Goal: Task Accomplishment & Management: Use online tool/utility

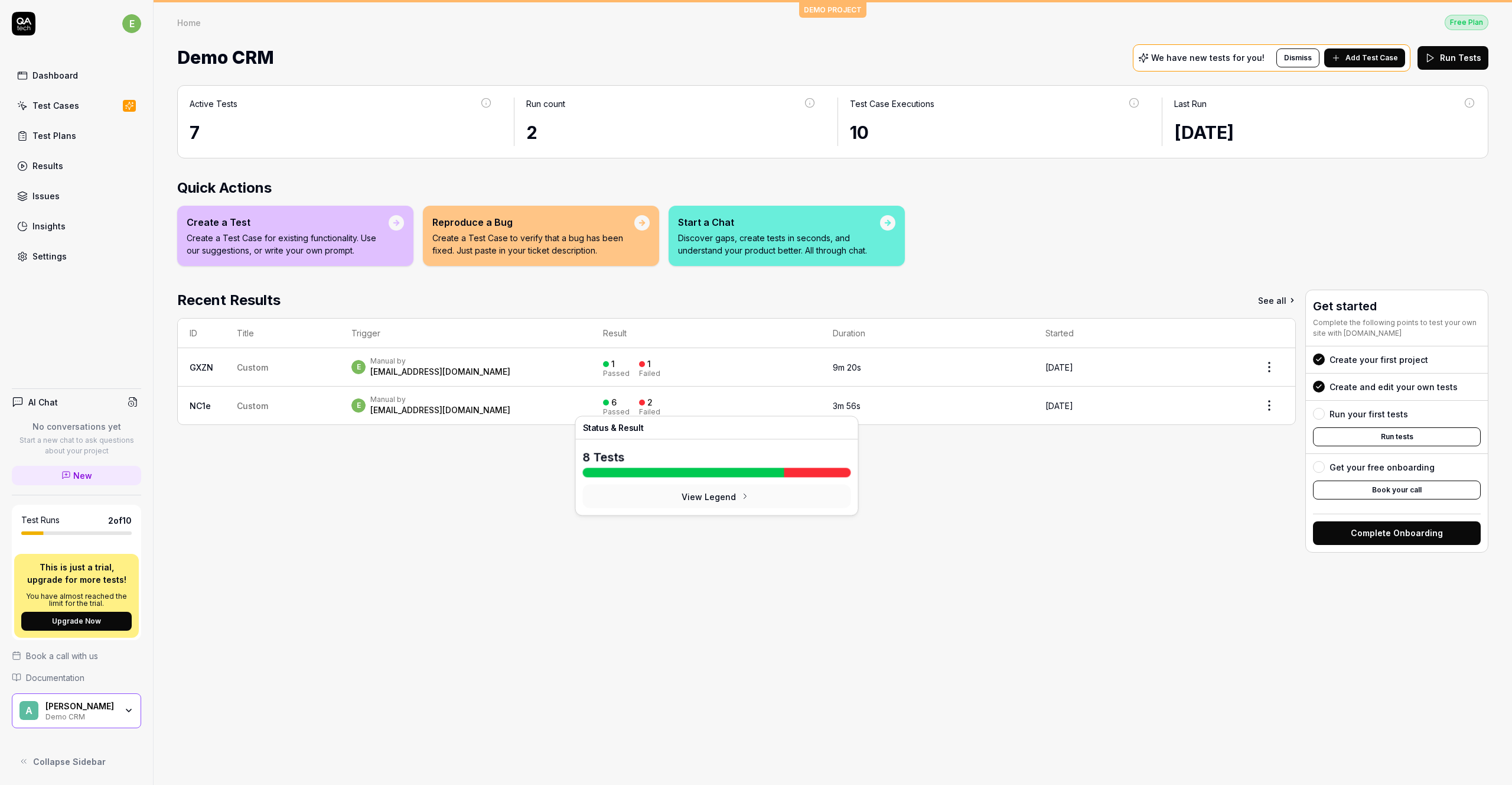
click at [617, 397] on div "6" at bounding box center [610, 402] width 14 height 10
click at [235, 405] on td "Custom" at bounding box center [282, 405] width 114 height 38
click at [210, 408] on link "NC1e" at bounding box center [200, 405] width 22 height 10
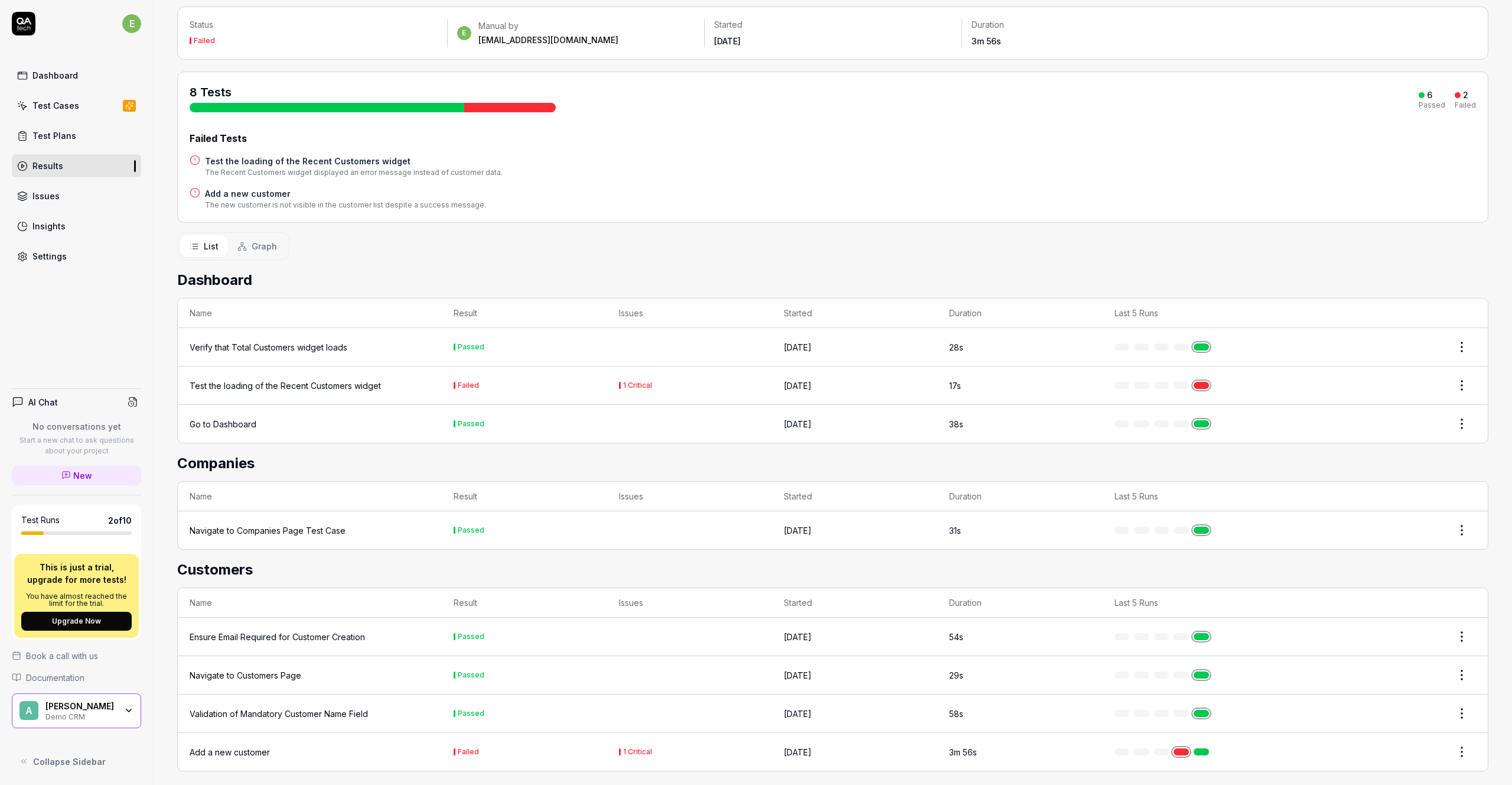
scroll to position [78, 0]
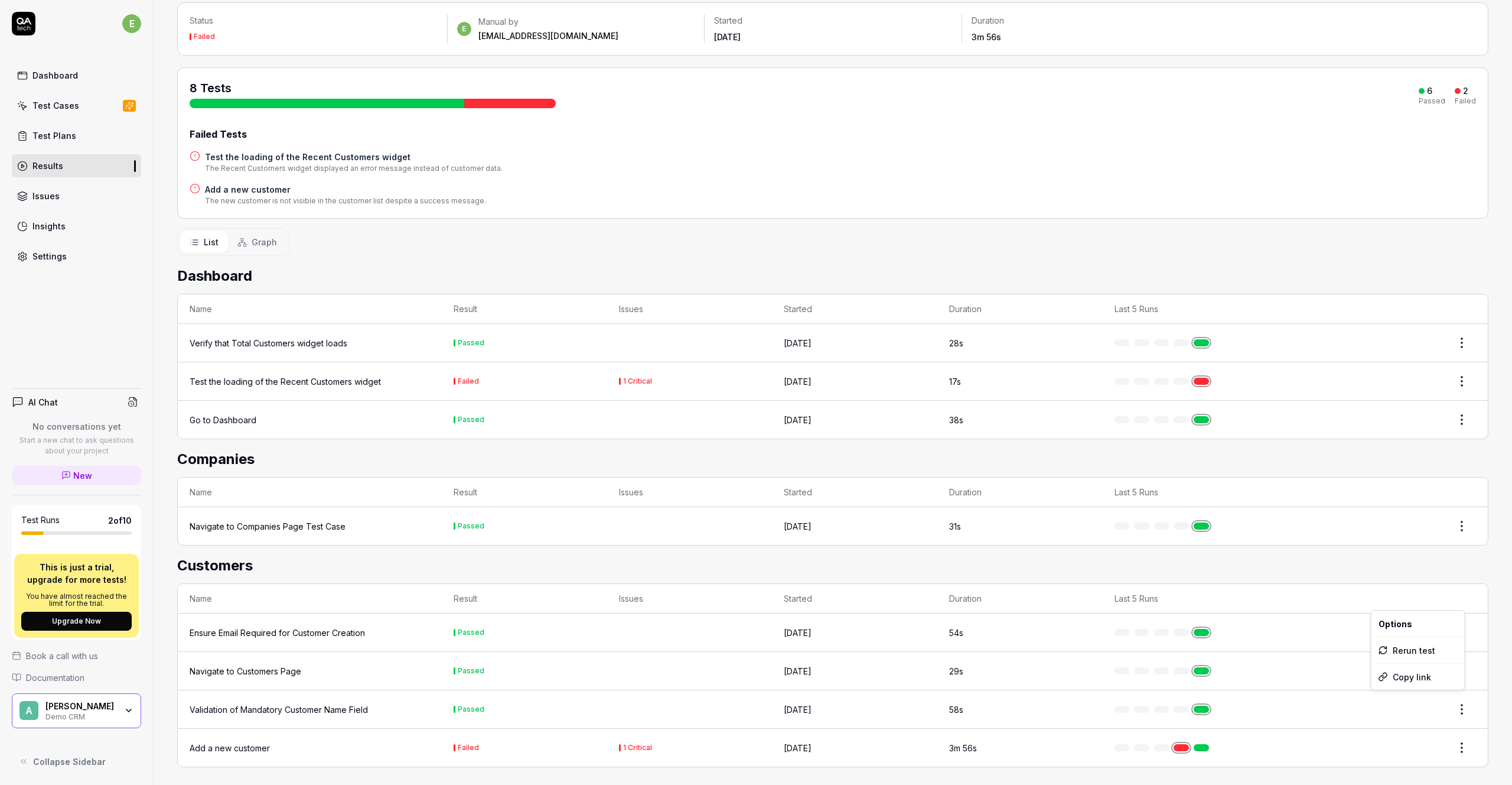
click at [1459, 701] on html "e Dashboard Test Cases Test Plans Results Issues Insights Settings AI Chat No c…" at bounding box center [756, 392] width 1512 height 785
click at [1251, 744] on html "e Dashboard Test Cases Test Plans Results Issues Insights Settings AI Chat No c…" at bounding box center [756, 392] width 1512 height 785
click at [231, 745] on div "Add a new customer" at bounding box center [229, 748] width 81 height 12
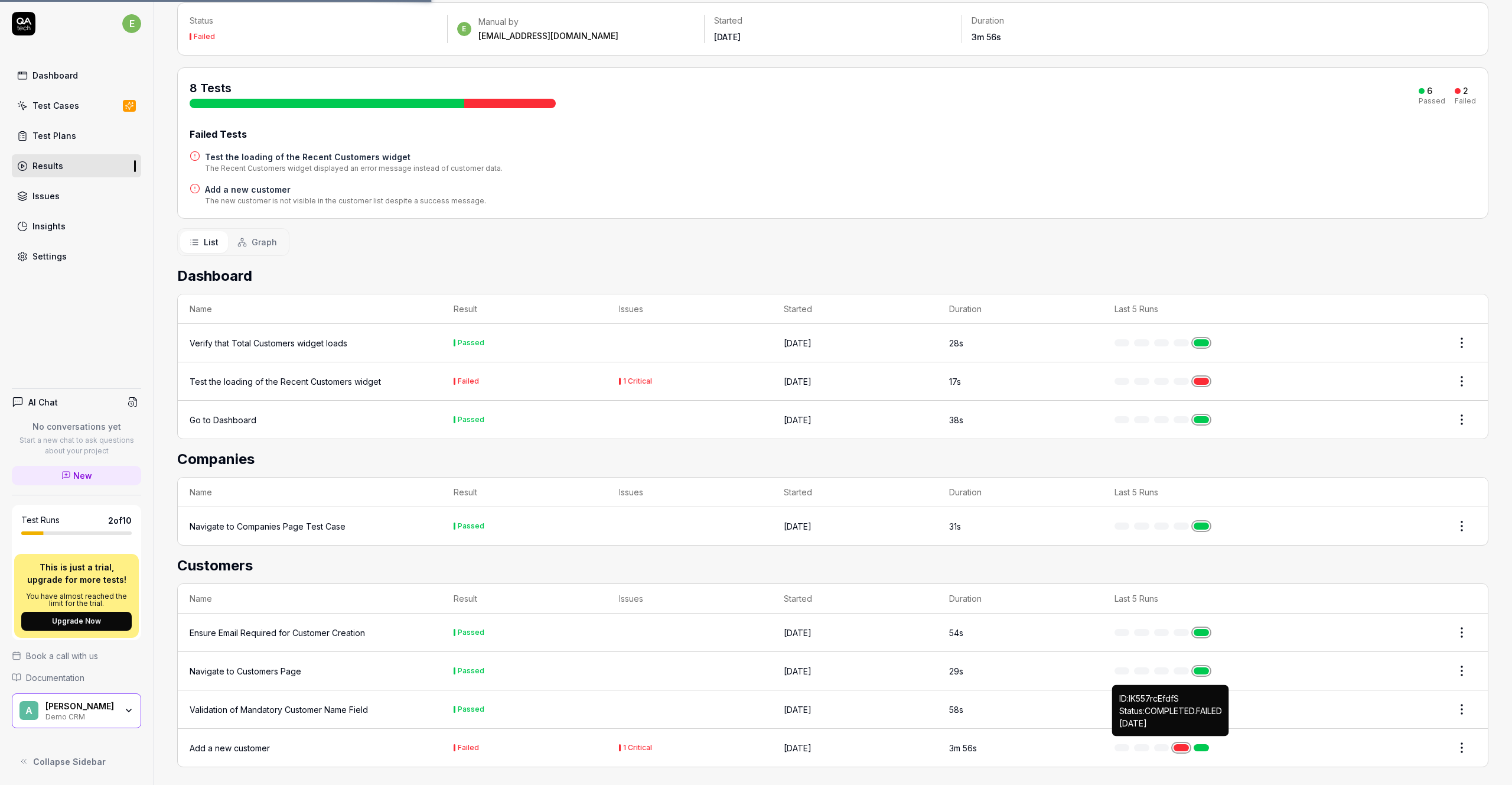
click at [1181, 744] on link at bounding box center [1181, 748] width 15 height 7
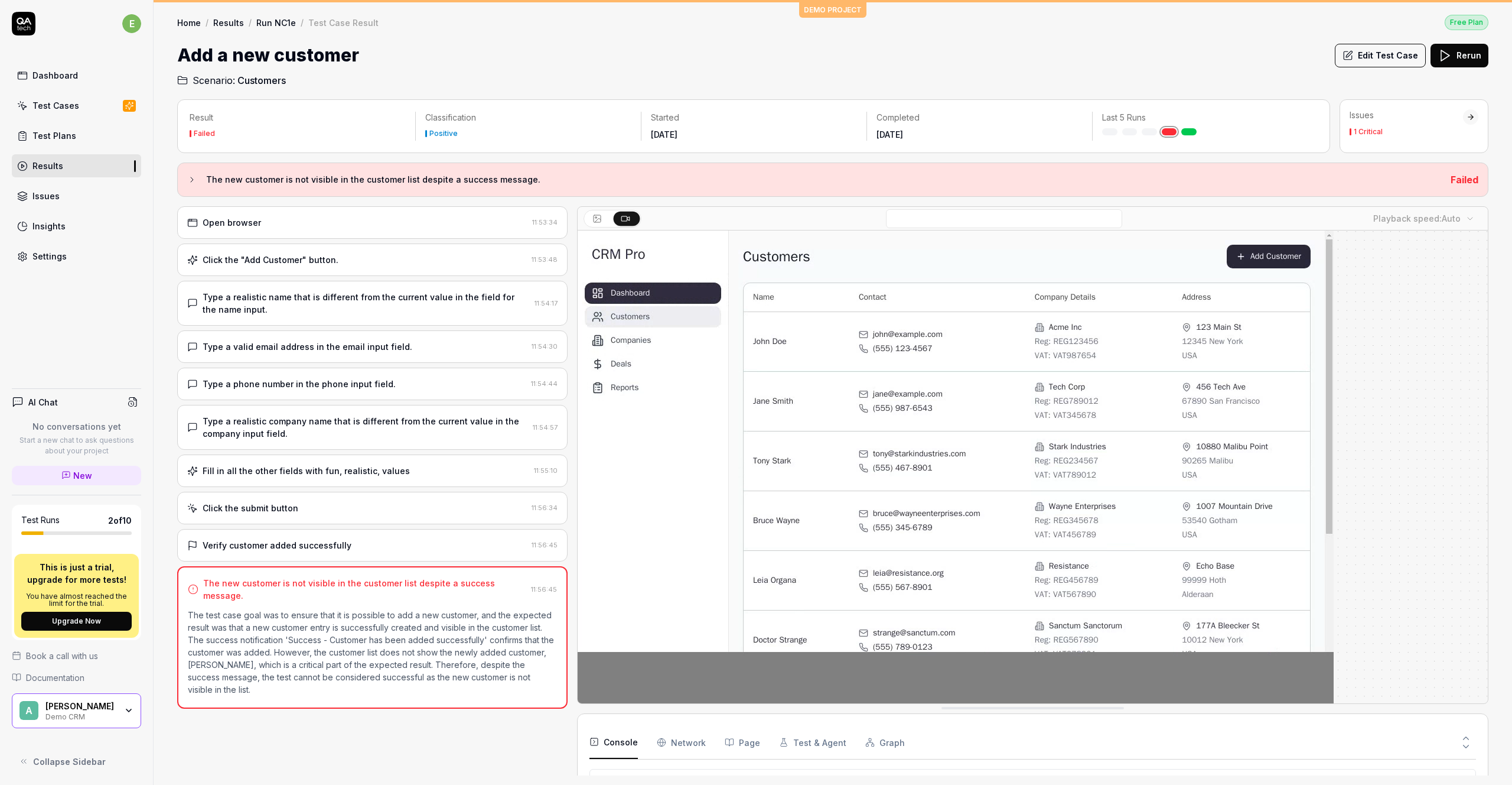
click at [684, 744] on Requests "Network" at bounding box center [681, 743] width 49 height 33
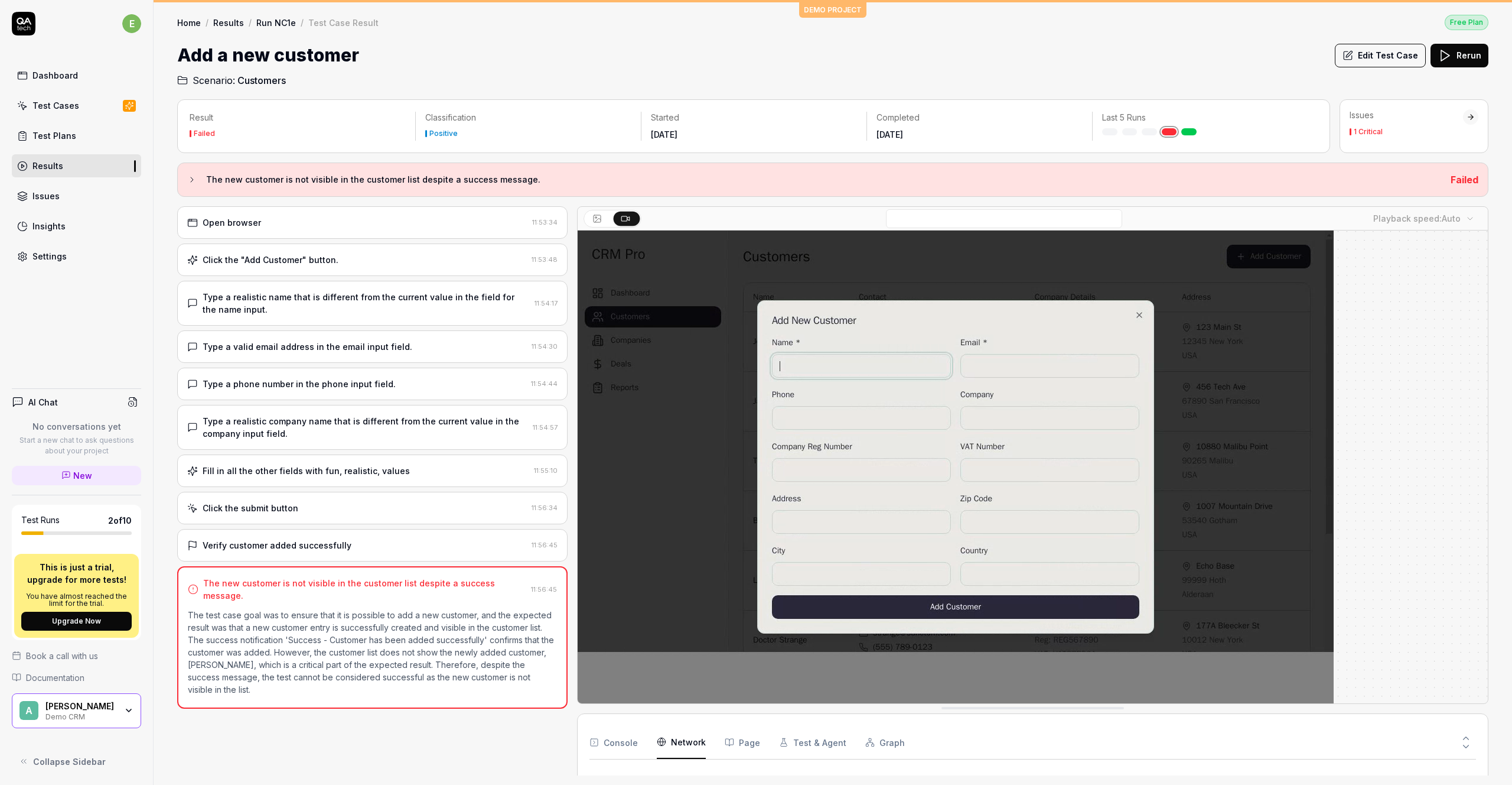
click at [751, 737] on button "Page" at bounding box center [743, 743] width 36 height 33
drag, startPoint x: 799, startPoint y: 735, endPoint x: 849, endPoint y: 739, distance: 50.2
click at [800, 735] on button "Test & Agent" at bounding box center [813, 743] width 68 height 33
click at [866, 741] on icon "button" at bounding box center [869, 742] width 9 height 9
click at [1473, 742] on button at bounding box center [1466, 749] width 20 height 15
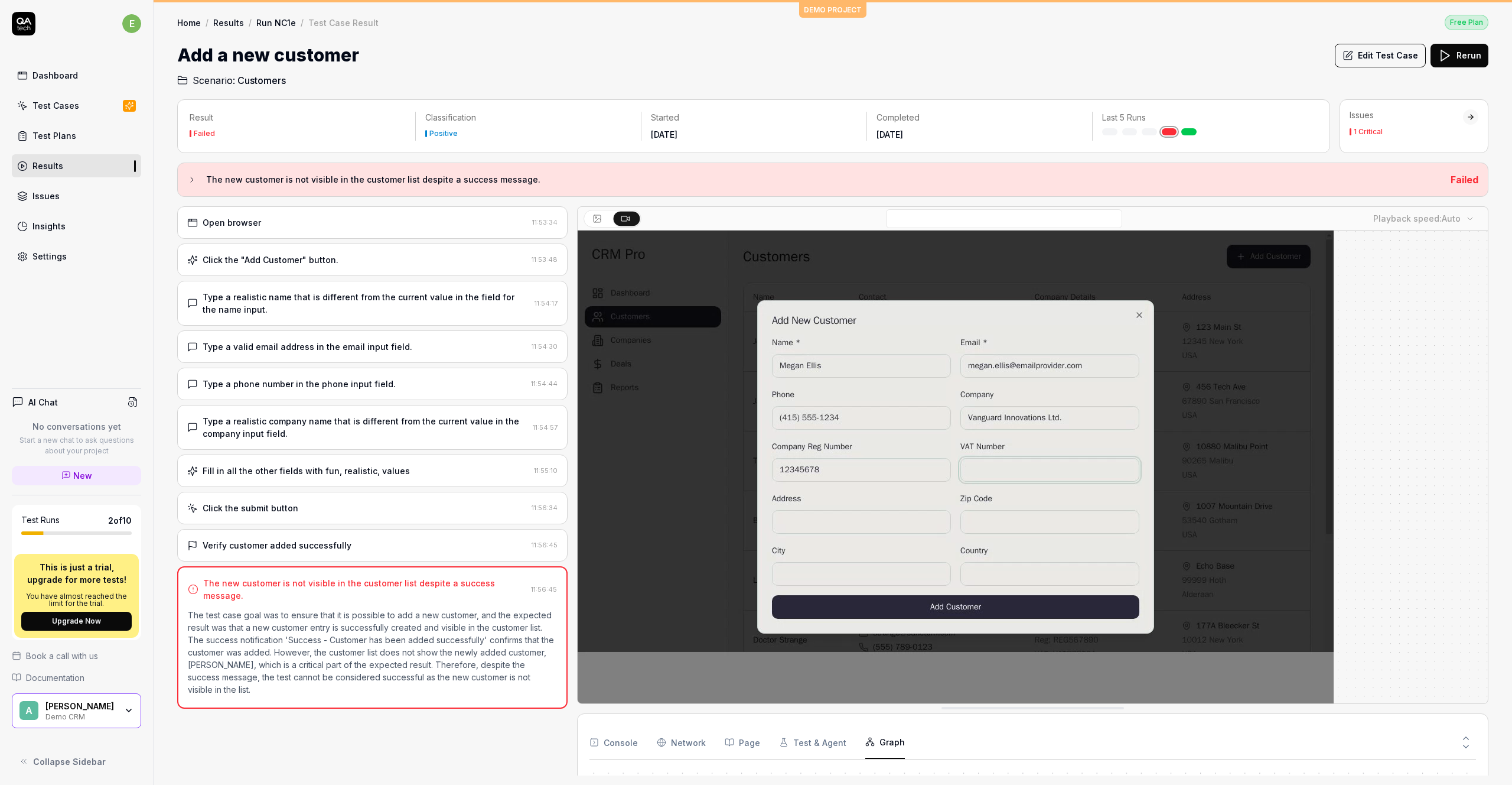
click at [603, 219] on button at bounding box center [598, 218] width 26 height 14
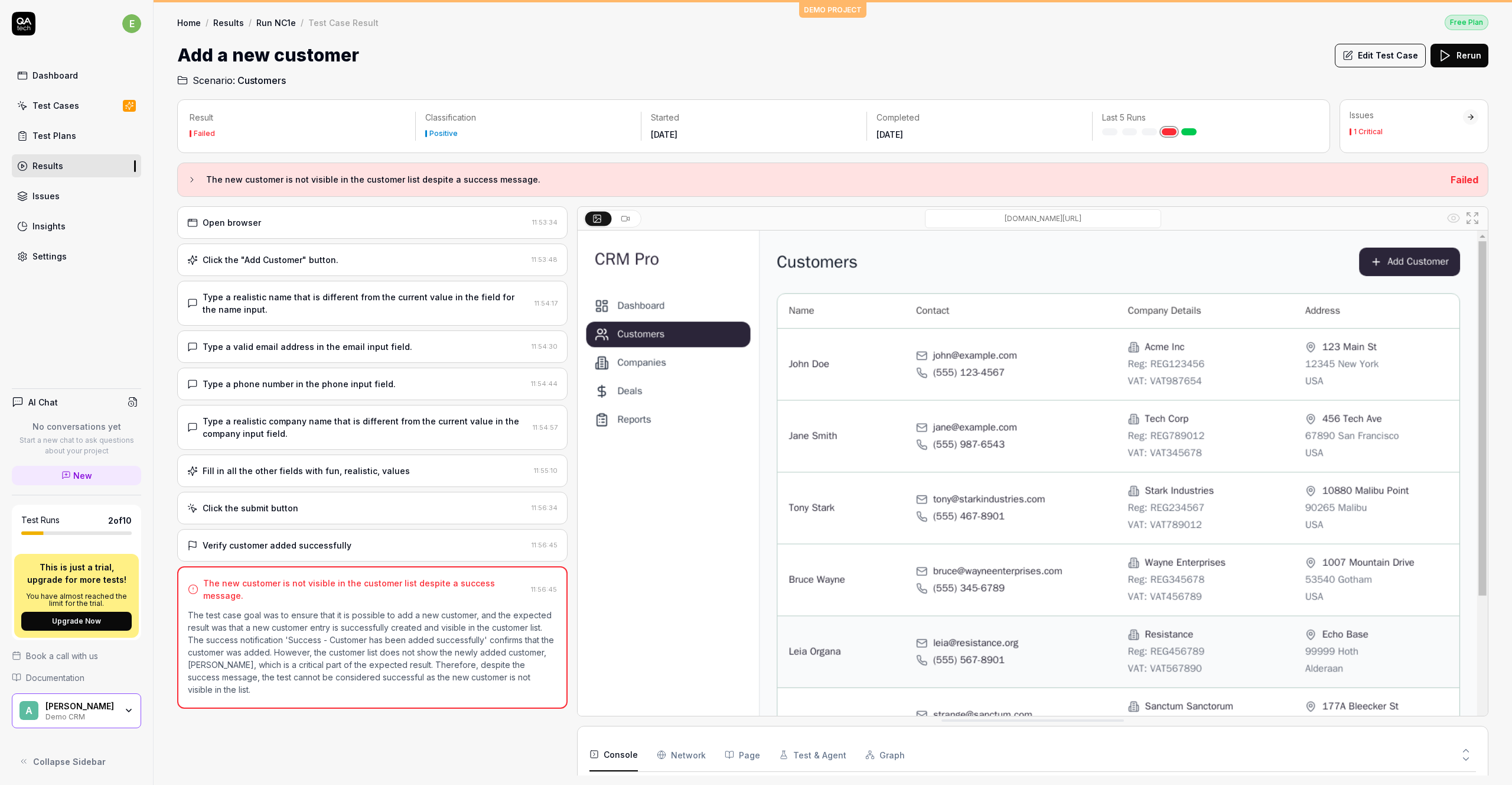
click at [613, 754] on button "Console" at bounding box center [614, 755] width 49 height 33
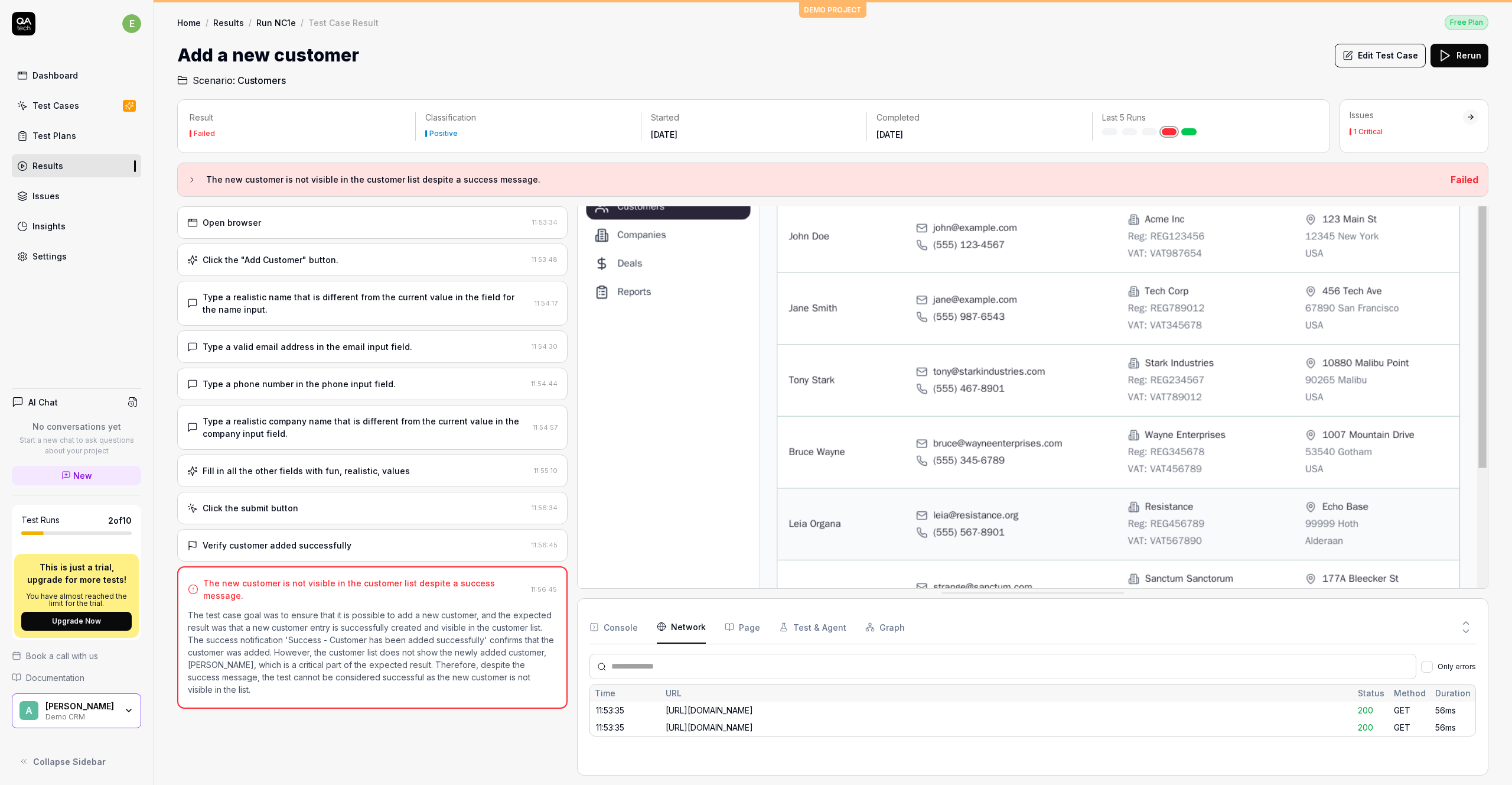
click at [682, 754] on div "Console Network Page Test & Agent Graph Only errors Time URL Status Method Dura…" at bounding box center [1033, 687] width 887 height 153
click at [620, 624] on button "Console" at bounding box center [614, 627] width 49 height 33
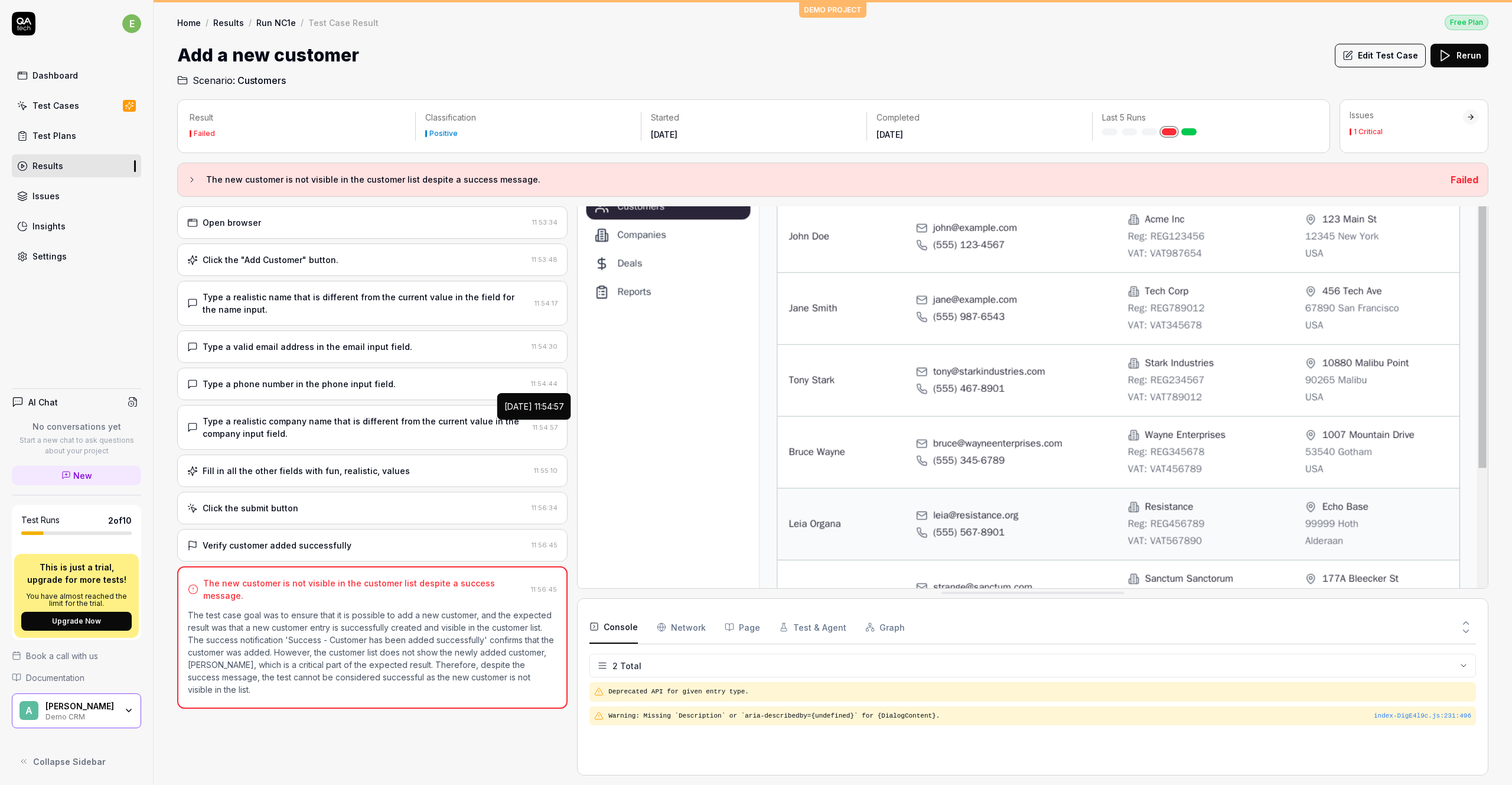
click at [367, 269] on div "Click the "Add Customer" button. 11:53:48" at bounding box center [372, 260] width 390 height 33
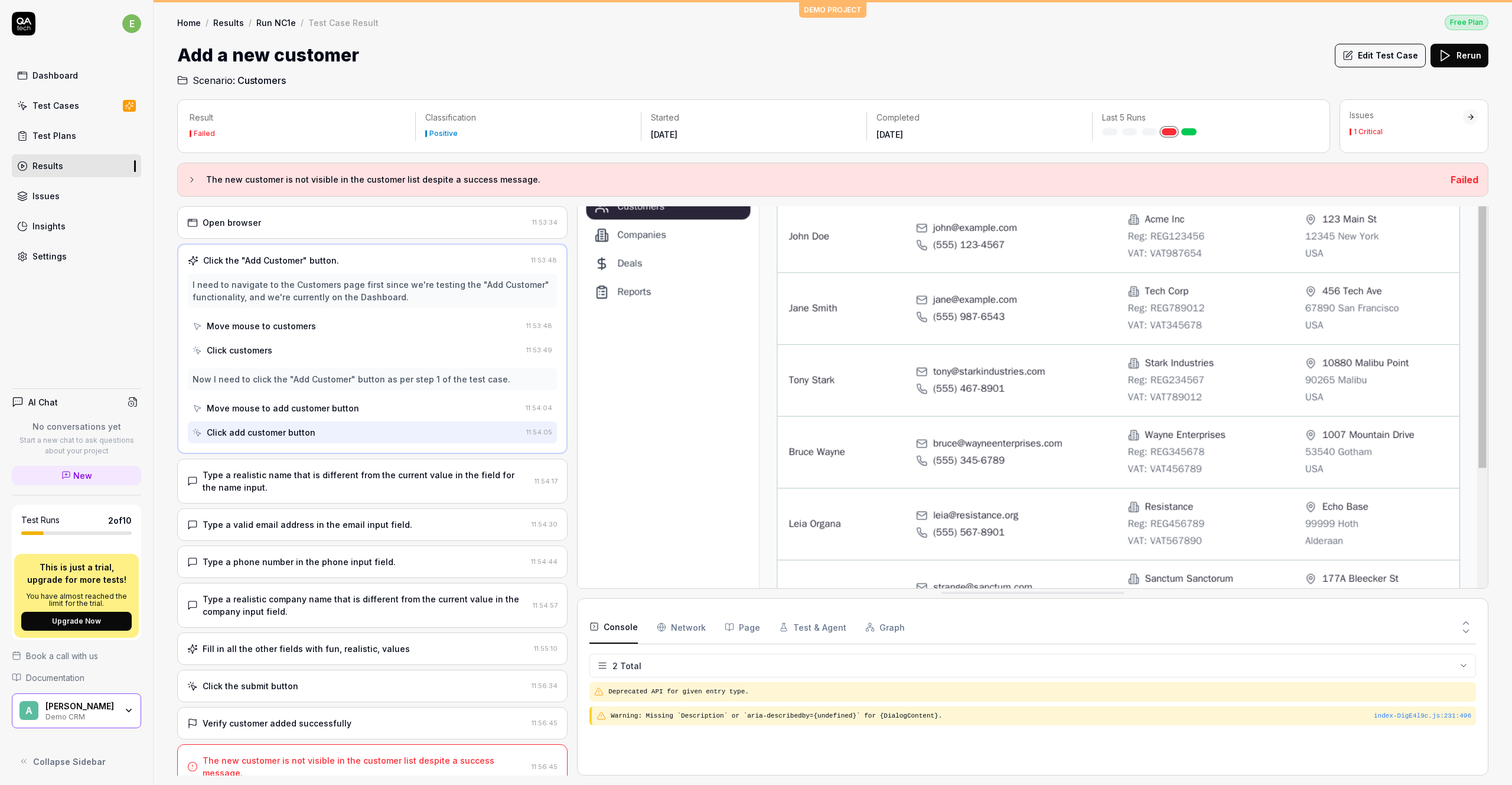
click at [347, 227] on div "Open browser 11:53:34" at bounding box center [372, 222] width 390 height 33
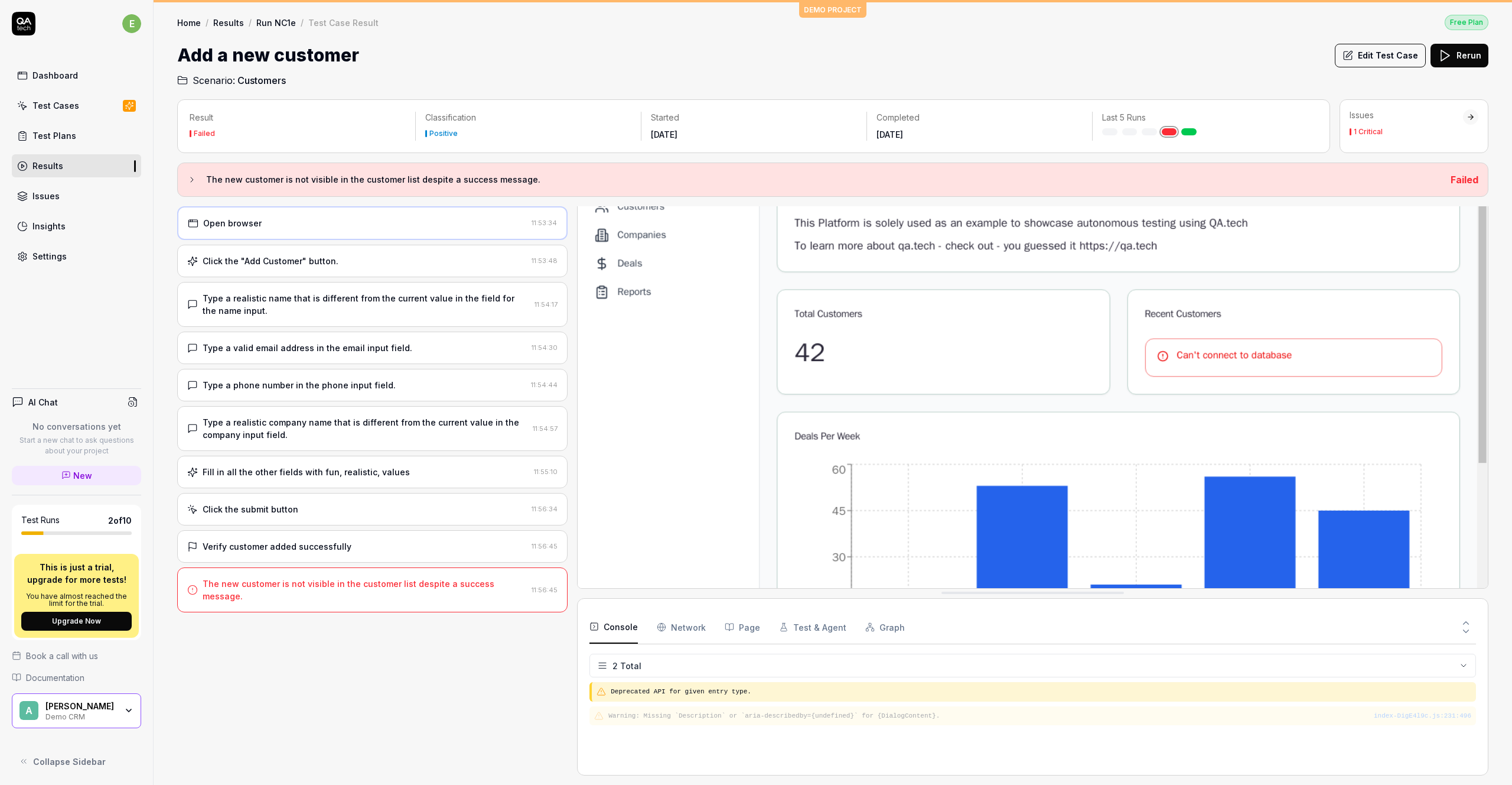
click at [370, 212] on div "Open browser 11:53:34" at bounding box center [372, 223] width 390 height 34
click at [341, 263] on div "Click the "Add Customer" button." at bounding box center [357, 261] width 339 height 12
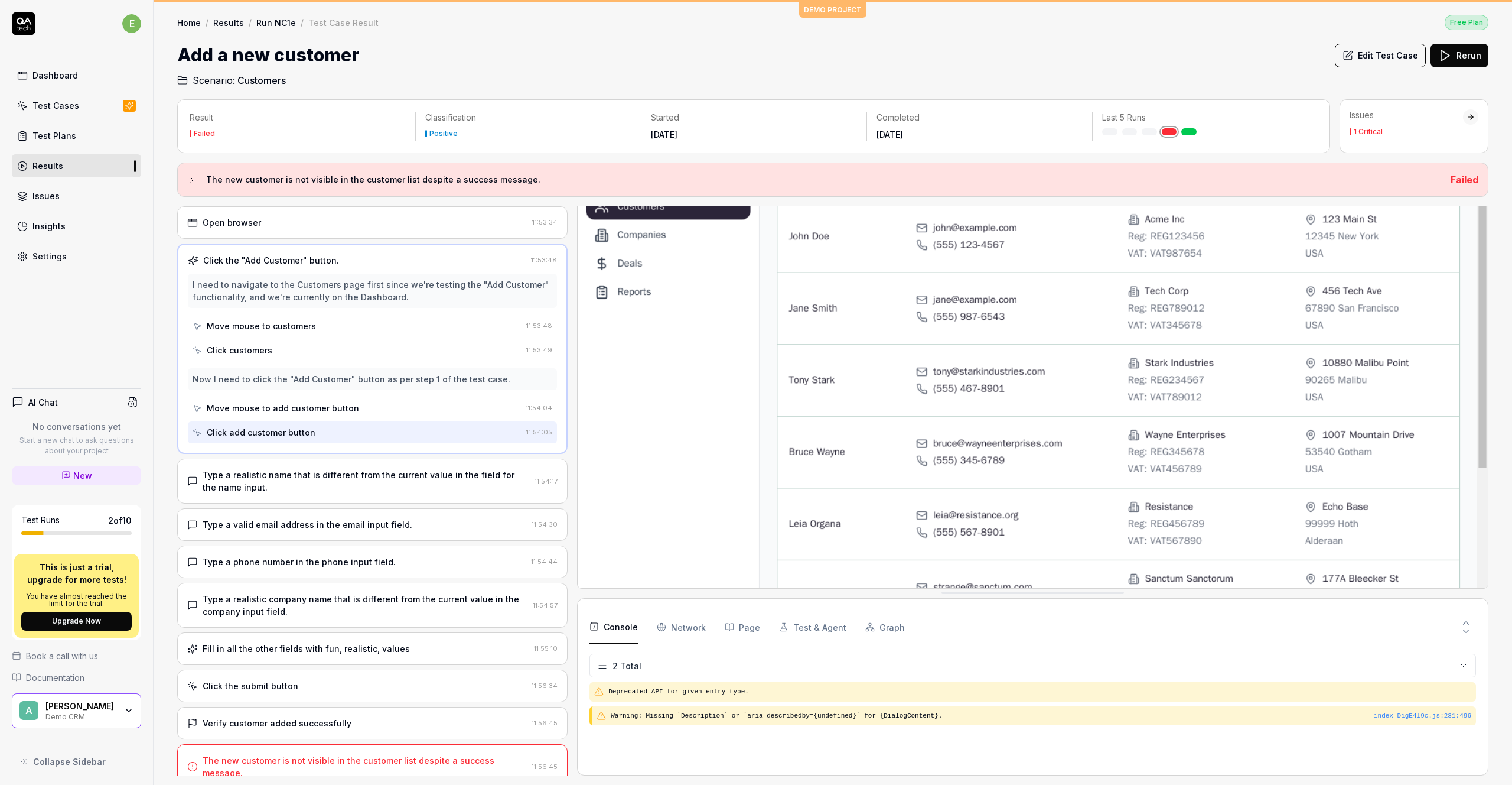
click at [292, 333] on div "Move mouse to customers" at bounding box center [357, 326] width 329 height 22
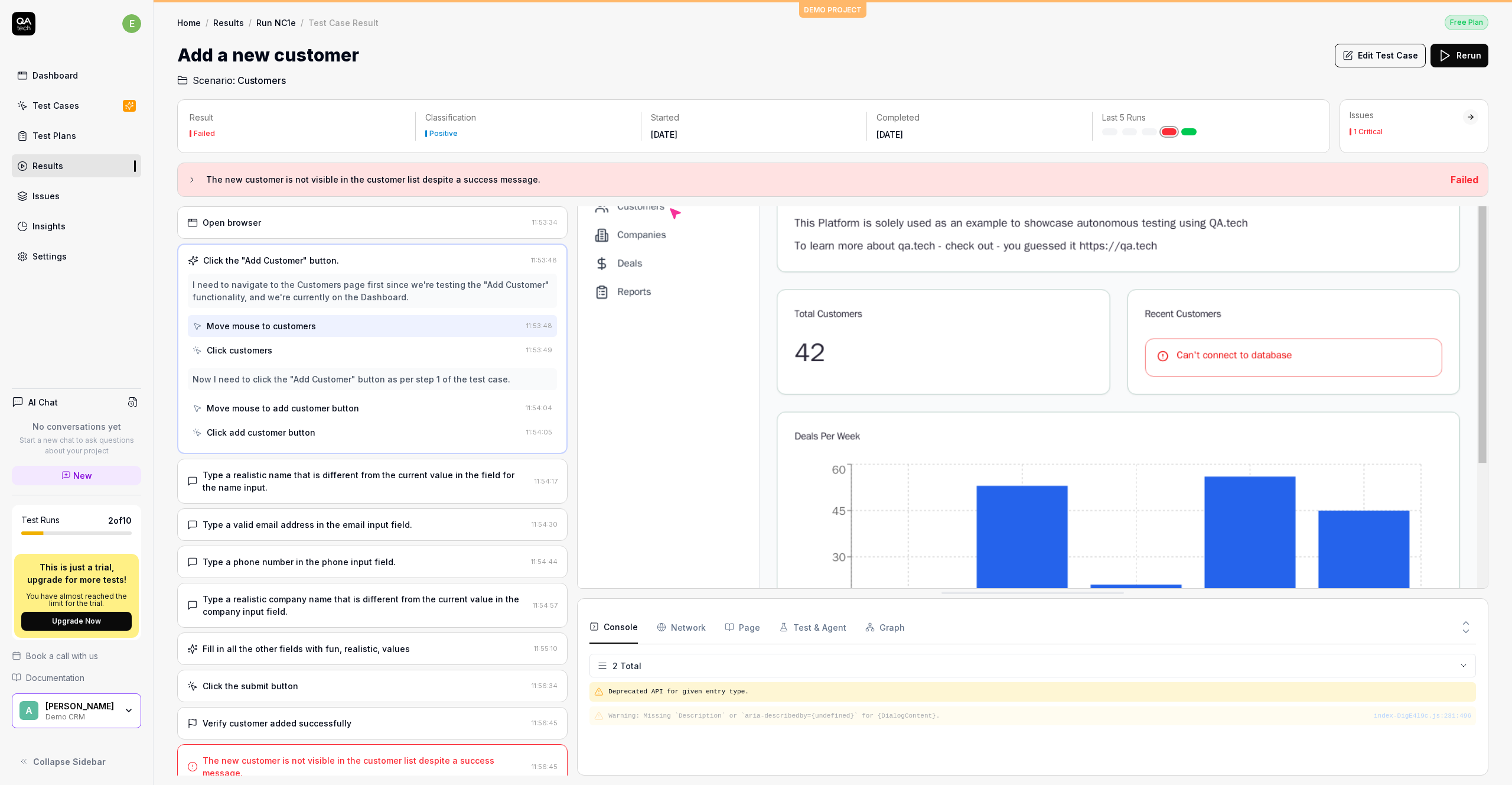
click at [291, 349] on div "Click customers" at bounding box center [357, 350] width 329 height 22
click at [298, 373] on div "Now I need to click the "Add Customer" button as per step 1 of the test case." at bounding box center [351, 379] width 318 height 12
click at [303, 406] on div "Move mouse to add customer button" at bounding box center [283, 408] width 152 height 12
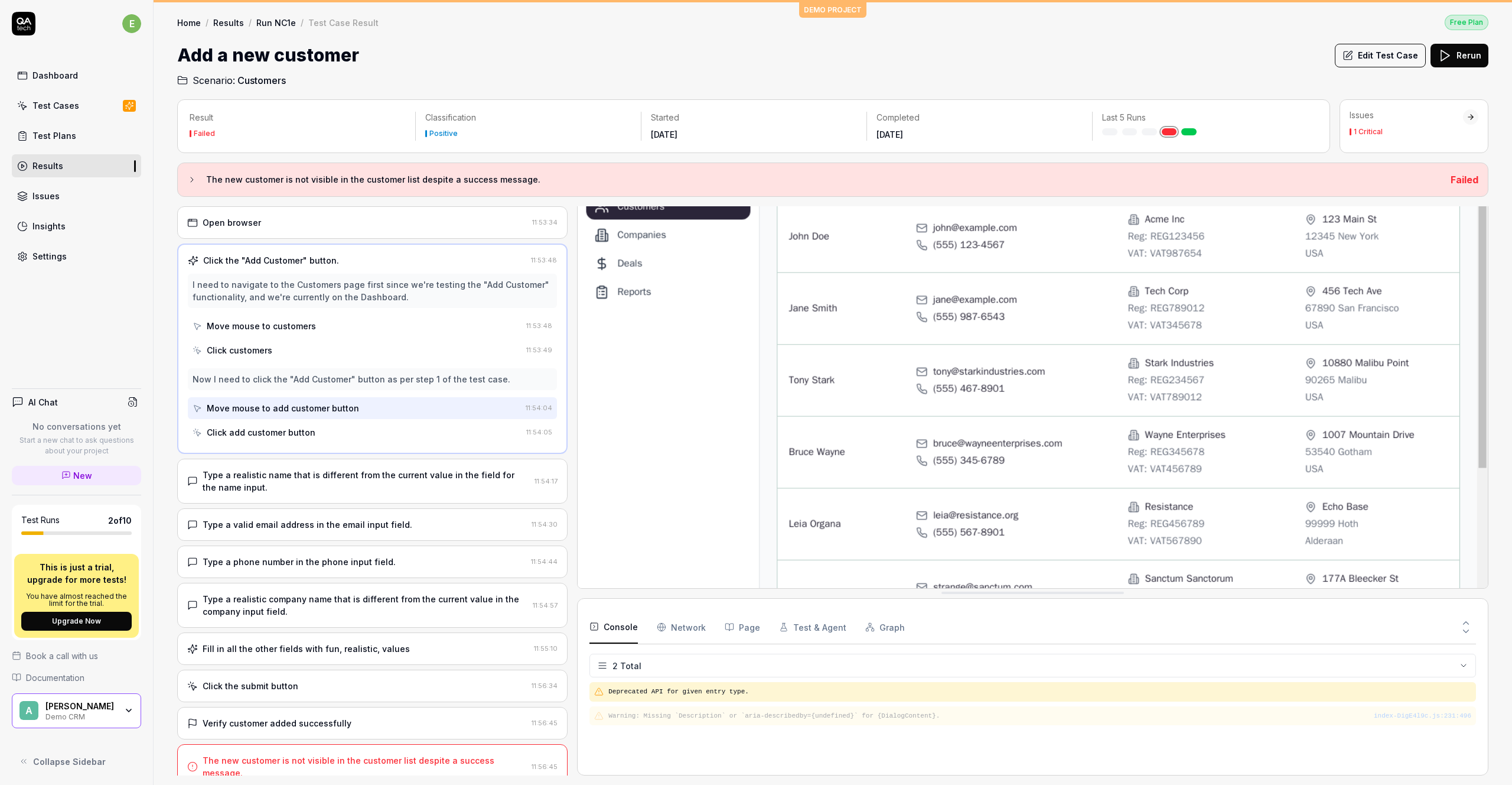
click at [293, 429] on div "Click add customer button" at bounding box center [261, 432] width 109 height 12
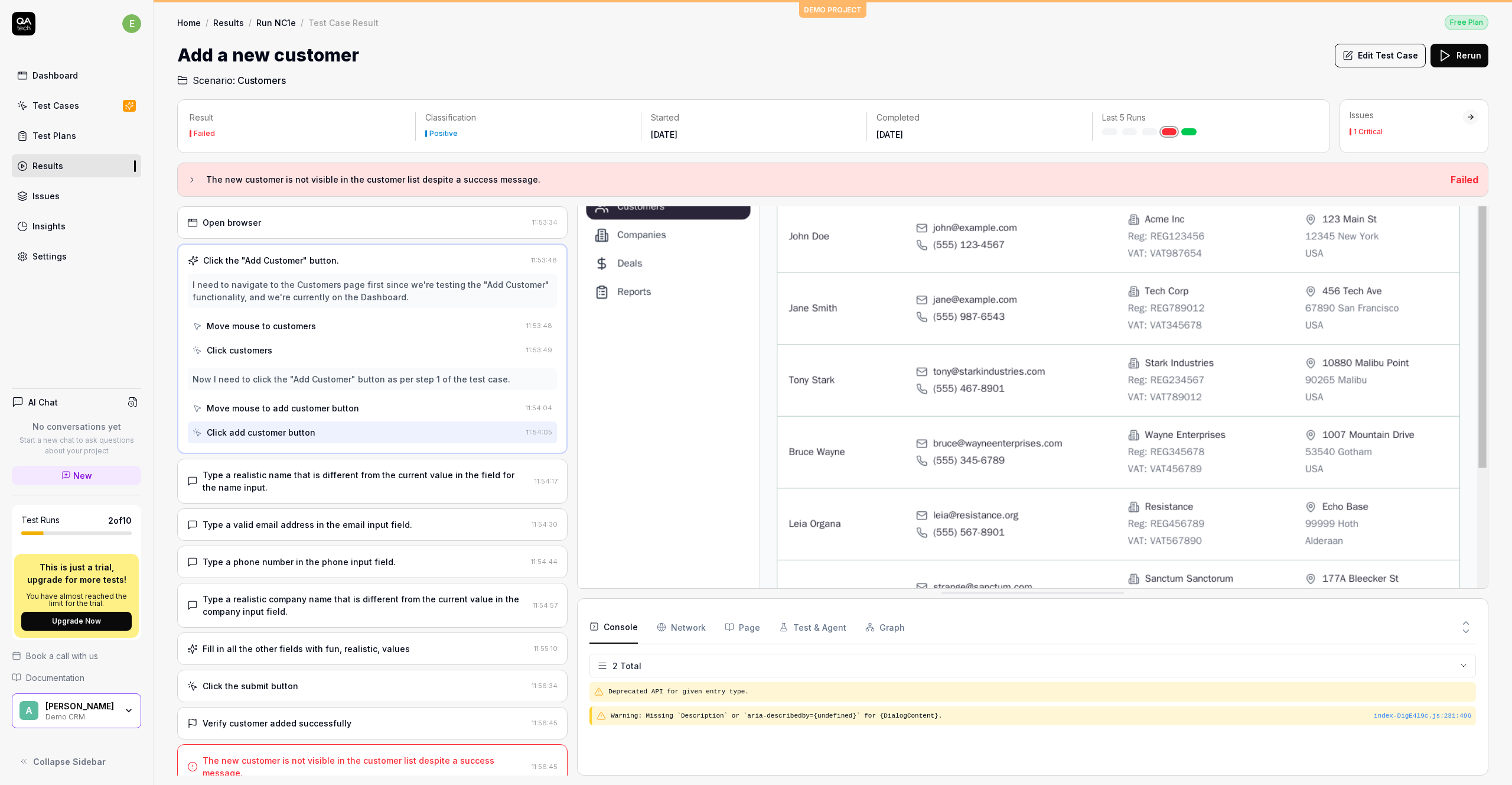
click at [306, 404] on div "Move mouse to add customer button" at bounding box center [283, 408] width 152 height 12
click at [312, 380] on div "Now I need to click the "Add Customer" button as per step 1 of the test case." at bounding box center [351, 379] width 318 height 12
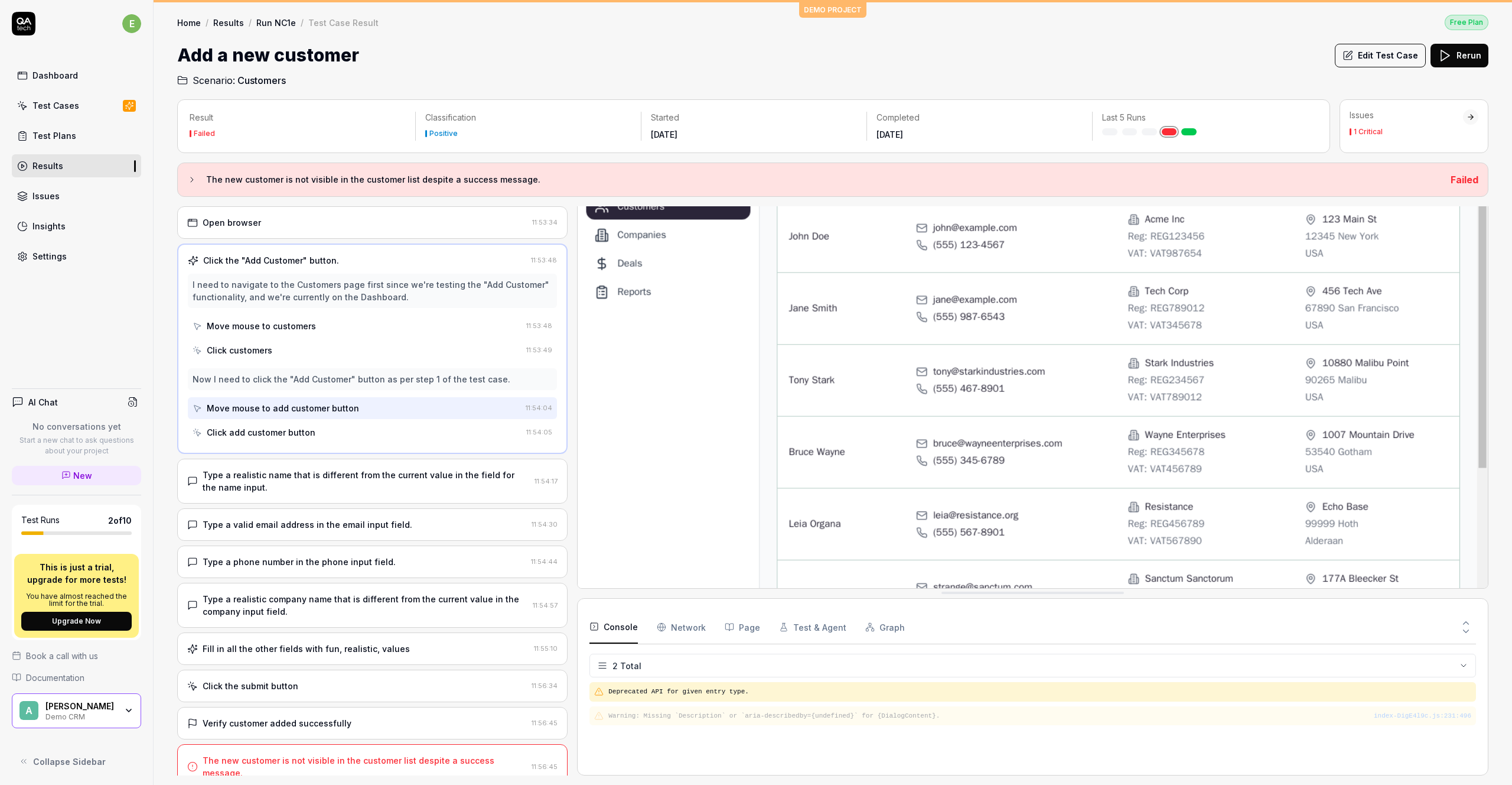
click at [298, 339] on div "Click customers" at bounding box center [357, 350] width 329 height 22
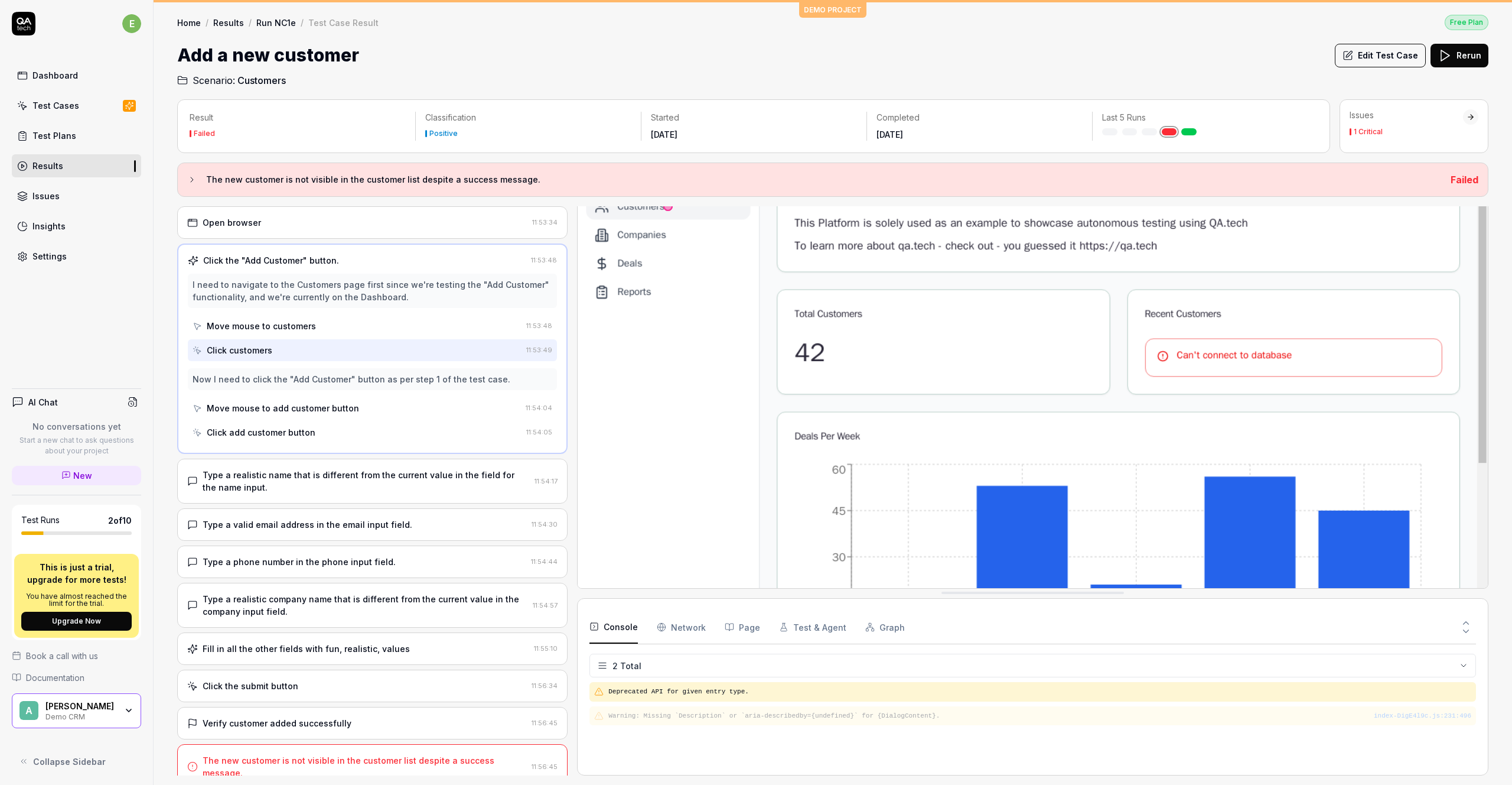
click at [282, 320] on div "Move mouse to customers" at bounding box center [261, 326] width 109 height 12
click at [261, 405] on div "Move mouse to add customer button" at bounding box center [283, 408] width 152 height 12
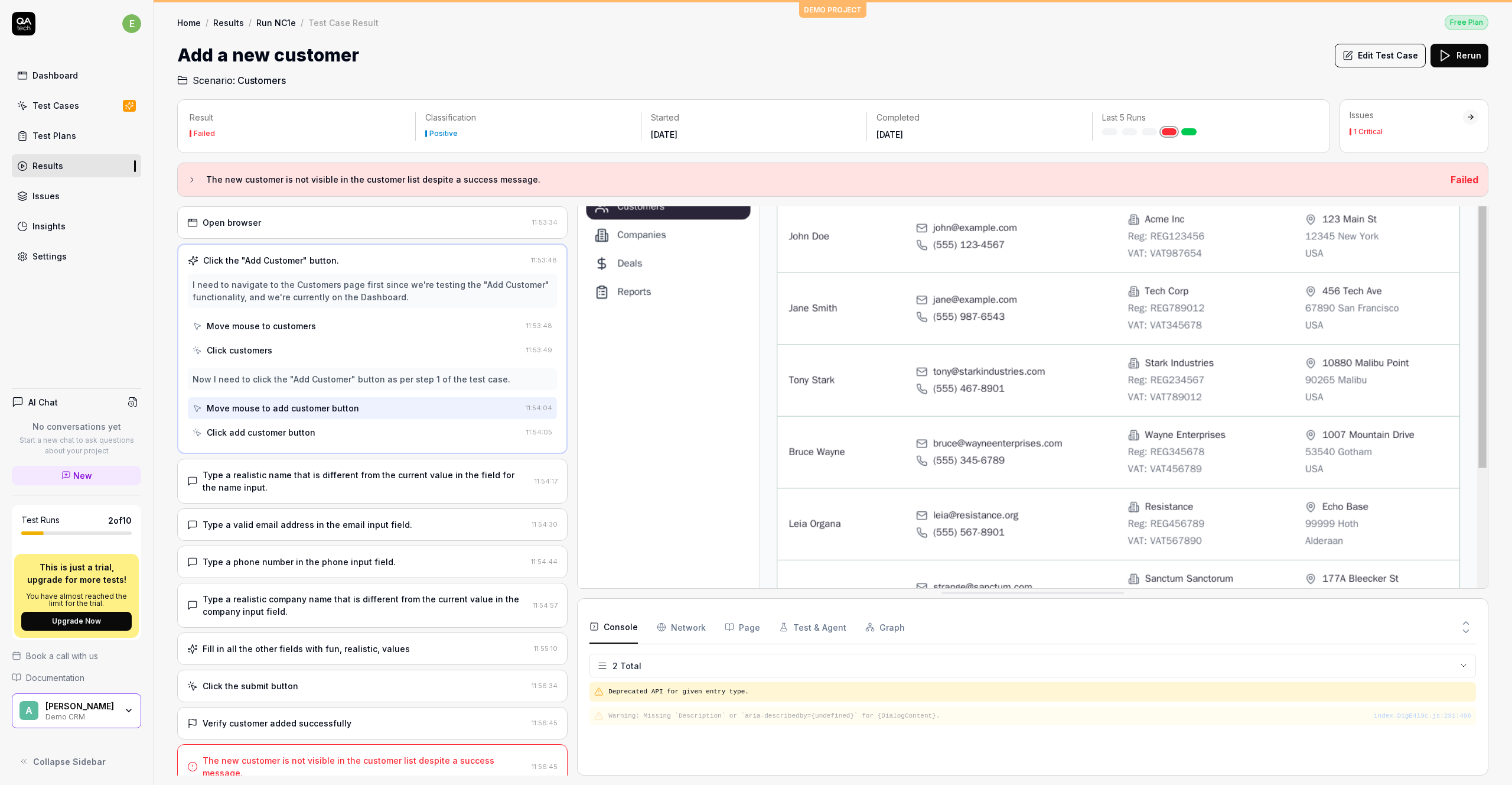
click at [272, 436] on div "Click add customer button" at bounding box center [261, 432] width 109 height 12
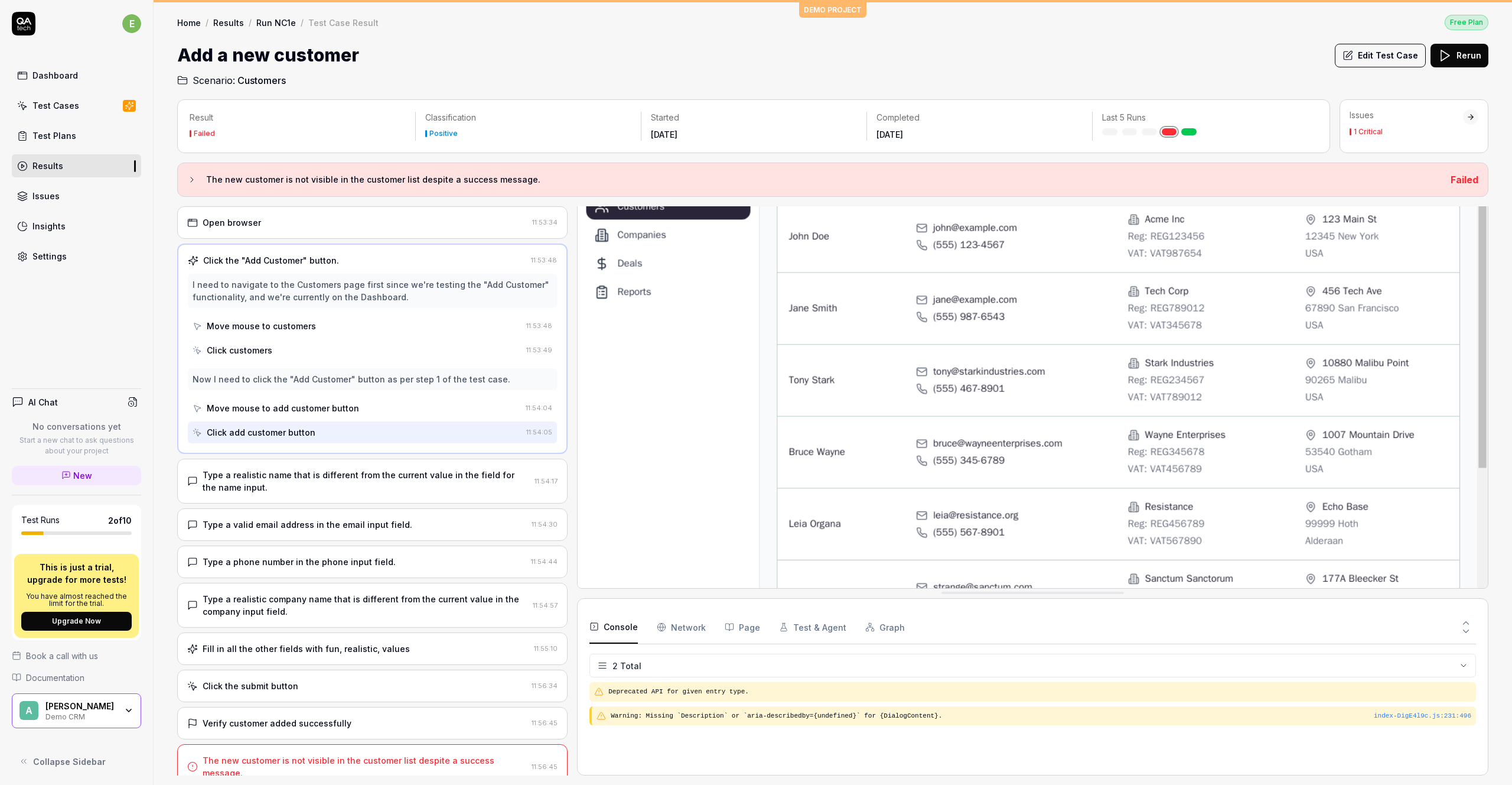
click at [283, 397] on div "Move mouse to add customer button" at bounding box center [357, 408] width 328 height 22
click at [282, 483] on div "Type a realistic name that is different from the current value in the field for…" at bounding box center [366, 481] width 327 height 25
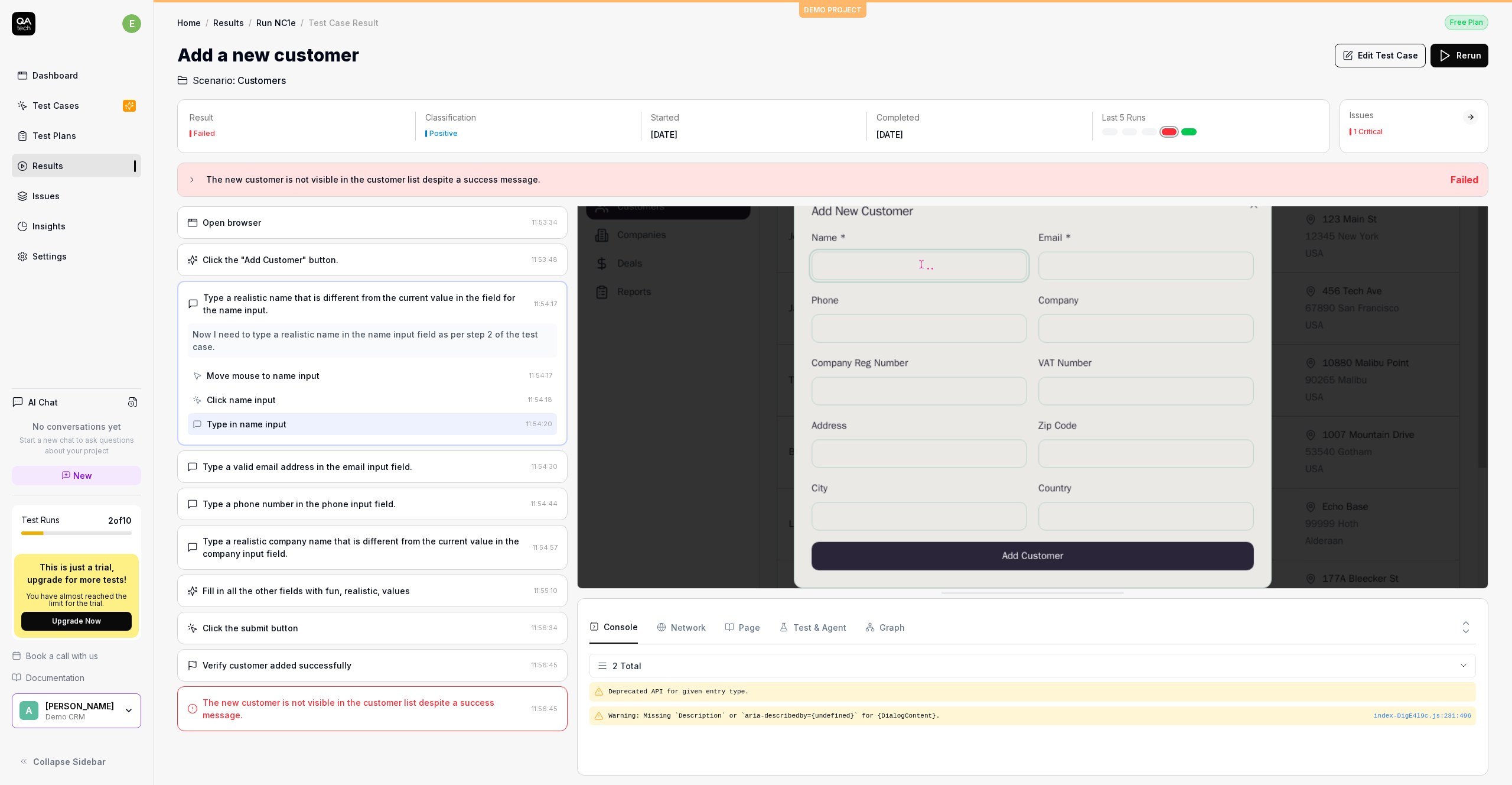
click at [293, 488] on div "Type a phone number in the phone input field. 11:54:44" at bounding box center [372, 504] width 390 height 33
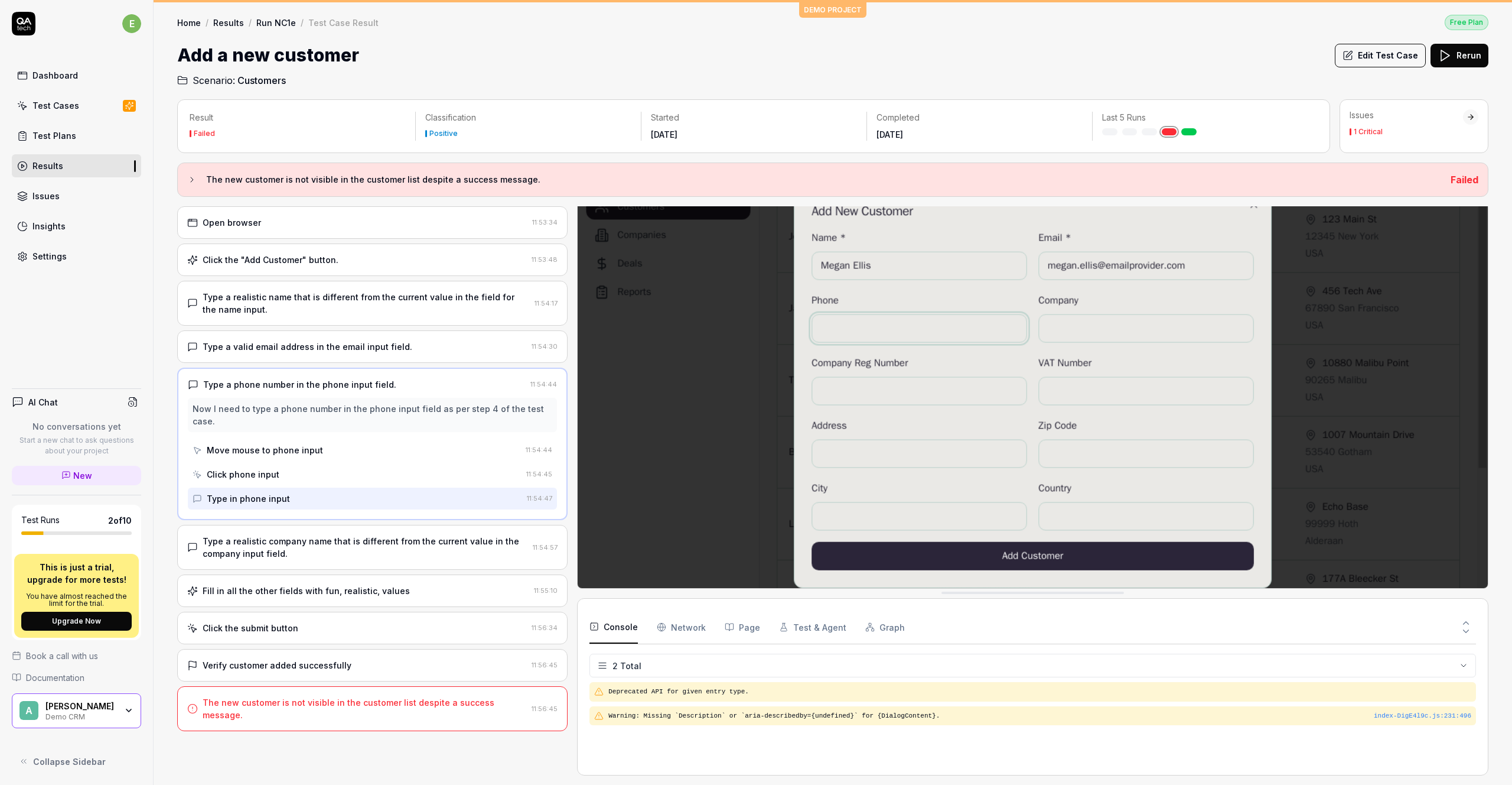
click at [275, 351] on div "Type a valid email address in the email input field." at bounding box center [307, 346] width 210 height 12
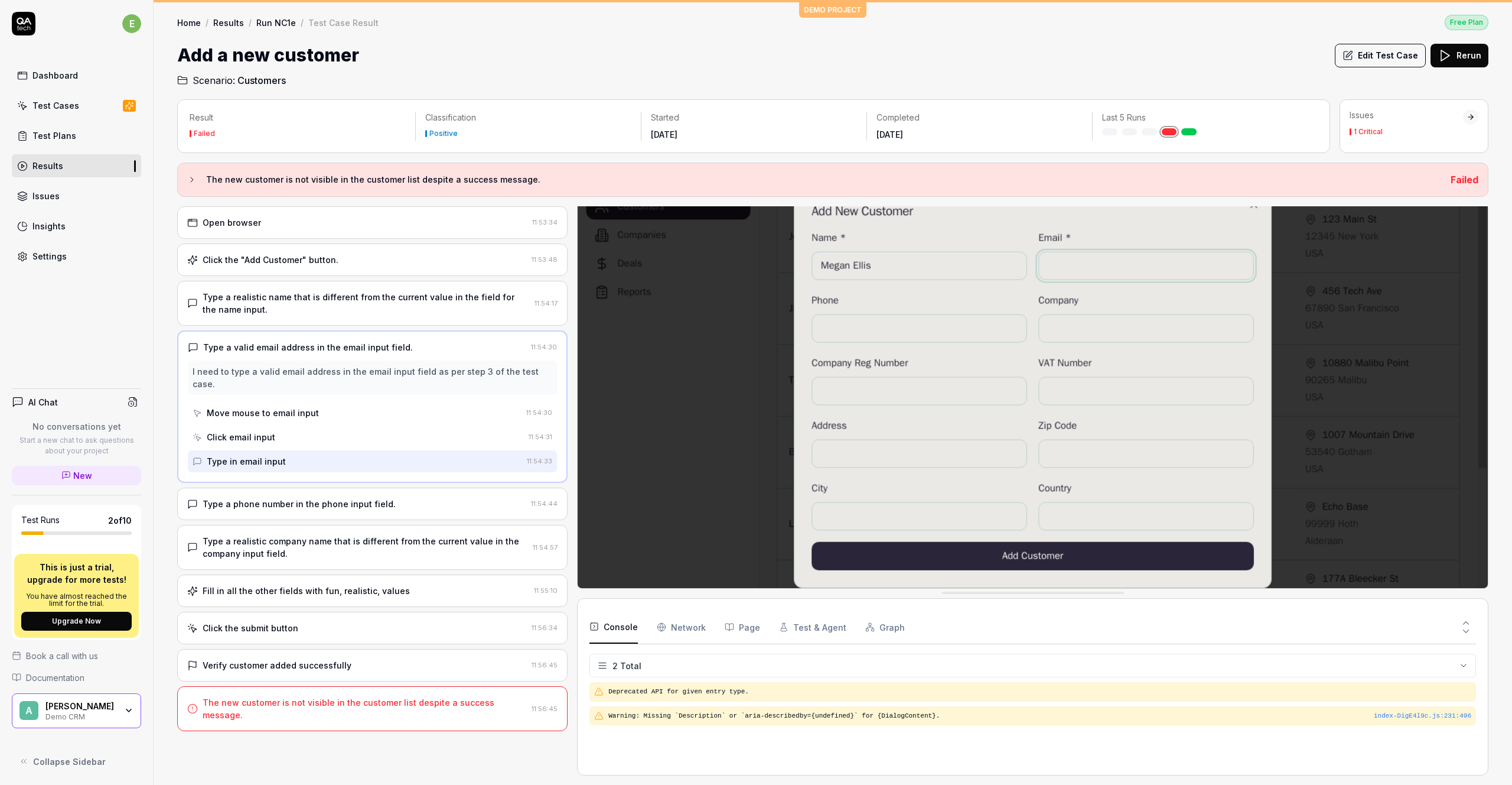
click at [275, 498] on div "Type a phone number in the phone input field." at bounding box center [299, 504] width 193 height 12
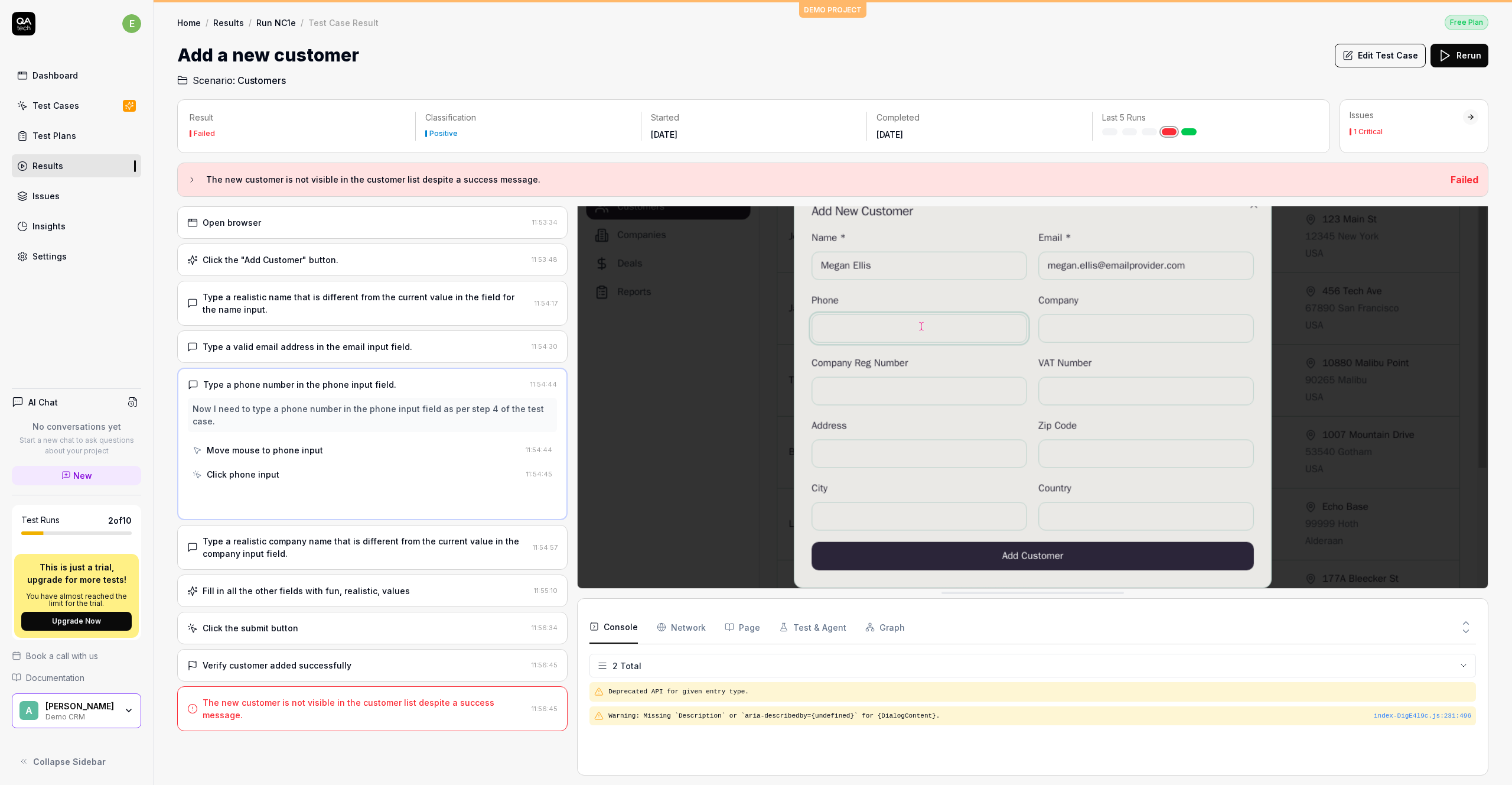
click at [285, 535] on div "Type a realistic company name that is different from the current value in the c…" at bounding box center [365, 547] width 325 height 25
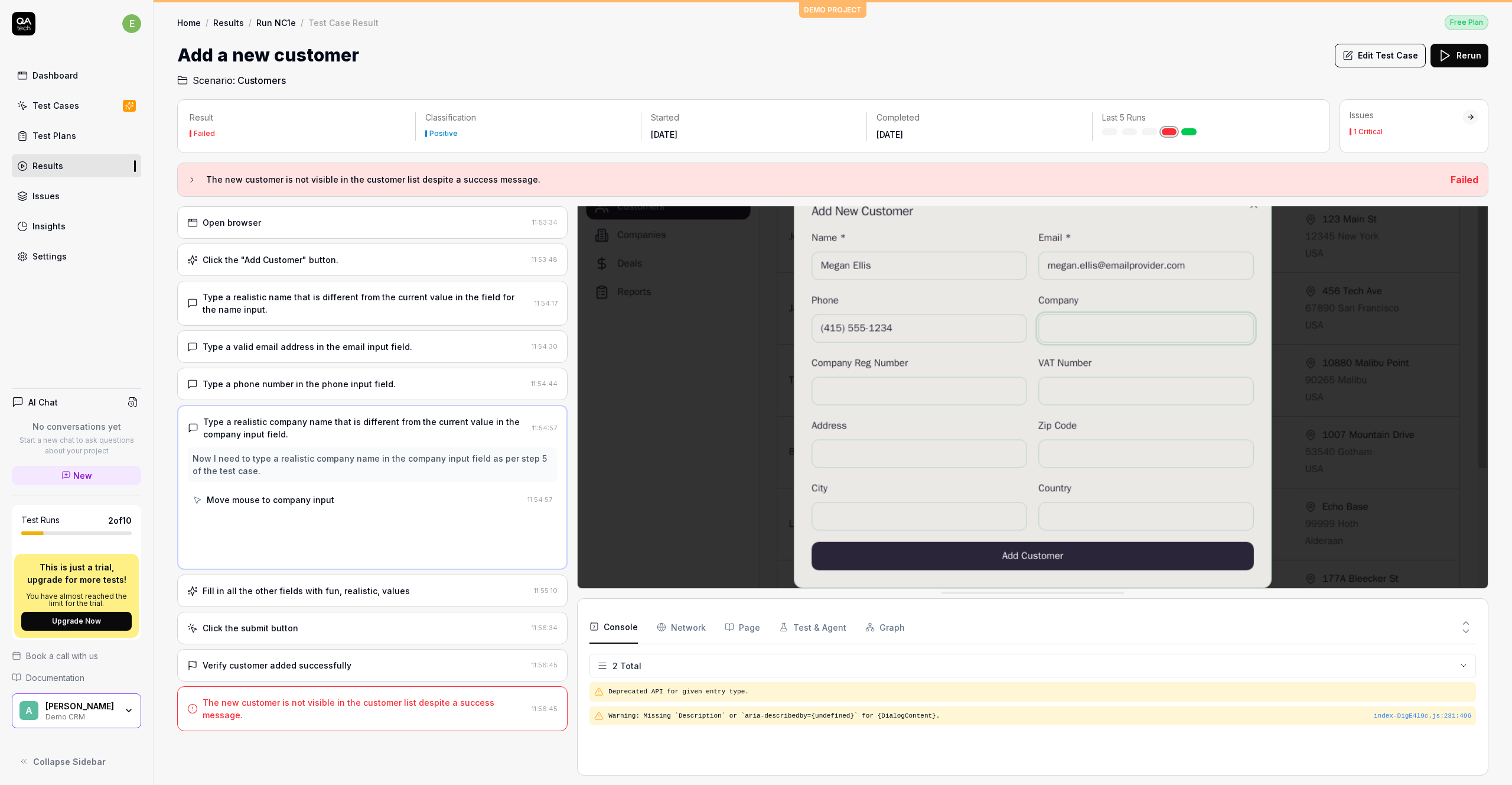
click at [297, 579] on div "Fill in all the other fields with fun, realistic, values 11:55:10" at bounding box center [372, 591] width 390 height 33
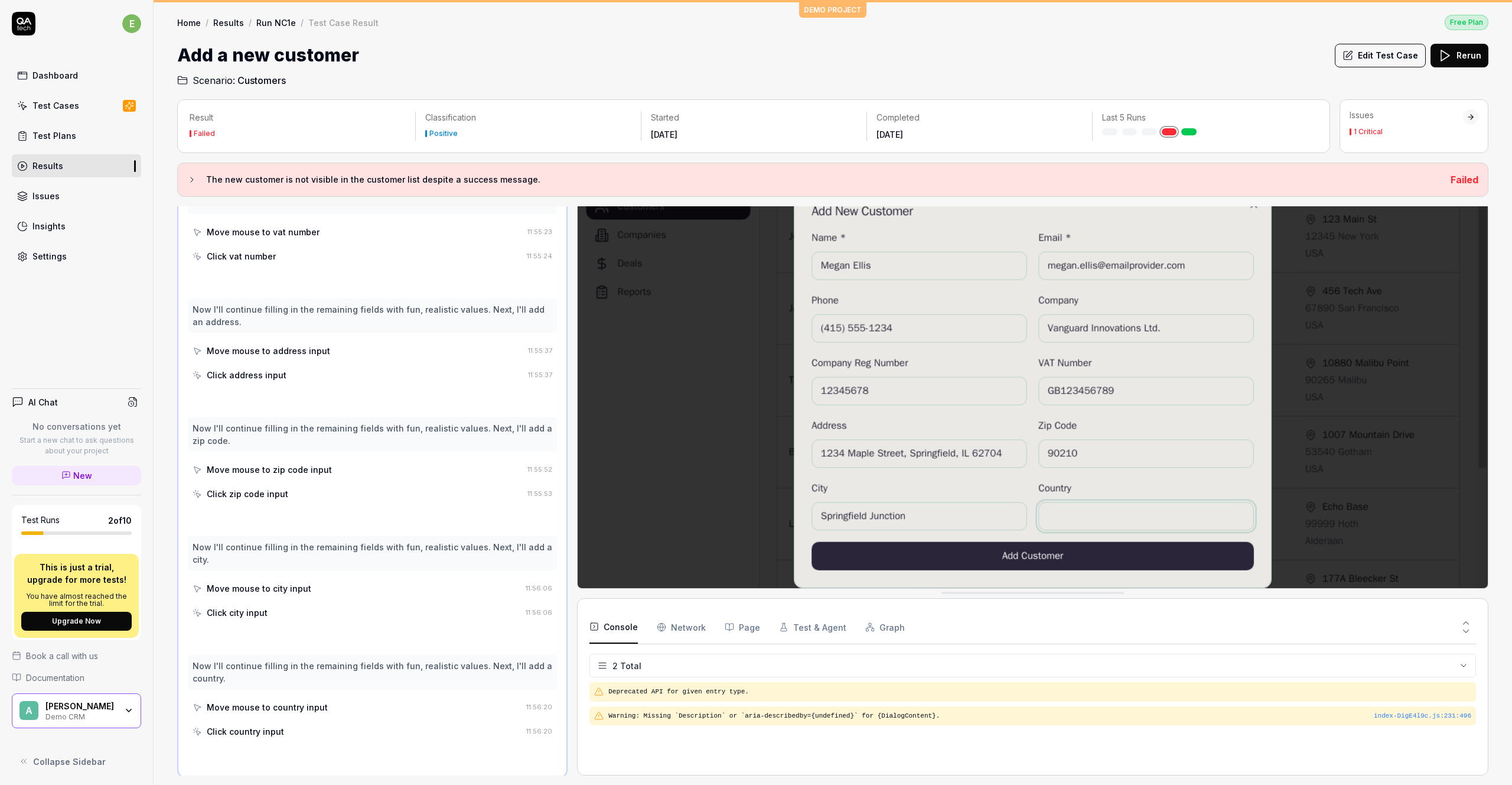
scroll to position [424, 0]
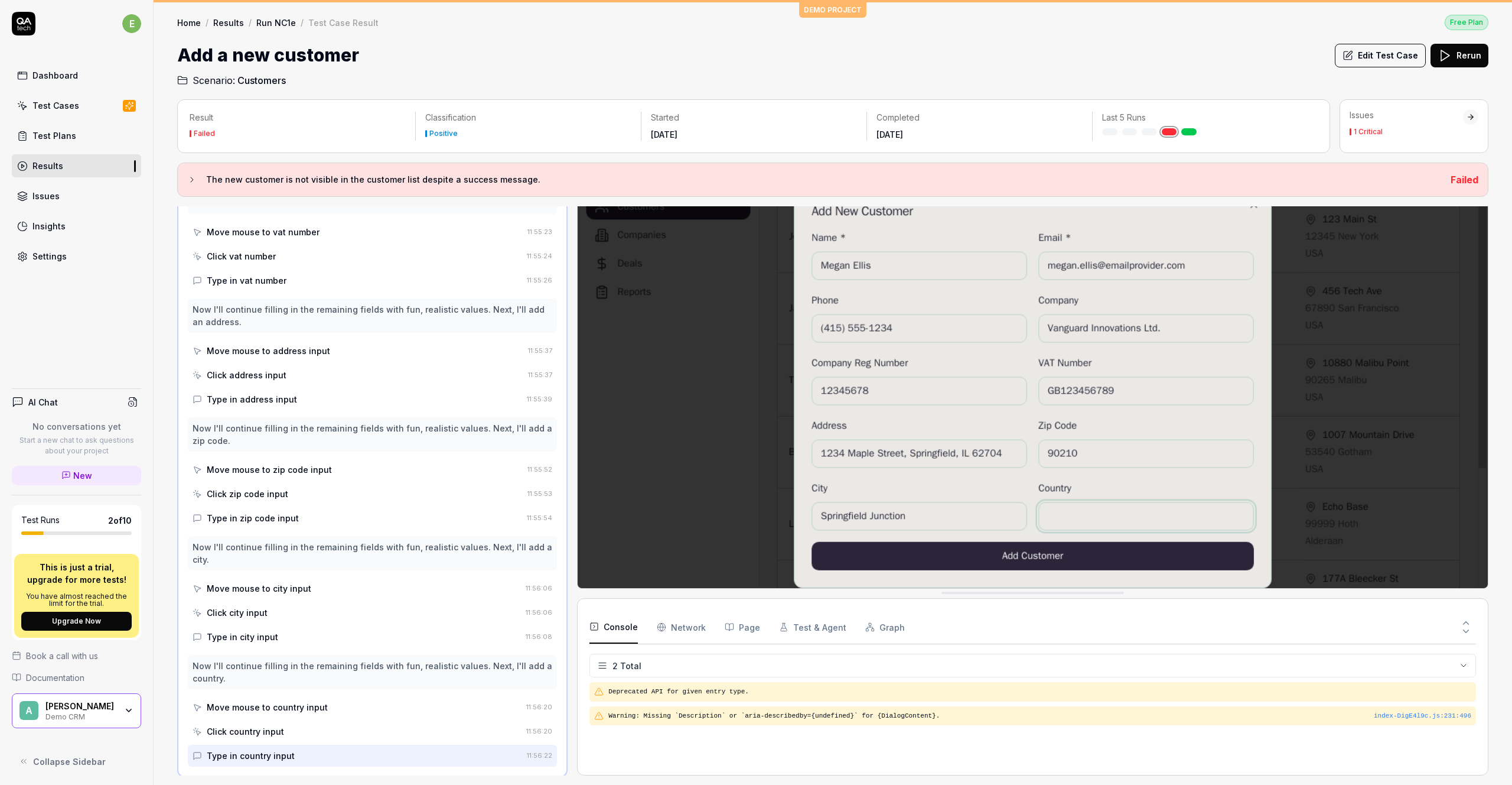
click at [285, 352] on div "Move mouse to address input" at bounding box center [268, 351] width 124 height 12
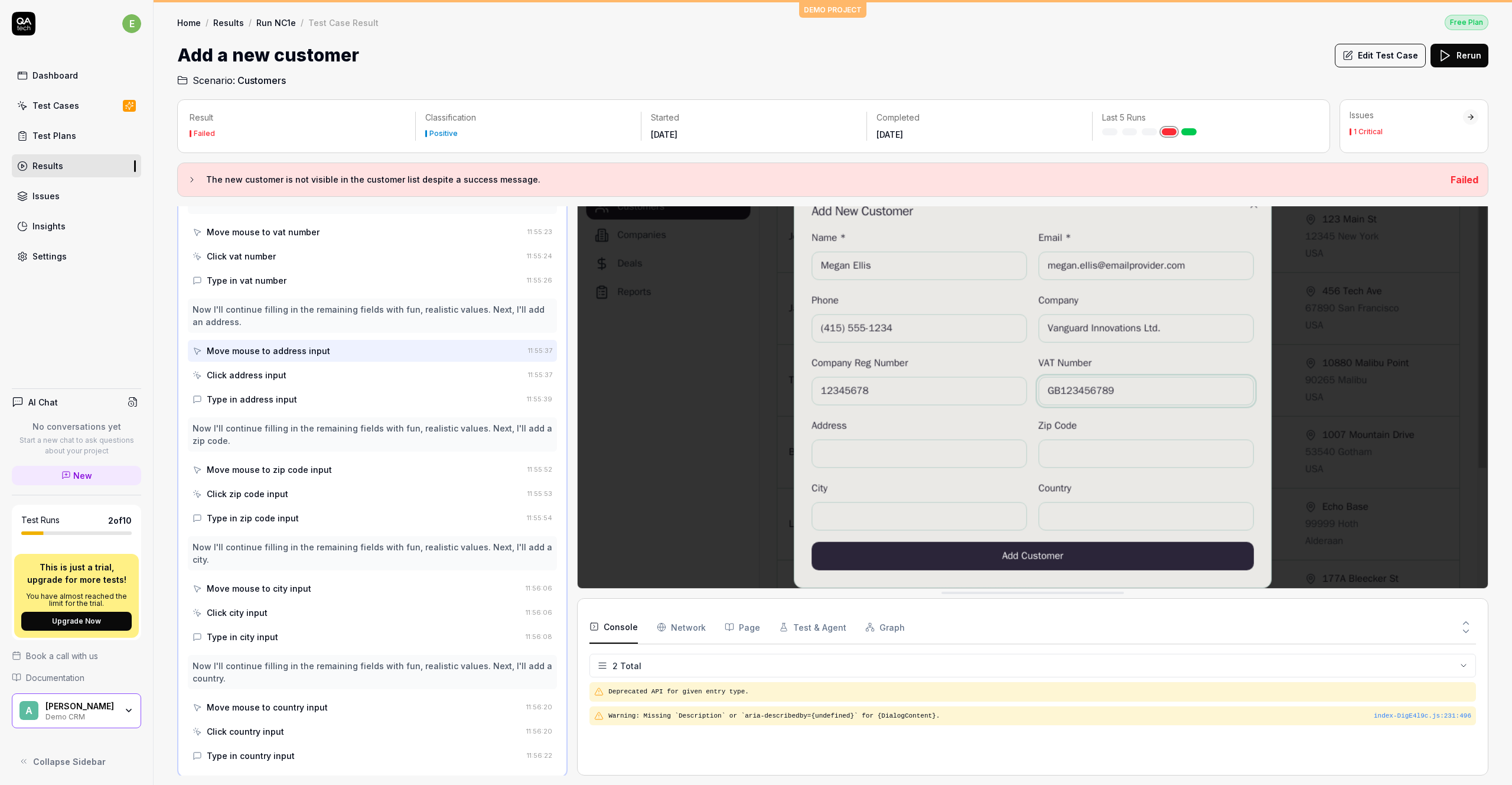
click at [272, 375] on div "Click address input" at bounding box center [247, 375] width 80 height 12
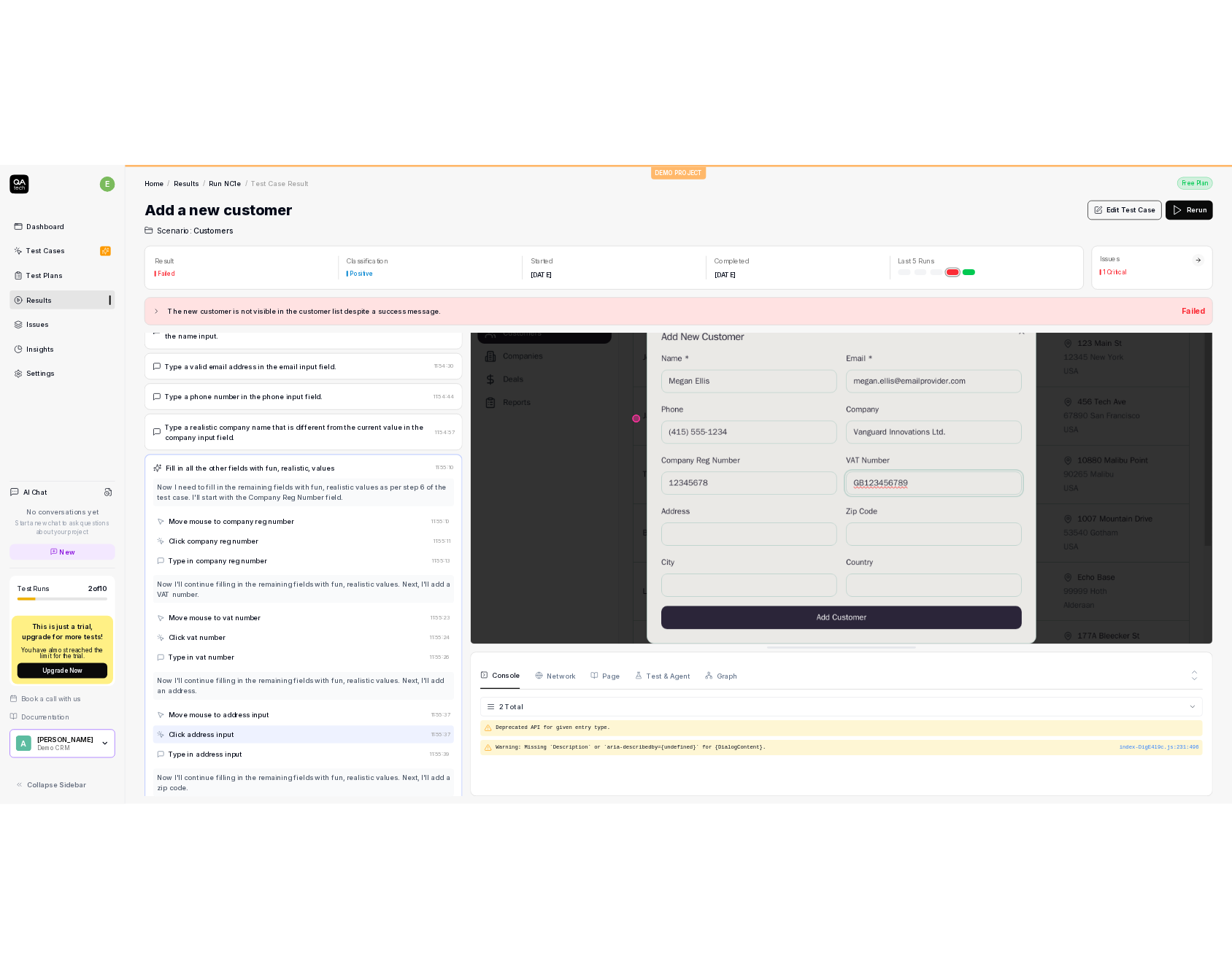
scroll to position [130, 0]
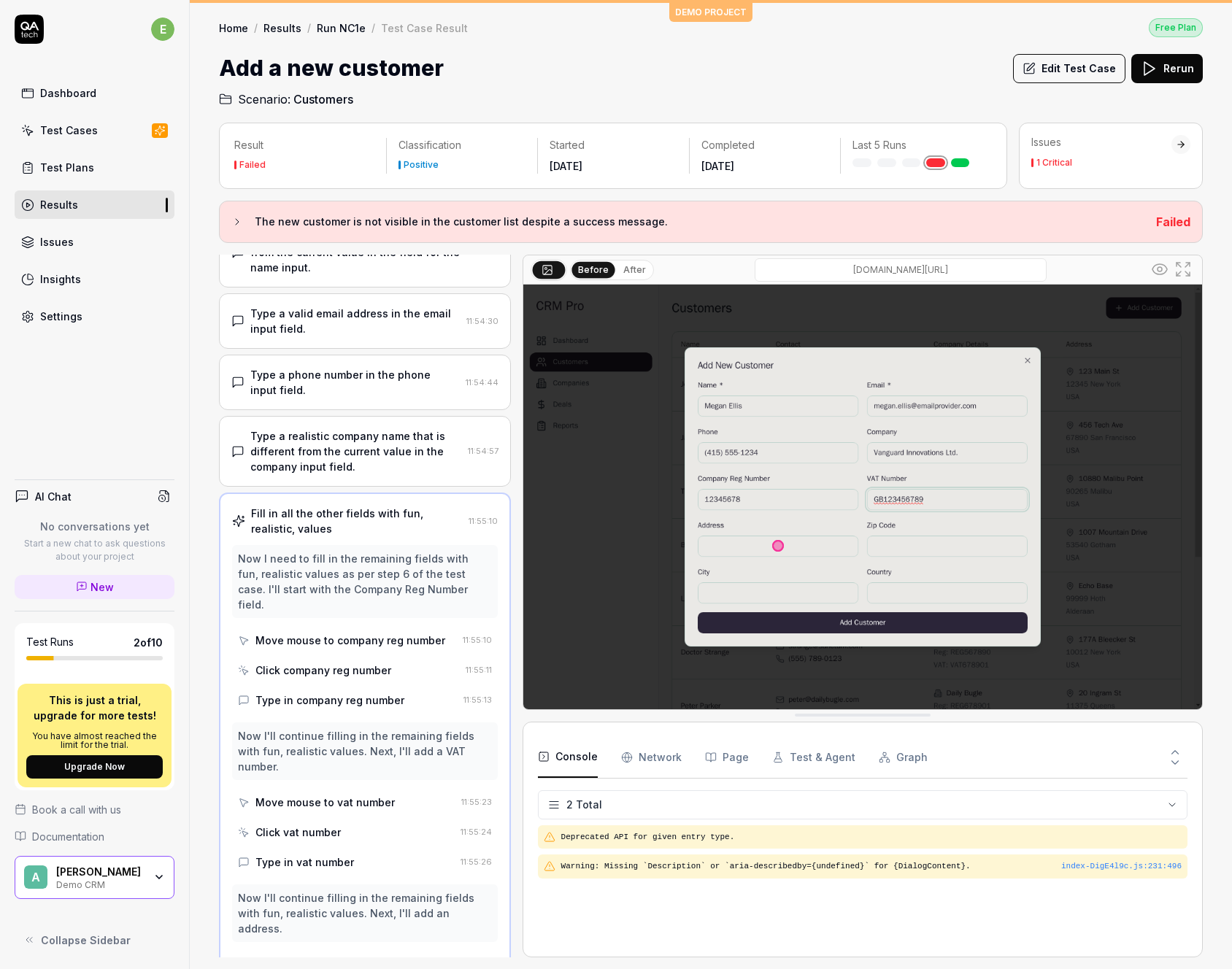
click at [1180, 266] on icon at bounding box center [1183, 269] width 17 height 17
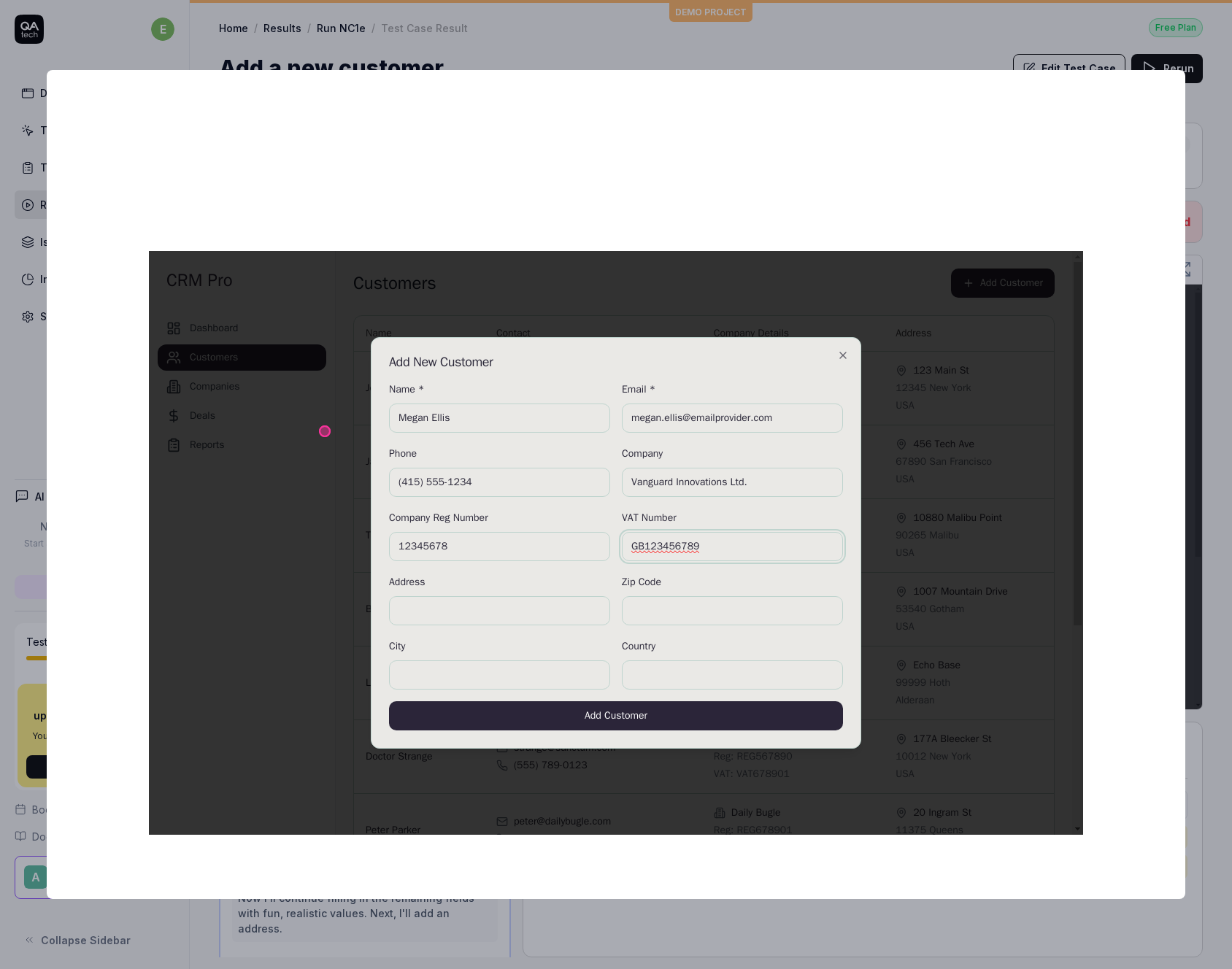
click at [585, 640] on img at bounding box center [616, 542] width 934 height 584
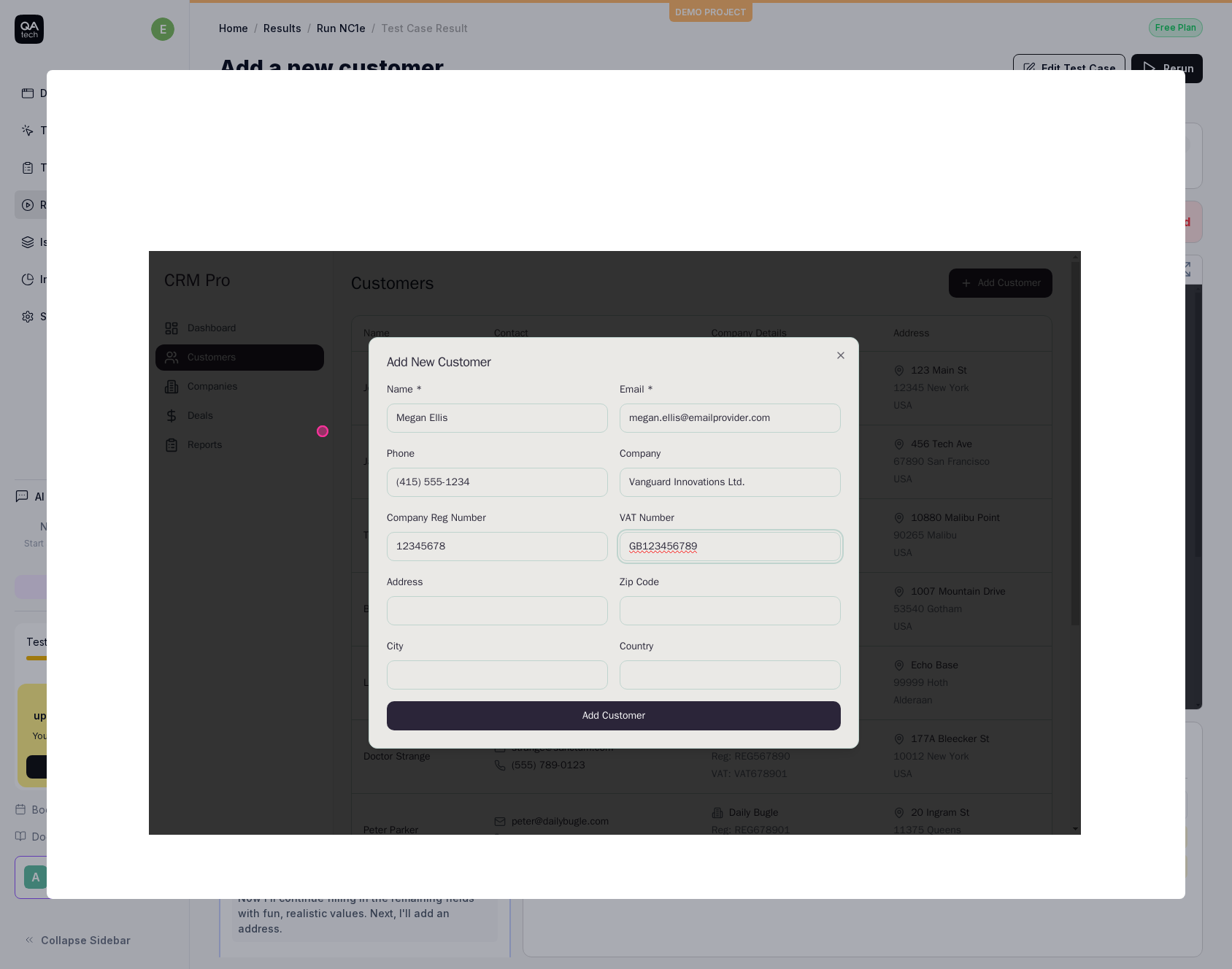
drag, startPoint x: 561, startPoint y: 654, endPoint x: 548, endPoint y: 652, distance: 13.2
click at [558, 654] on img at bounding box center [614, 542] width 934 height 584
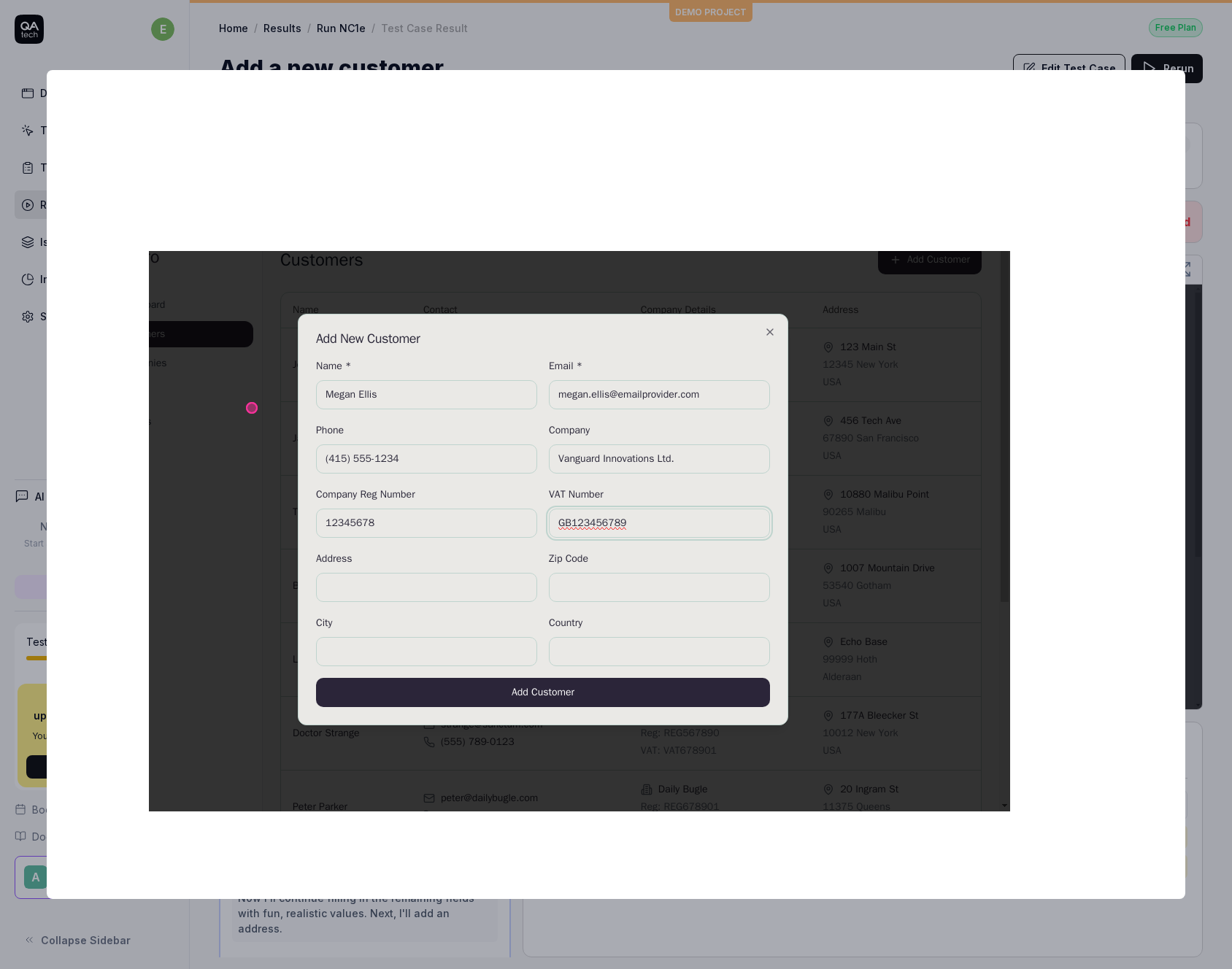
drag, startPoint x: 548, startPoint y: 652, endPoint x: 541, endPoint y: 590, distance: 62.4
click at [541, 590] on img at bounding box center [543, 519] width 934 height 584
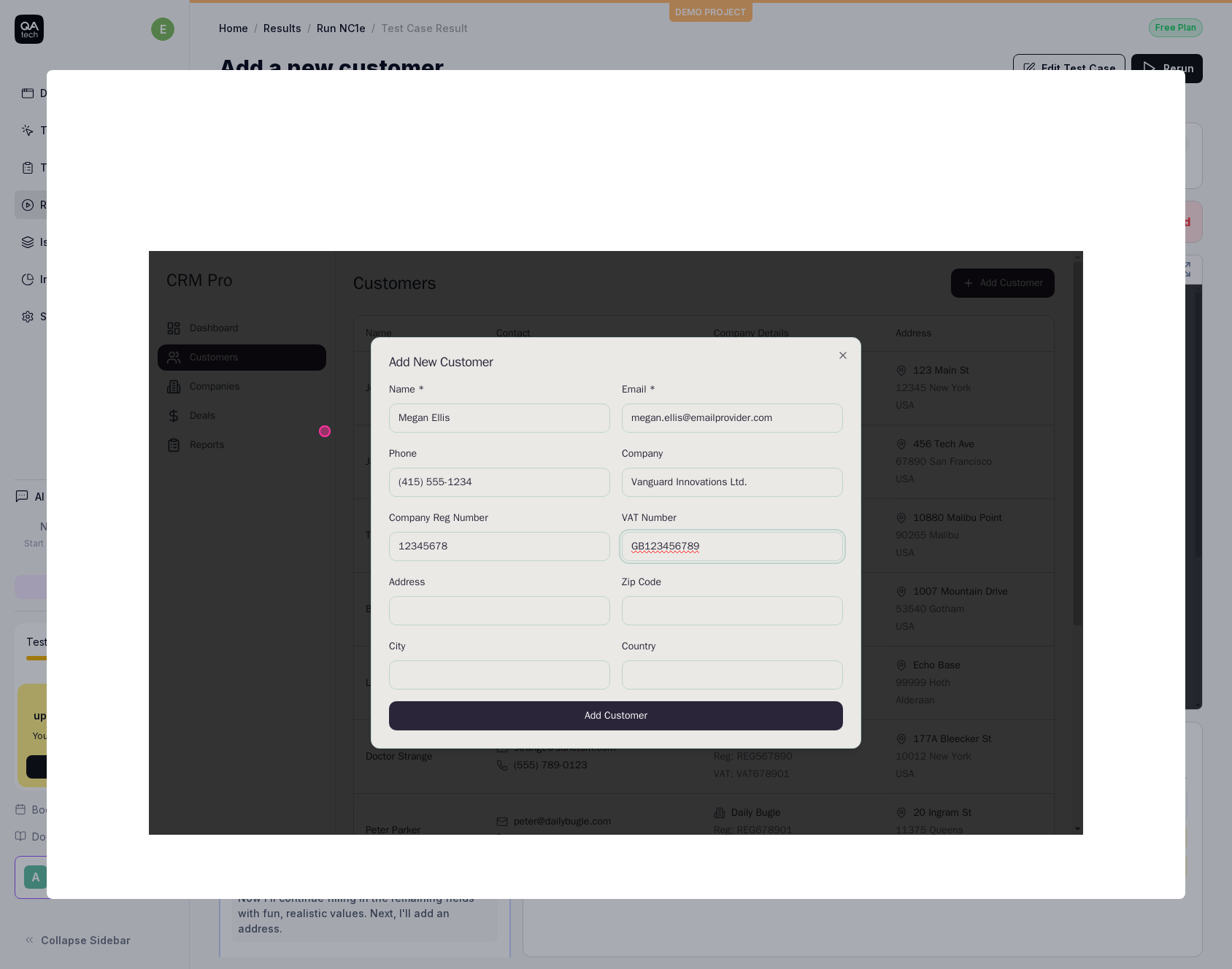
click at [1102, 88] on div at bounding box center [615, 484] width 1139 height 829
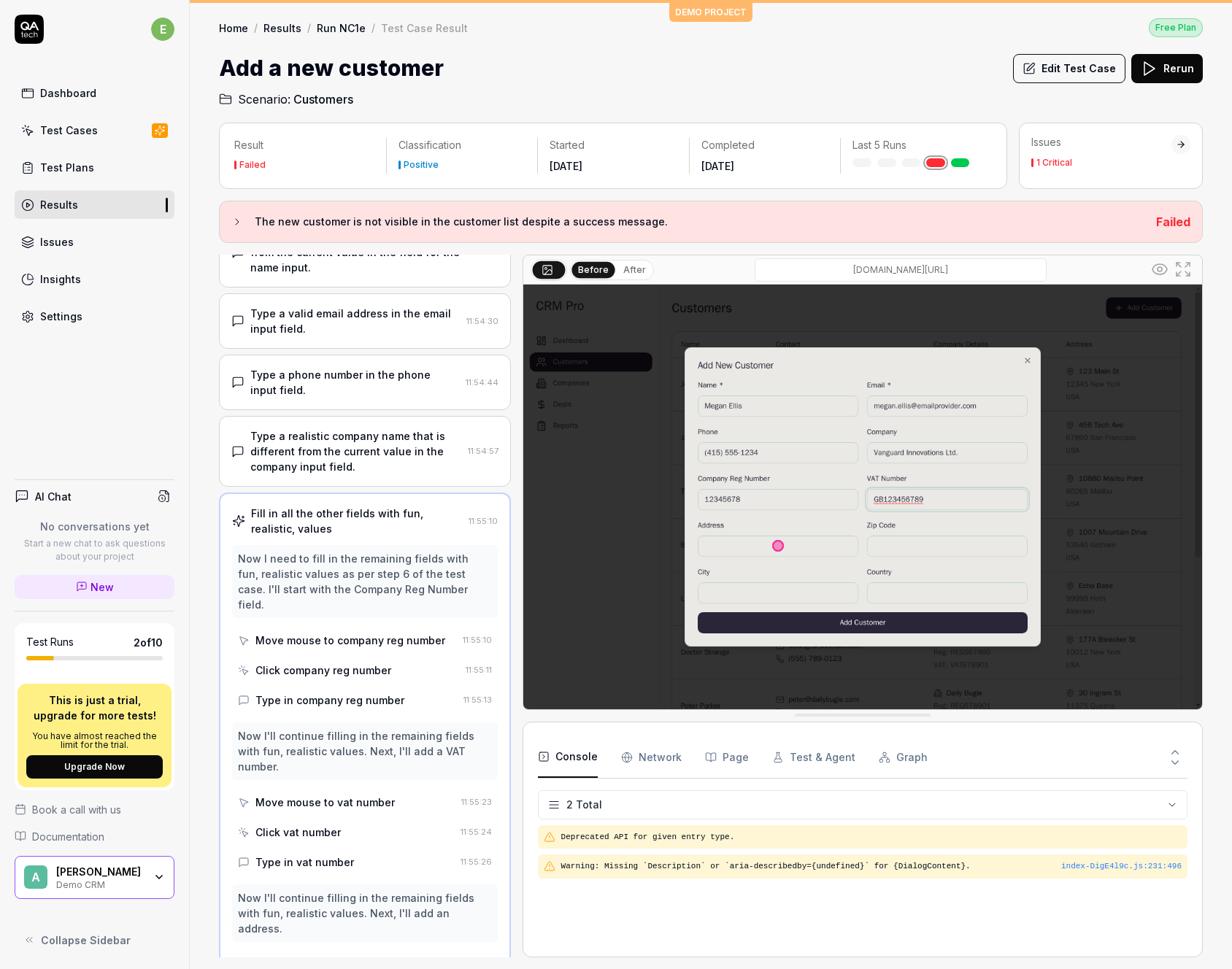
click at [635, 264] on button "After" at bounding box center [634, 270] width 34 height 16
click at [599, 269] on button "Before" at bounding box center [593, 270] width 43 height 16
click at [633, 268] on button "After" at bounding box center [634, 270] width 34 height 16
click at [589, 270] on button "Before" at bounding box center [593, 270] width 43 height 16
click at [636, 268] on button "After" at bounding box center [634, 270] width 34 height 16
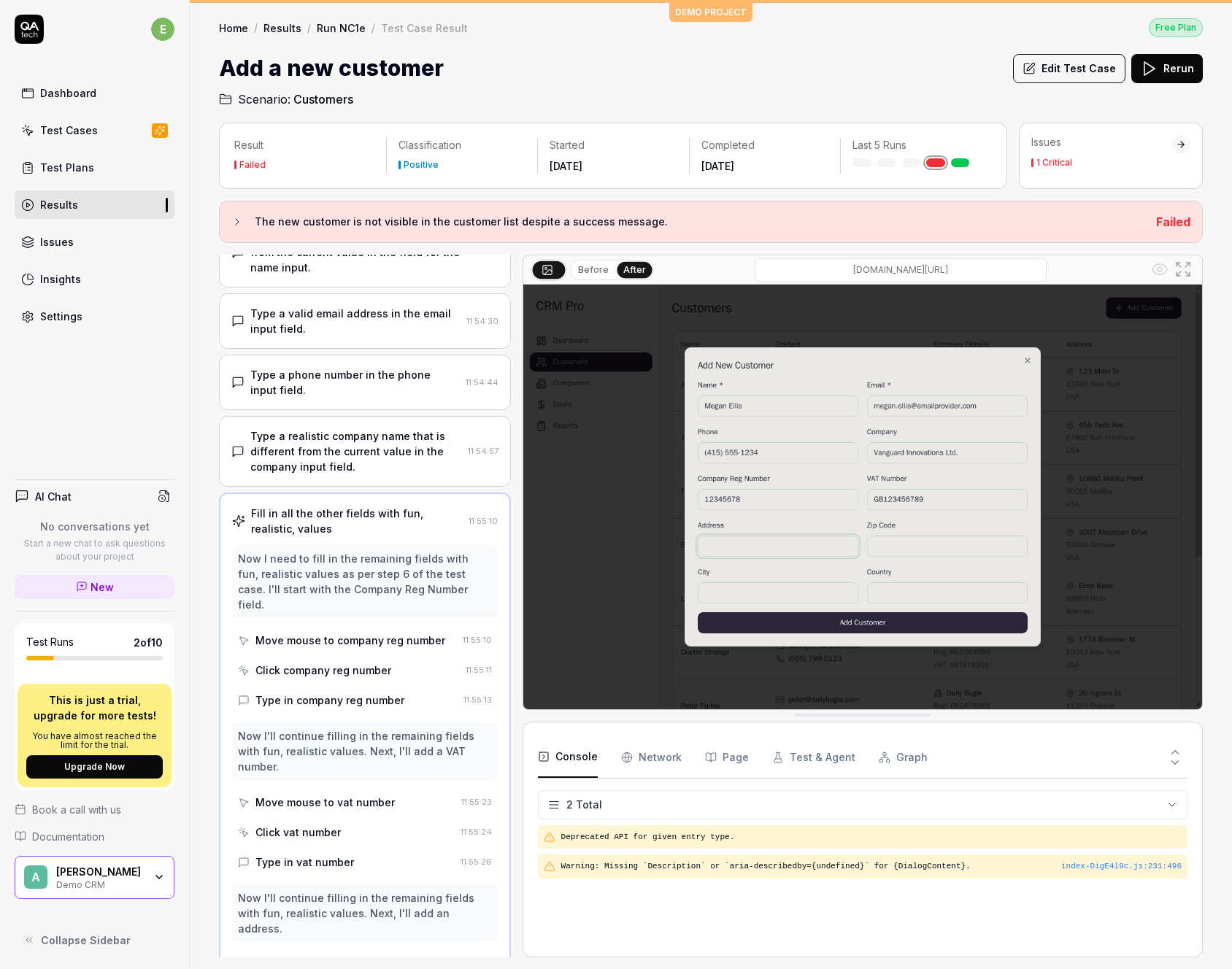
click at [585, 275] on button "Before" at bounding box center [593, 270] width 43 height 16
click at [864, 263] on input "[DOMAIN_NAME][URL]" at bounding box center [900, 270] width 292 height 24
click at [946, 265] on input "[DOMAIN_NAME][URL]" at bounding box center [900, 270] width 292 height 24
drag, startPoint x: 1025, startPoint y: 267, endPoint x: 746, endPoint y: 270, distance: 279.0
click at [746, 270] on div "[DOMAIN_NAME][URL]" at bounding box center [901, 270] width 494 height 24
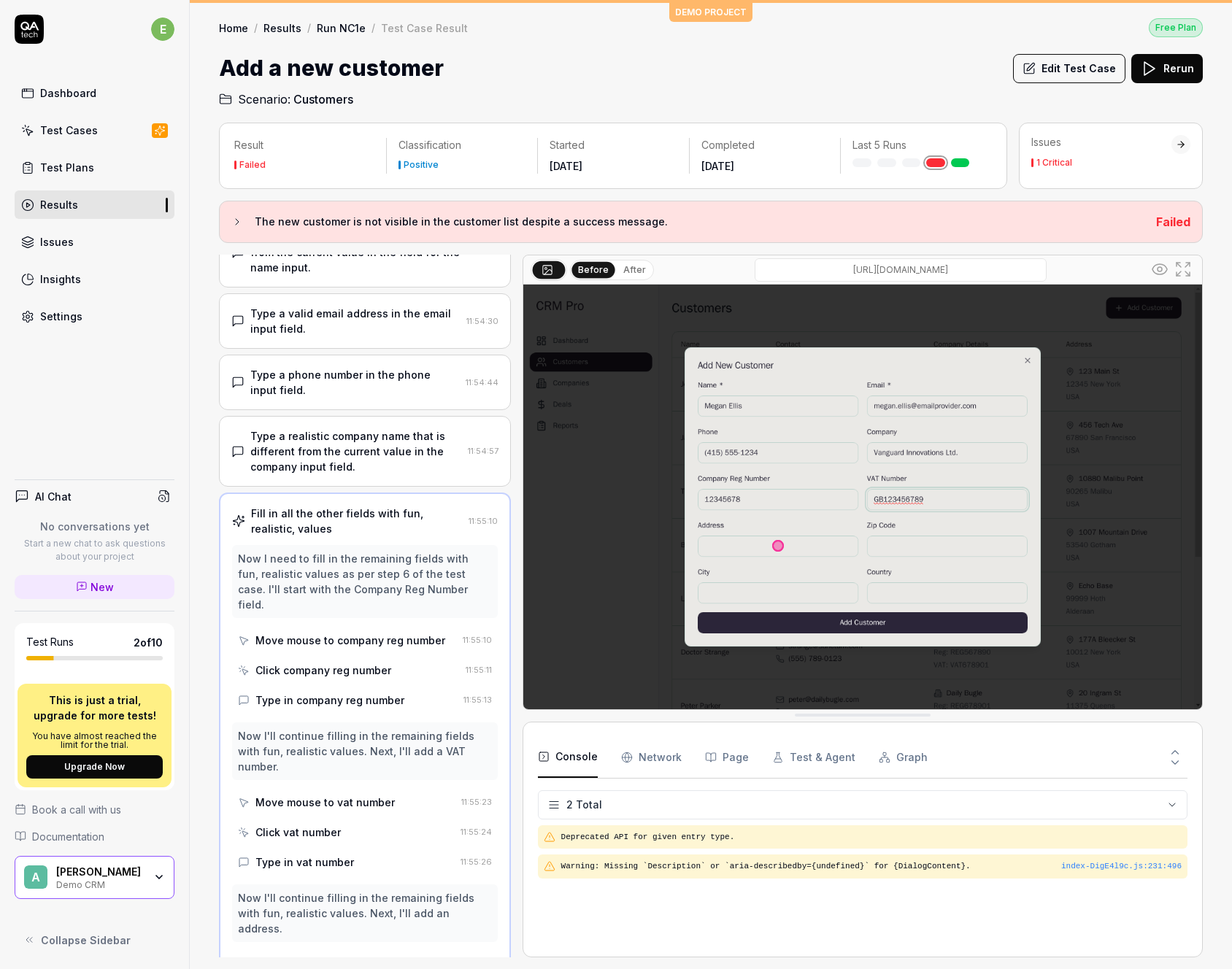
click at [801, 262] on input "[DOMAIN_NAME][URL]" at bounding box center [900, 270] width 292 height 24
drag, startPoint x: 794, startPoint y: 263, endPoint x: 1026, endPoint y: 263, distance: 232.0
click at [1026, 263] on input "[DOMAIN_NAME][URL]" at bounding box center [900, 270] width 292 height 24
click at [1008, 264] on input "[DOMAIN_NAME][URL]" at bounding box center [900, 270] width 292 height 24
drag, startPoint x: 1000, startPoint y: 266, endPoint x: 748, endPoint y: 266, distance: 252.0
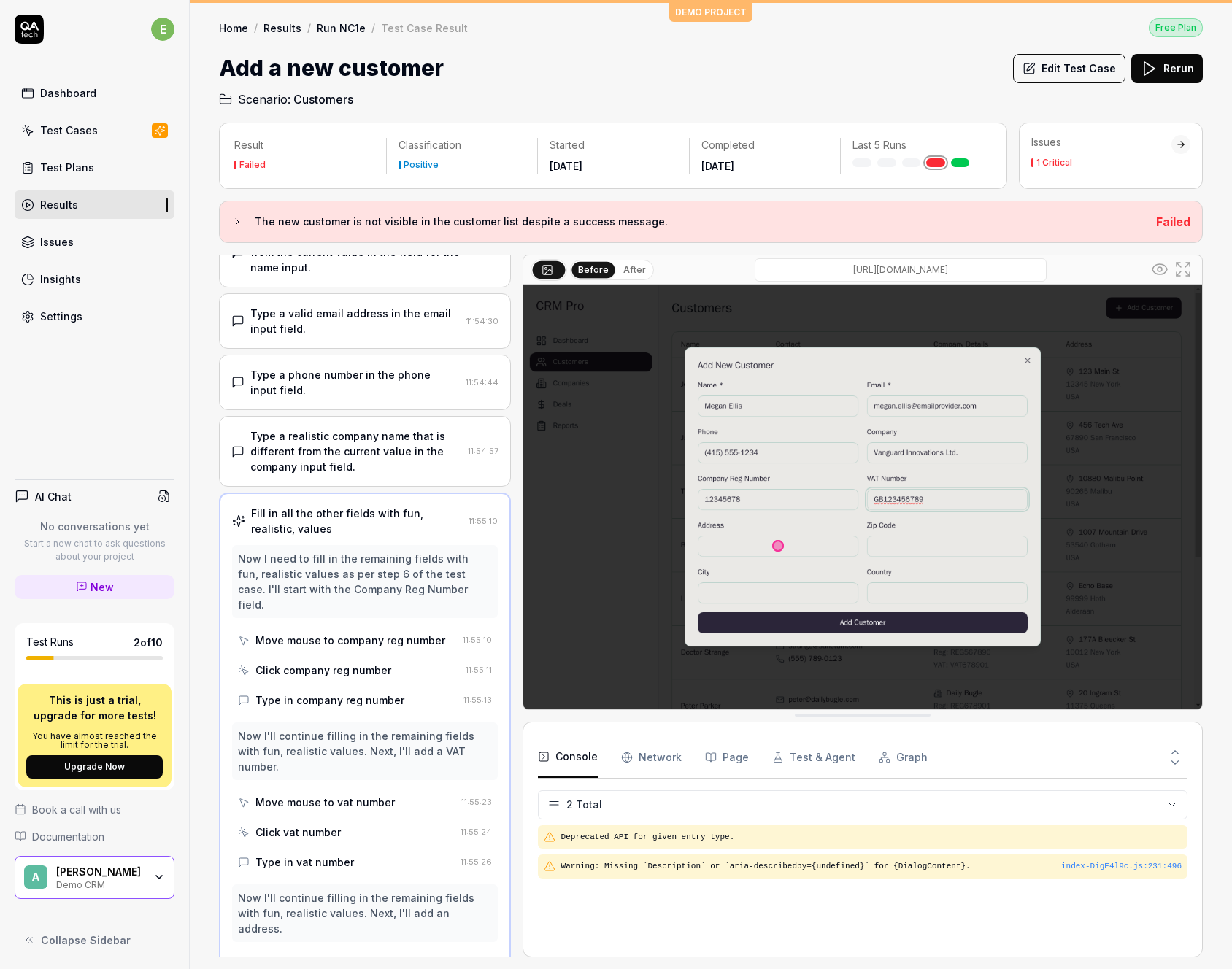
click at [747, 266] on div "[DOMAIN_NAME][URL]" at bounding box center [901, 270] width 494 height 24
click at [769, 266] on input "[DOMAIN_NAME][URL]" at bounding box center [900, 270] width 292 height 24
click at [664, 270] on div "[DOMAIN_NAME][URL]" at bounding box center [901, 270] width 494 height 24
click at [624, 792] on html "e Dashboard Test Cases Test Plans Results Issues Insights Settings AI Chat No c…" at bounding box center [616, 485] width 1232 height 969
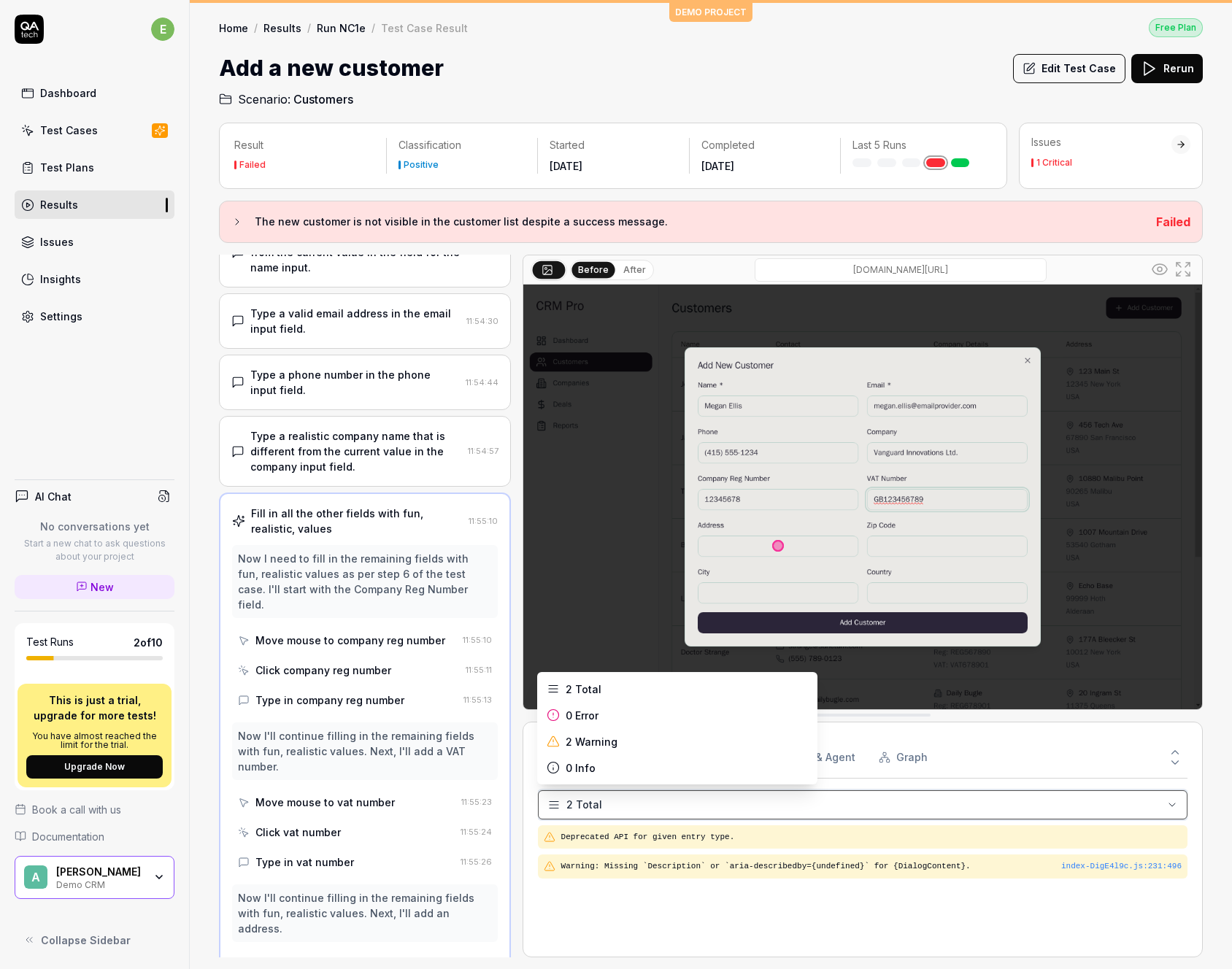
click at [631, 799] on html "e Dashboard Test Cases Test Plans Results Issues Insights Settings AI Chat No c…" at bounding box center [616, 485] width 1232 height 969
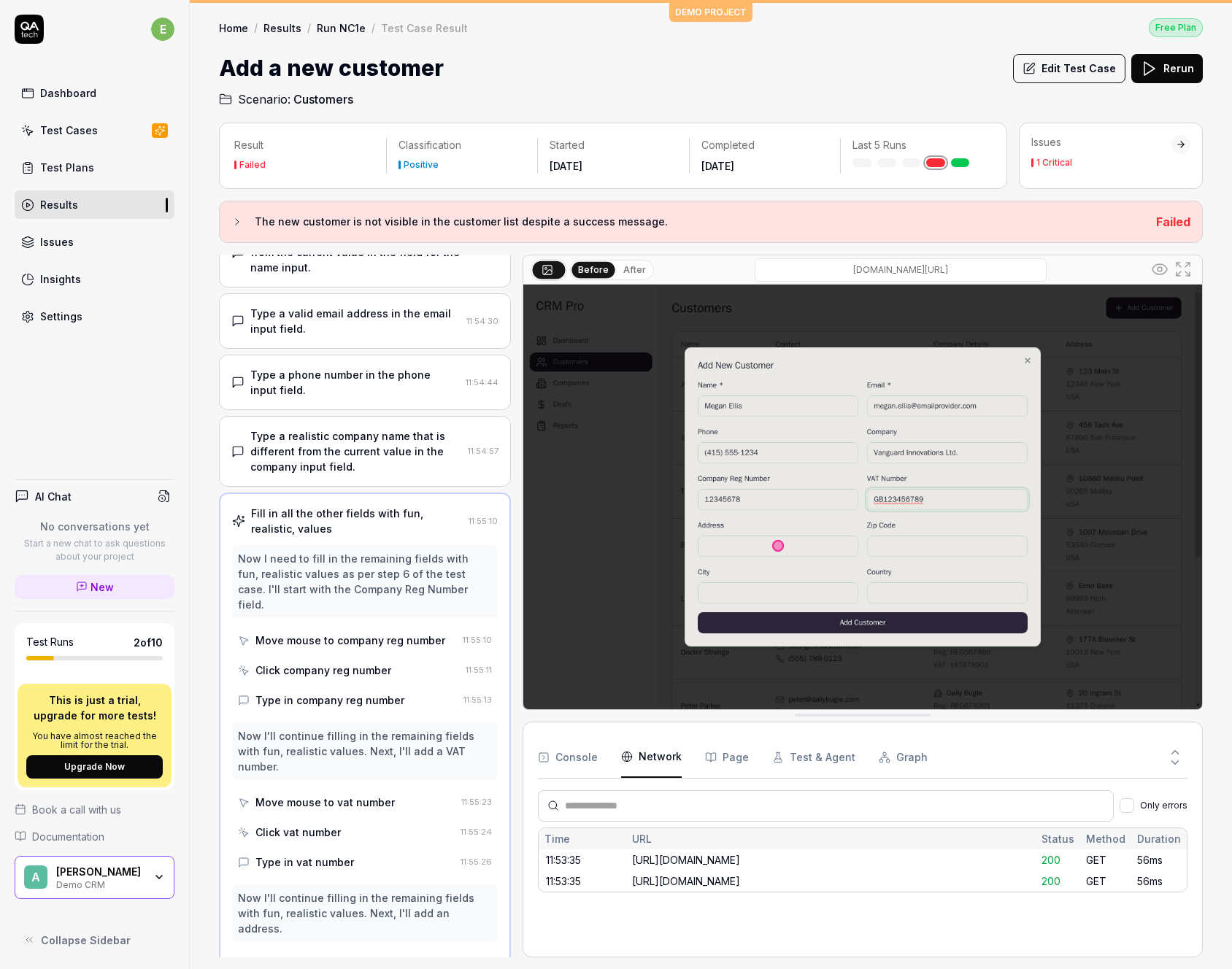
click at [641, 759] on Requests "Network" at bounding box center [652, 757] width 61 height 41
click at [734, 765] on button "Page" at bounding box center [727, 757] width 44 height 41
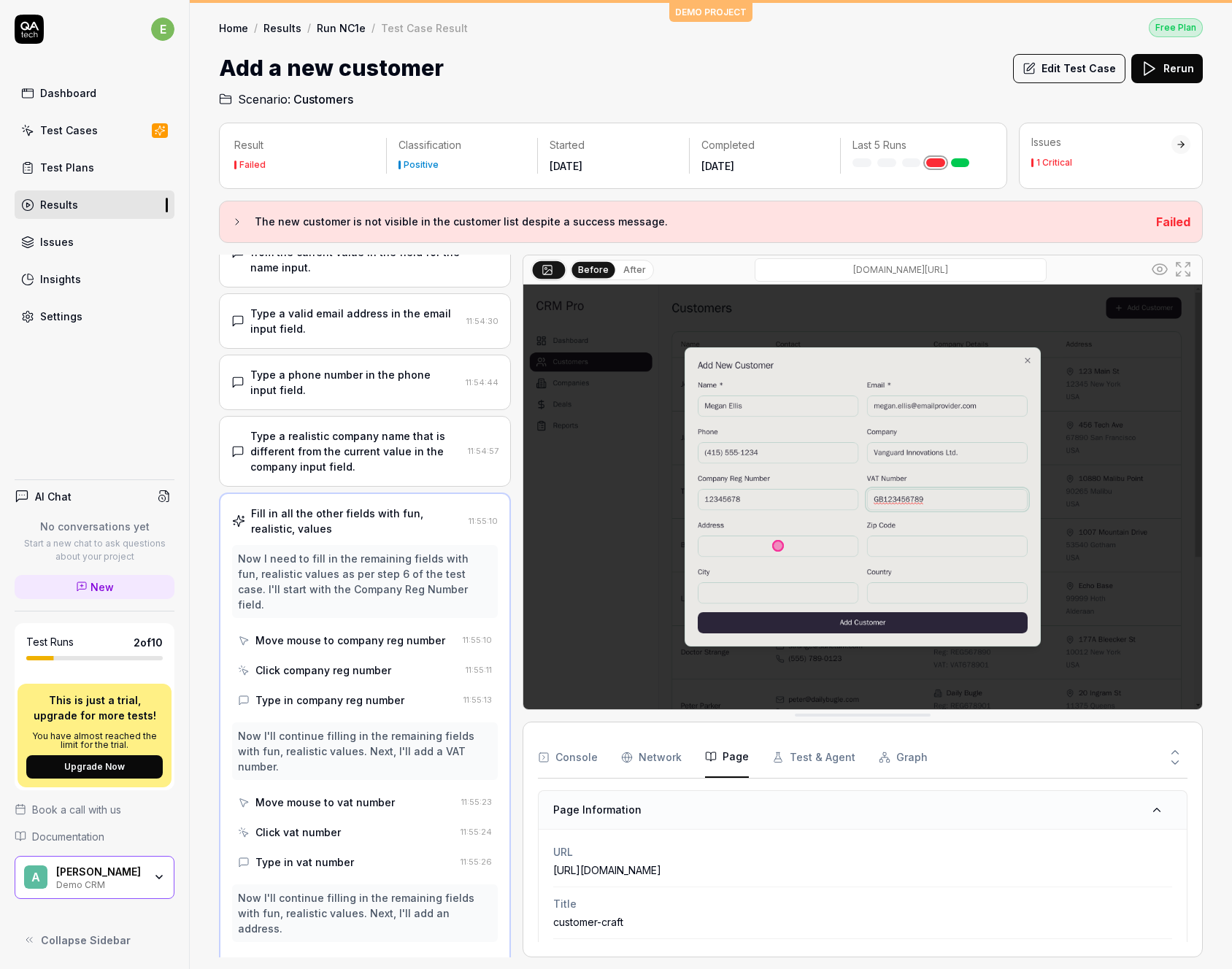
click at [808, 756] on button "Test & Agent" at bounding box center [813, 757] width 84 height 41
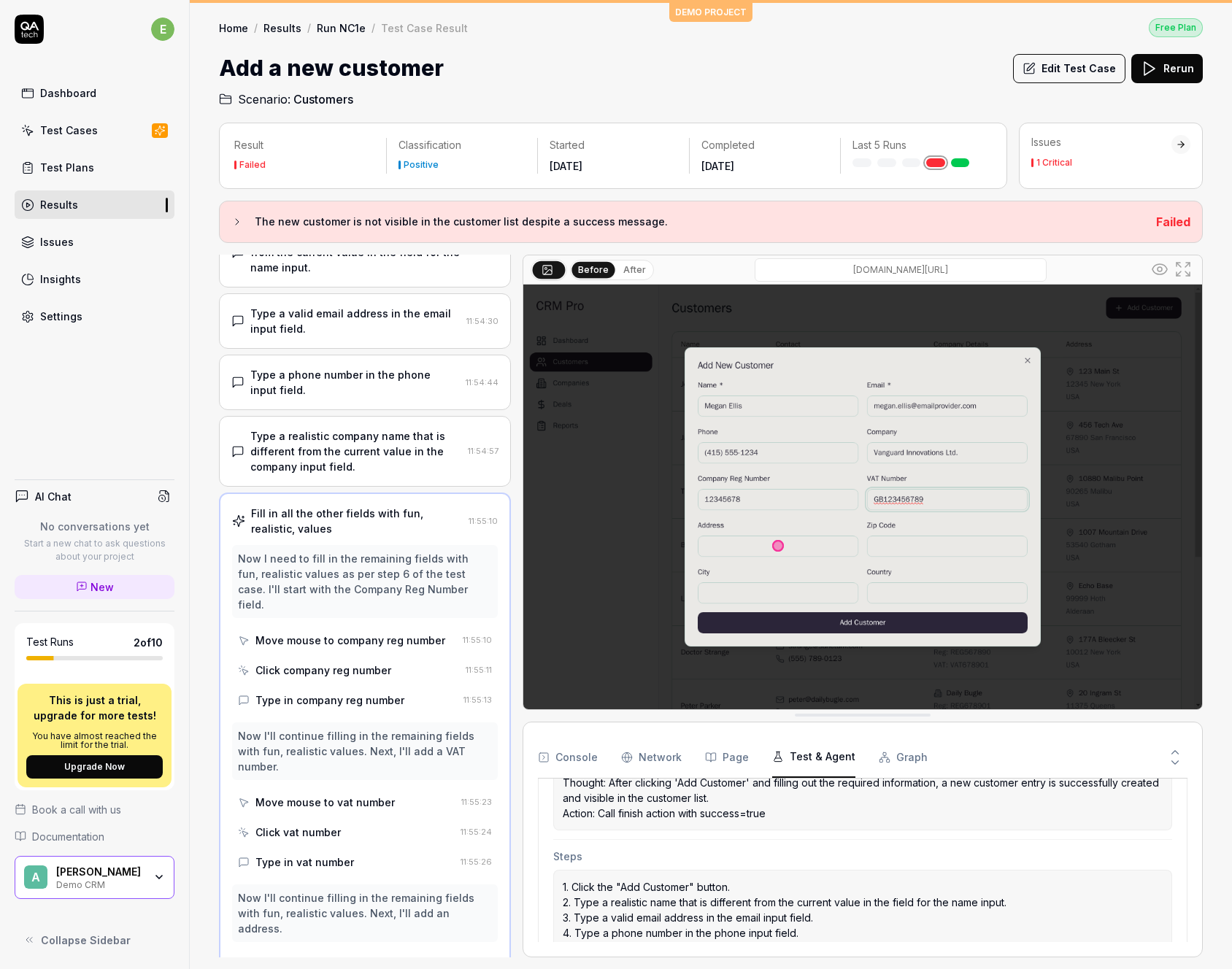
scroll to position [479, 0]
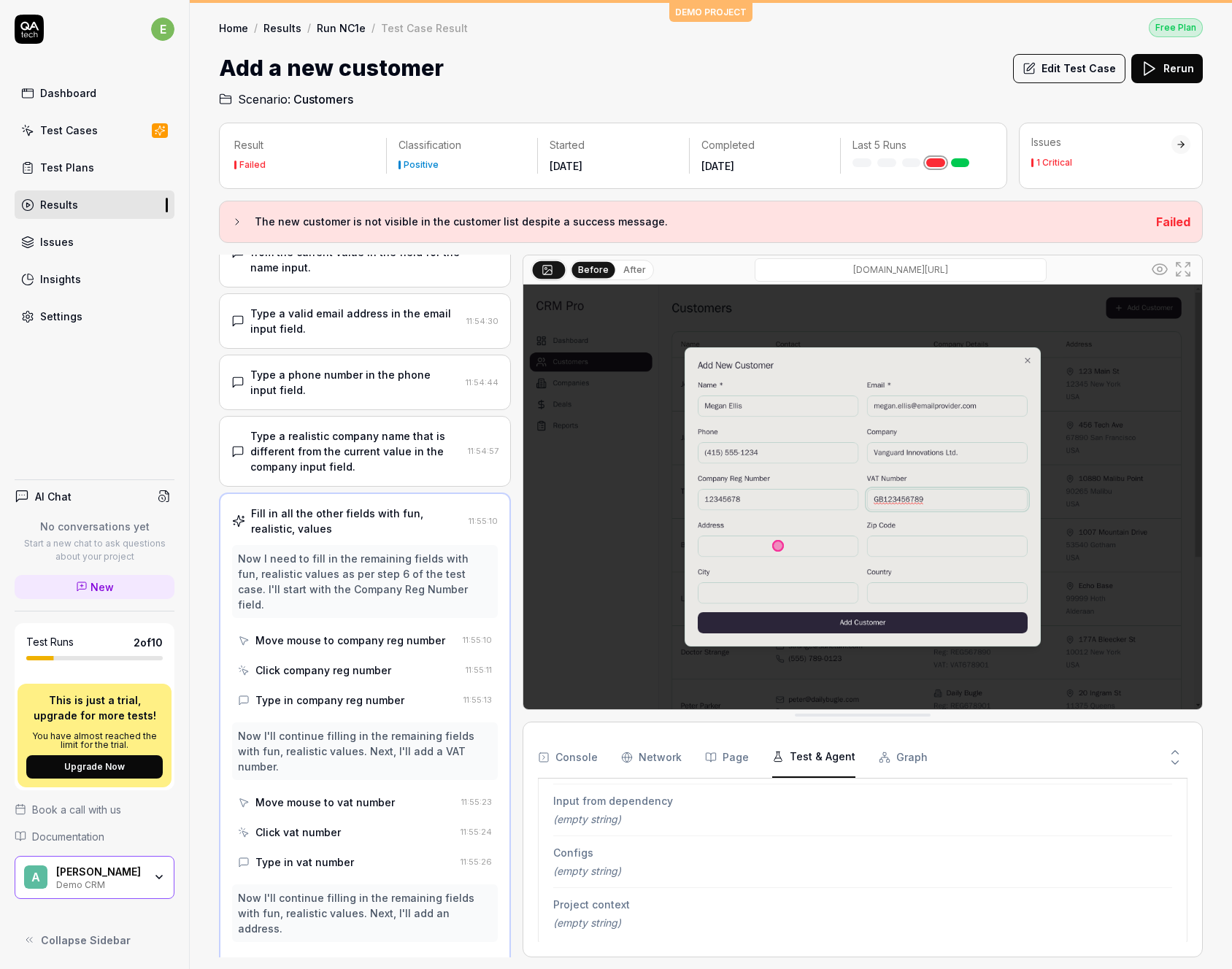
click at [899, 759] on button "Graph" at bounding box center [903, 757] width 49 height 41
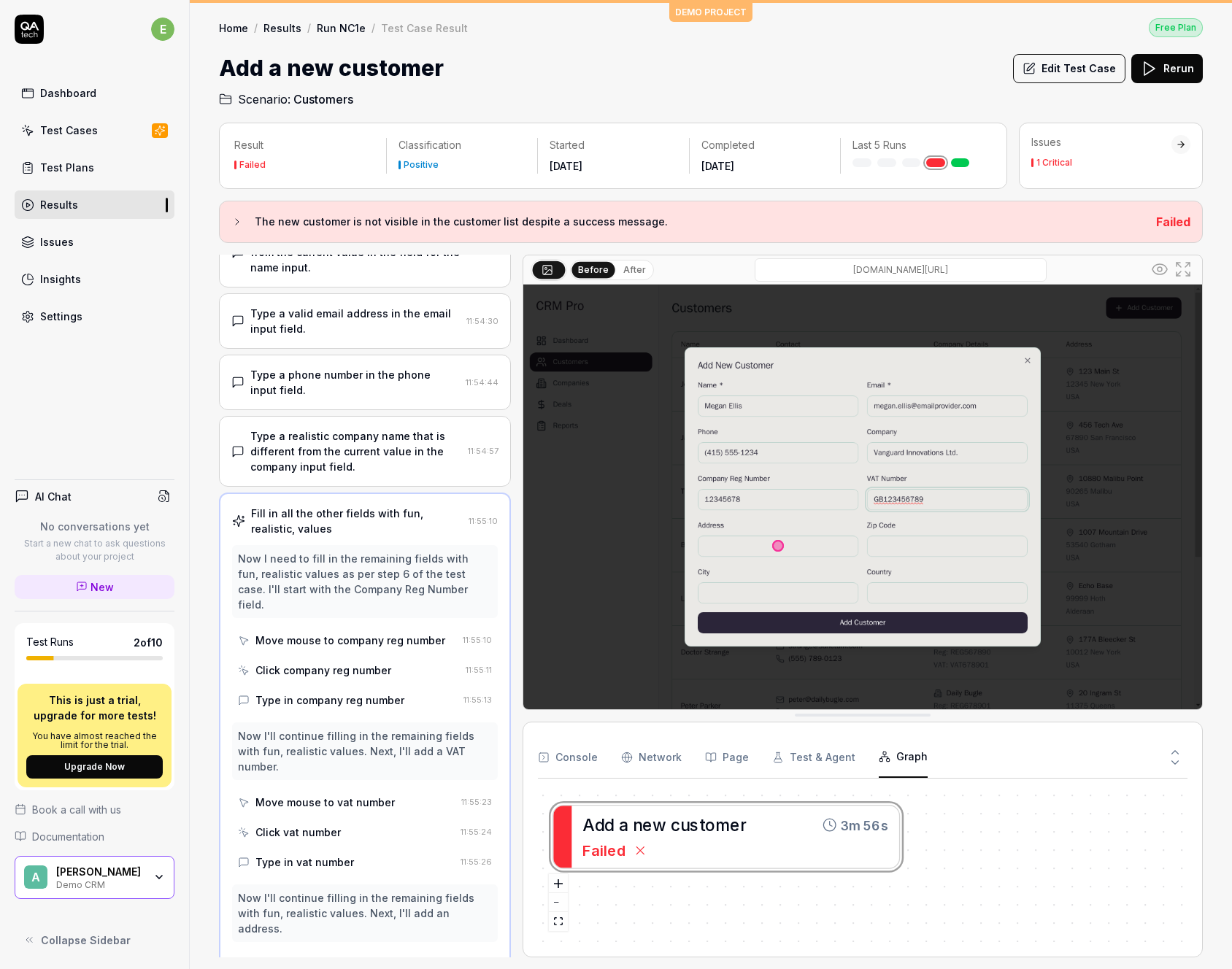
click at [673, 829] on div "A d d a n e w c u s t o m e r 3m 56s Failed" at bounding box center [862, 866] width 649 height 153
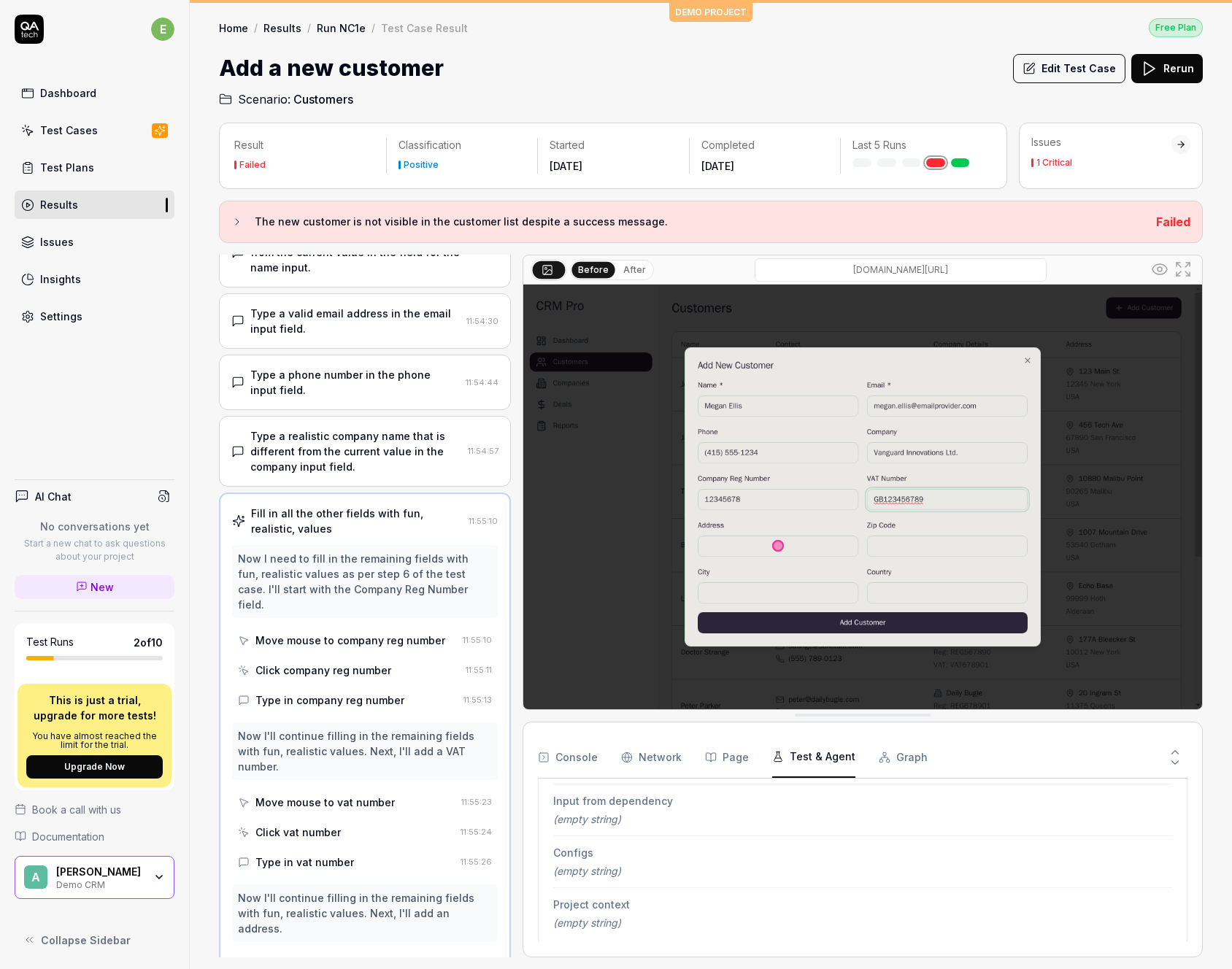
click at [814, 747] on button "Test & Agent" at bounding box center [813, 757] width 84 height 41
click at [884, 753] on button "Graph" at bounding box center [903, 757] width 49 height 41
click at [799, 752] on button "Test & Agent" at bounding box center [813, 757] width 84 height 41
click at [740, 759] on button "Page" at bounding box center [727, 757] width 44 height 41
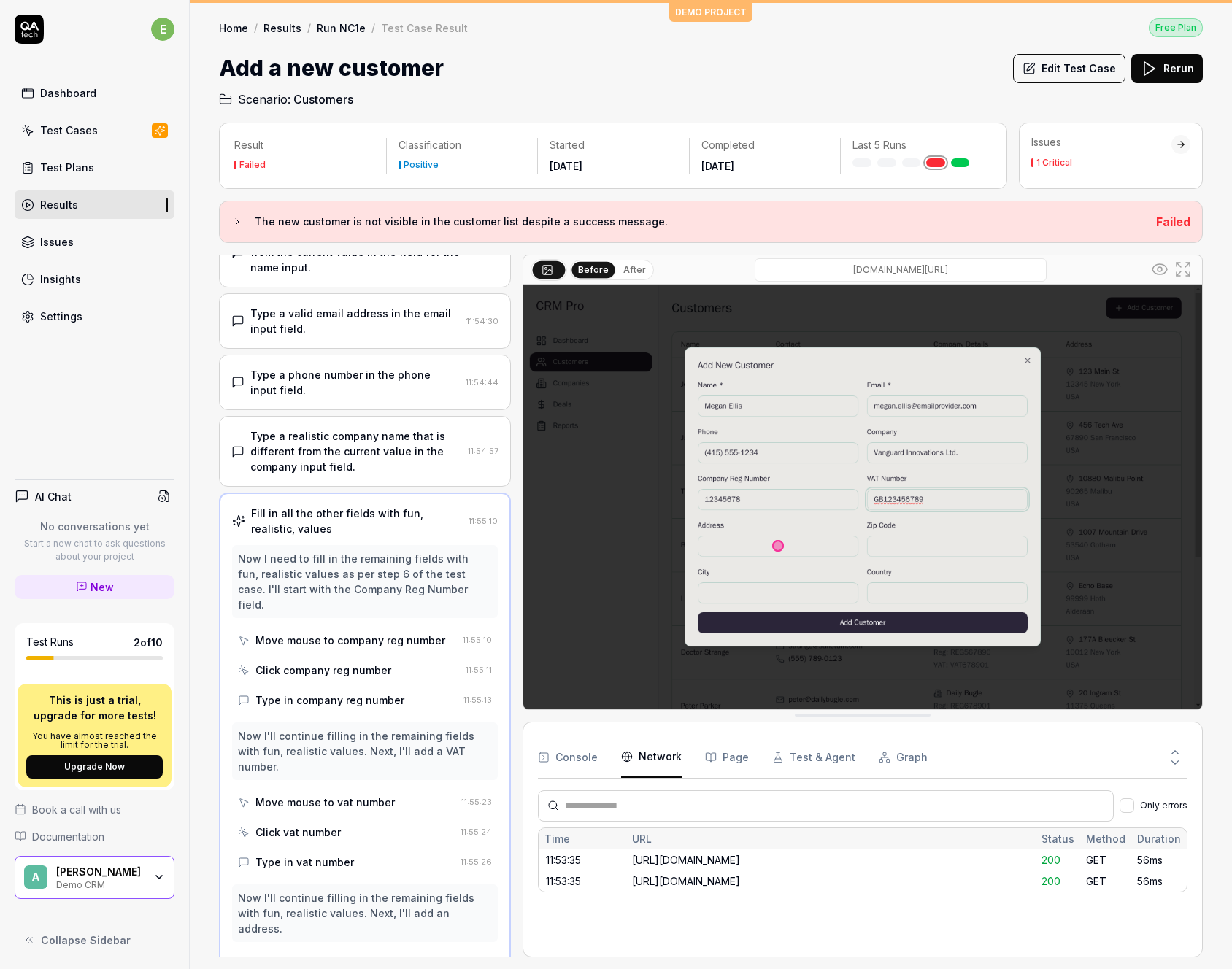
click at [645, 759] on Requests "Network" at bounding box center [652, 757] width 61 height 41
click at [574, 758] on button "Console" at bounding box center [567, 757] width 60 height 41
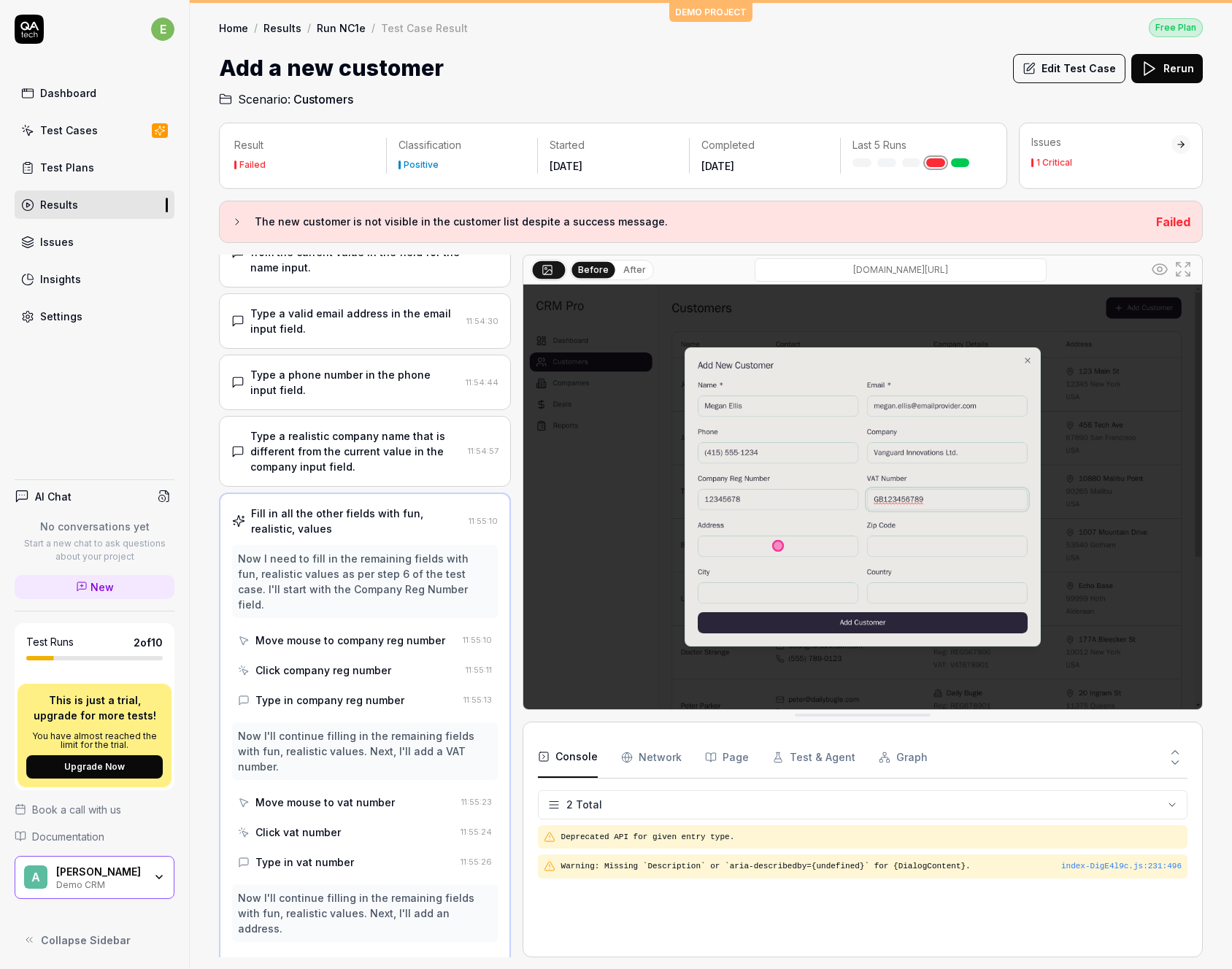
click at [325, 454] on div "Type a realistic company name that is different from the current value in the c…" at bounding box center [356, 451] width 212 height 46
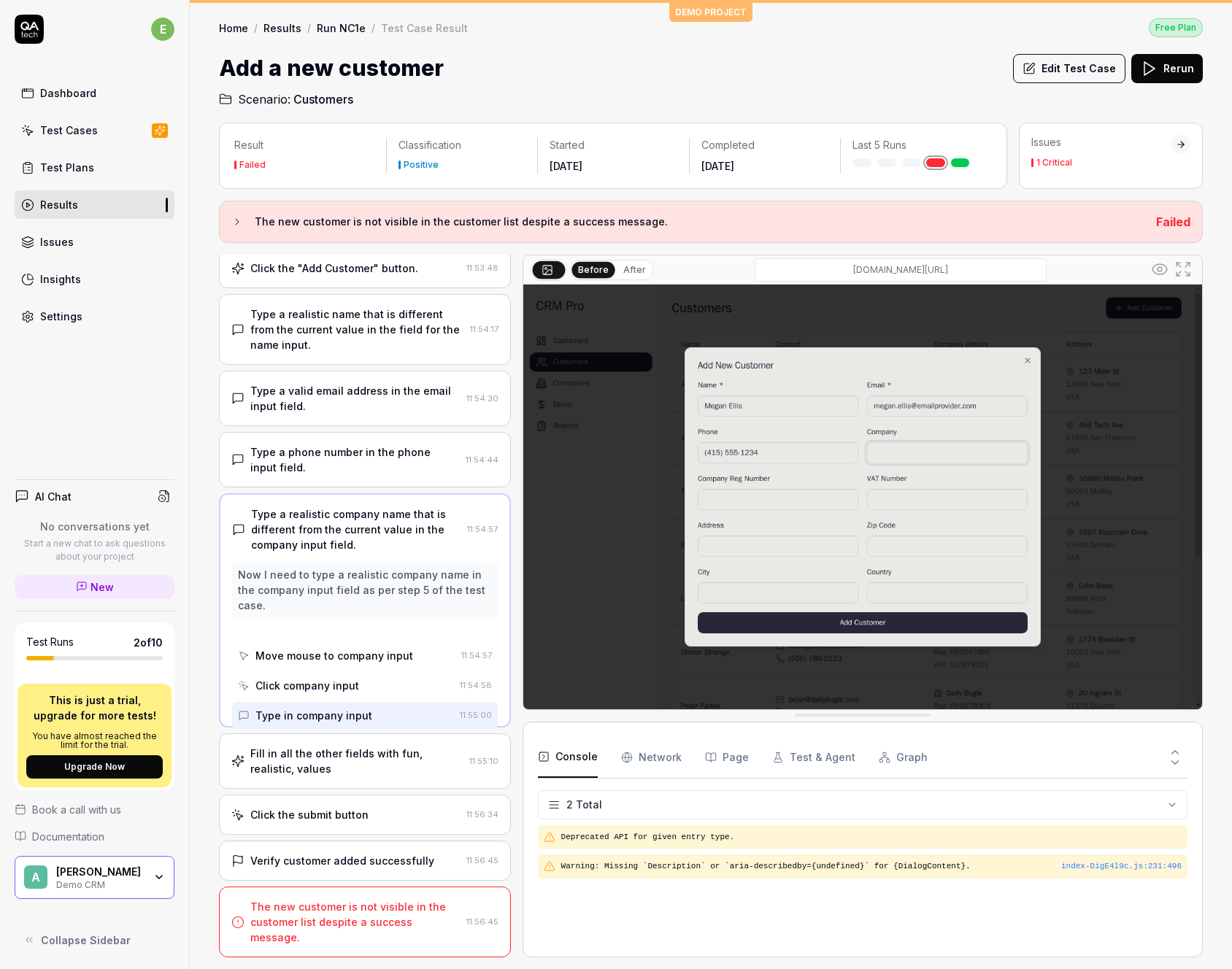
scroll to position [0, 0]
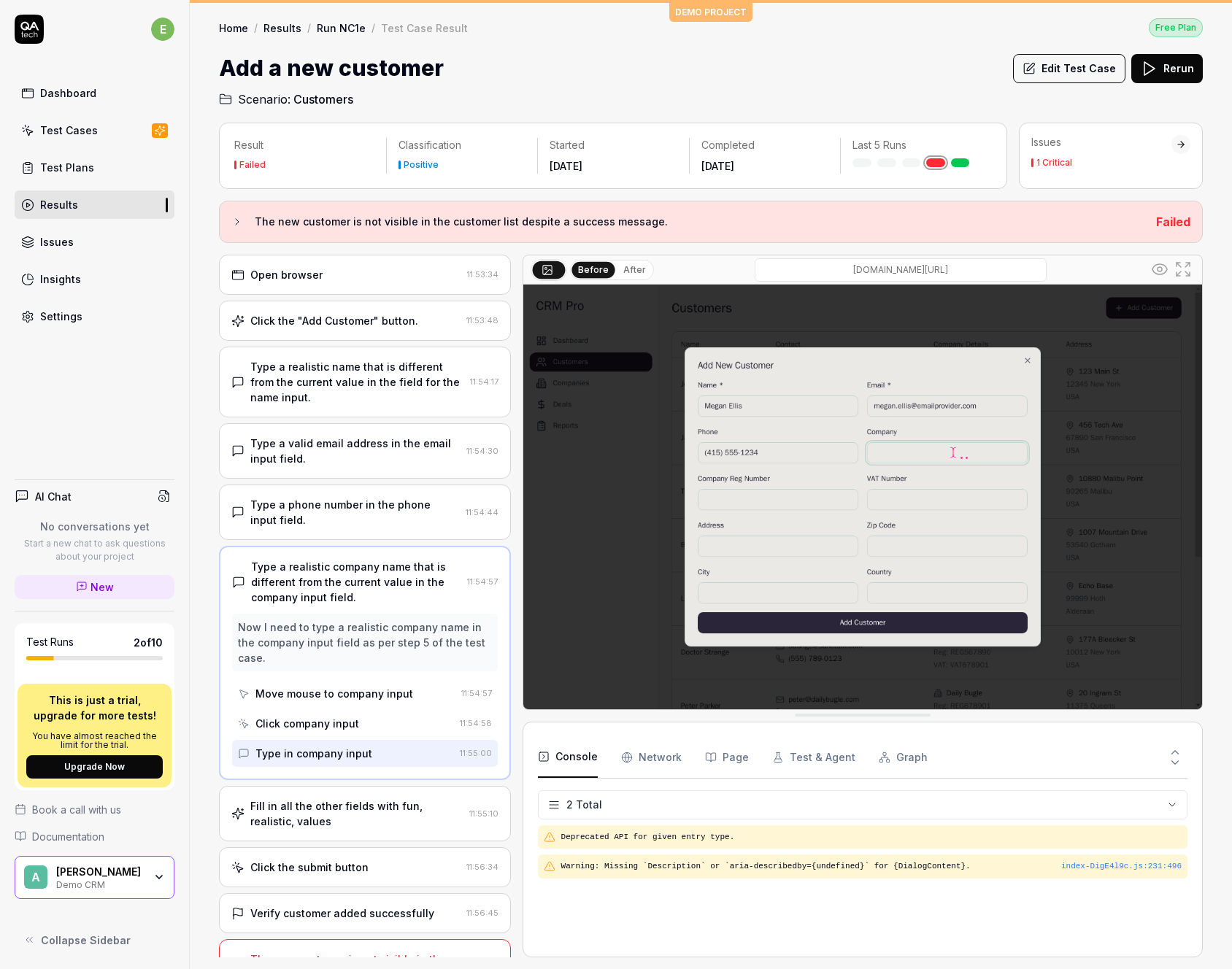
click at [343, 522] on div "Type a phone number in the phone input field." at bounding box center [355, 512] width 210 height 30
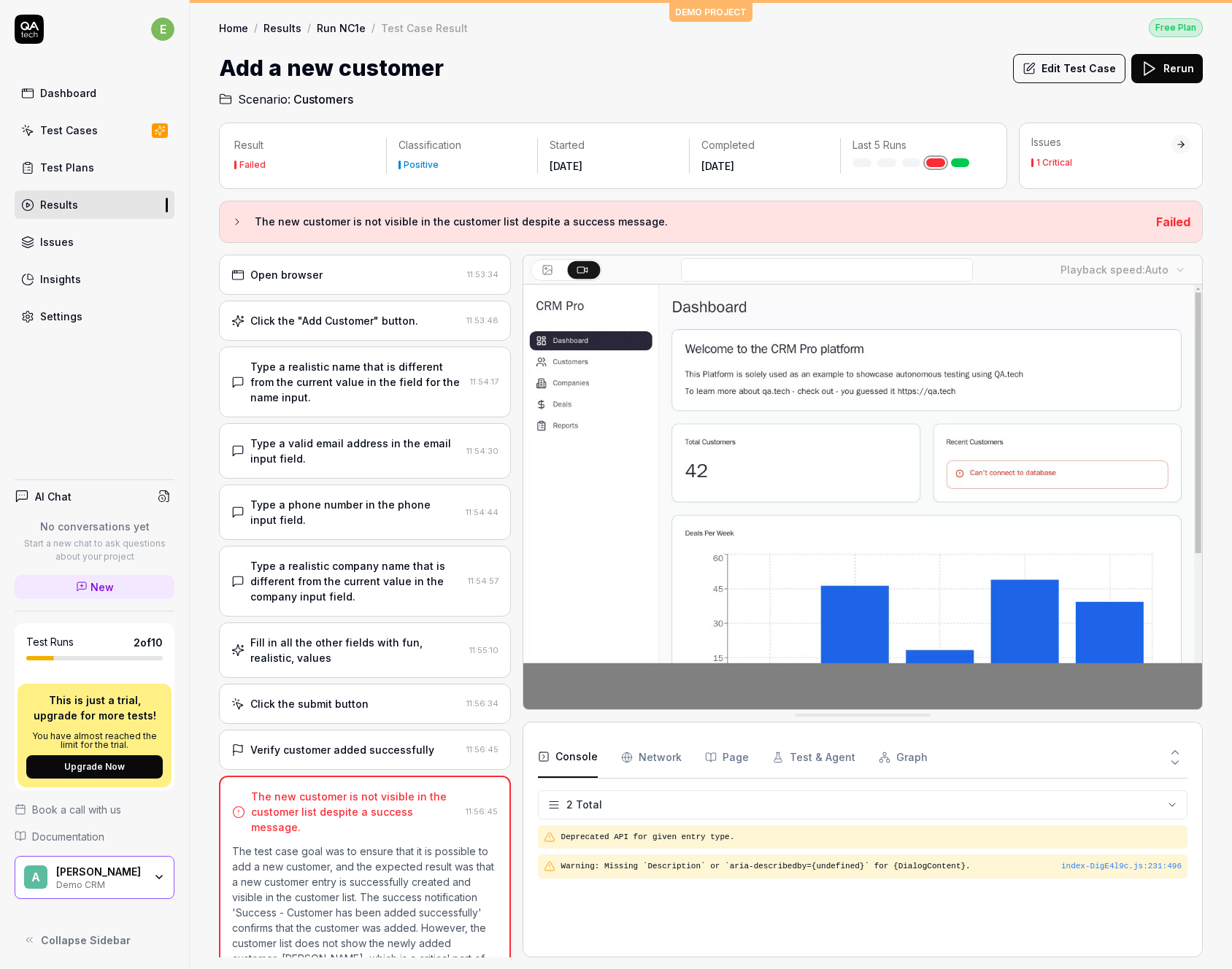
scroll to position [84, 0]
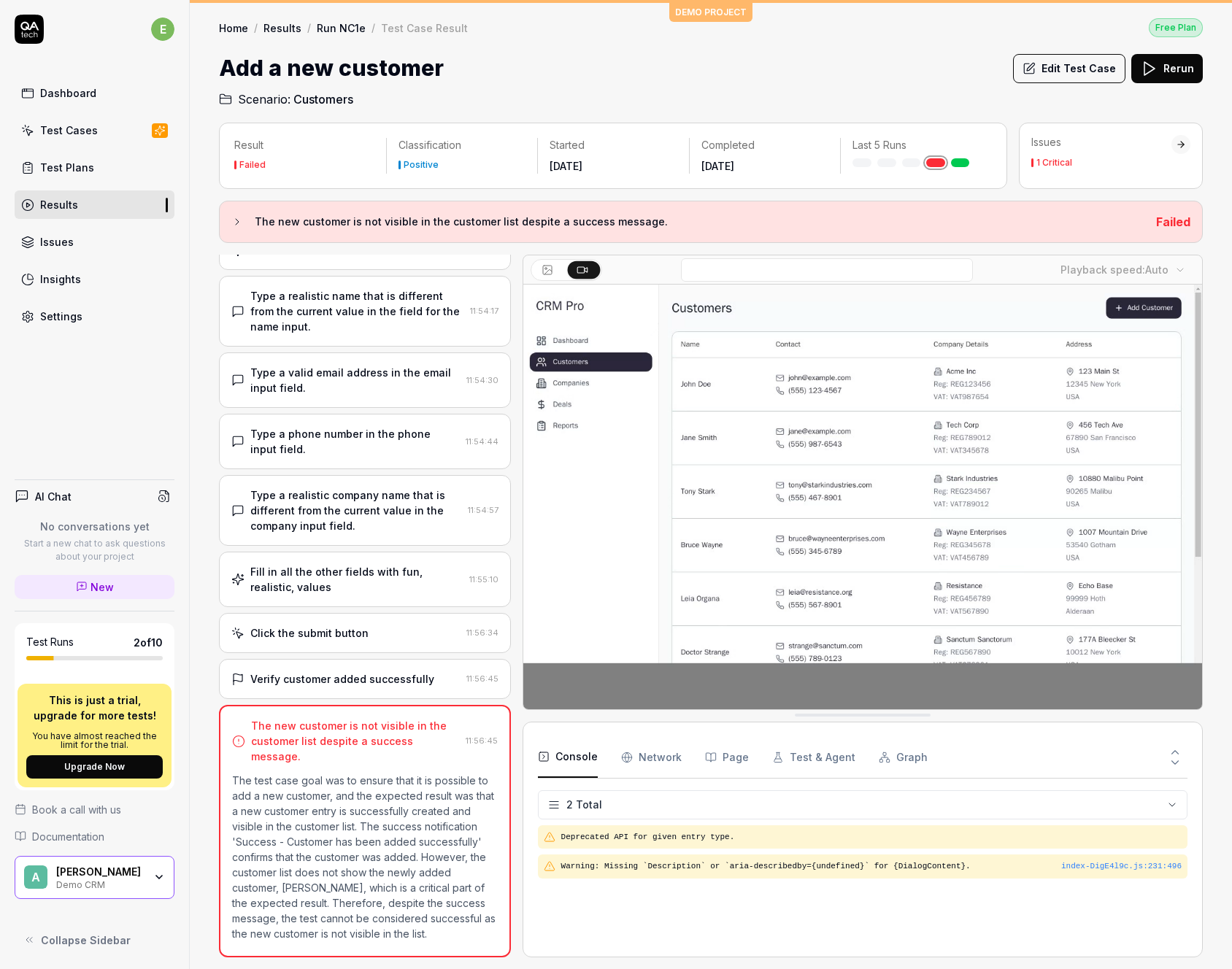
click at [542, 269] on icon at bounding box center [547, 270] width 11 height 11
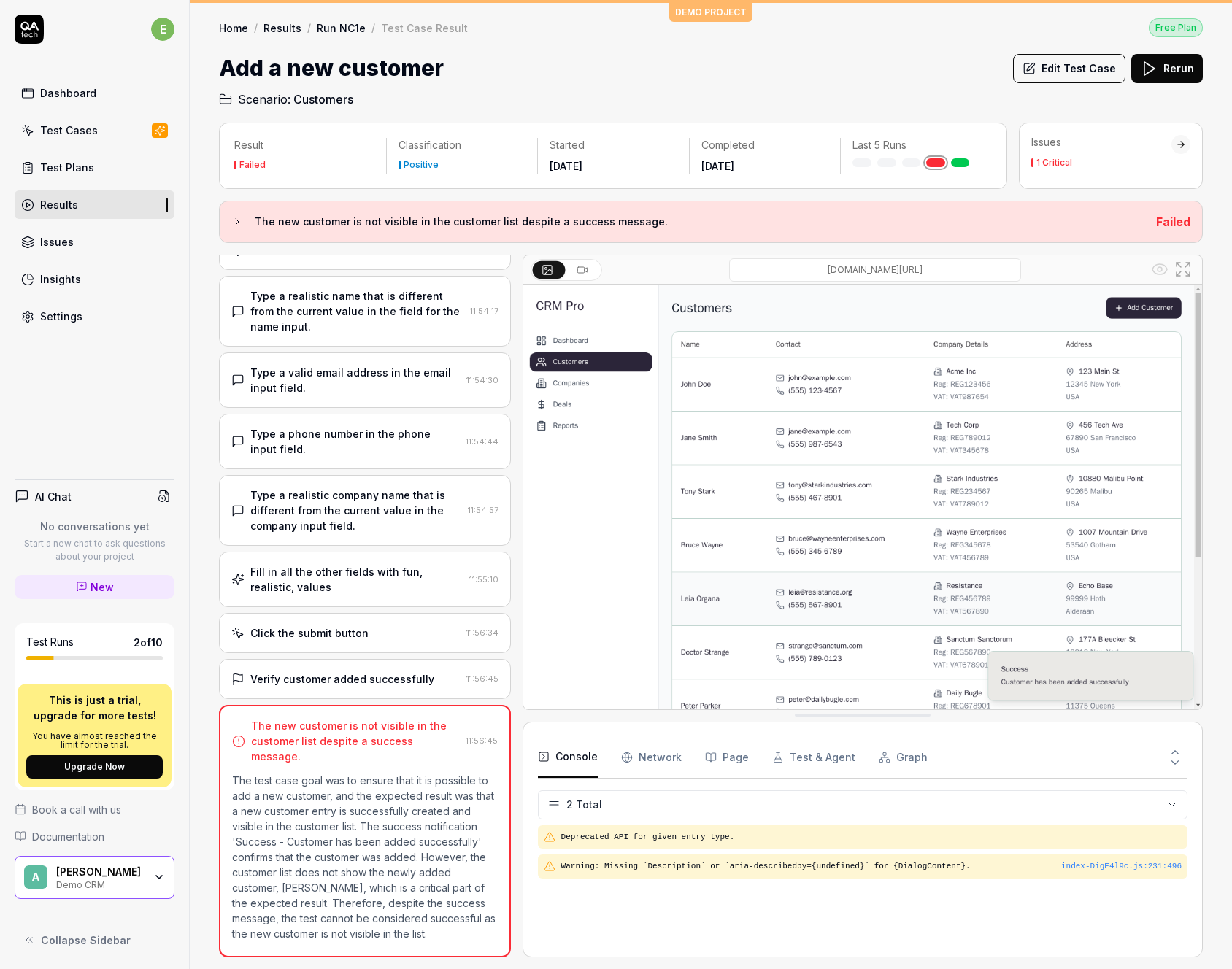
click at [344, 289] on div "Type a realistic name that is different from the current value in the field for…" at bounding box center [357, 311] width 213 height 46
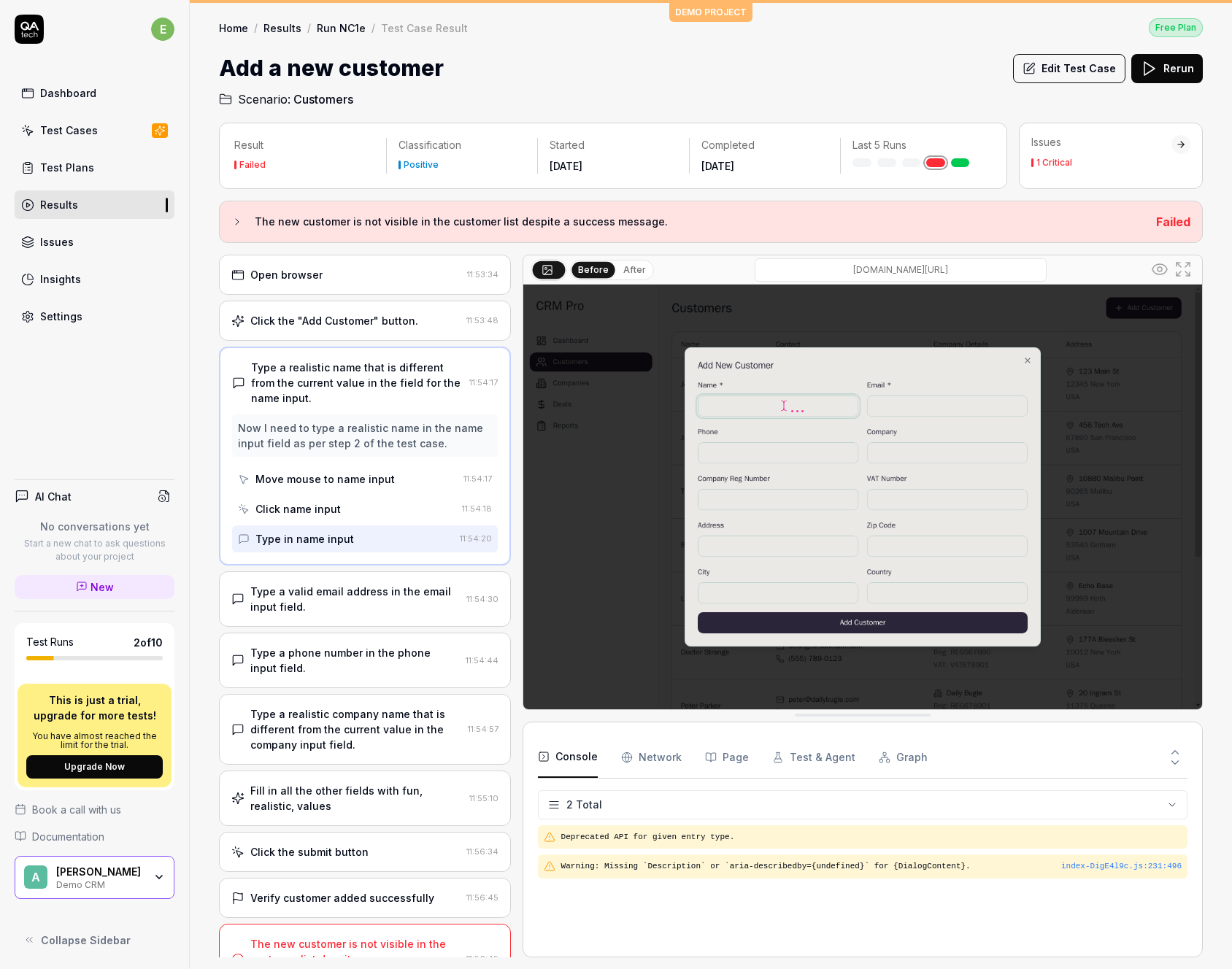
click at [311, 503] on div "Click name input" at bounding box center [298, 509] width 85 height 15
click at [321, 478] on div "Move mouse to name input" at bounding box center [324, 479] width 139 height 15
click at [313, 538] on div "Type in name input" at bounding box center [305, 538] width 99 height 15
click at [322, 510] on div "Click name input" at bounding box center [298, 509] width 85 height 15
click at [321, 535] on div "Type in name input" at bounding box center [305, 538] width 99 height 15
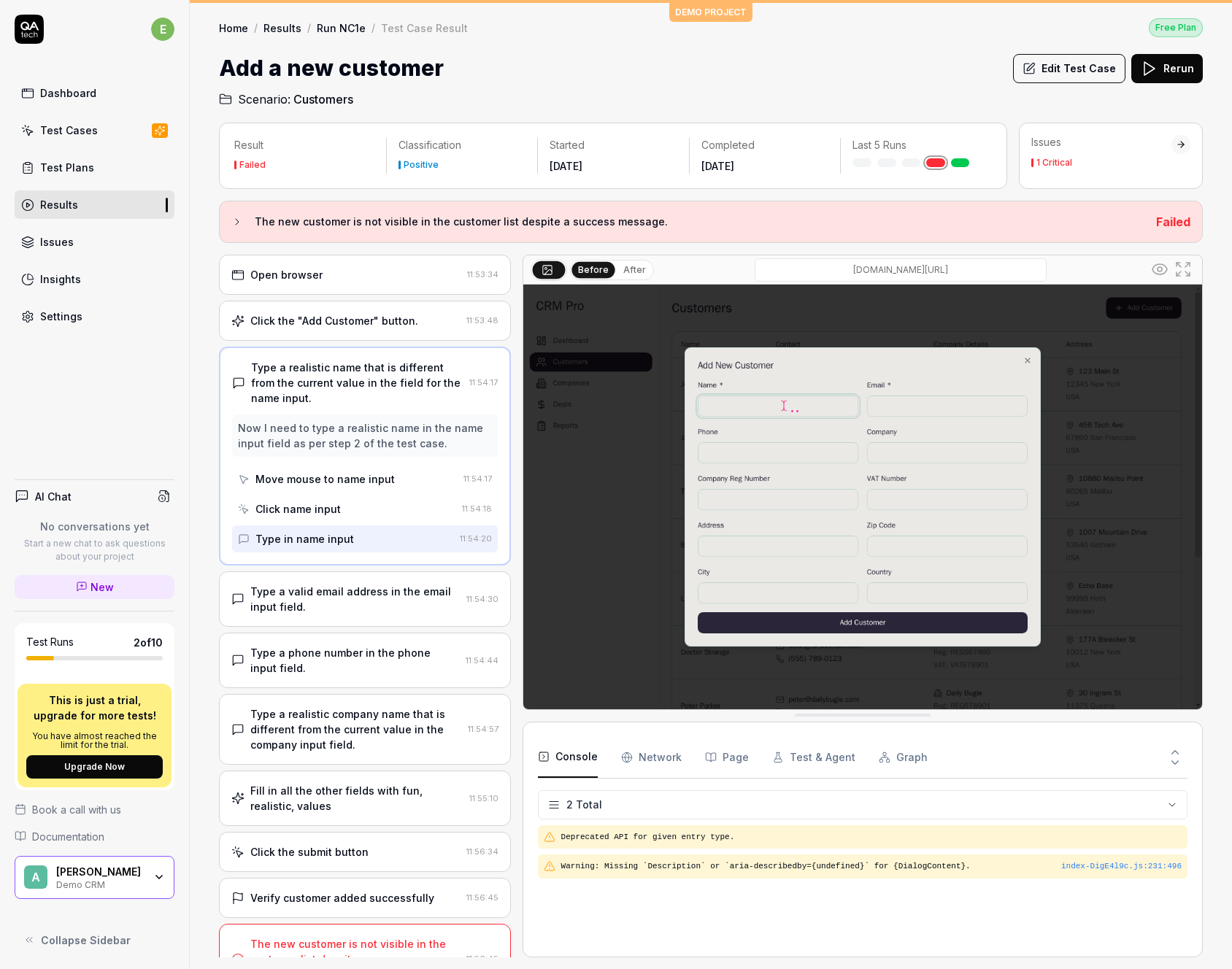
click at [322, 519] on div "Click name input" at bounding box center [346, 509] width 218 height 27
click at [654, 265] on div "[DOMAIN_NAME][URL]" at bounding box center [901, 270] width 494 height 24
click at [624, 270] on button "After" at bounding box center [634, 270] width 34 height 16
click at [596, 270] on button "Before" at bounding box center [593, 270] width 43 height 16
click at [632, 262] on button "After" at bounding box center [634, 270] width 34 height 16
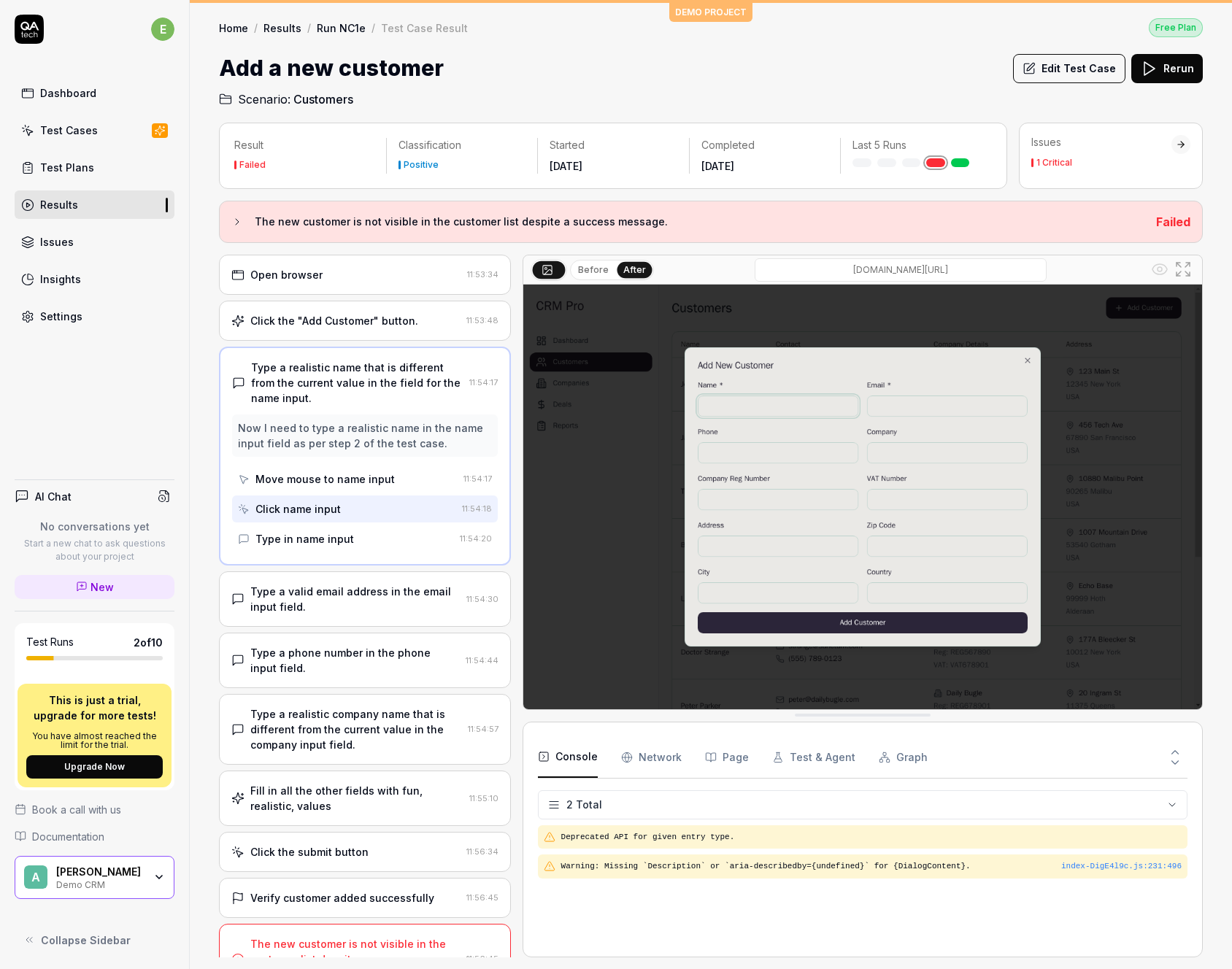
click at [592, 269] on button "Before" at bounding box center [593, 270] width 43 height 16
click at [300, 538] on div "Type in name input" at bounding box center [305, 538] width 99 height 15
click at [637, 269] on button "After" at bounding box center [634, 270] width 34 height 16
click at [598, 271] on button "Before" at bounding box center [593, 270] width 43 height 16
click at [345, 506] on div "Click name input" at bounding box center [346, 509] width 218 height 27
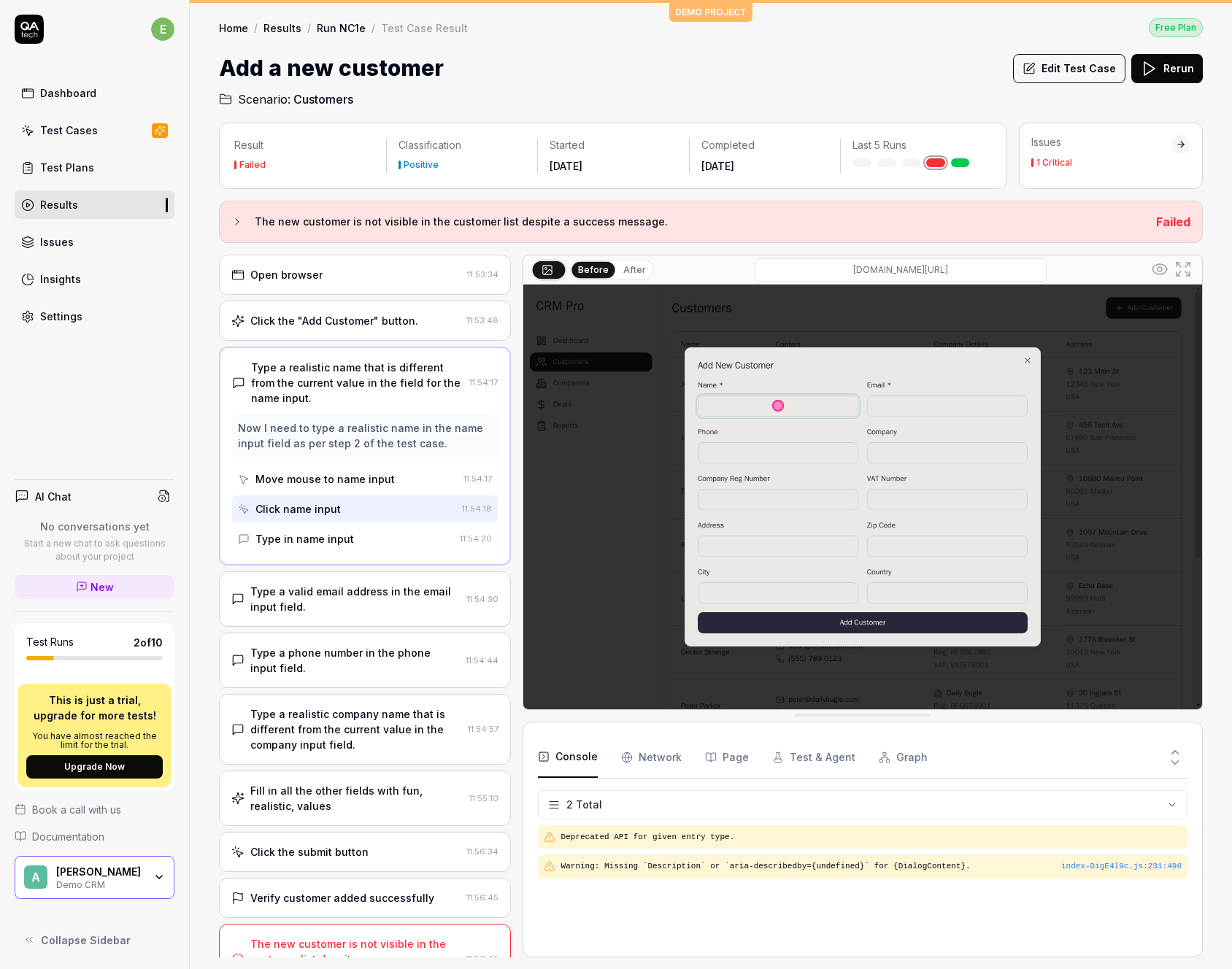
click at [333, 526] on div "Type in name input" at bounding box center [346, 539] width 216 height 27
click at [308, 590] on div "Type a valid email address in the email input field." at bounding box center [355, 599] width 210 height 30
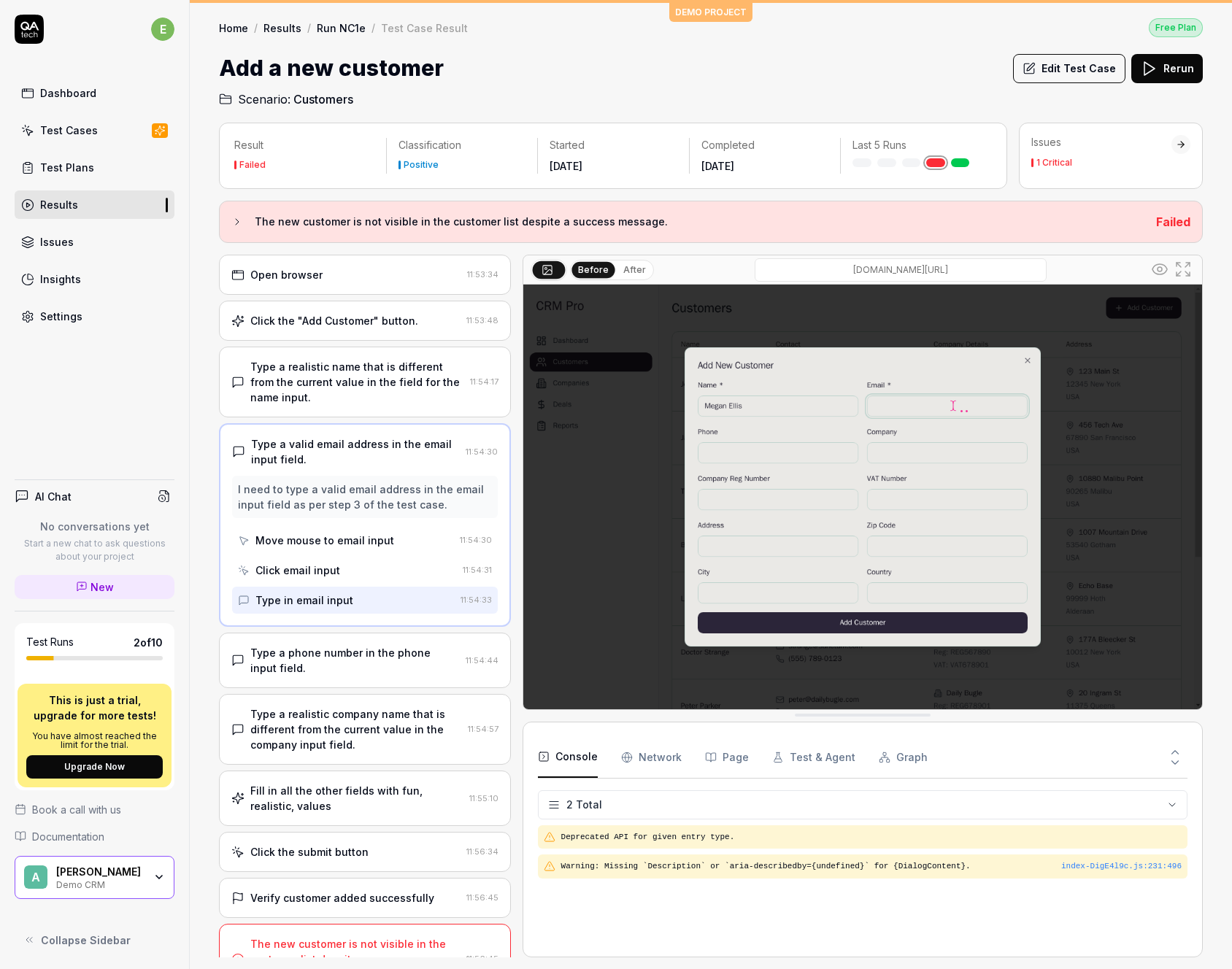
click at [336, 538] on div "Move mouse to email input" at bounding box center [324, 540] width 139 height 15
click at [324, 558] on div "Click email input" at bounding box center [347, 570] width 219 height 27
click at [322, 587] on div "Type in email input" at bounding box center [346, 600] width 216 height 27
click at [330, 538] on div "Move mouse to email input" at bounding box center [324, 540] width 139 height 15
click at [323, 567] on div "Click email input" at bounding box center [297, 570] width 84 height 15
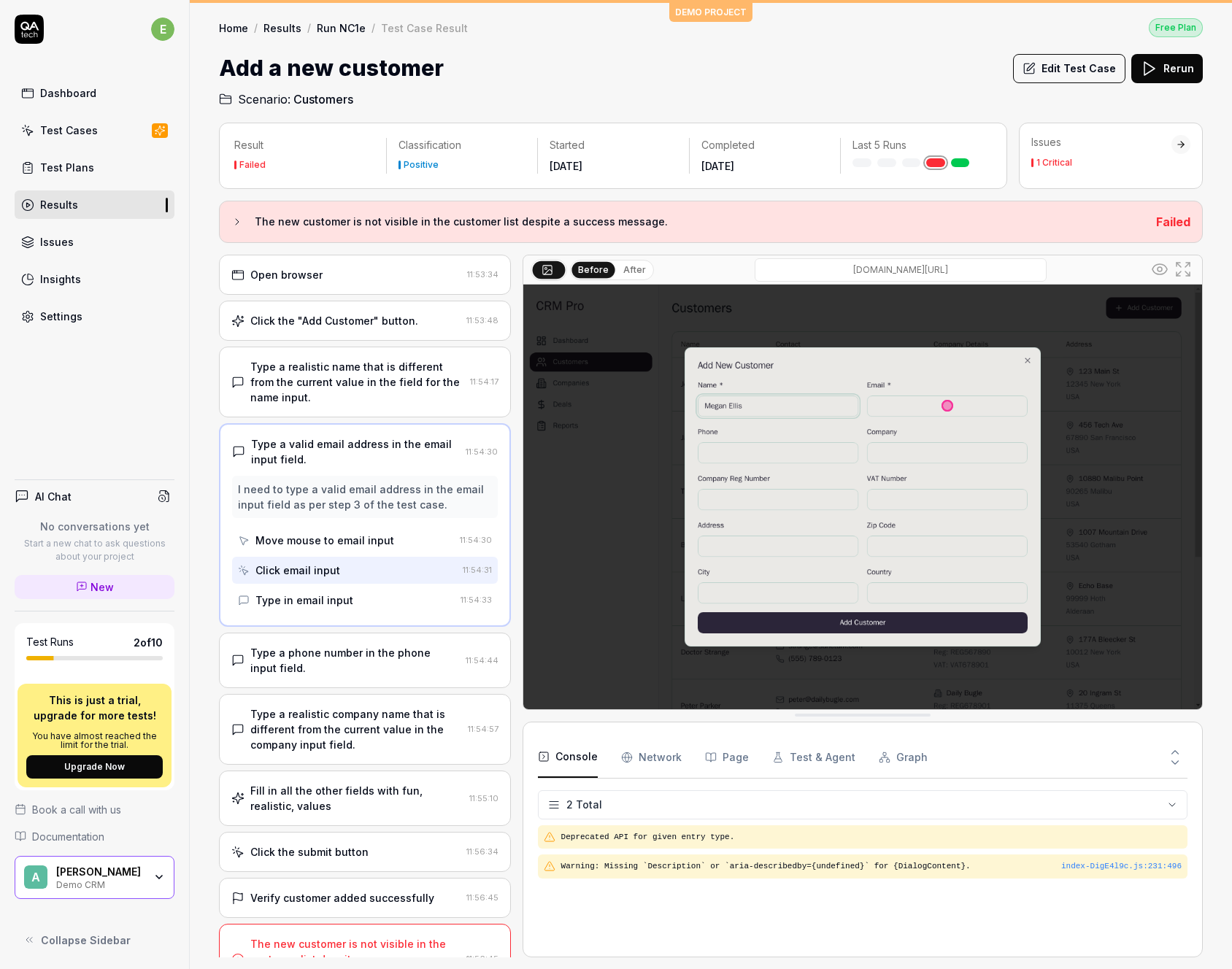
click at [395, 382] on div "Type a realistic name that is different from the current value in the field for…" at bounding box center [357, 382] width 213 height 46
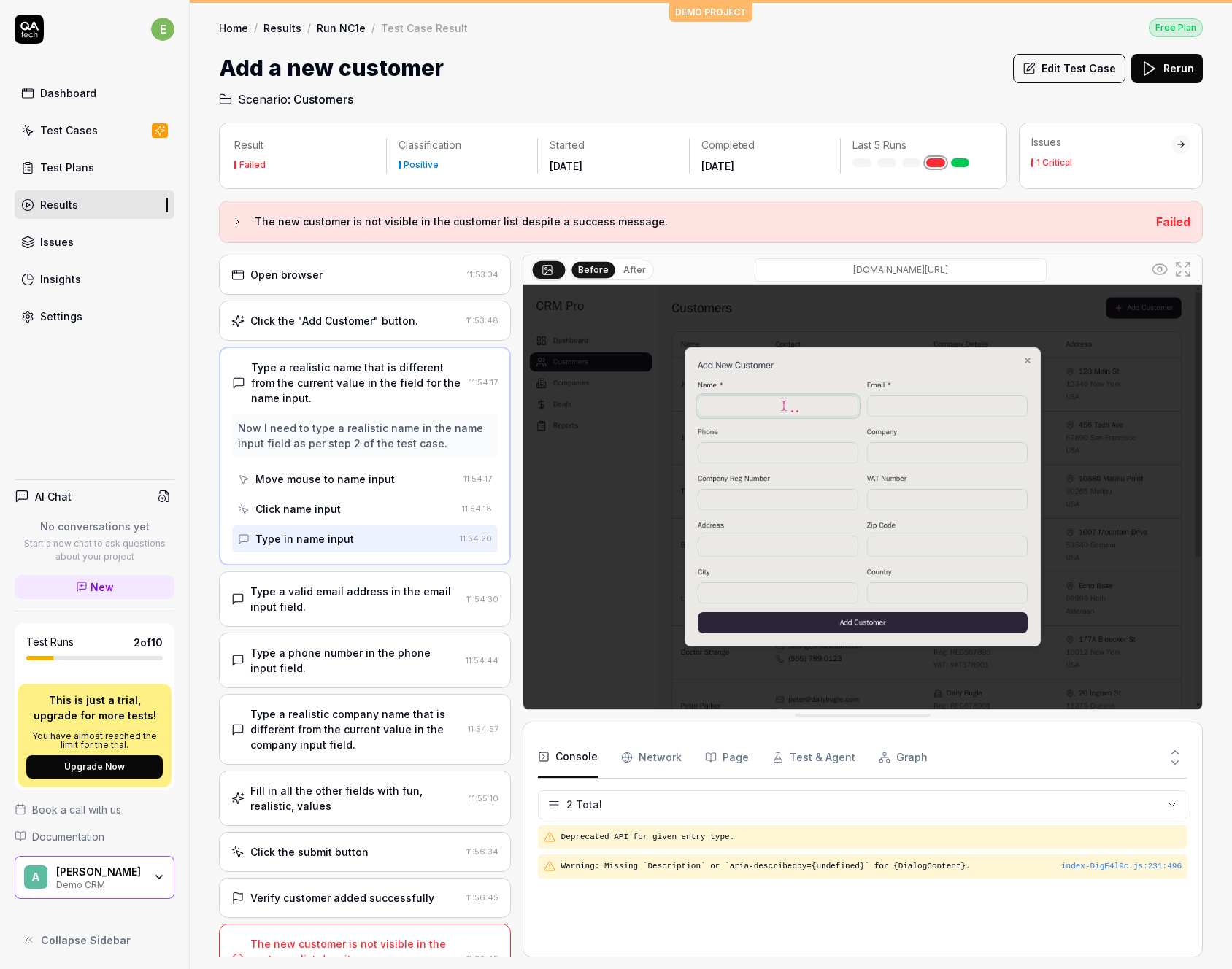
click at [331, 589] on div "Type a valid email address in the email input field." at bounding box center [355, 599] width 210 height 30
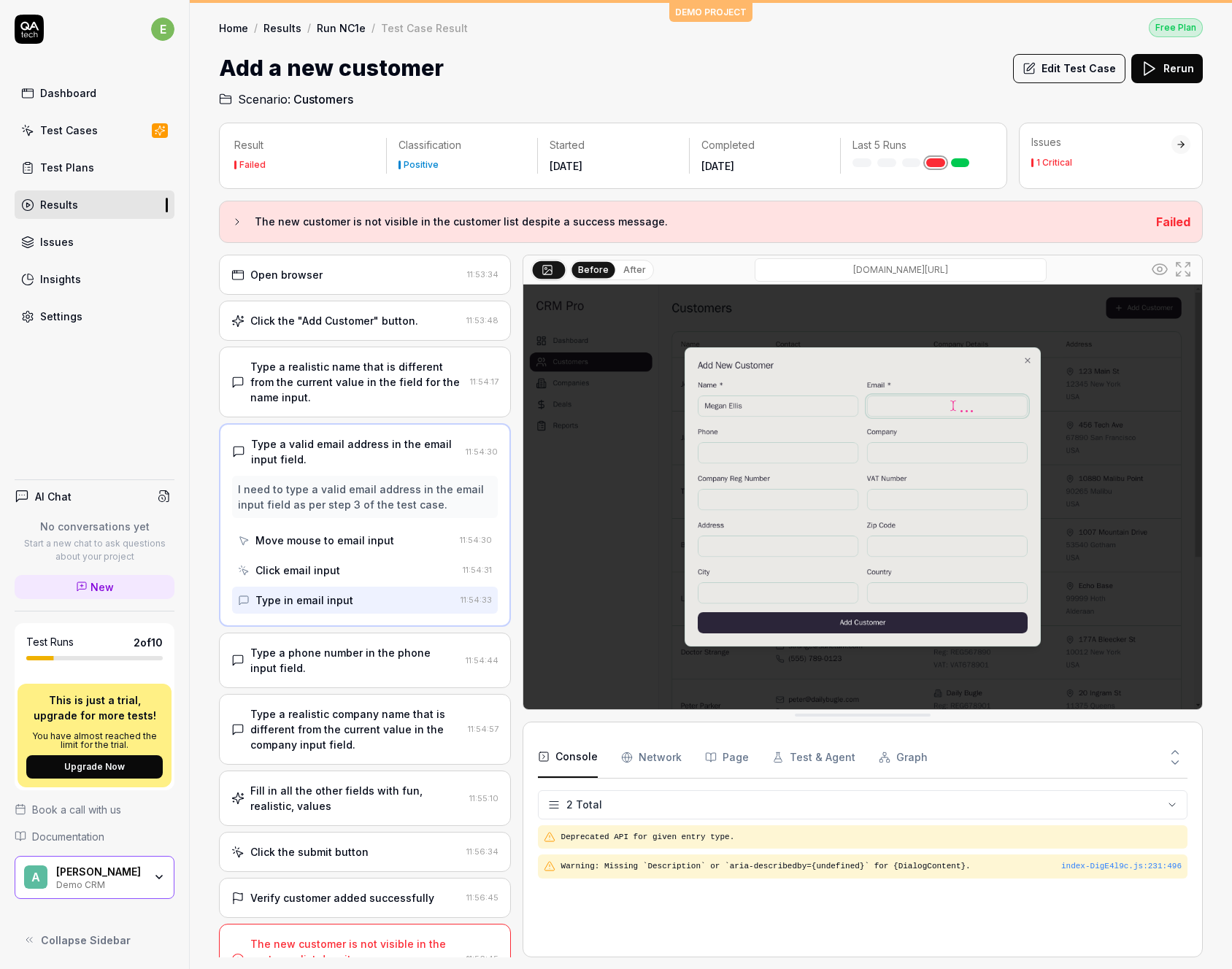
click at [327, 649] on div "Type a phone number in the phone input field." at bounding box center [355, 660] width 210 height 30
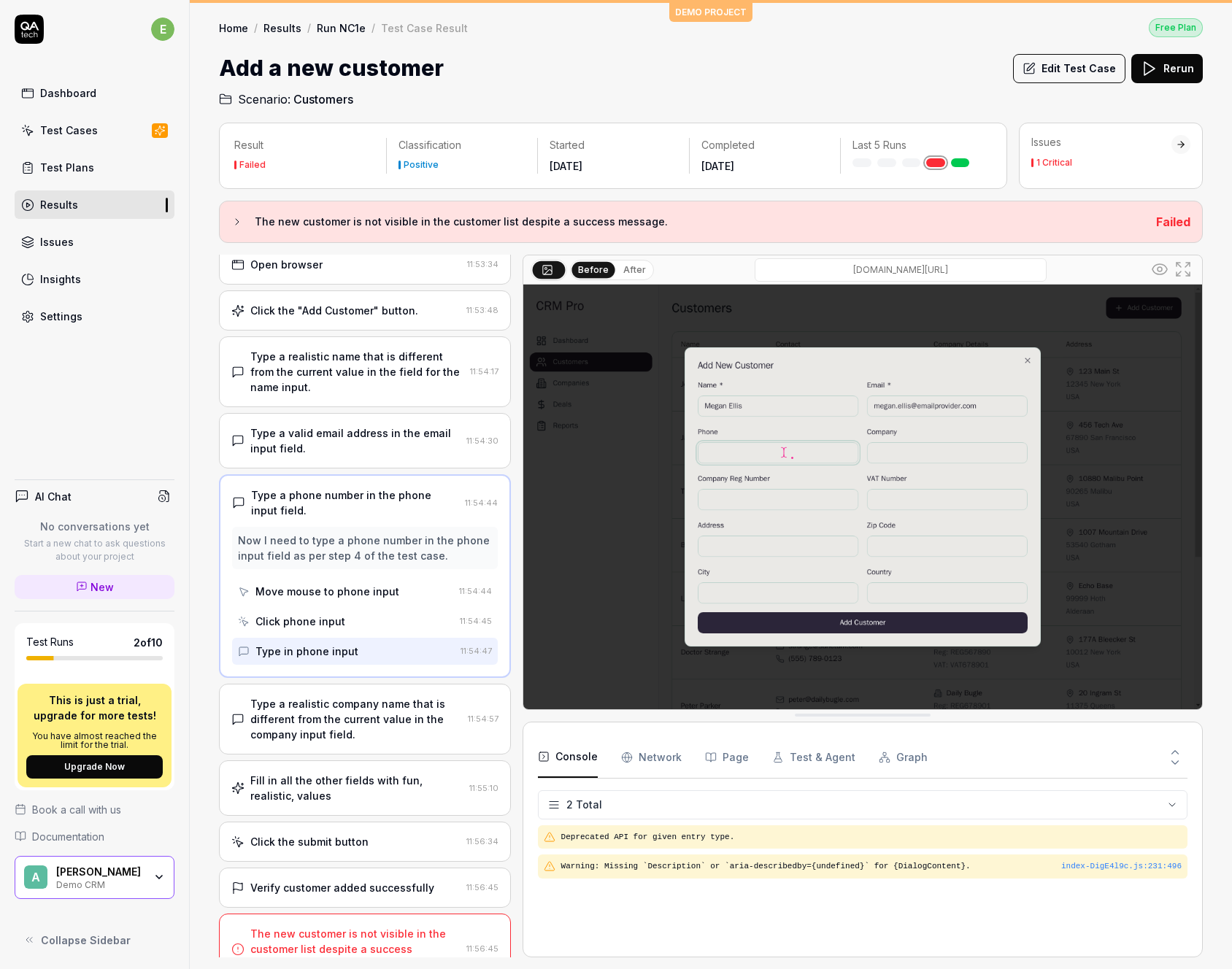
scroll to position [24, 0]
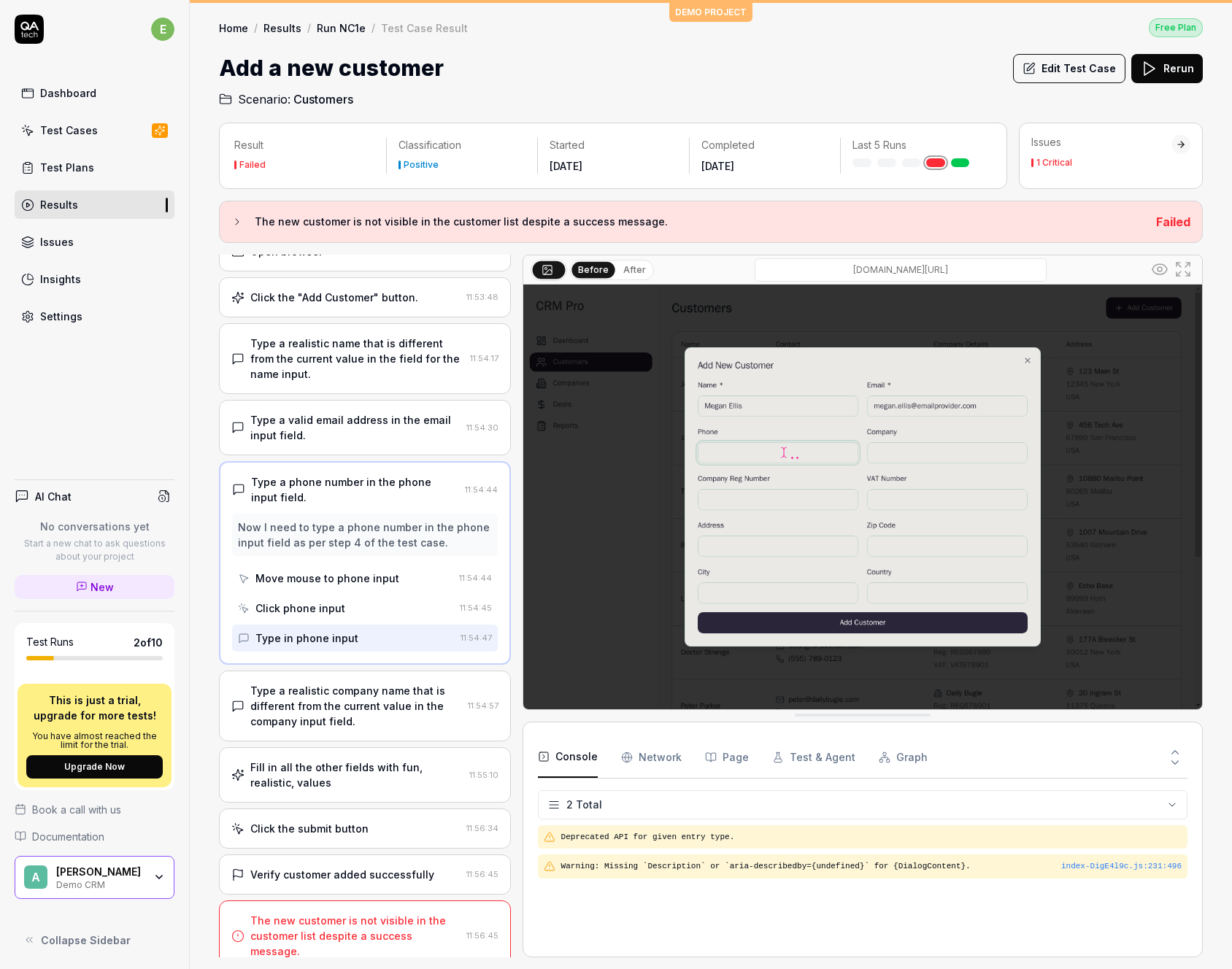
click at [348, 679] on div "Type a realistic company name that is different from the current value in the c…" at bounding box center [365, 705] width 292 height 71
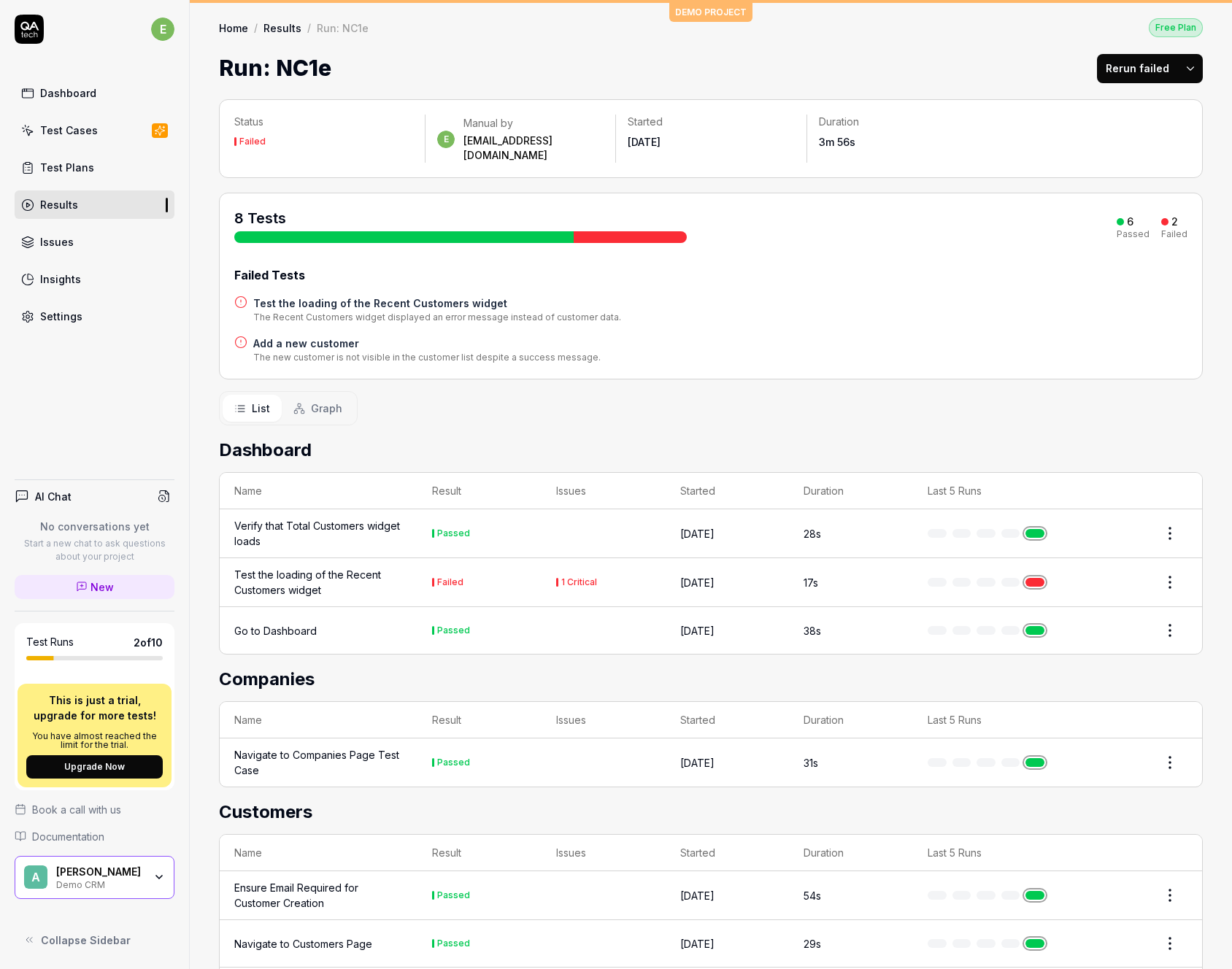
click at [156, 873] on icon "button" at bounding box center [159, 876] width 11 height 11
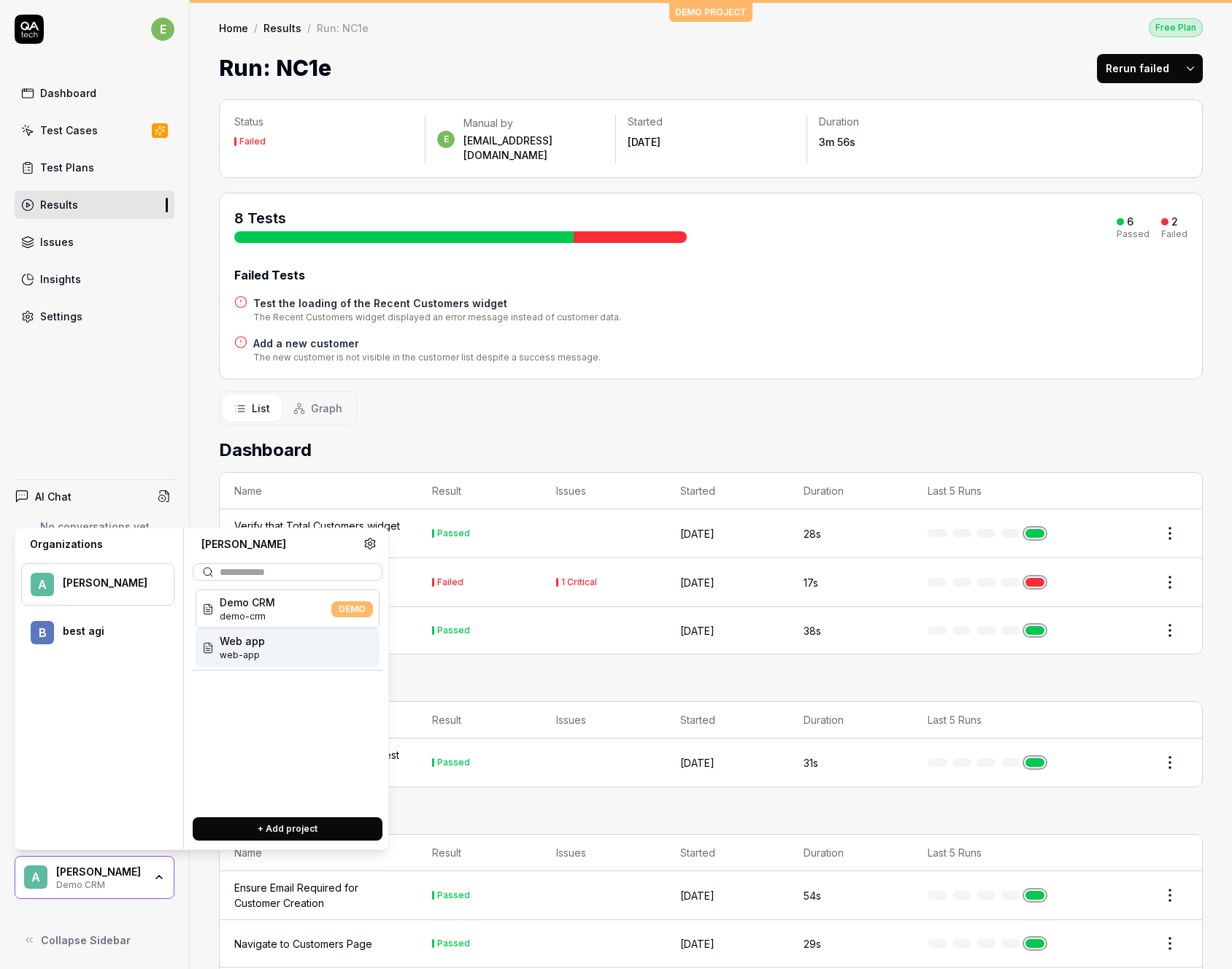
click at [257, 647] on span "Web app" at bounding box center [242, 641] width 46 height 15
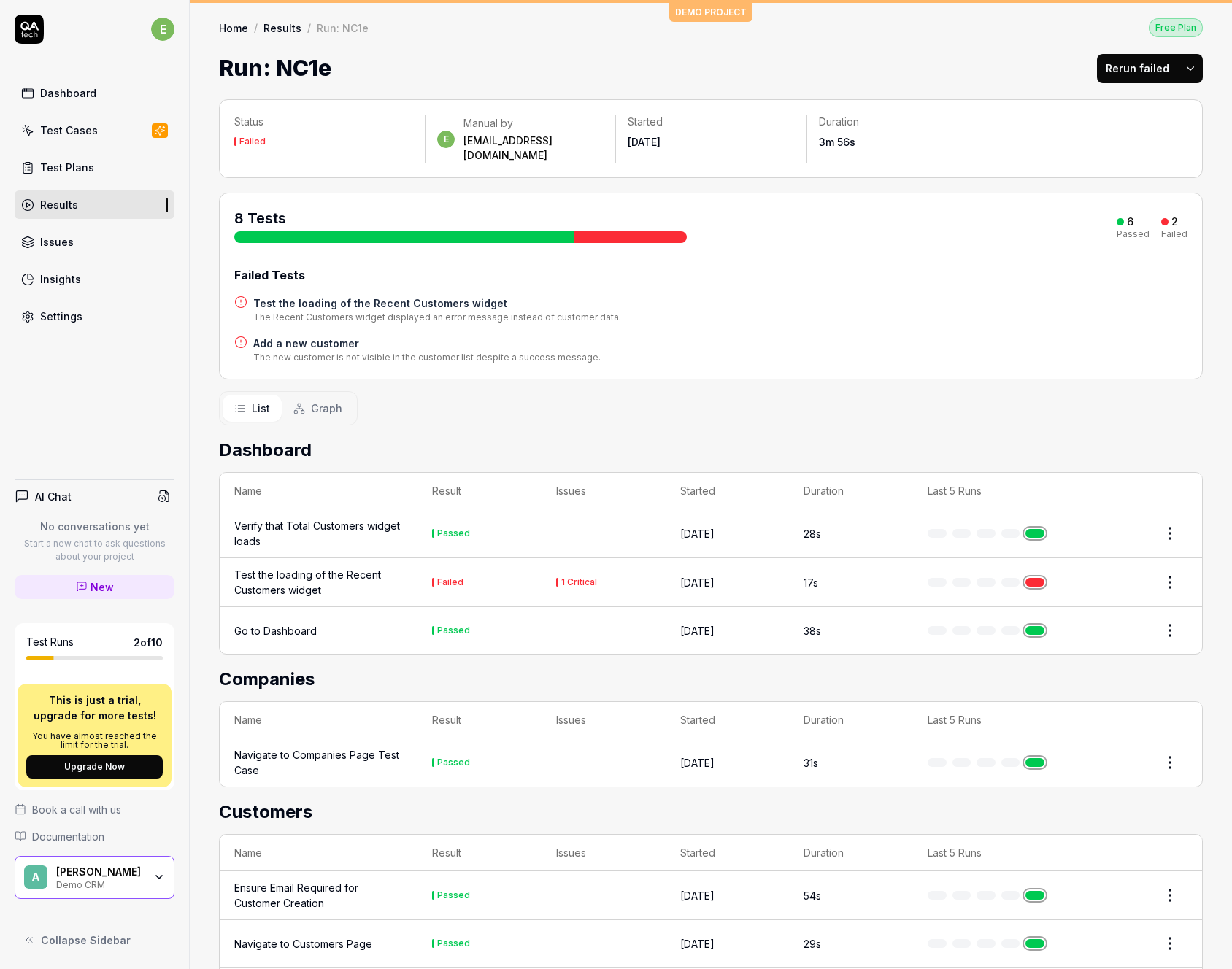
click at [160, 879] on icon "button" at bounding box center [159, 876] width 11 height 11
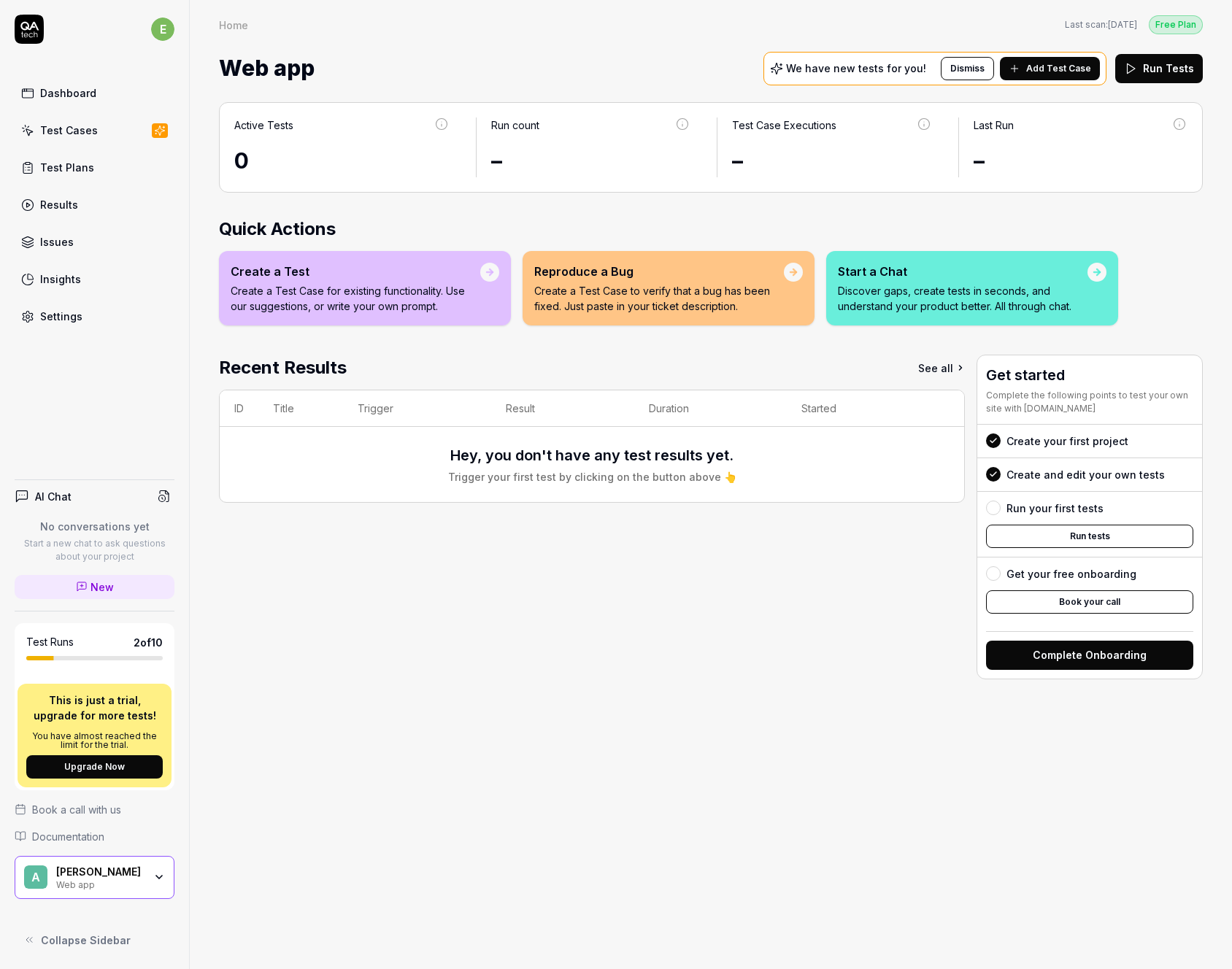
click at [67, 204] on div "Results" at bounding box center [59, 204] width 38 height 15
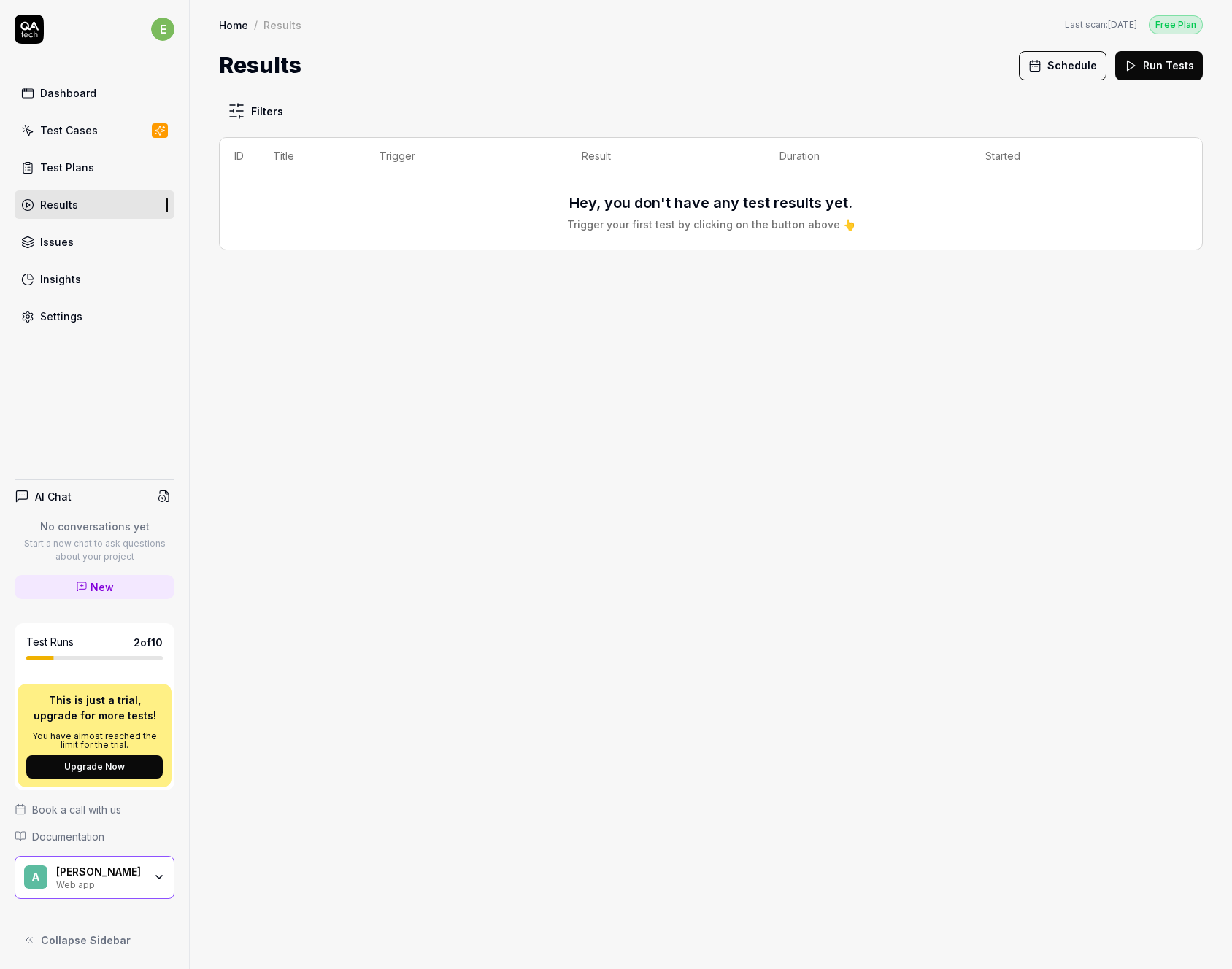
click at [156, 881] on icon "button" at bounding box center [159, 876] width 11 height 11
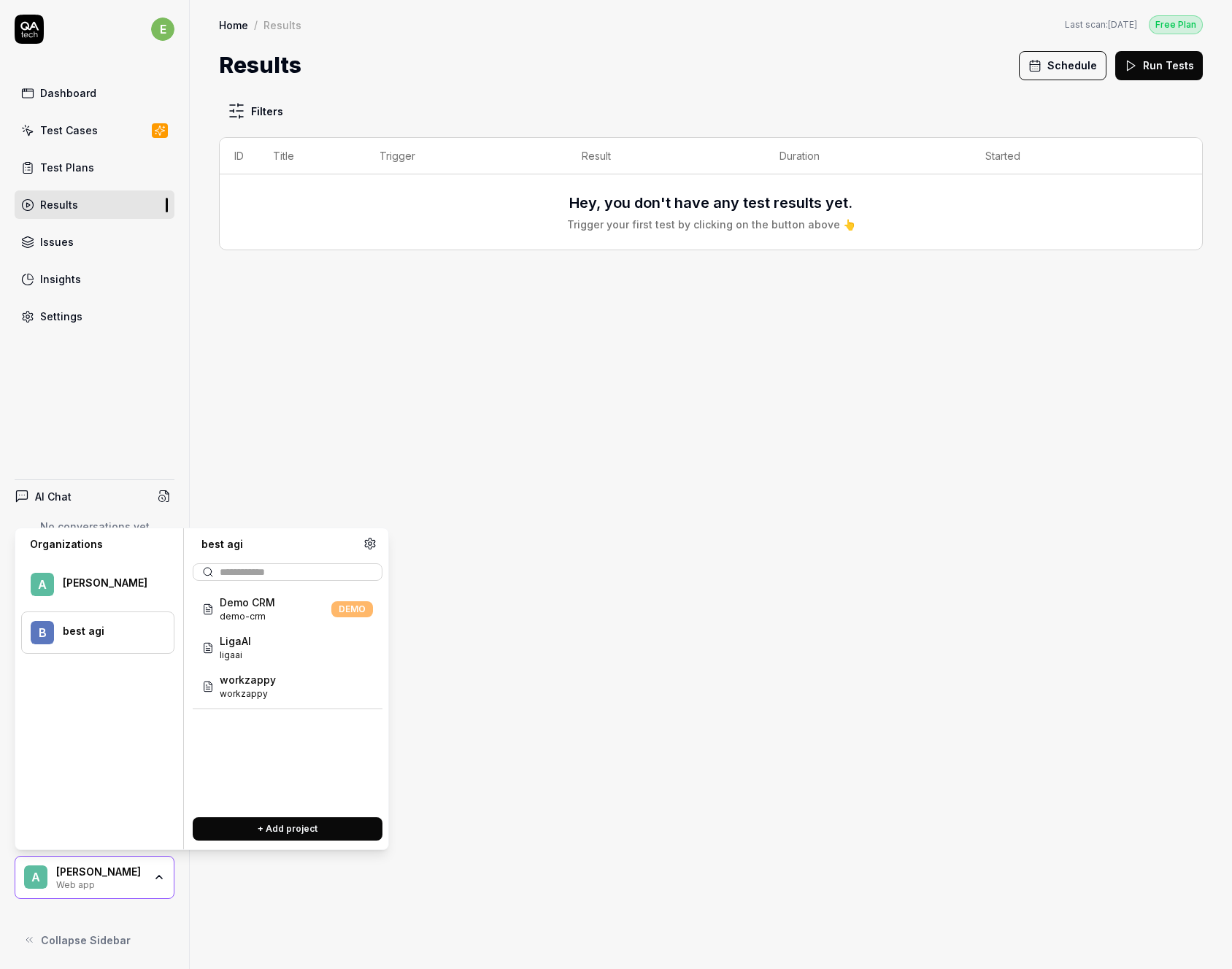
click at [68, 620] on div "b best agi" at bounding box center [98, 633] width 153 height 43
click at [245, 640] on span "LigaAI" at bounding box center [235, 641] width 31 height 15
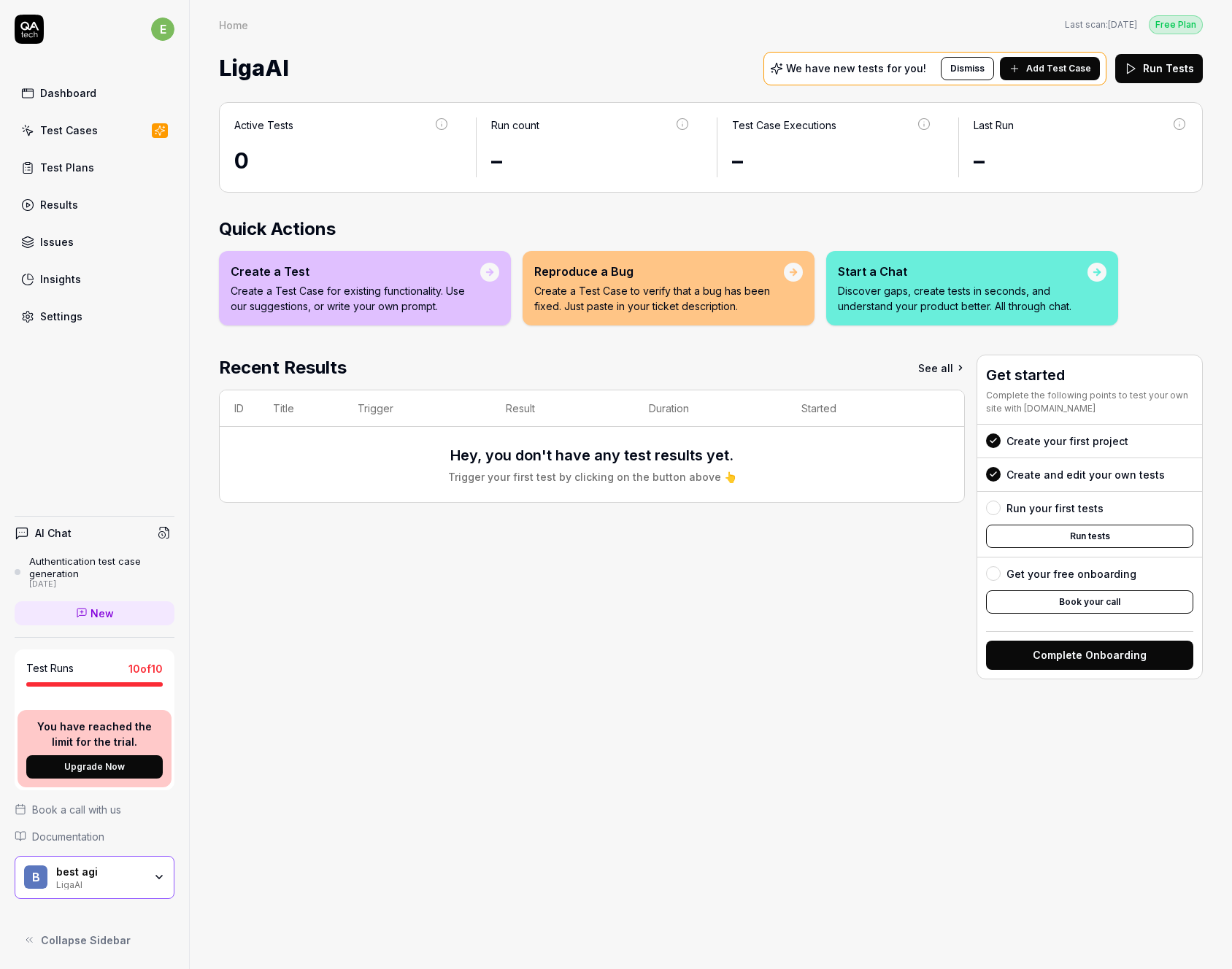
click at [71, 197] on div "Results" at bounding box center [59, 204] width 38 height 15
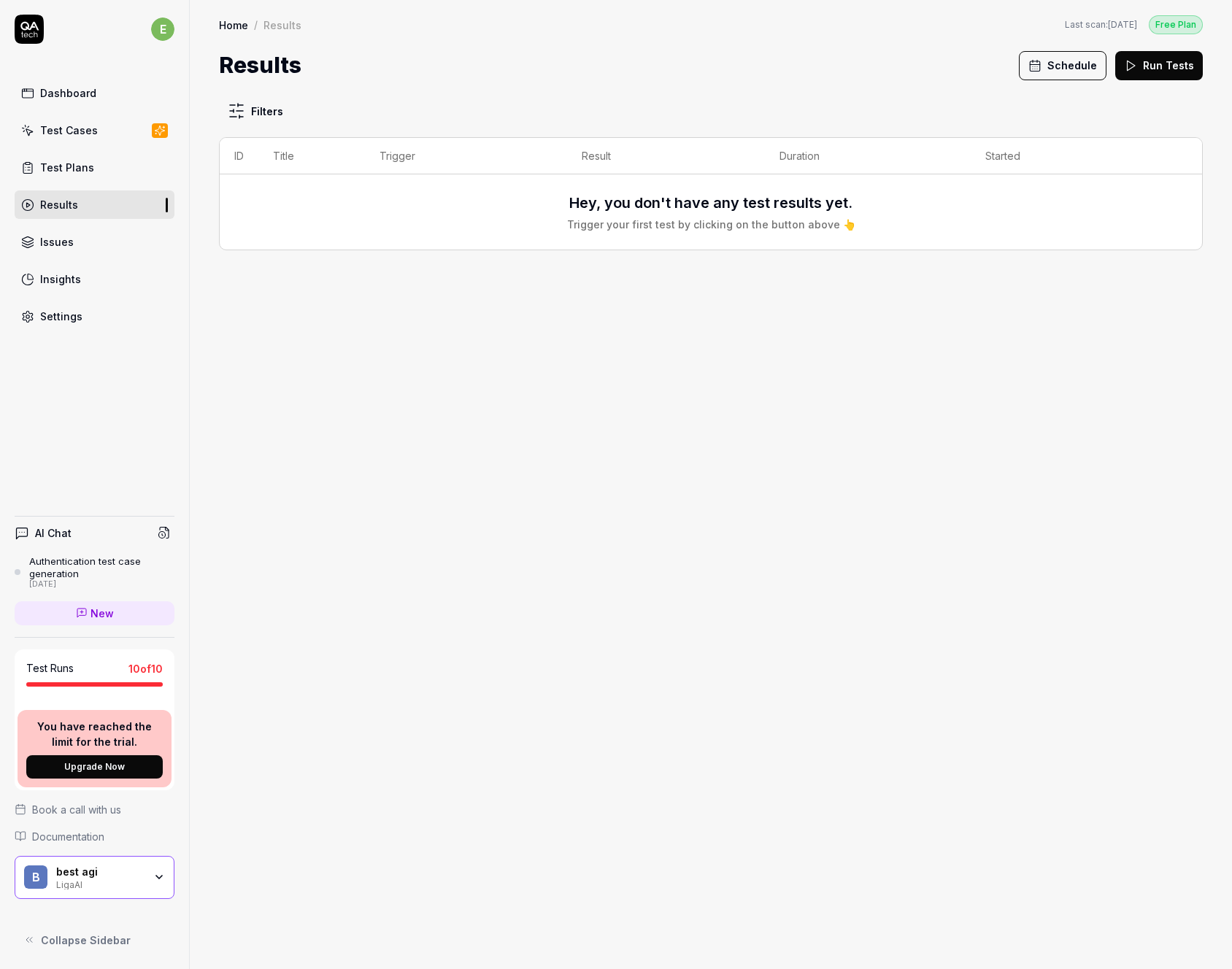
click at [100, 130] on link "Test Cases" at bounding box center [94, 130] width 160 height 28
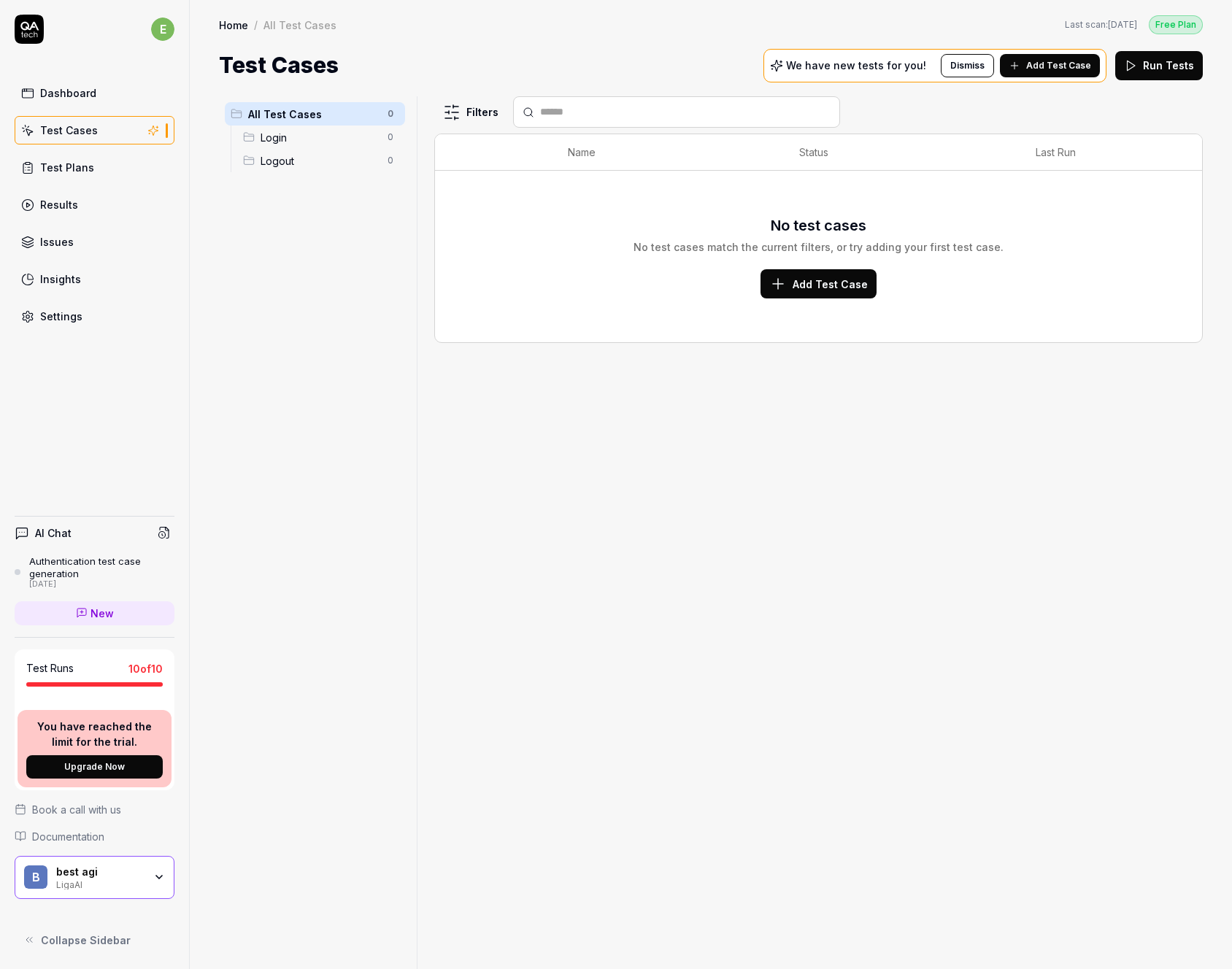
click at [158, 869] on div "b best agi LigaAI" at bounding box center [94, 878] width 160 height 44
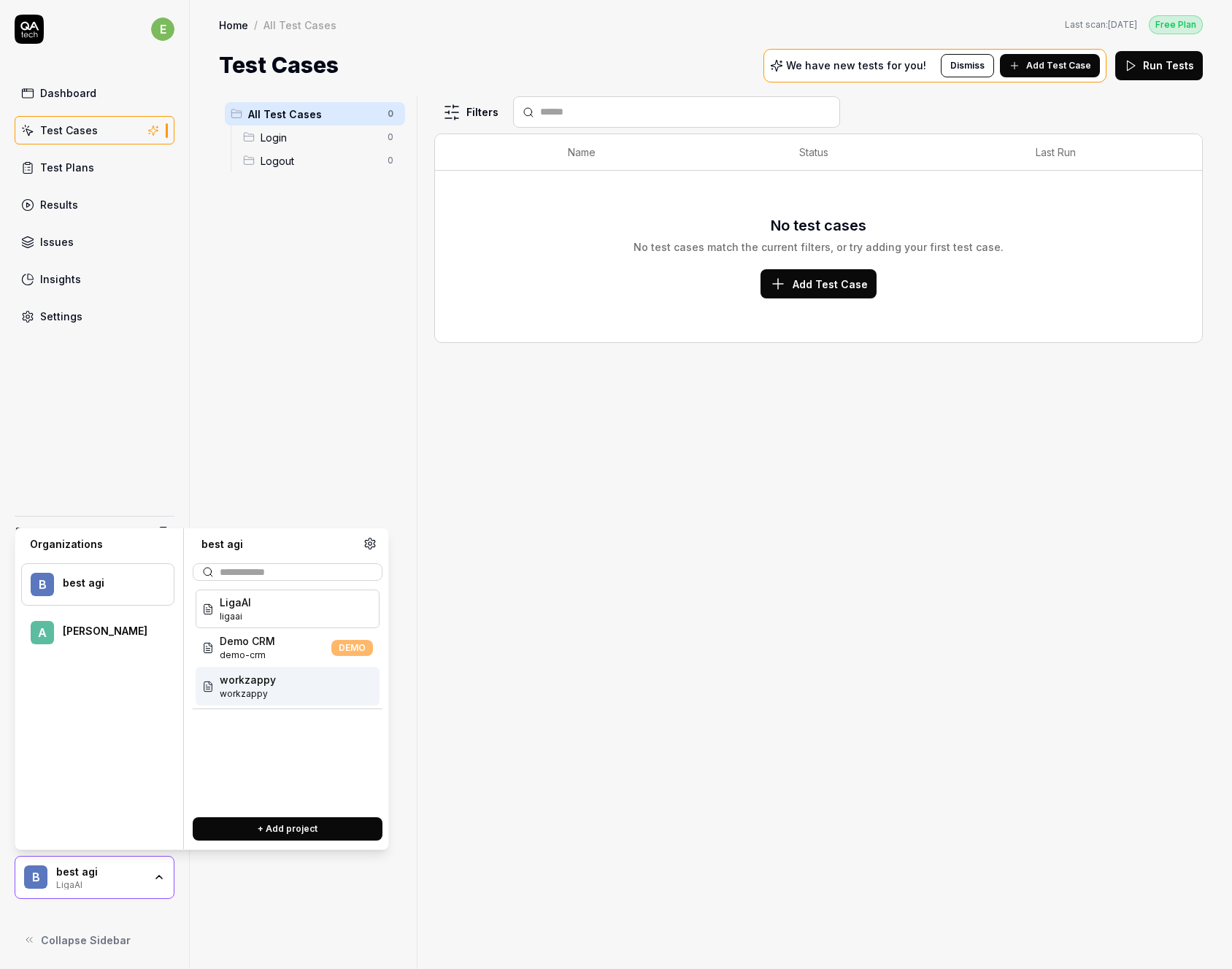
click at [250, 698] on span "workzappy" at bounding box center [248, 693] width 56 height 13
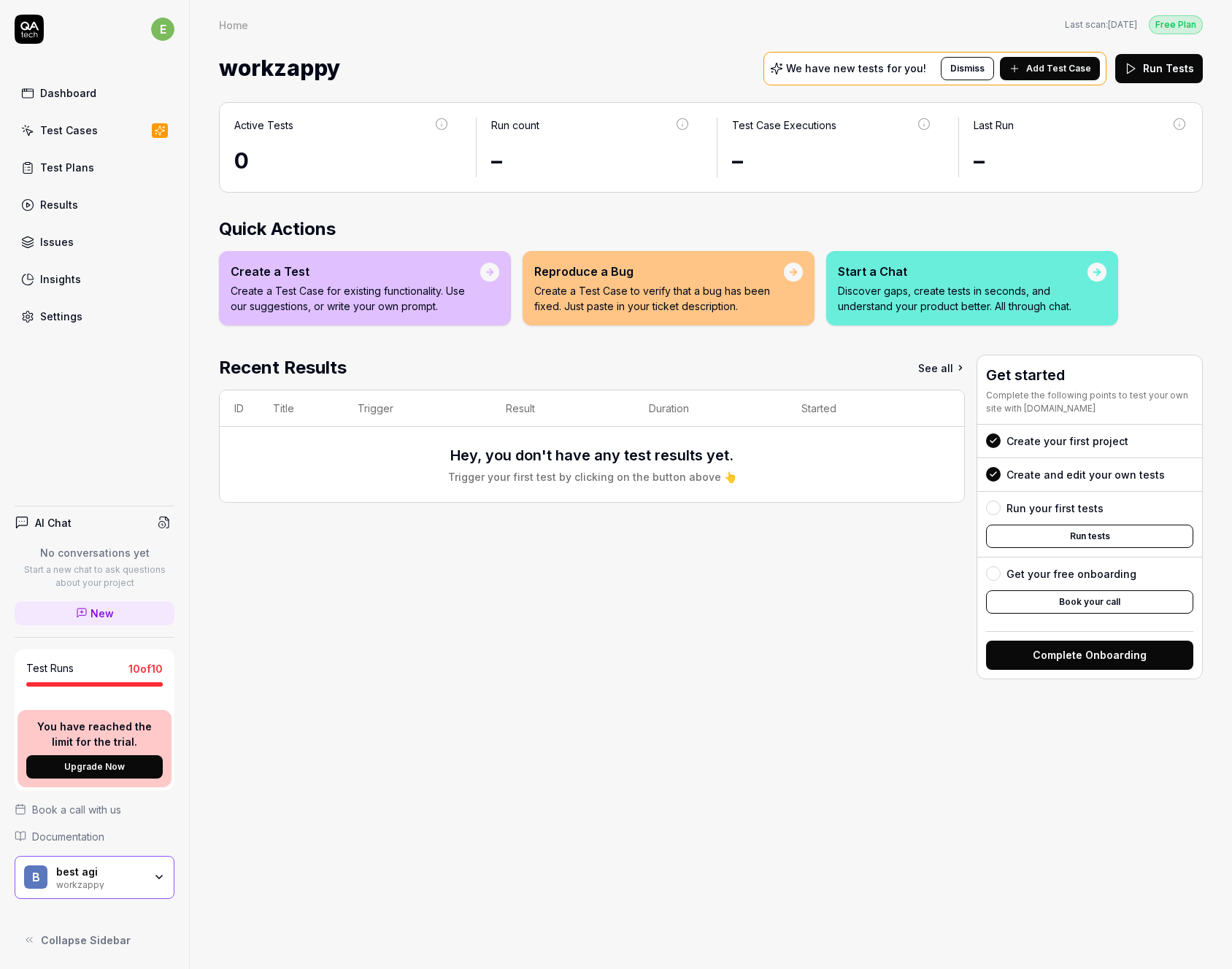
click at [81, 130] on div "Test Cases" at bounding box center [69, 130] width 58 height 15
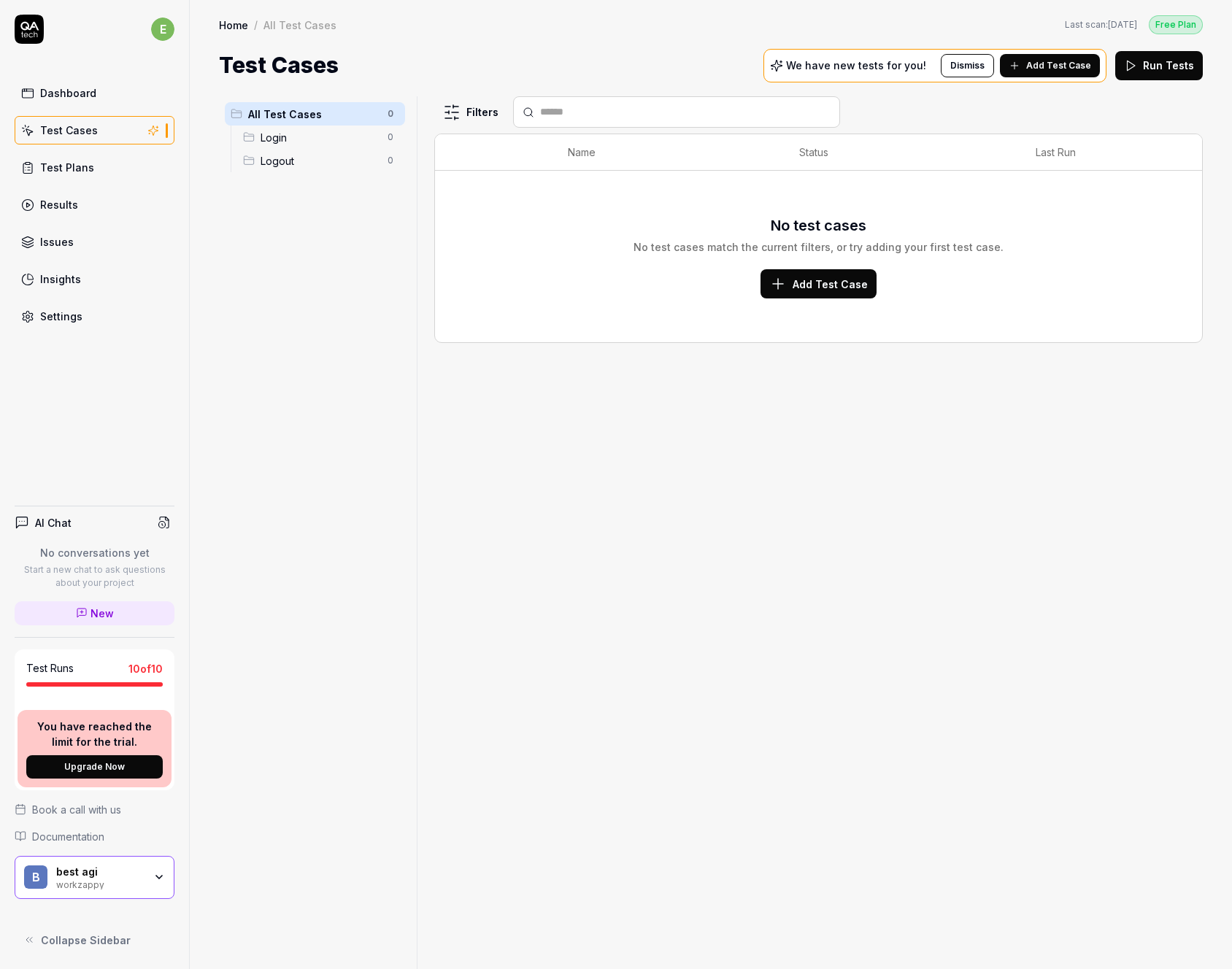
click at [158, 877] on icon "button" at bounding box center [160, 877] width 6 height 3
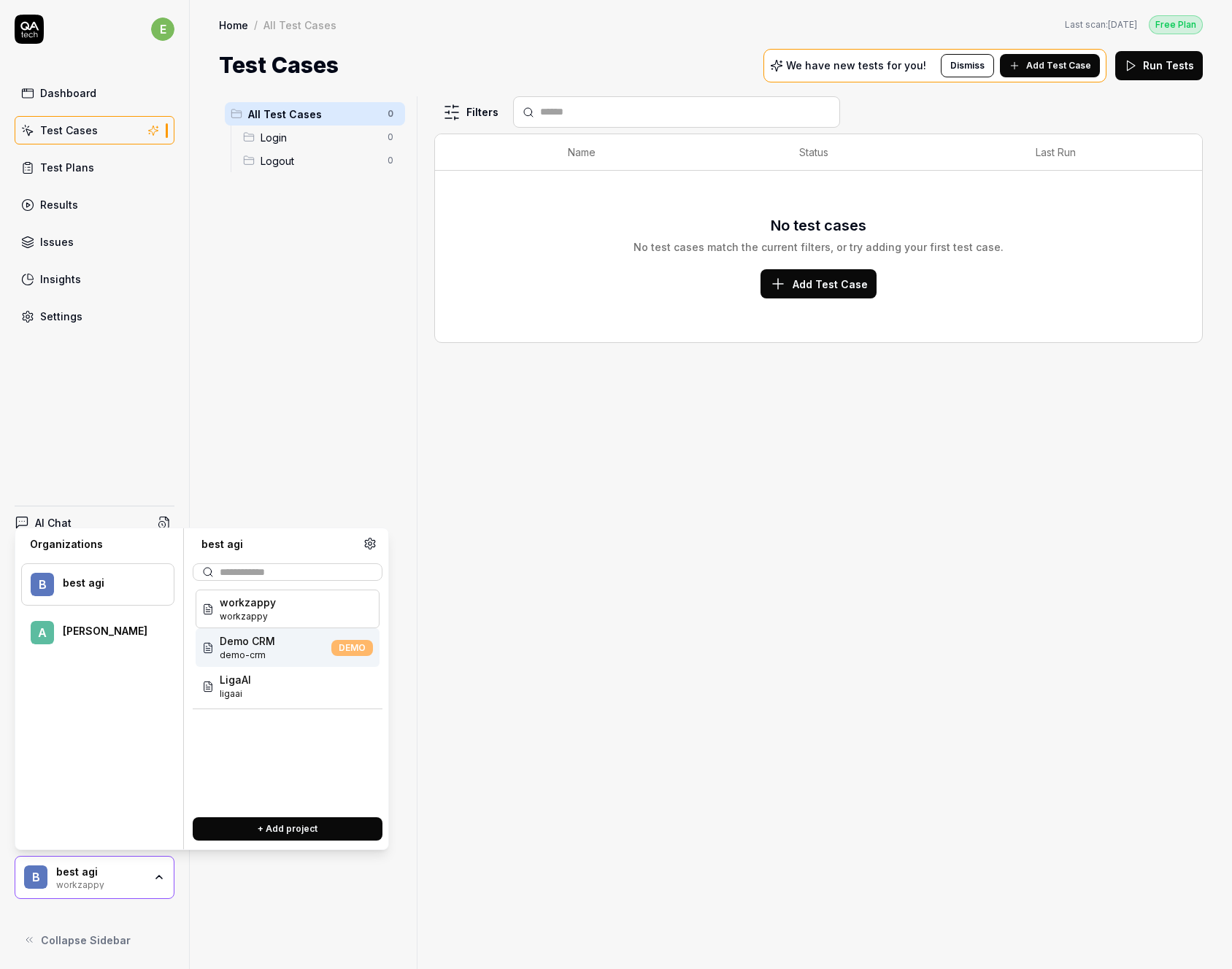
click at [254, 650] on span "demo-crm" at bounding box center [247, 655] width 55 height 13
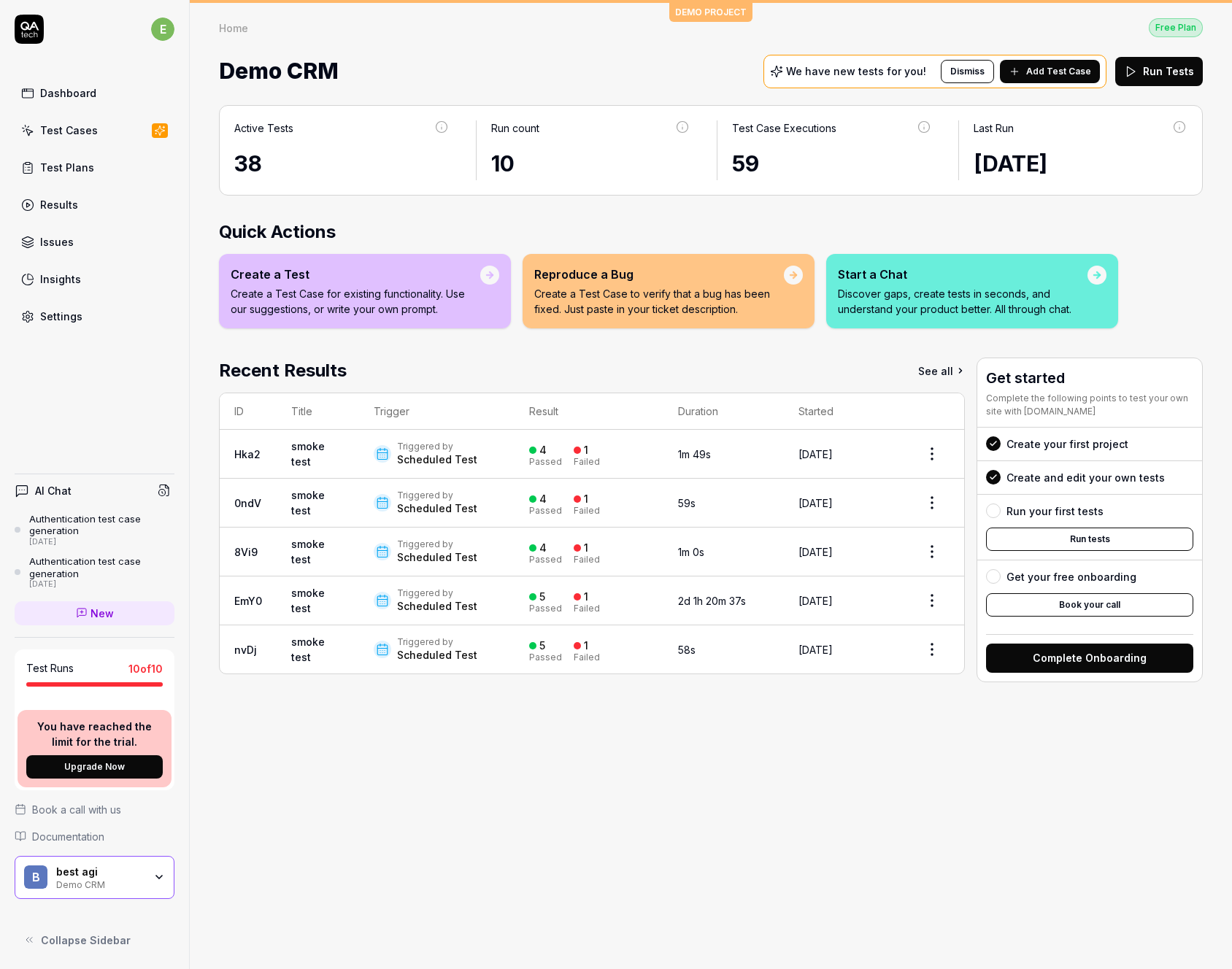
click at [77, 132] on div "Test Cases" at bounding box center [69, 130] width 58 height 15
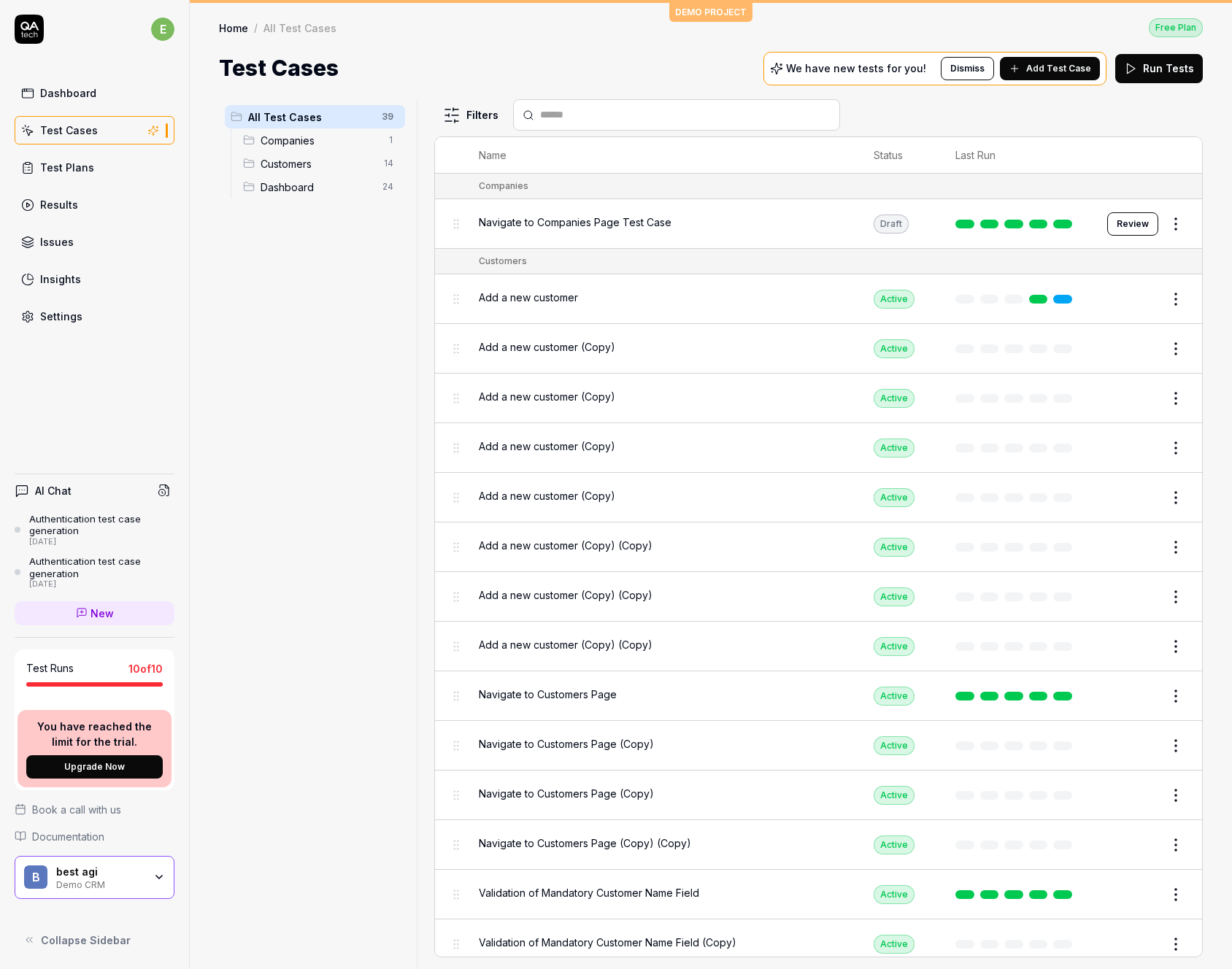
click at [597, 219] on span "Navigate to Companies Page Test Case" at bounding box center [575, 222] width 193 height 15
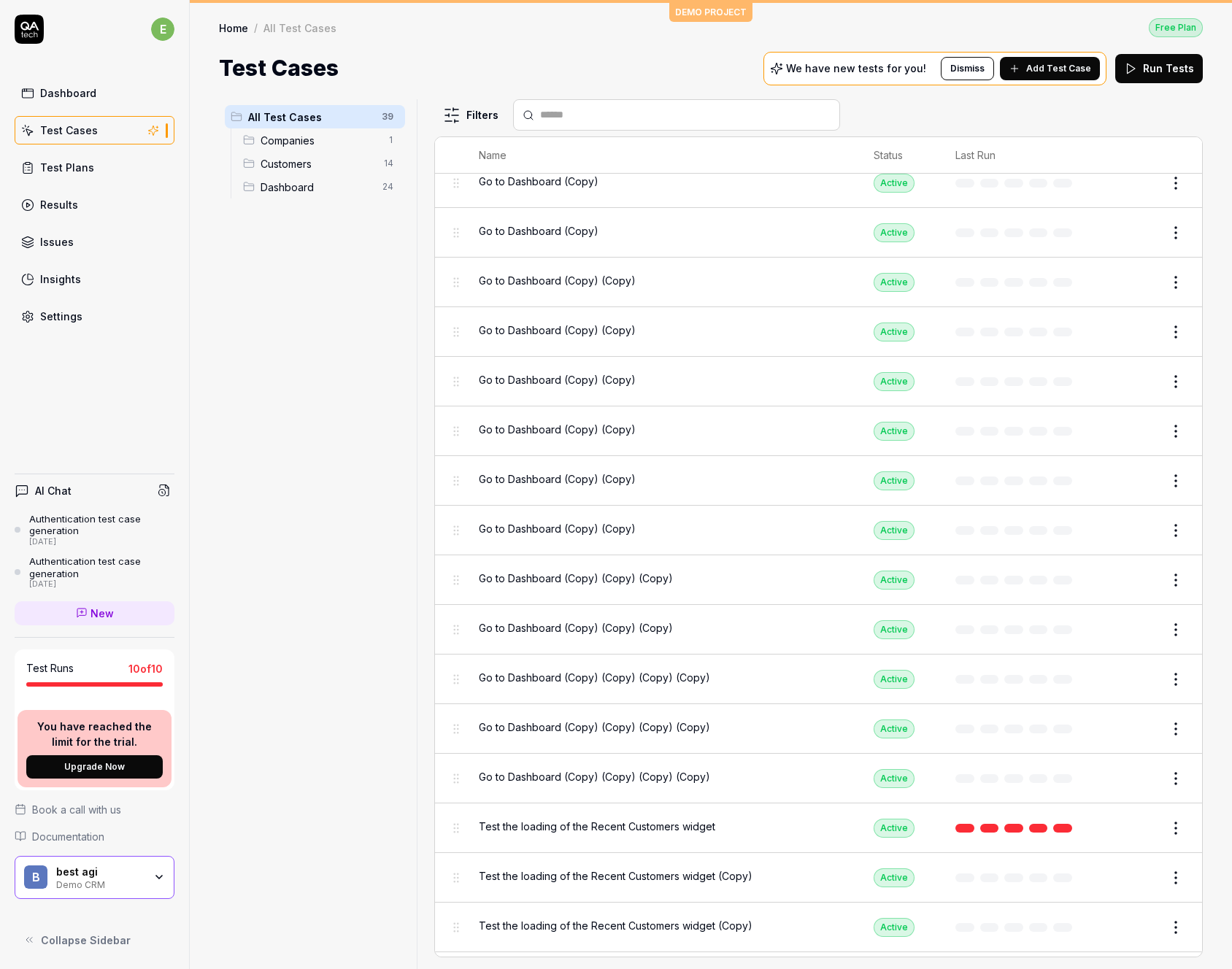
scroll to position [1210, 0]
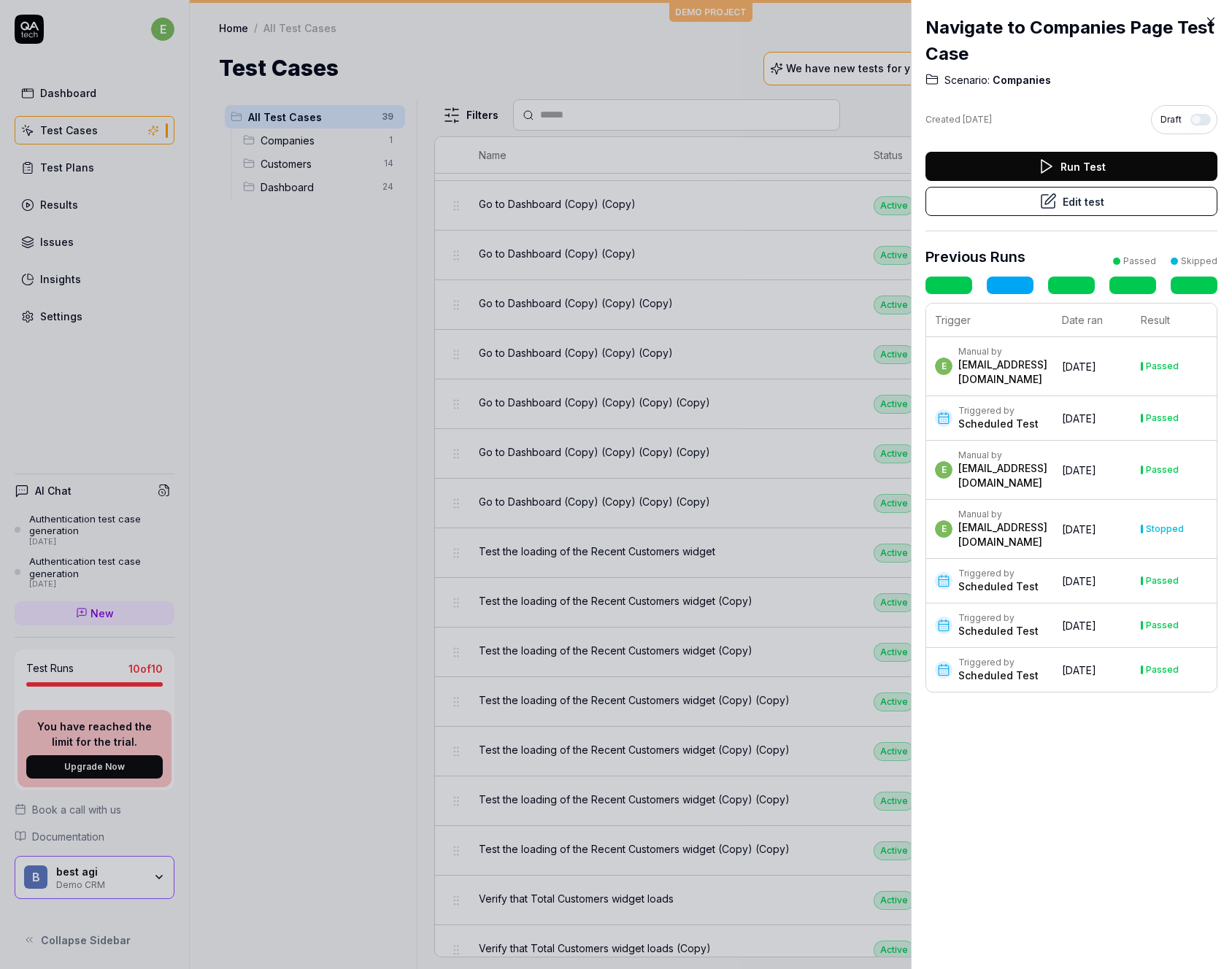
click at [1085, 204] on button "Edit test" at bounding box center [1071, 201] width 292 height 29
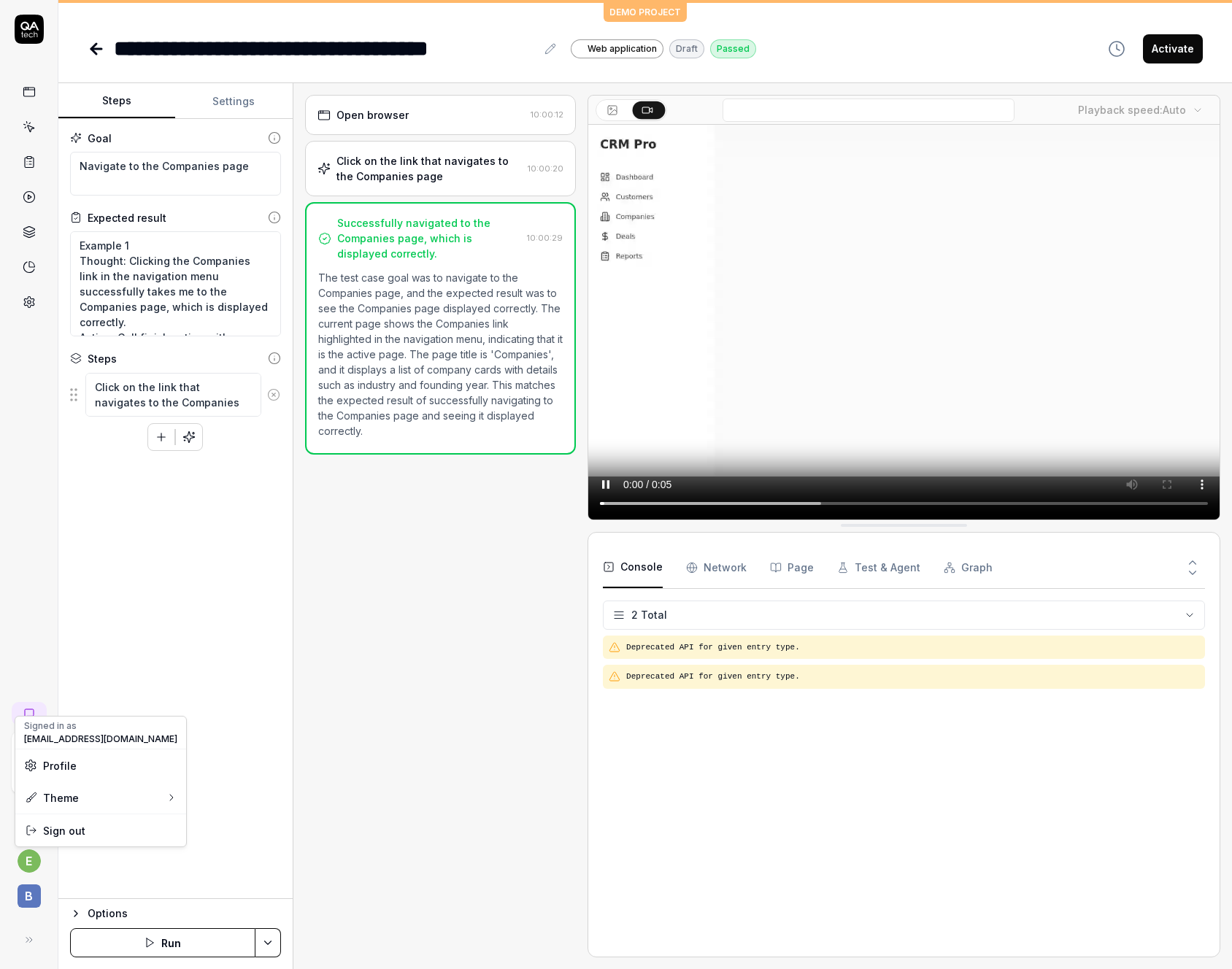
click at [33, 857] on html "**********" at bounding box center [616, 485] width 1232 height 969
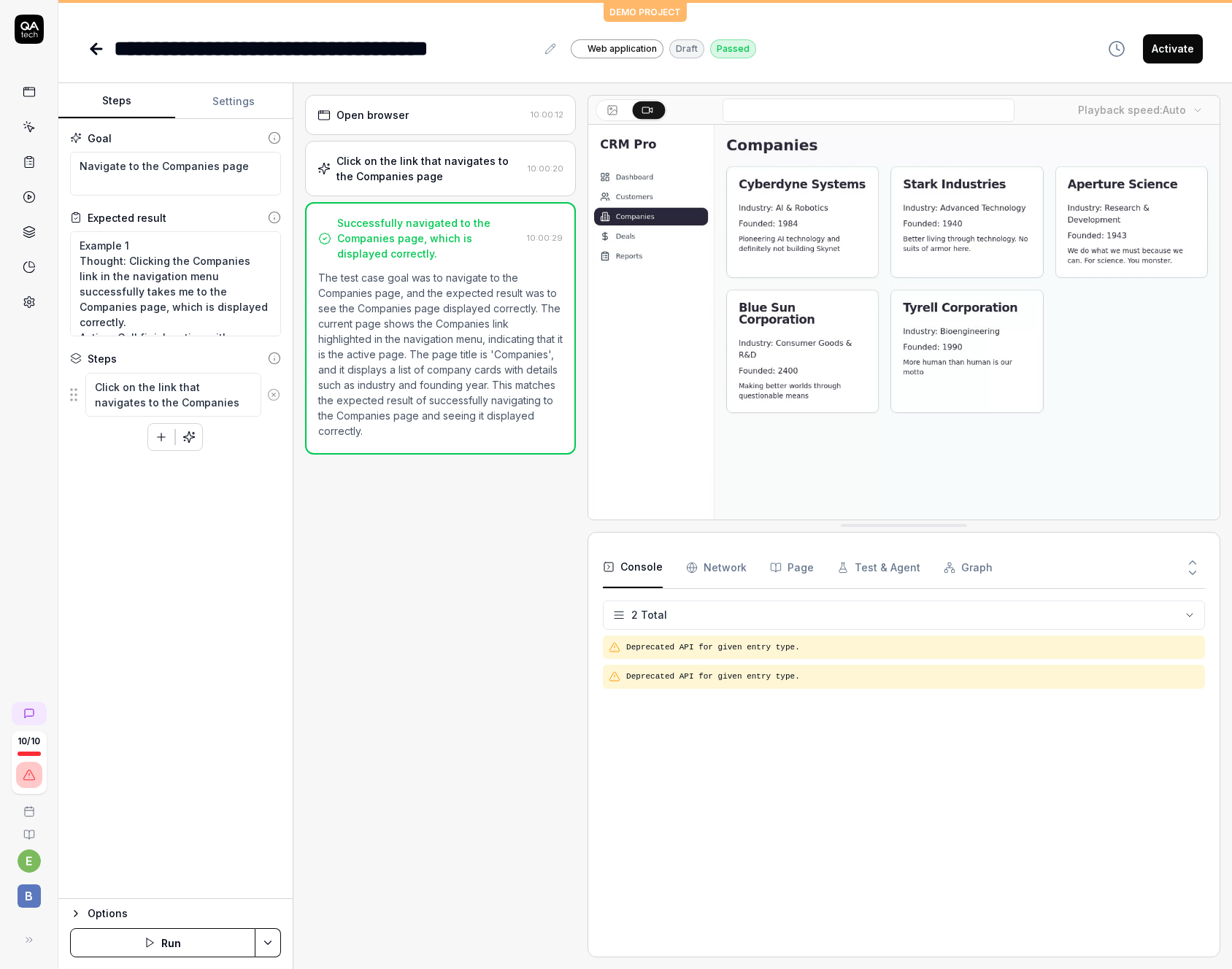
click at [24, 941] on html "**********" at bounding box center [616, 485] width 1232 height 969
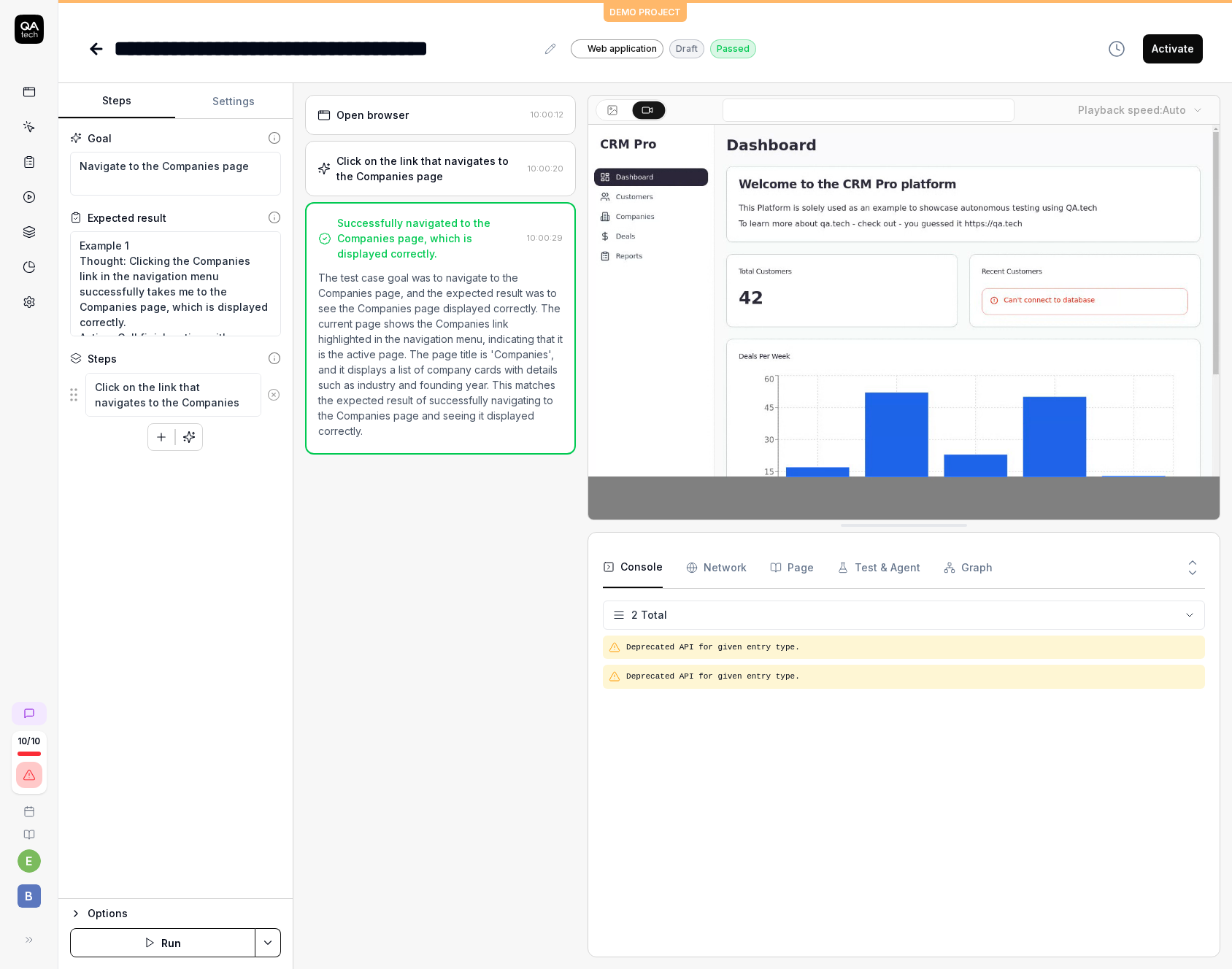
click at [27, 941] on icon at bounding box center [29, 939] width 11 height 11
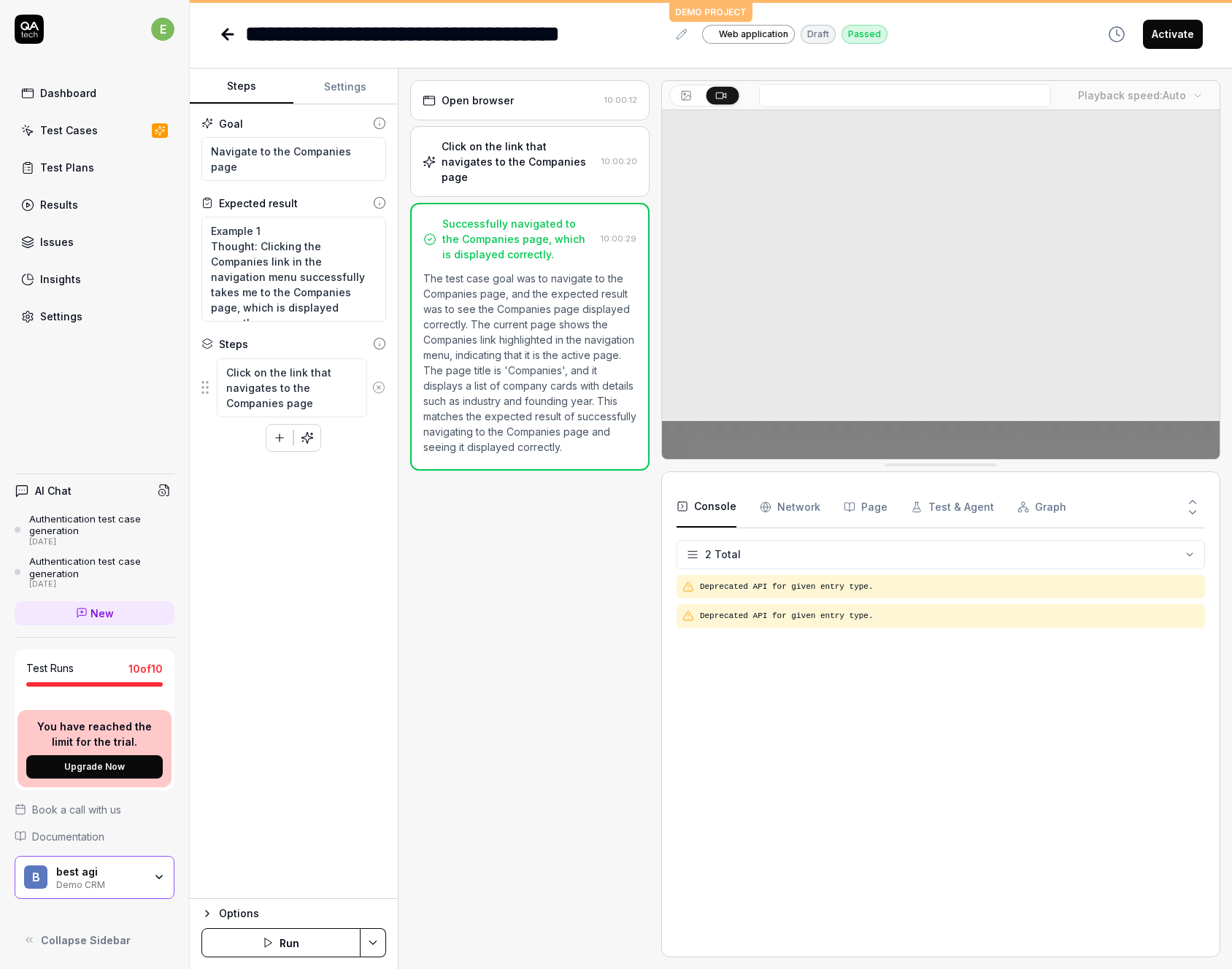
click at [153, 873] on icon "button" at bounding box center [159, 876] width 11 height 11
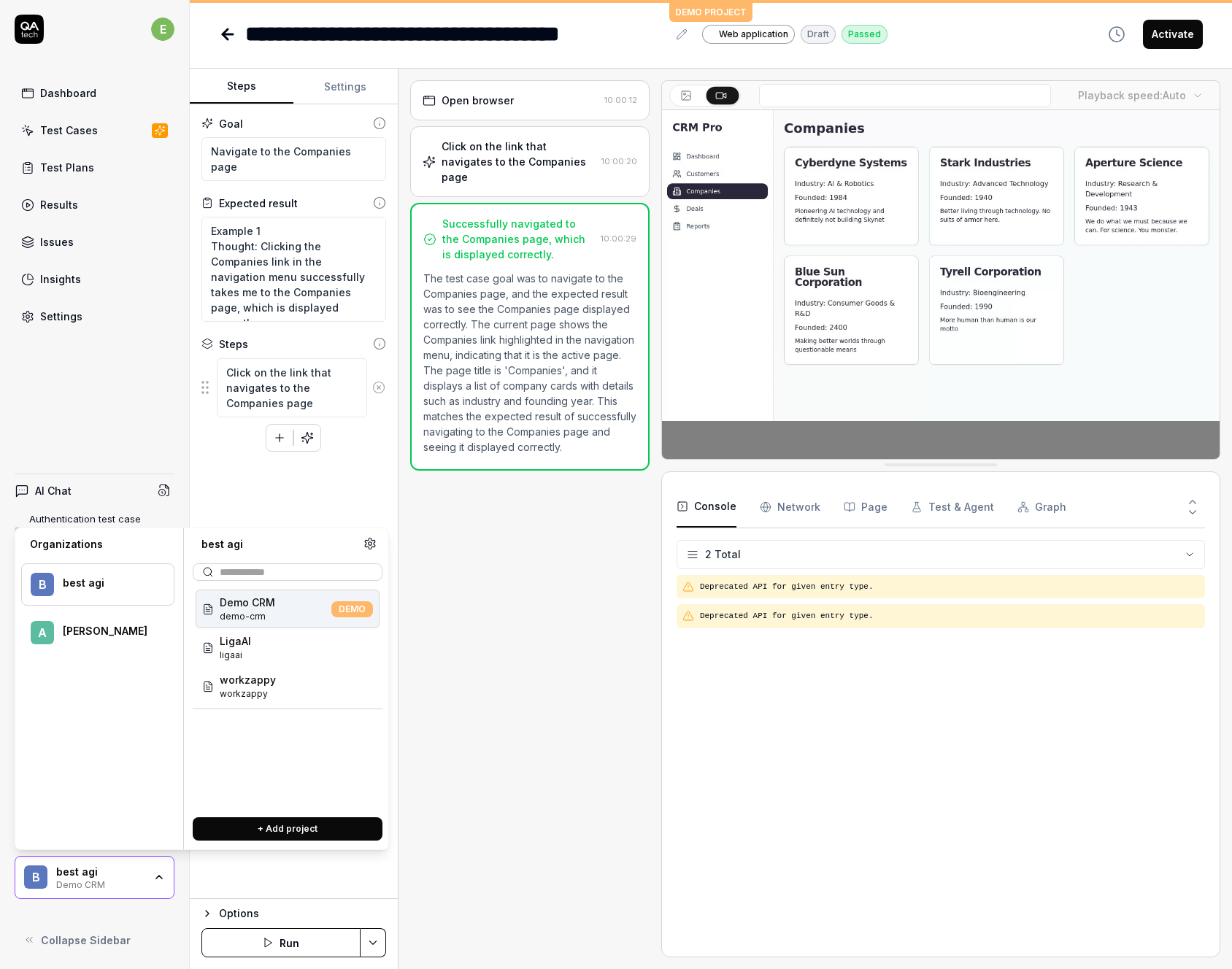
click at [81, 585] on div "best agi" at bounding box center [109, 582] width 92 height 13
click at [75, 620] on div "A [PERSON_NAME]" at bounding box center [98, 633] width 153 height 43
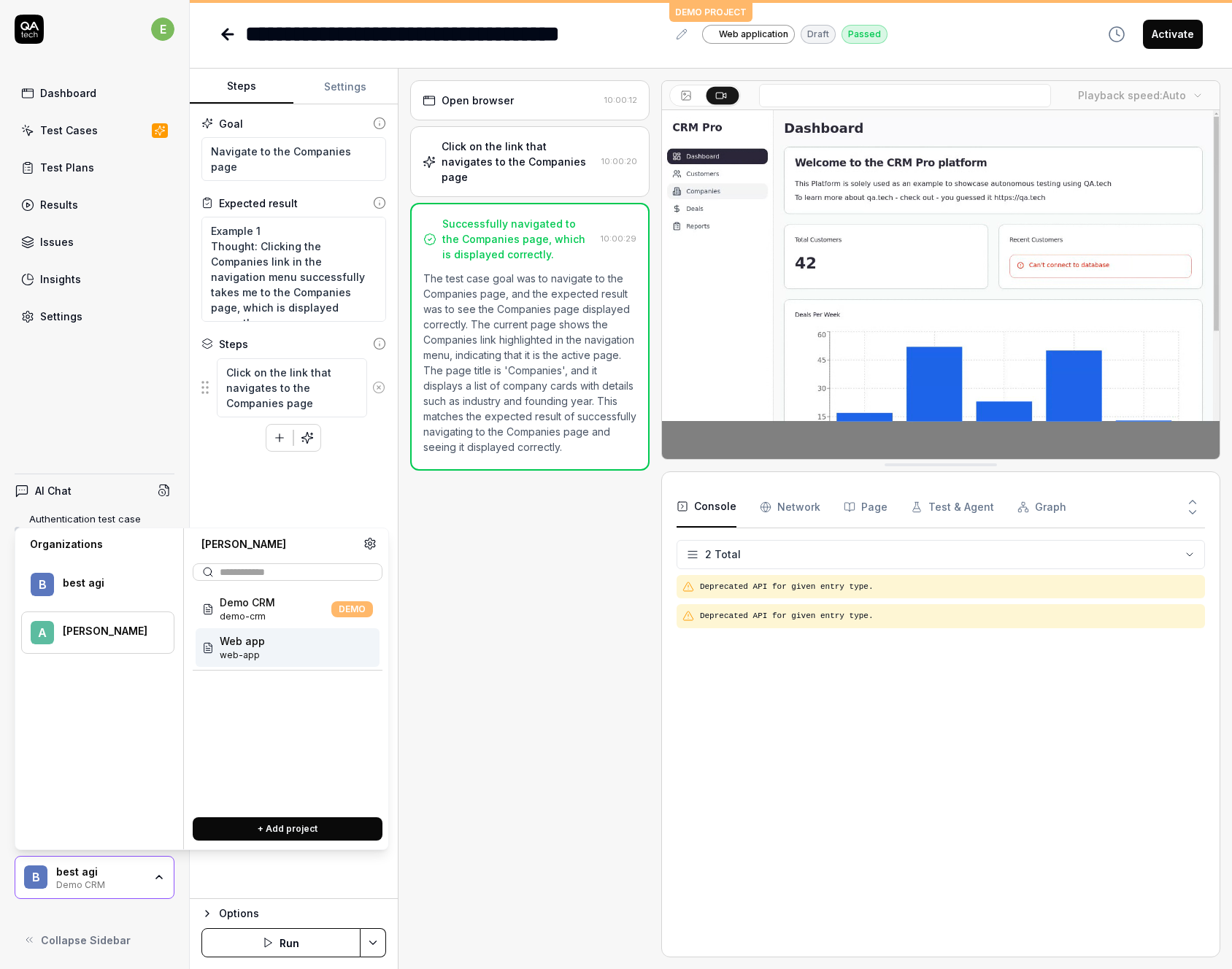
click at [245, 641] on span "Web app" at bounding box center [242, 641] width 46 height 15
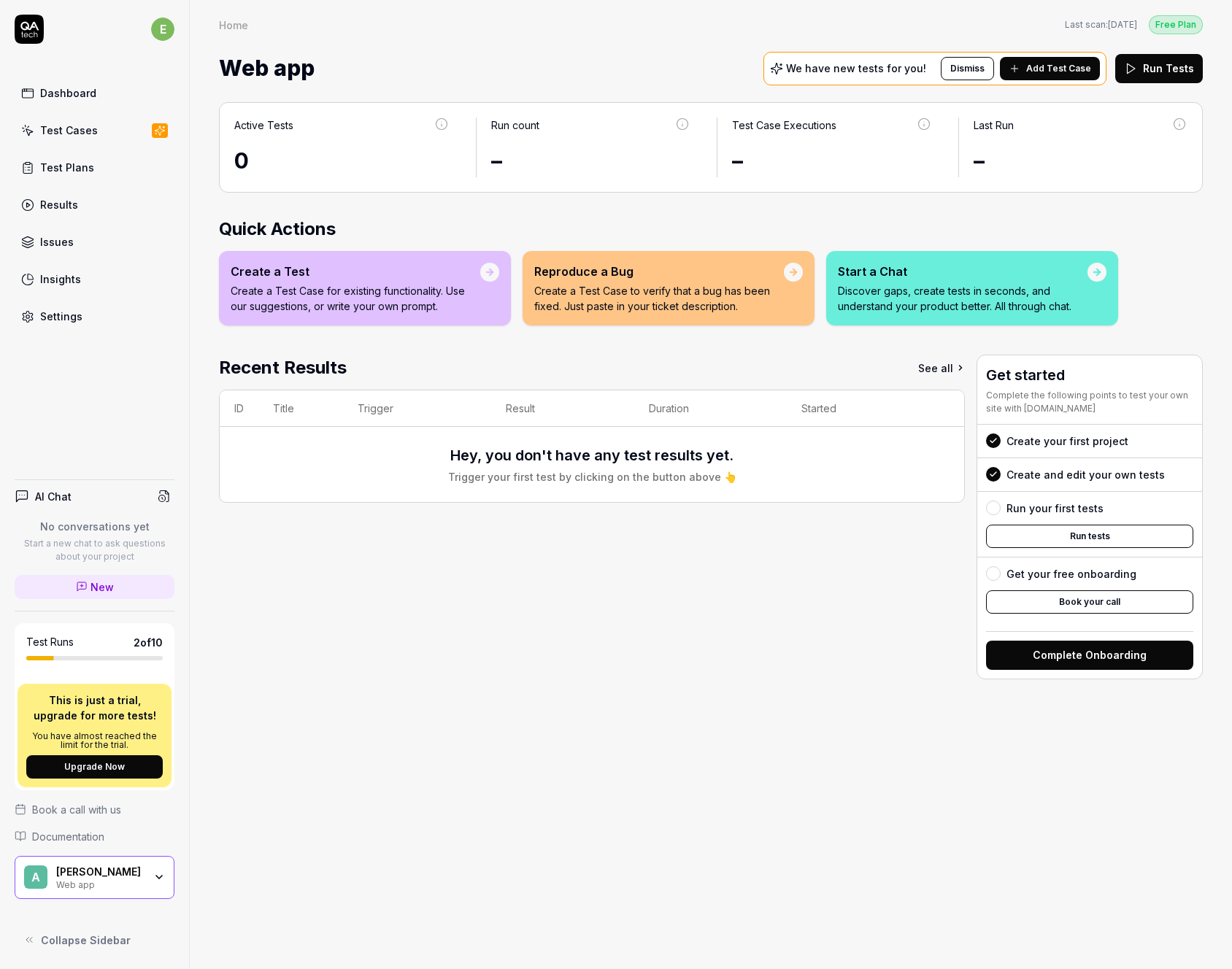
click at [56, 128] on div "Test Cases" at bounding box center [69, 130] width 58 height 15
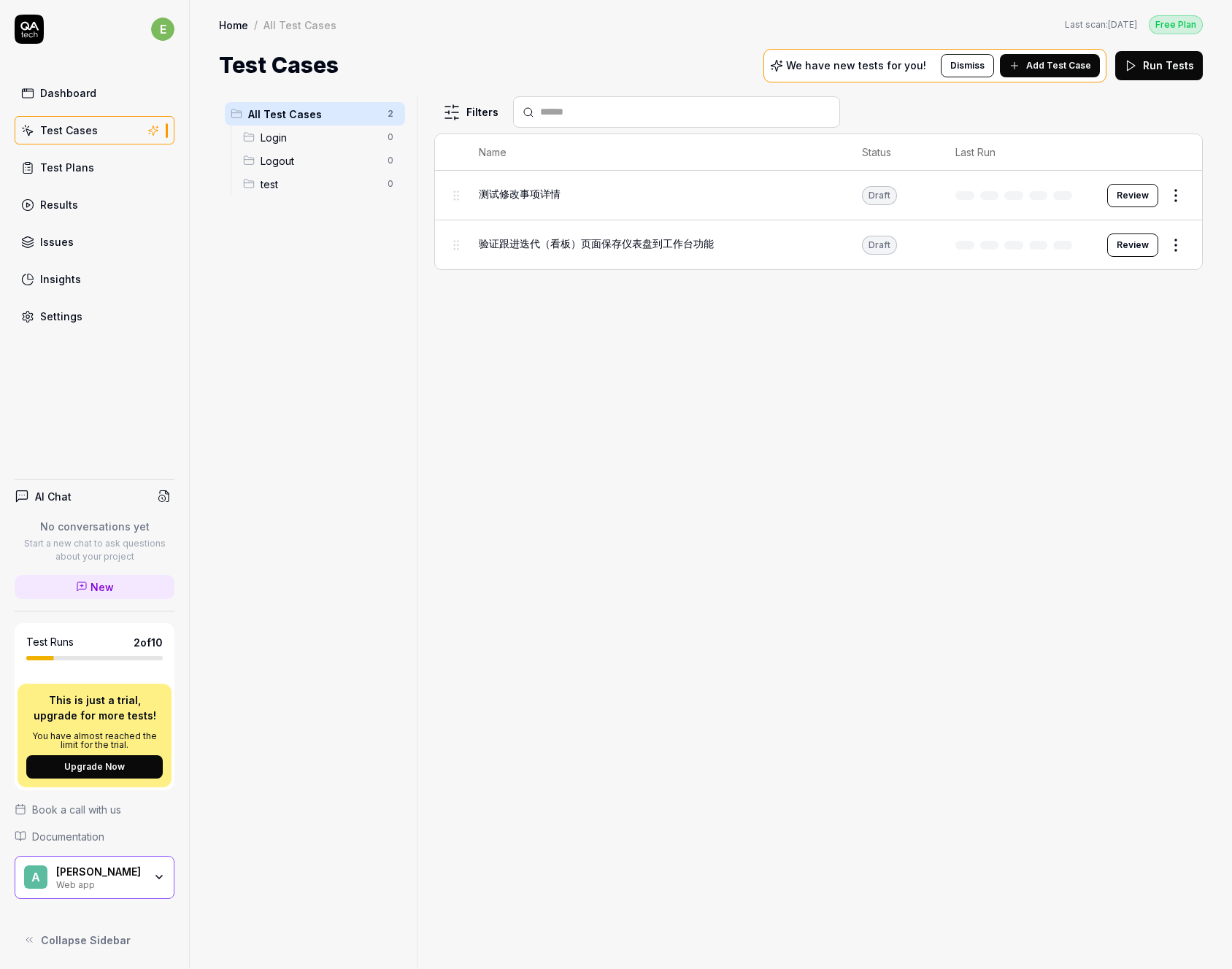
click at [1176, 241] on html "e Dashboard Test Cases Test Plans Results Issues Insights Settings AI Chat No c…" at bounding box center [616, 485] width 1232 height 969
click at [1083, 373] on div "Edit" at bounding box center [1115, 370] width 139 height 32
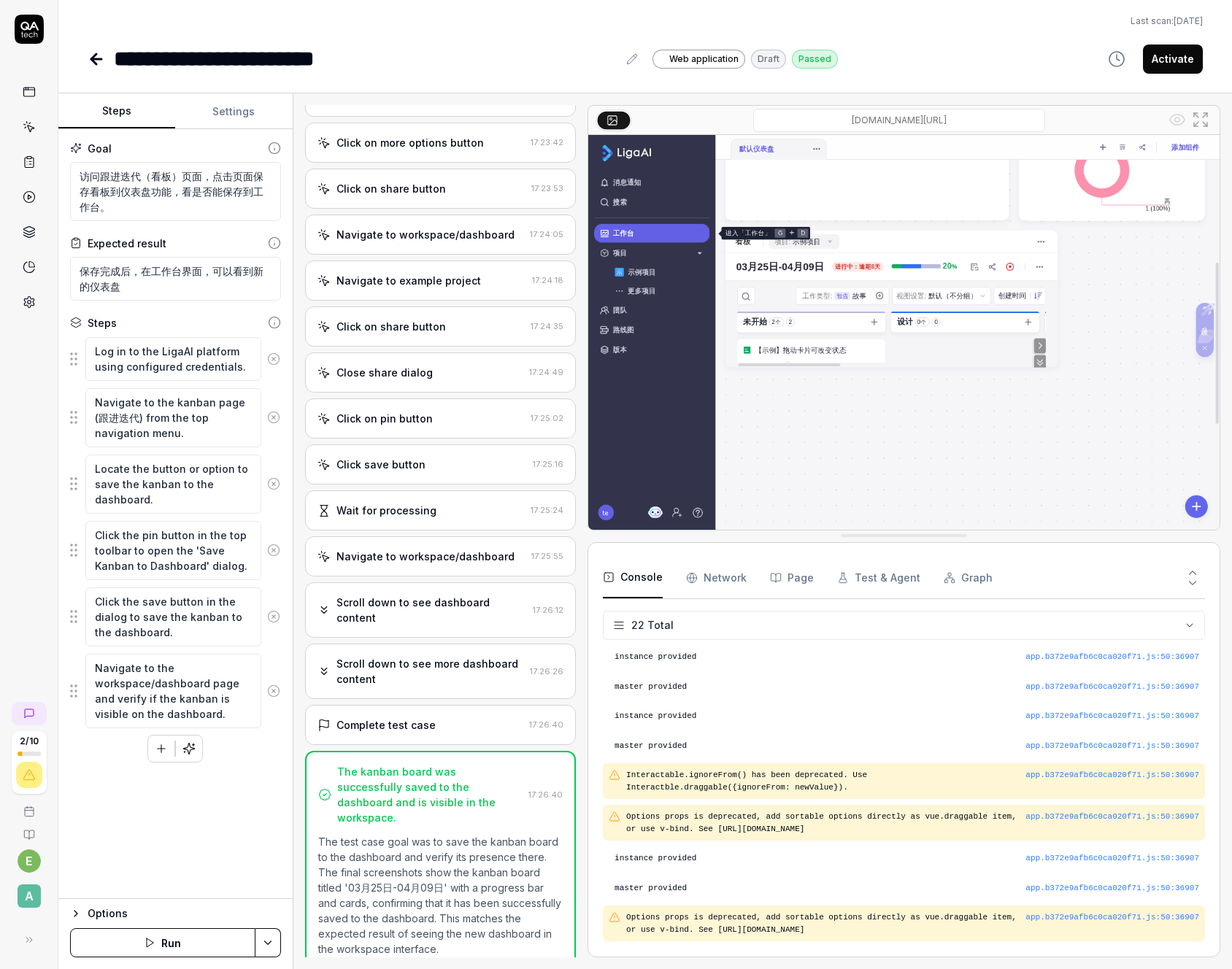
scroll to position [478, 0]
click at [384, 138] on div "Click on more options button" at bounding box center [410, 143] width 147 height 15
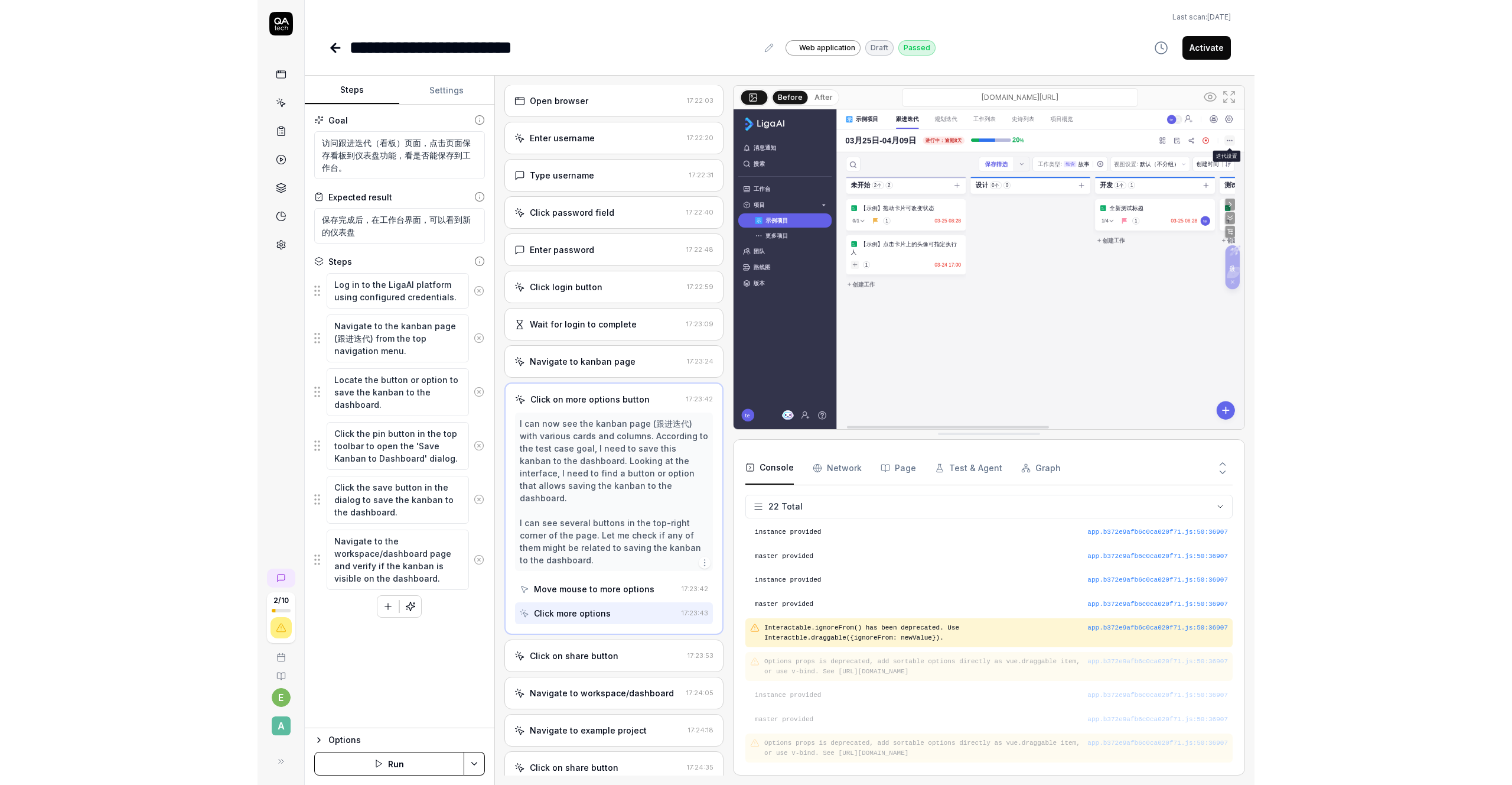
scroll to position [0, 0]
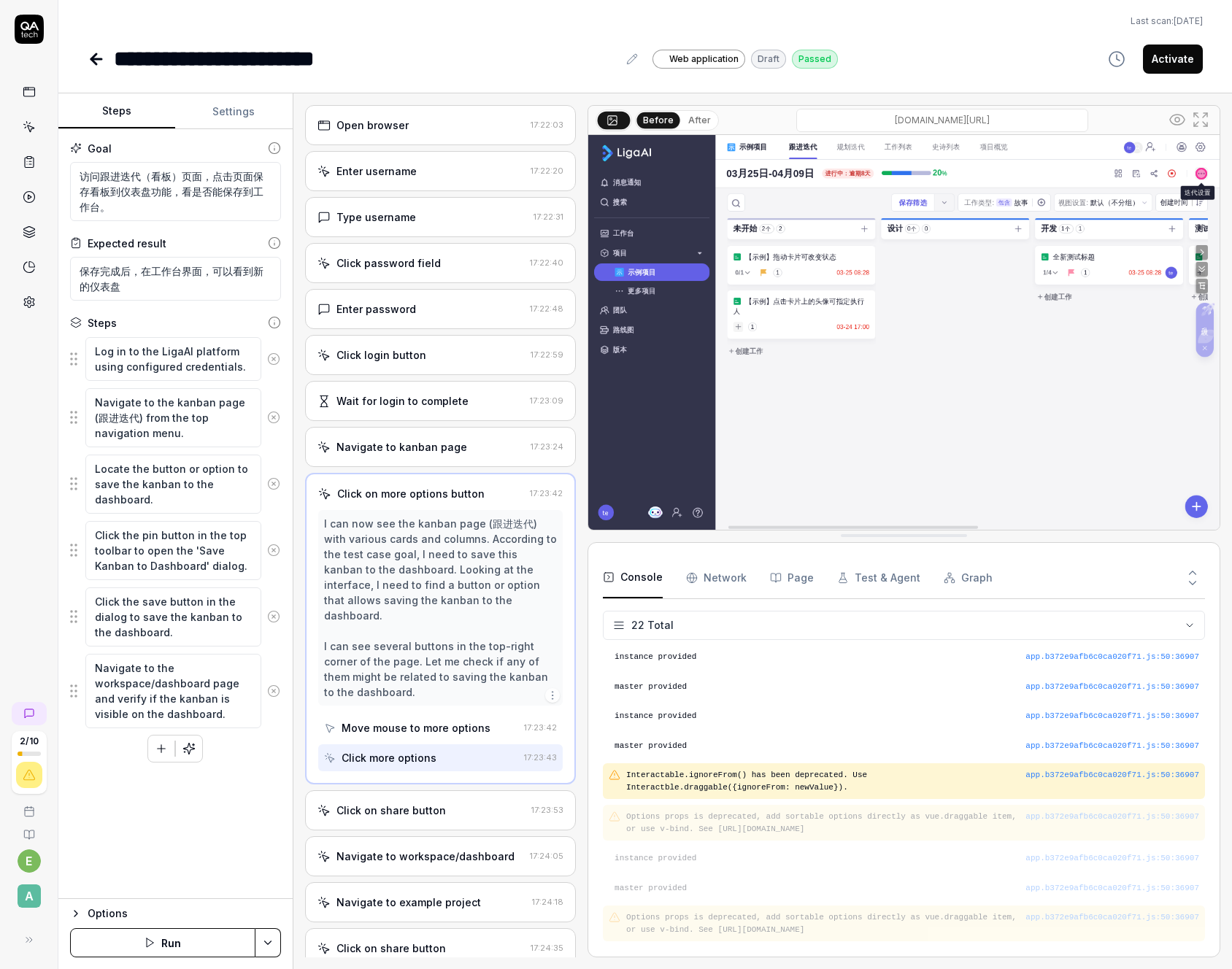
click at [383, 127] on div "Open browser" at bounding box center [372, 125] width 72 height 15
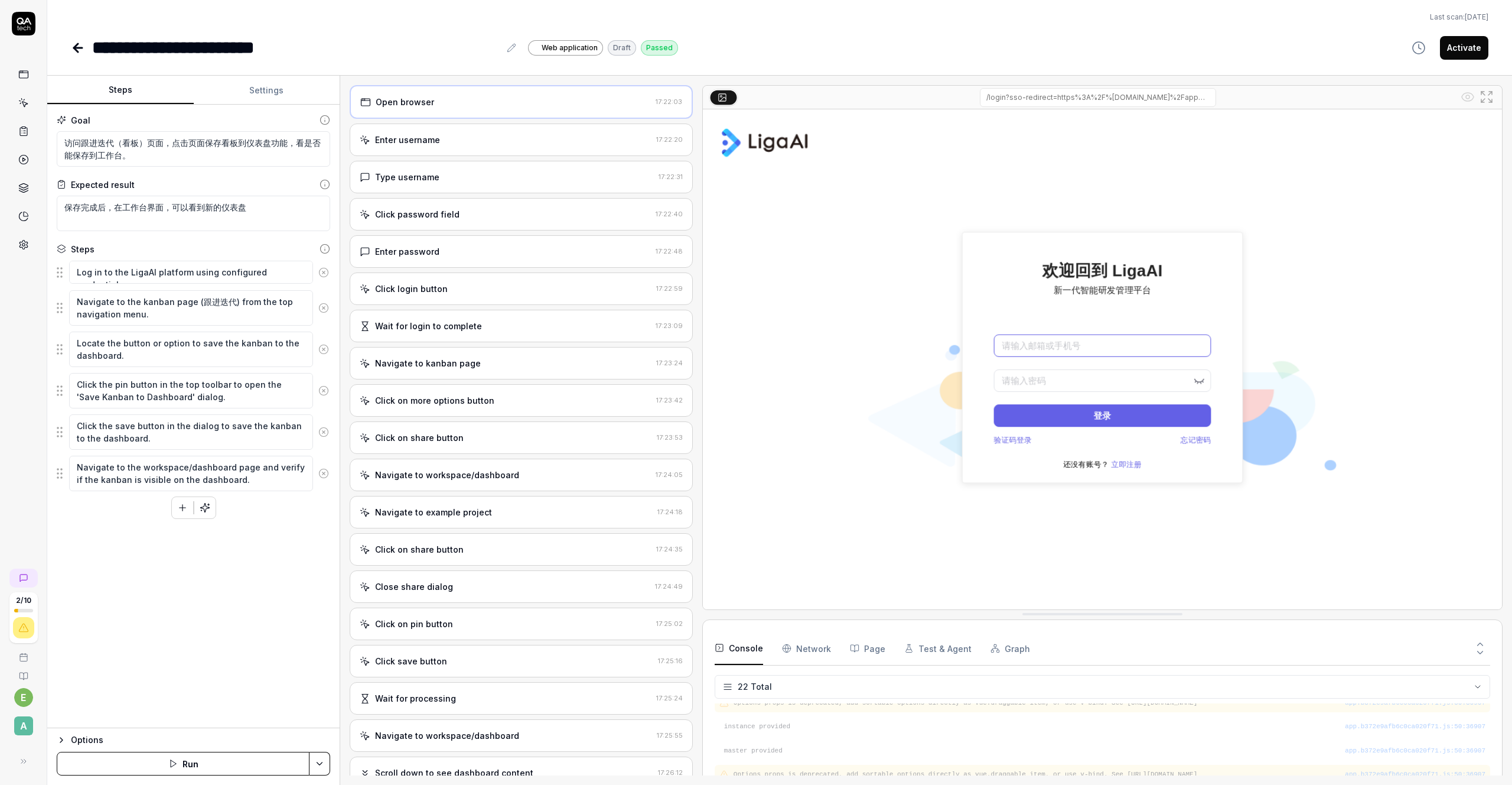
scroll to position [518, 0]
click at [473, 151] on div "Enter username 17:22:20" at bounding box center [521, 140] width 343 height 33
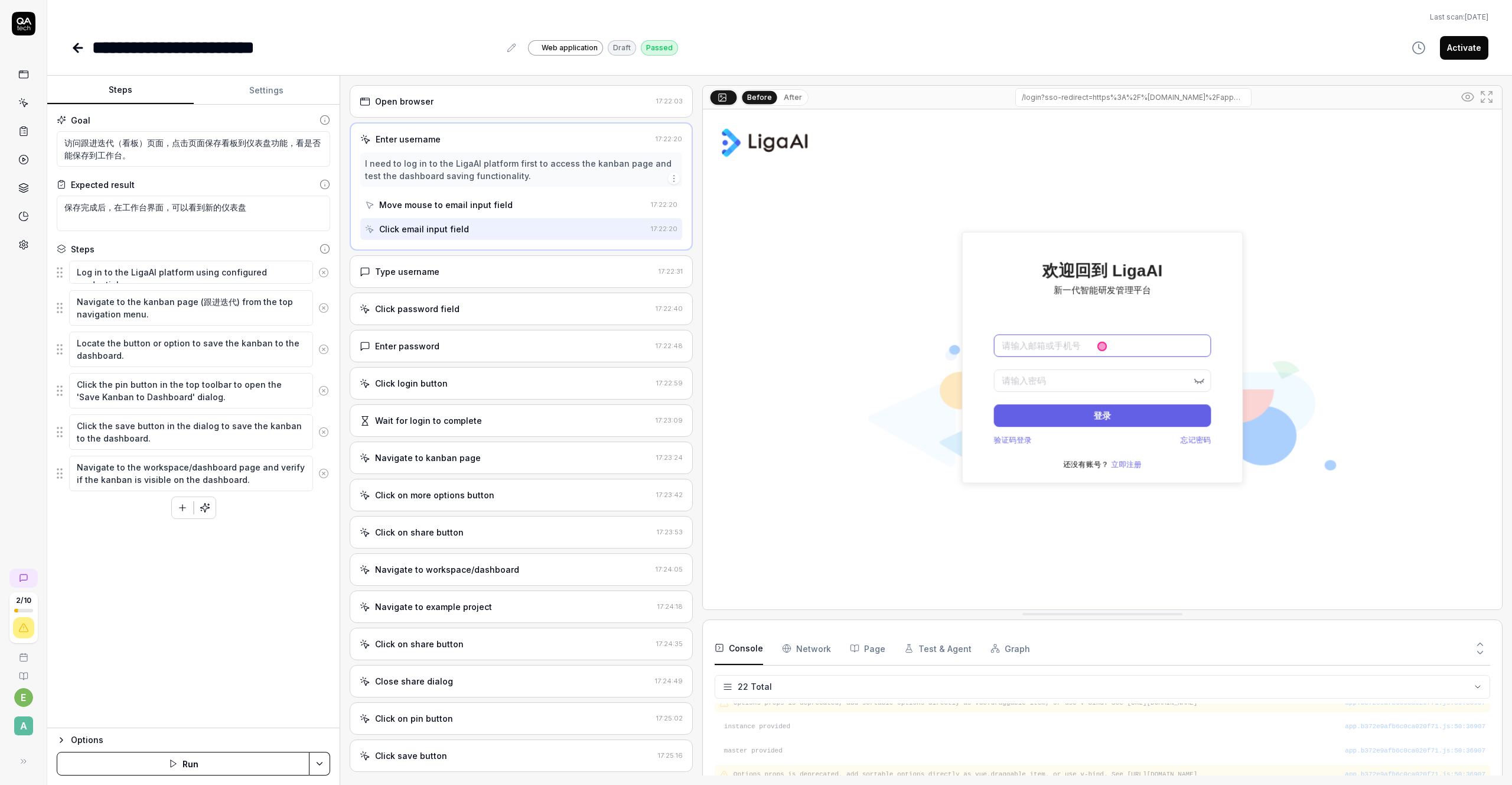
click at [460, 197] on div "Move mouse to email input field" at bounding box center [505, 205] width 281 height 22
click at [452, 220] on div "Click email input field" at bounding box center [505, 229] width 281 height 22
click at [446, 265] on div "Type username 17:22:31" at bounding box center [521, 271] width 343 height 33
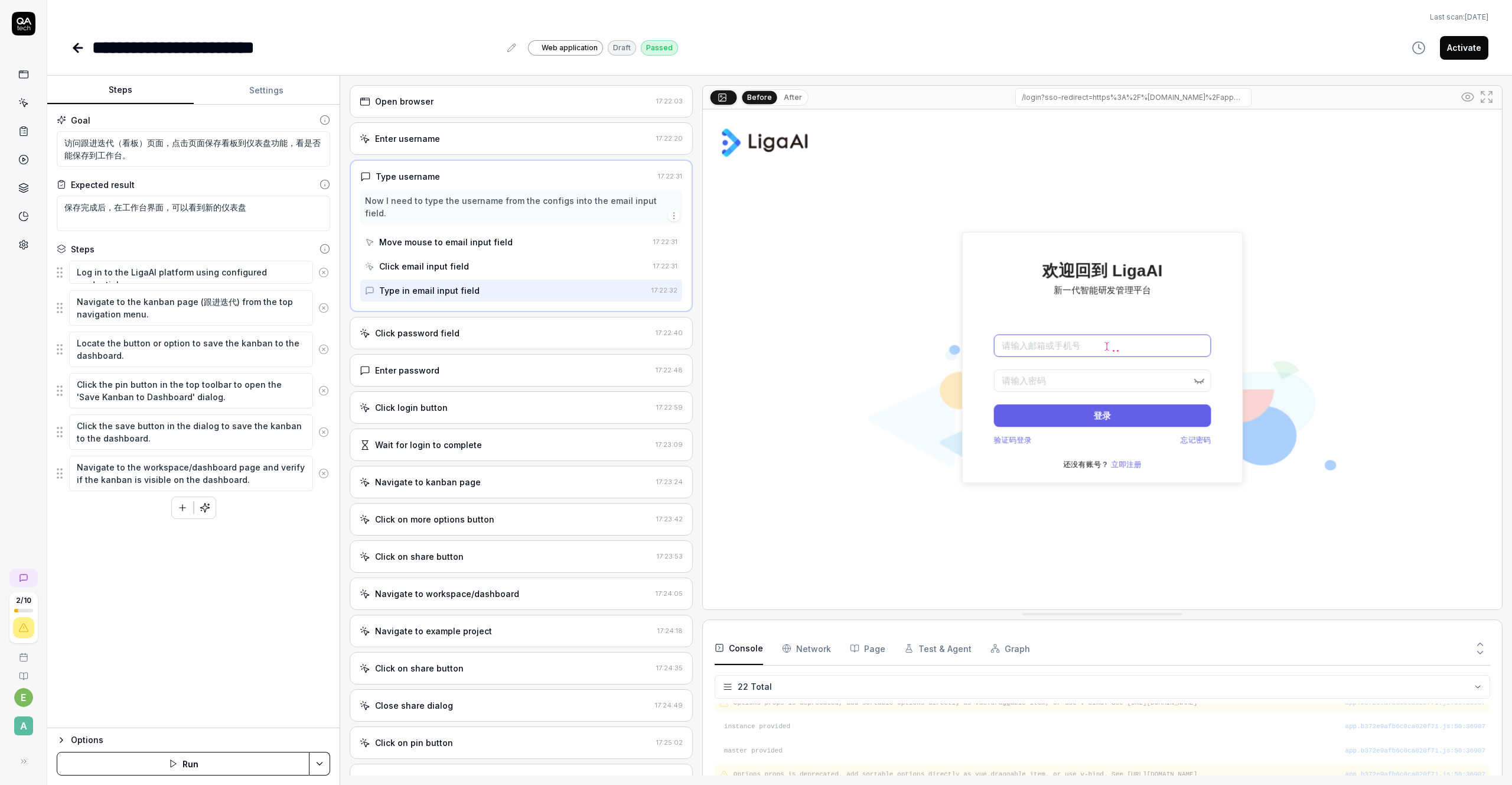
click at [424, 327] on div "Click password field" at bounding box center [417, 333] width 84 height 12
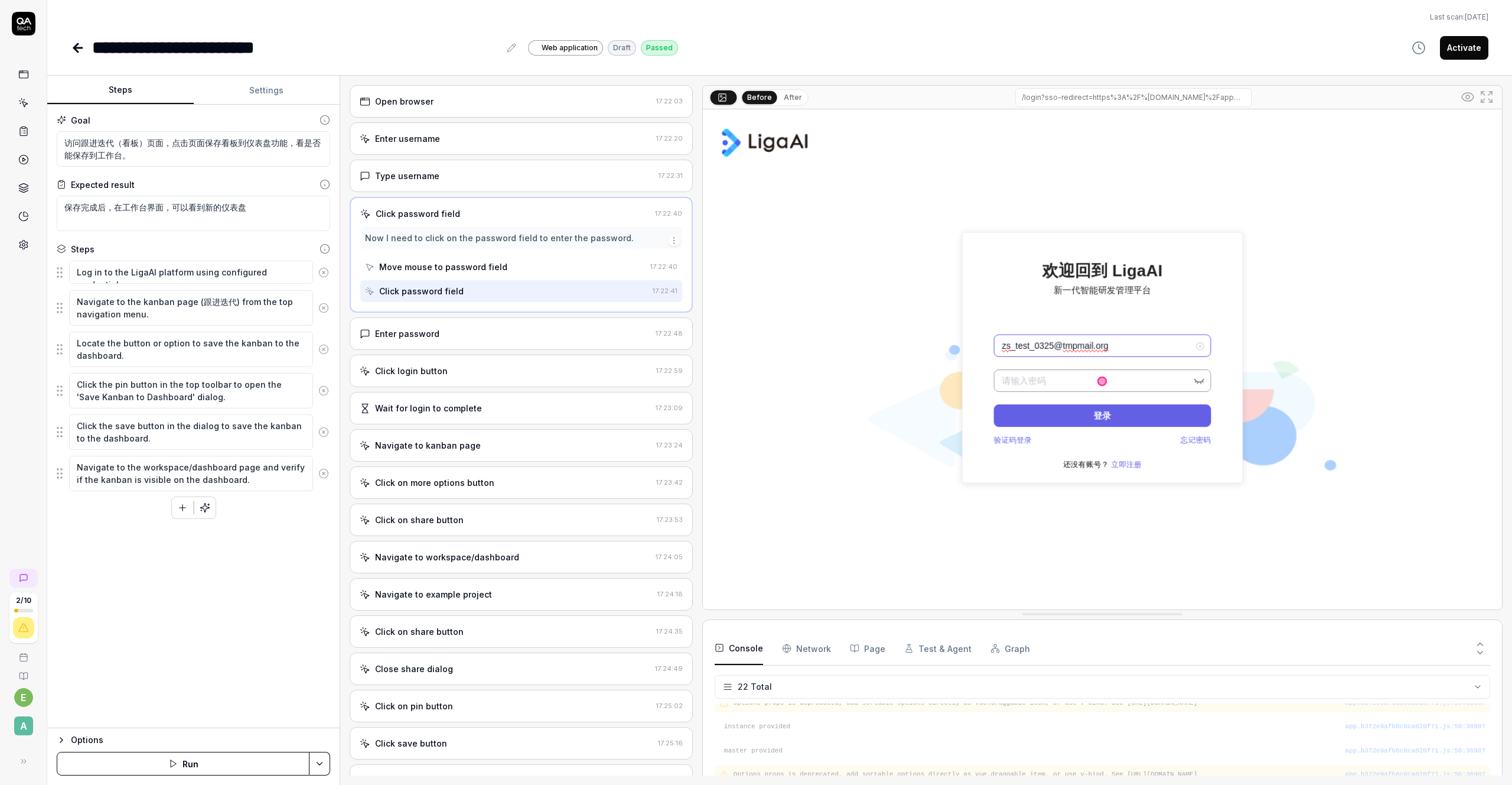
click at [436, 329] on div "Enter password" at bounding box center [407, 333] width 65 height 12
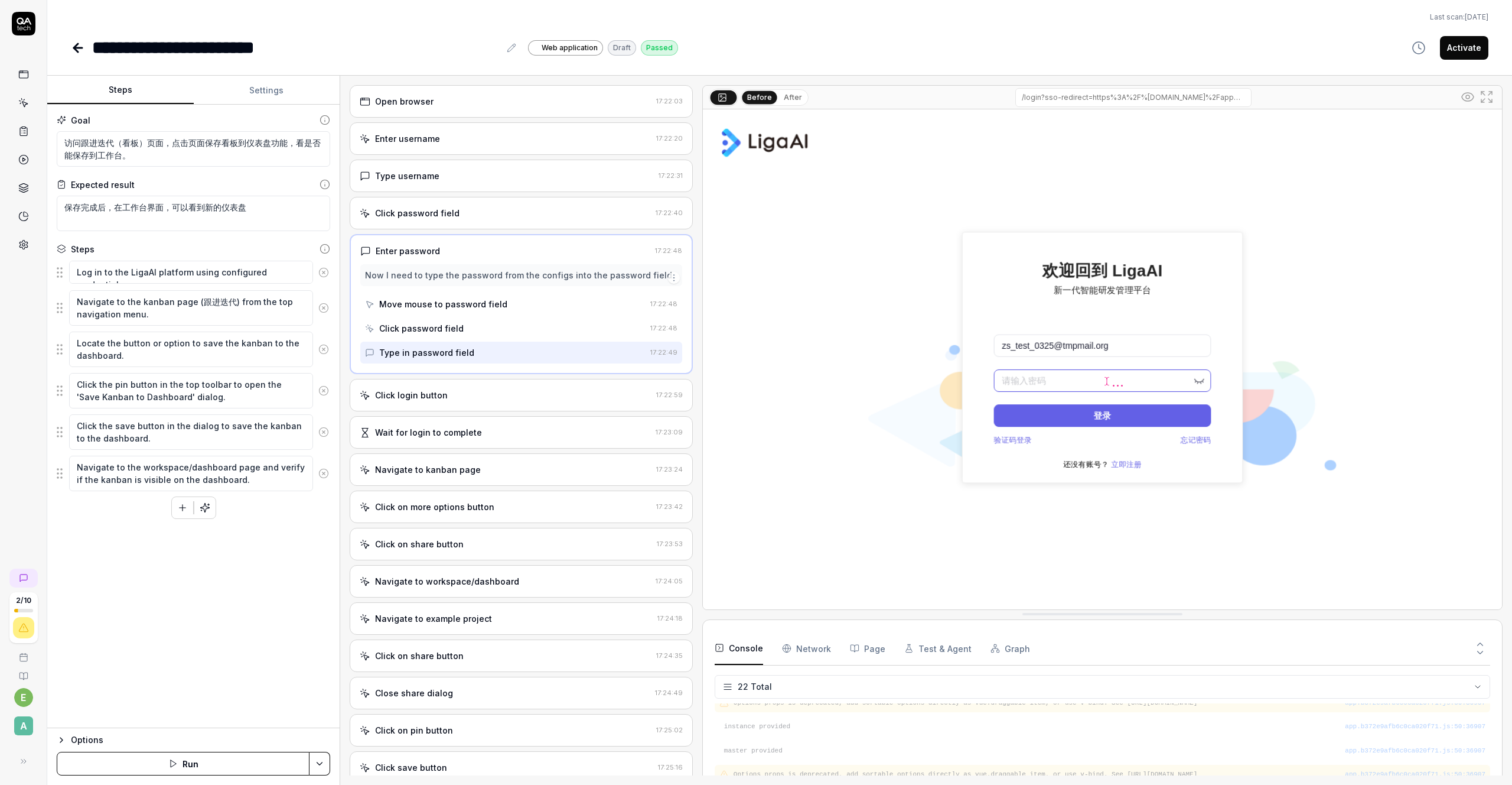
click at [441, 399] on div "Click login button" at bounding box center [411, 395] width 73 height 12
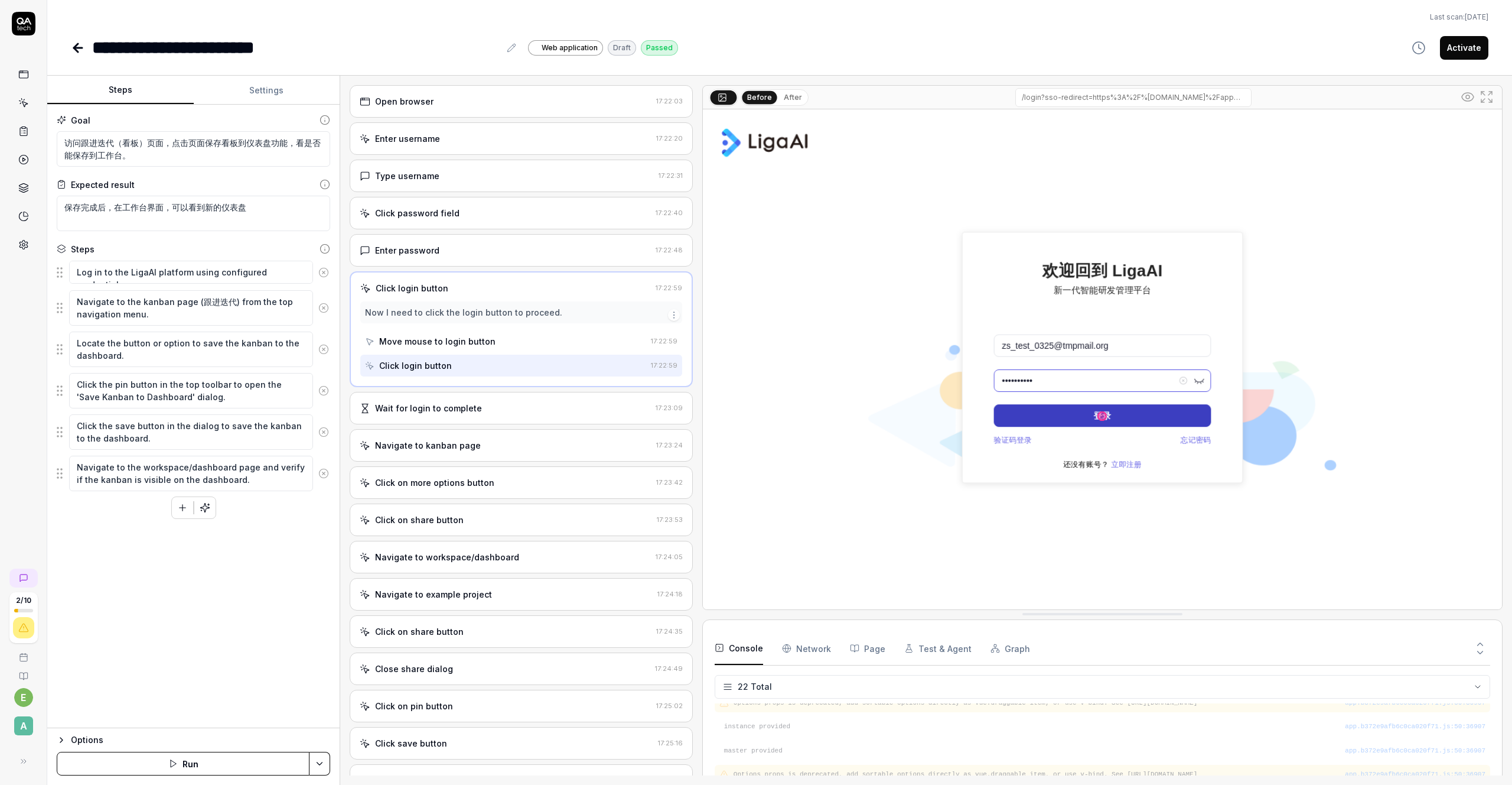
click at [448, 337] on div "Move mouse to login button" at bounding box center [437, 341] width 116 height 12
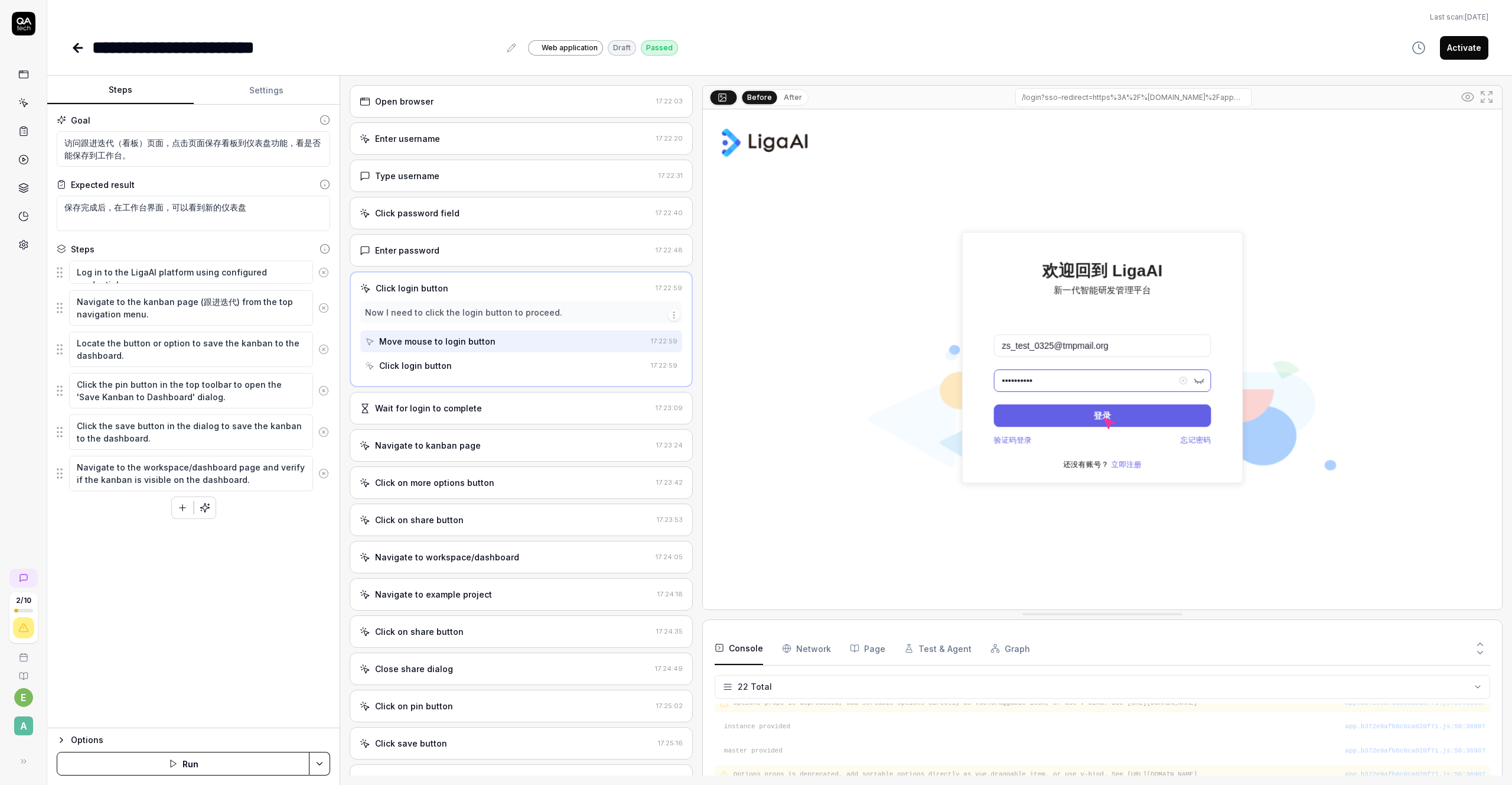
click at [443, 361] on div "Click login button" at bounding box center [416, 365] width 73 height 12
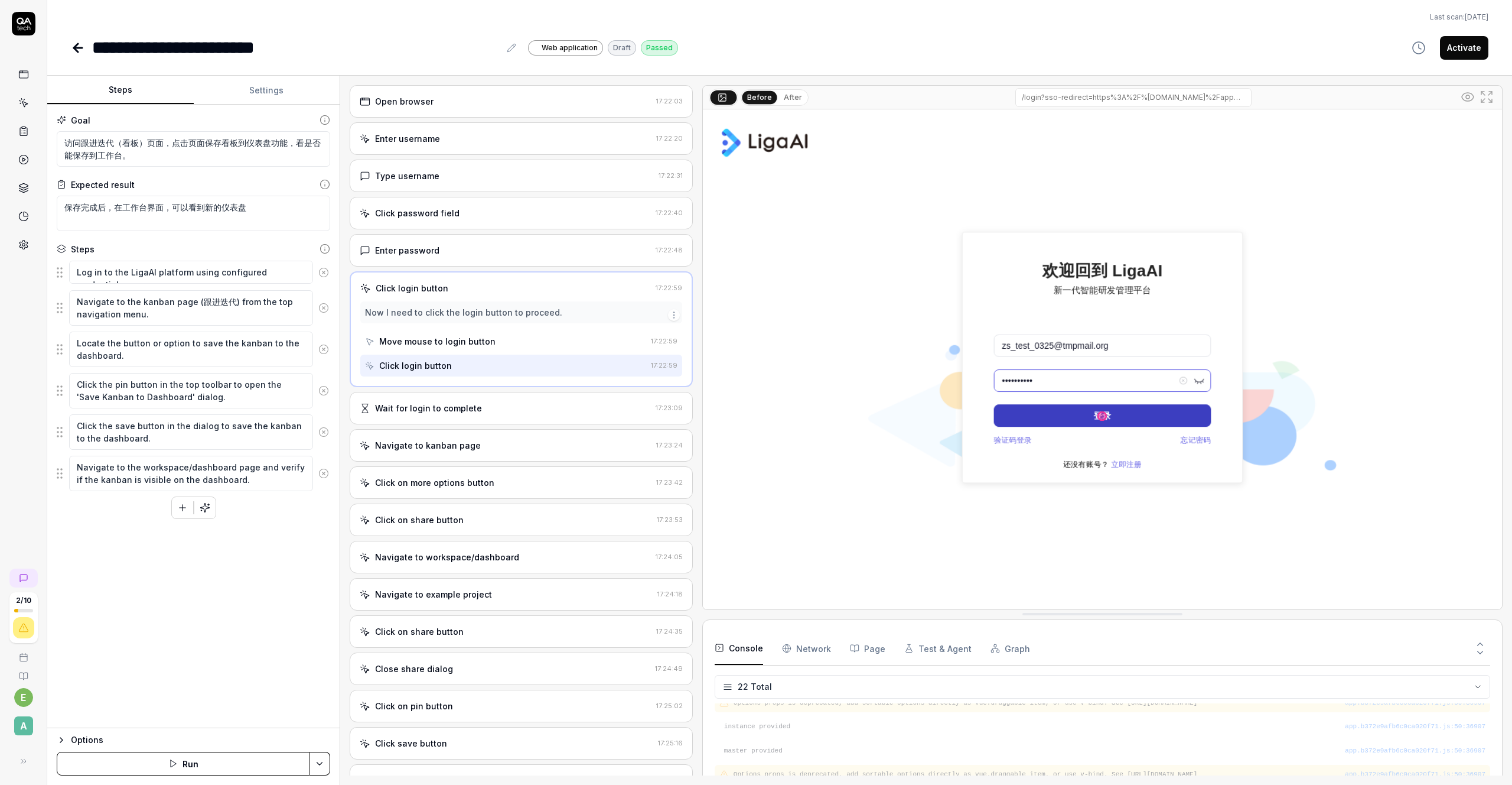
click at [453, 407] on div "Wait for login to complete" at bounding box center [429, 408] width 107 height 12
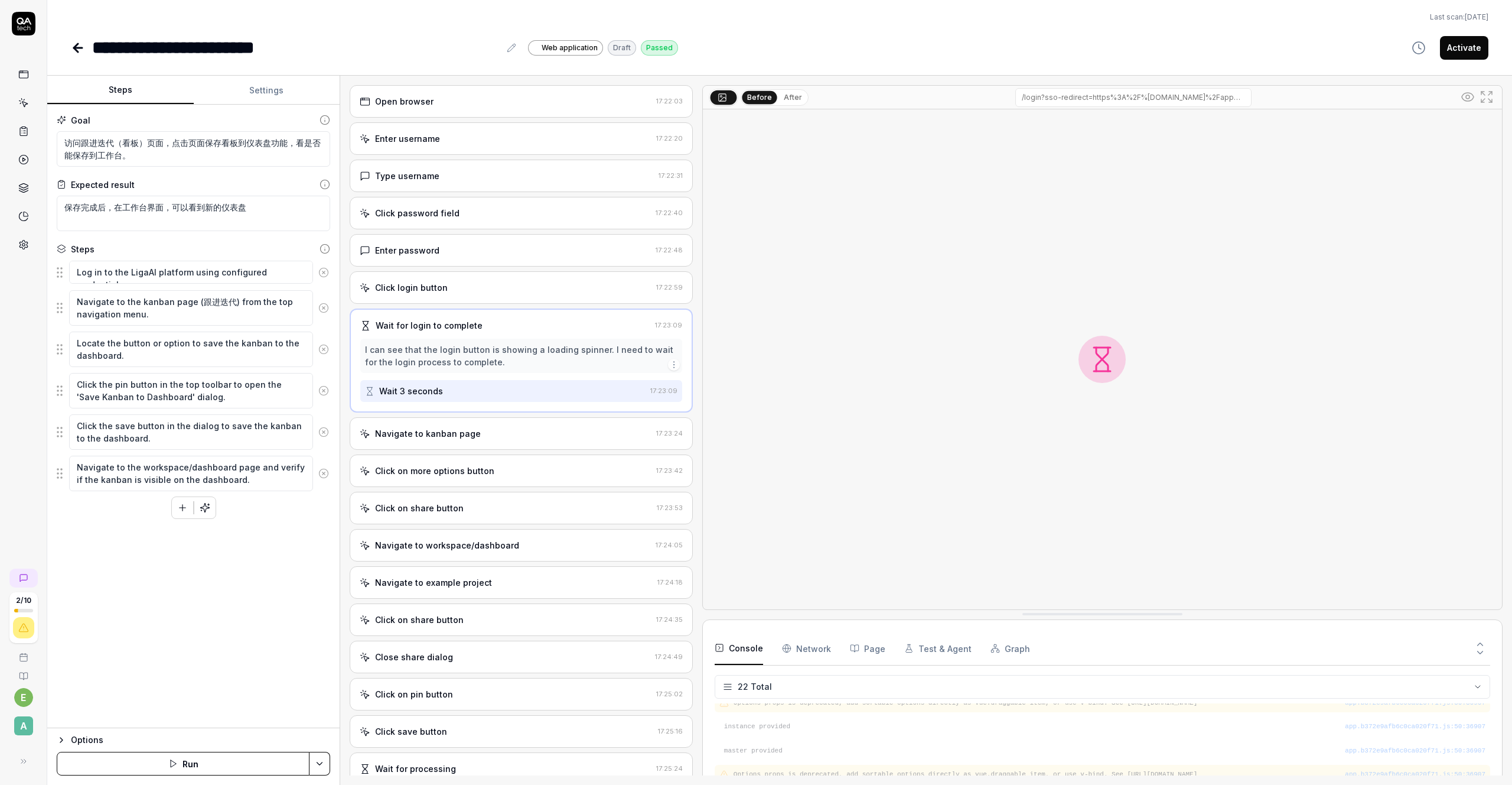
click at [435, 438] on div "Navigate to kanban page" at bounding box center [428, 434] width 106 height 12
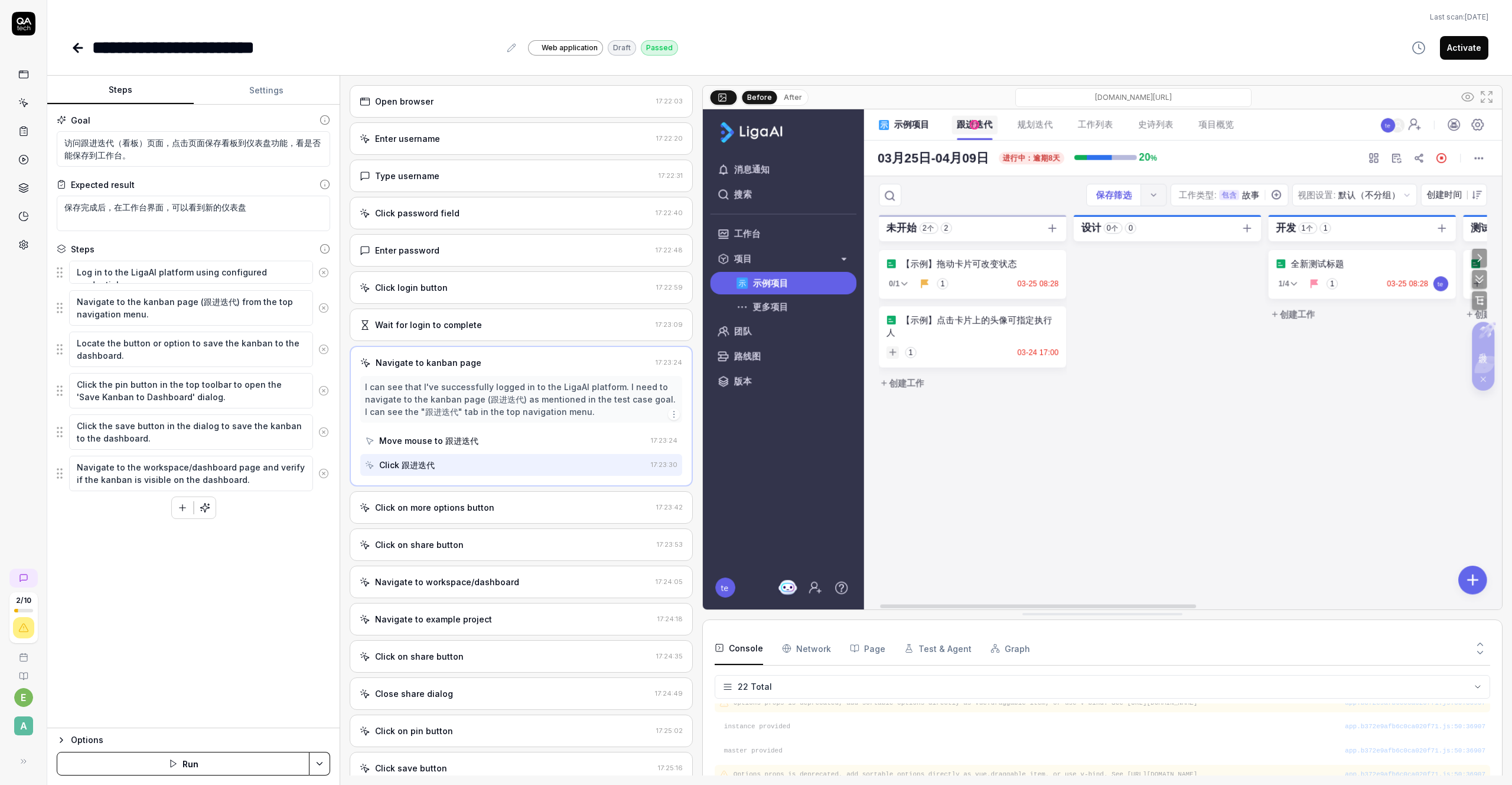
click at [441, 432] on div "Move mouse to 跟进迭代" at bounding box center [505, 440] width 281 height 22
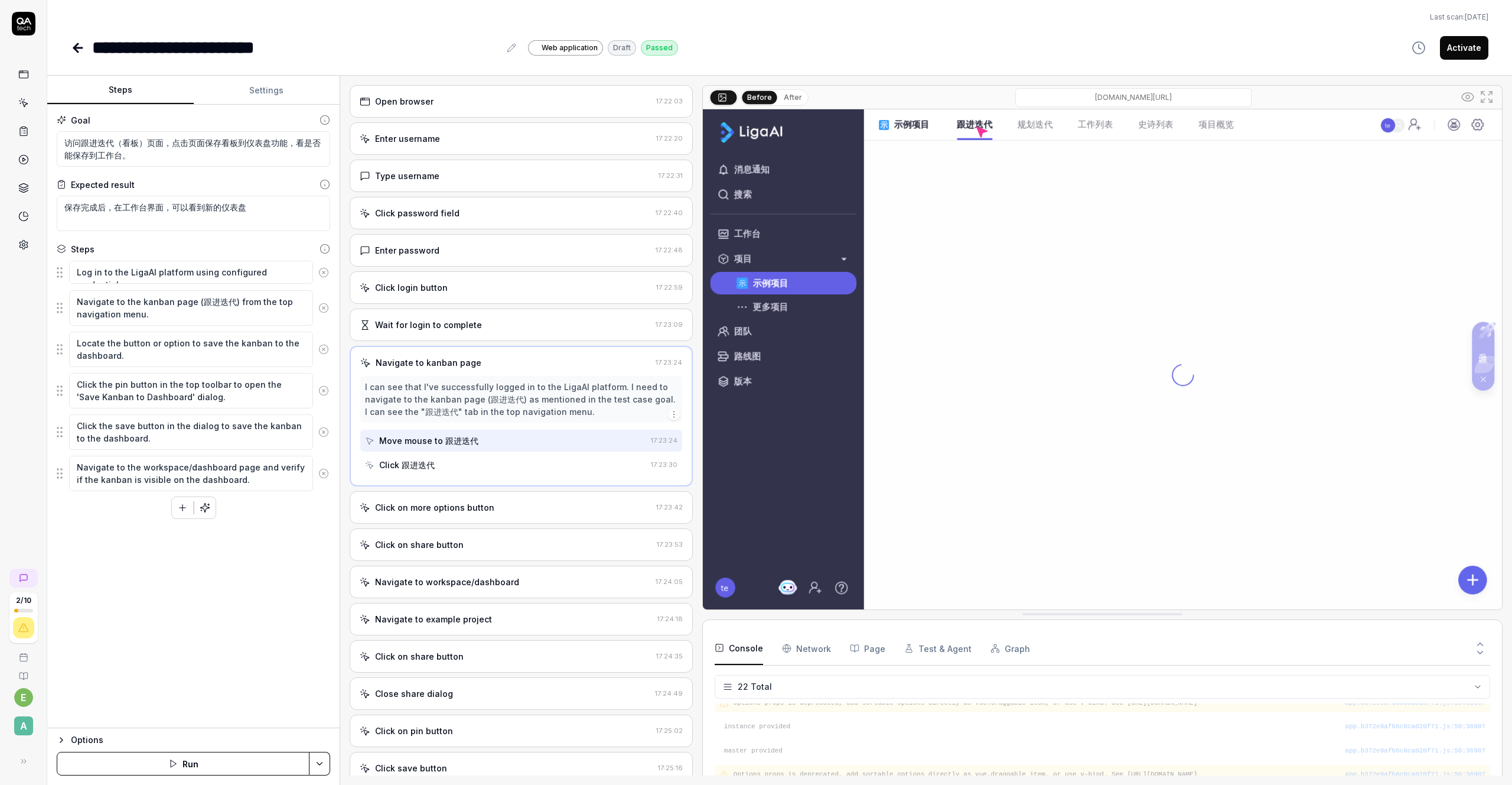
click at [425, 459] on div "Click 跟进迭代" at bounding box center [407, 465] width 55 height 12
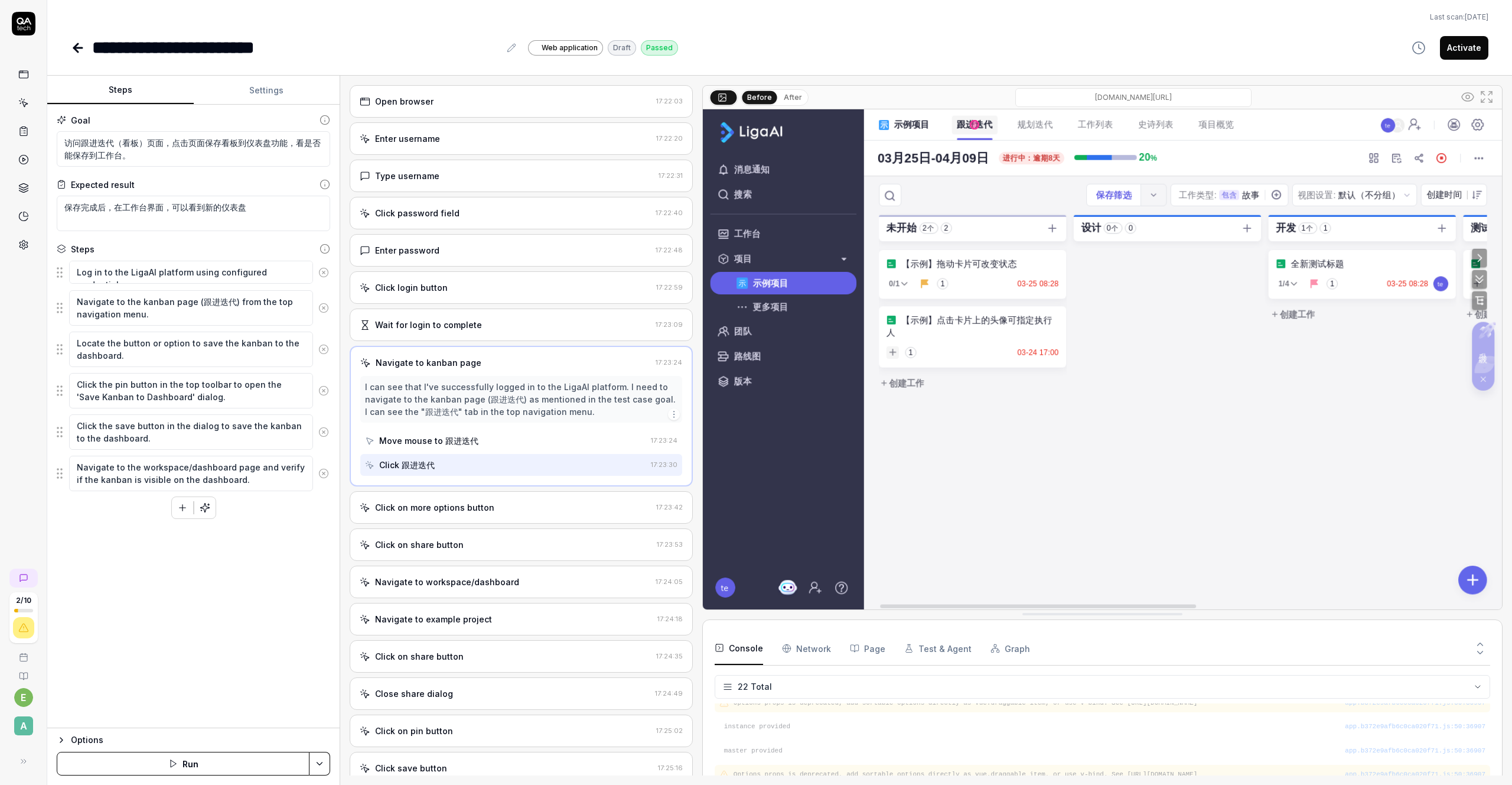
click at [443, 511] on div "Click on more options button" at bounding box center [435, 508] width 119 height 12
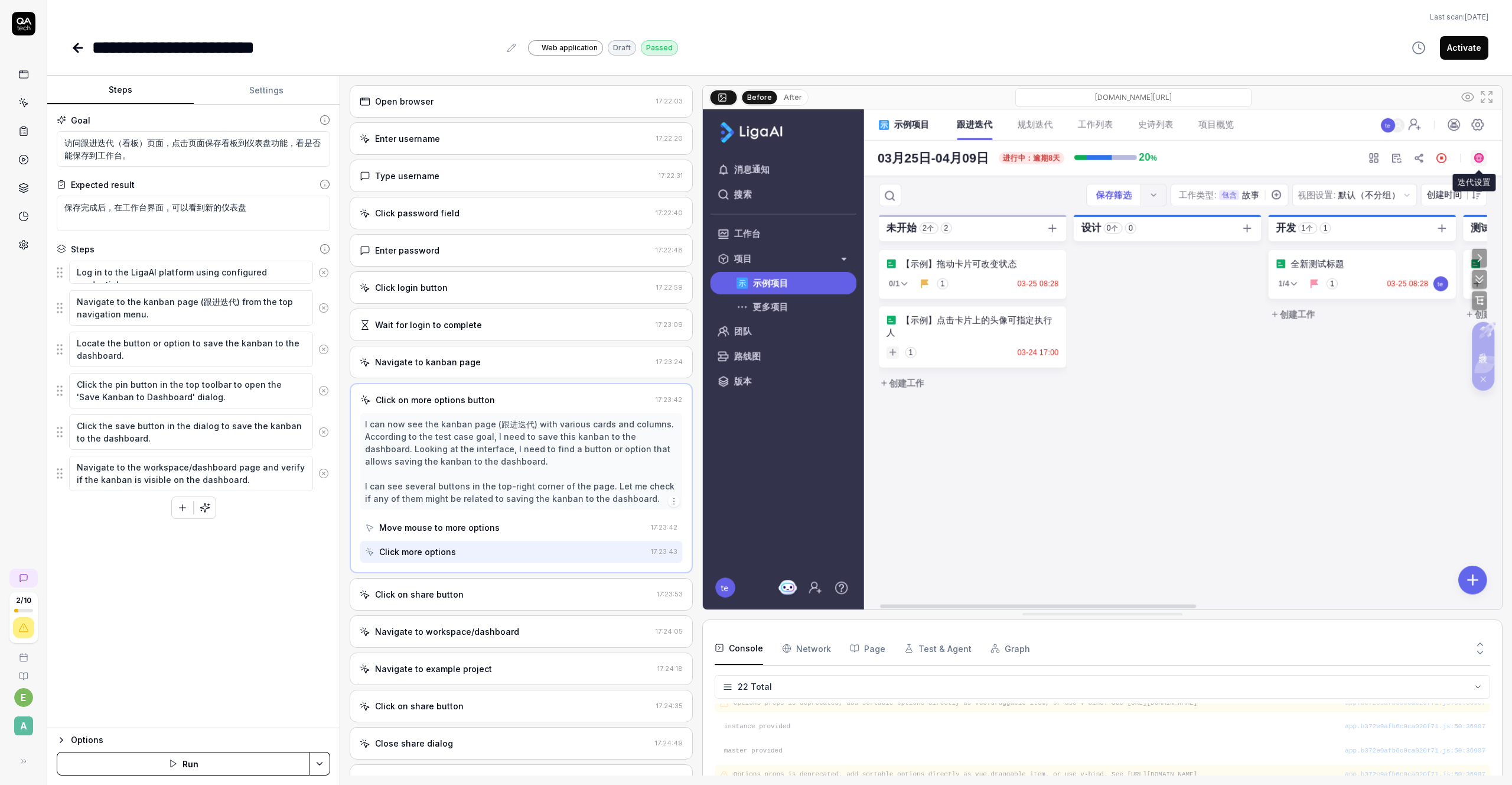
click at [446, 522] on div "Move mouse to more options" at bounding box center [440, 527] width 121 height 12
click at [443, 545] on div "Click more options" at bounding box center [505, 552] width 281 height 22
click at [443, 586] on div "Click on share button 17:23:53" at bounding box center [521, 594] width 343 height 33
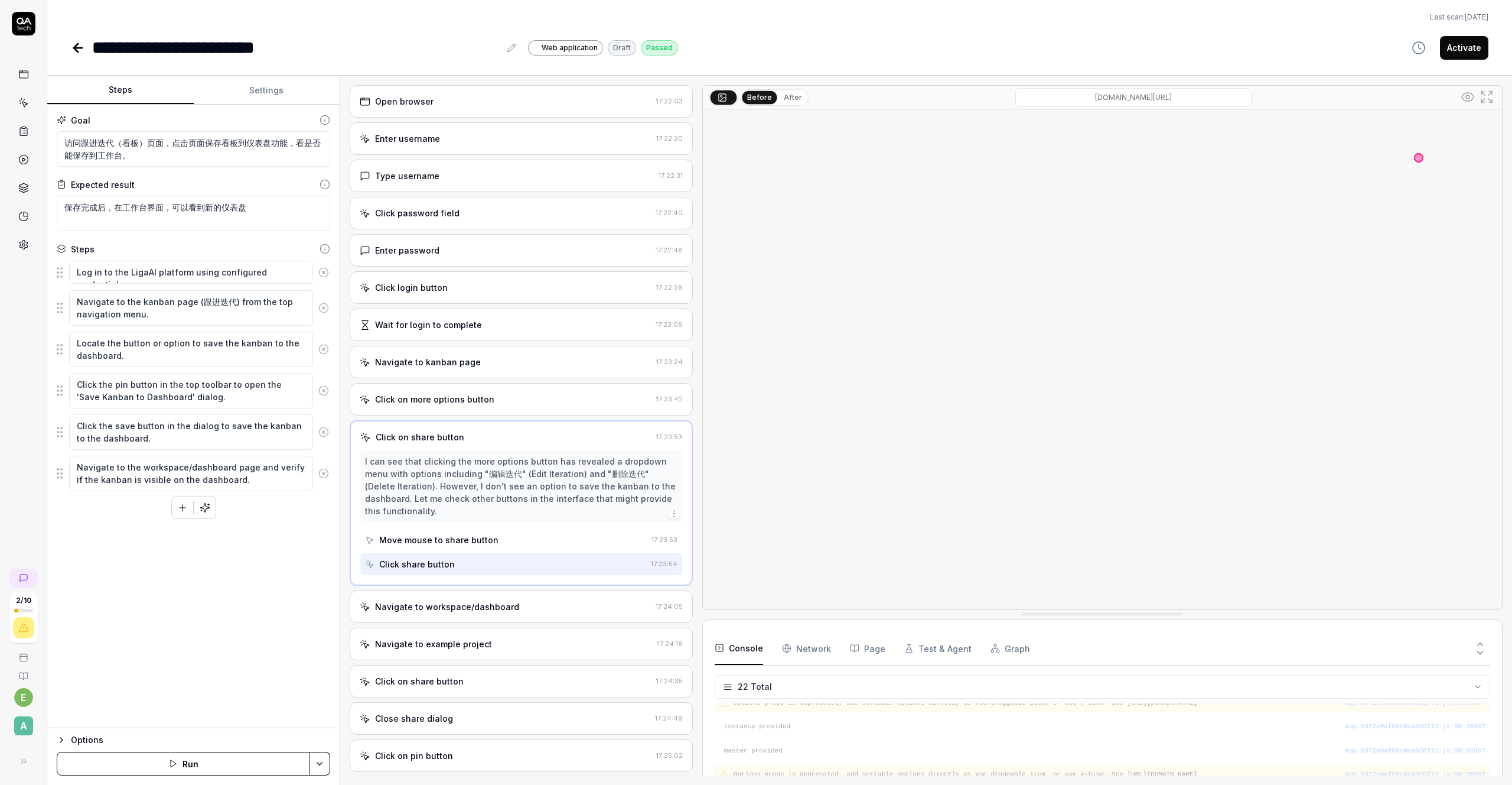
click at [457, 404] on div "Click on more options button" at bounding box center [435, 399] width 119 height 12
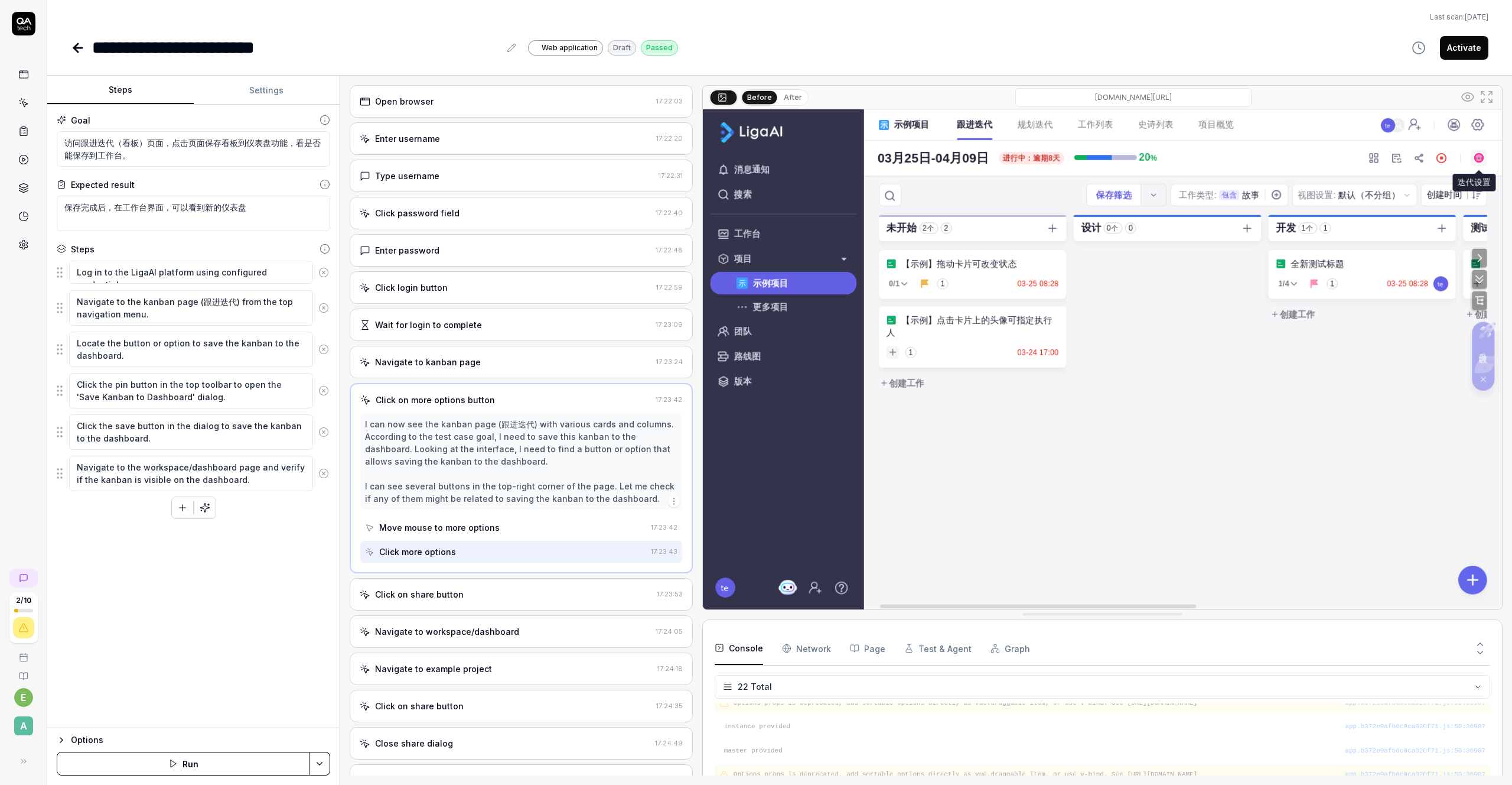
click at [472, 526] on div "Move mouse to more options" at bounding box center [440, 527] width 121 height 12
click at [460, 549] on div "Click more options" at bounding box center [505, 552] width 281 height 22
click at [456, 594] on div "Click on share button" at bounding box center [419, 594] width 89 height 12
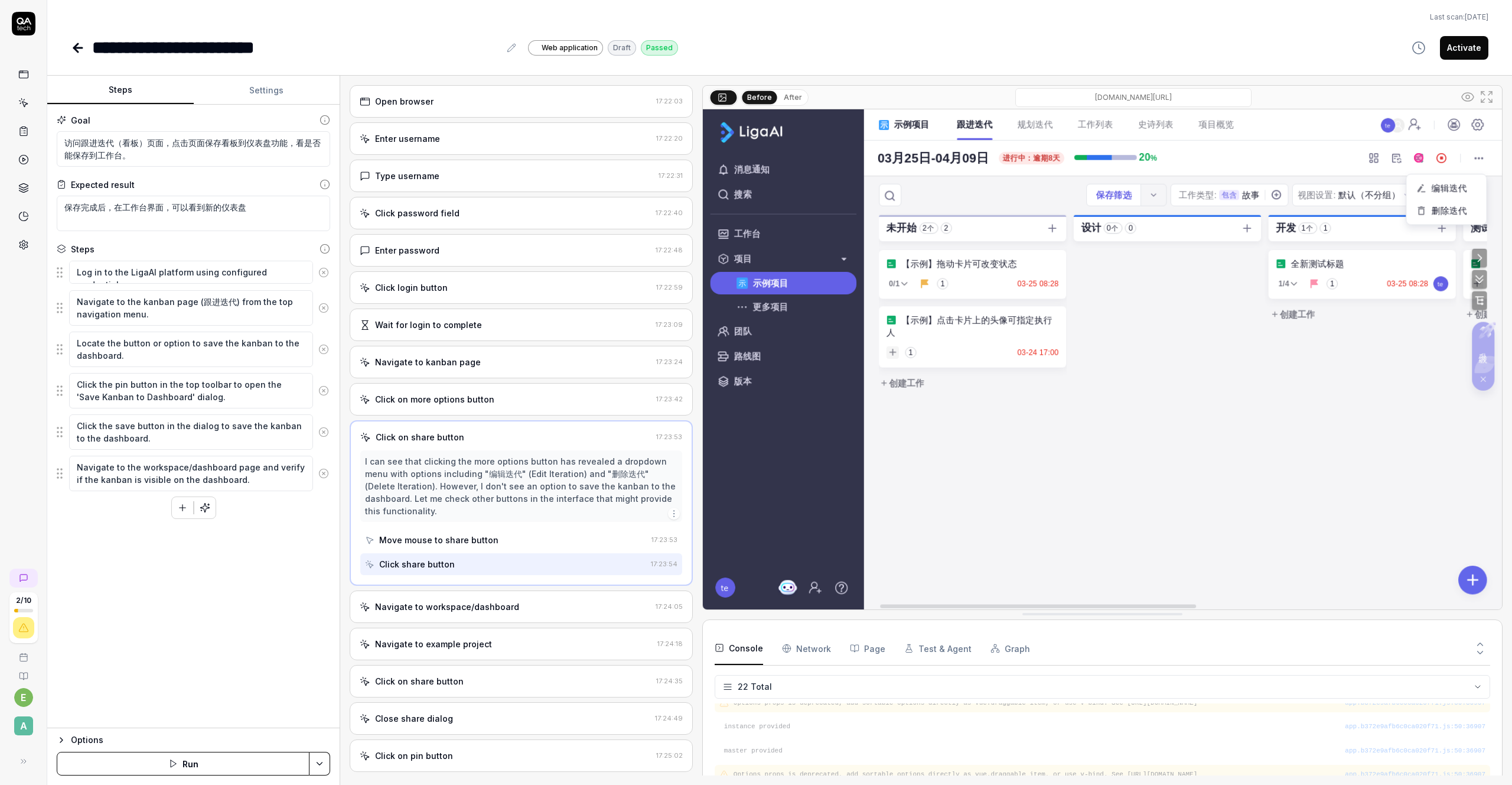
click at [443, 533] on div "Move mouse to share button" at bounding box center [506, 540] width 282 height 22
click at [449, 560] on div "Click share button" at bounding box center [417, 564] width 76 height 12
click at [443, 601] on div "Navigate to workspace/dashboard" at bounding box center [447, 607] width 144 height 12
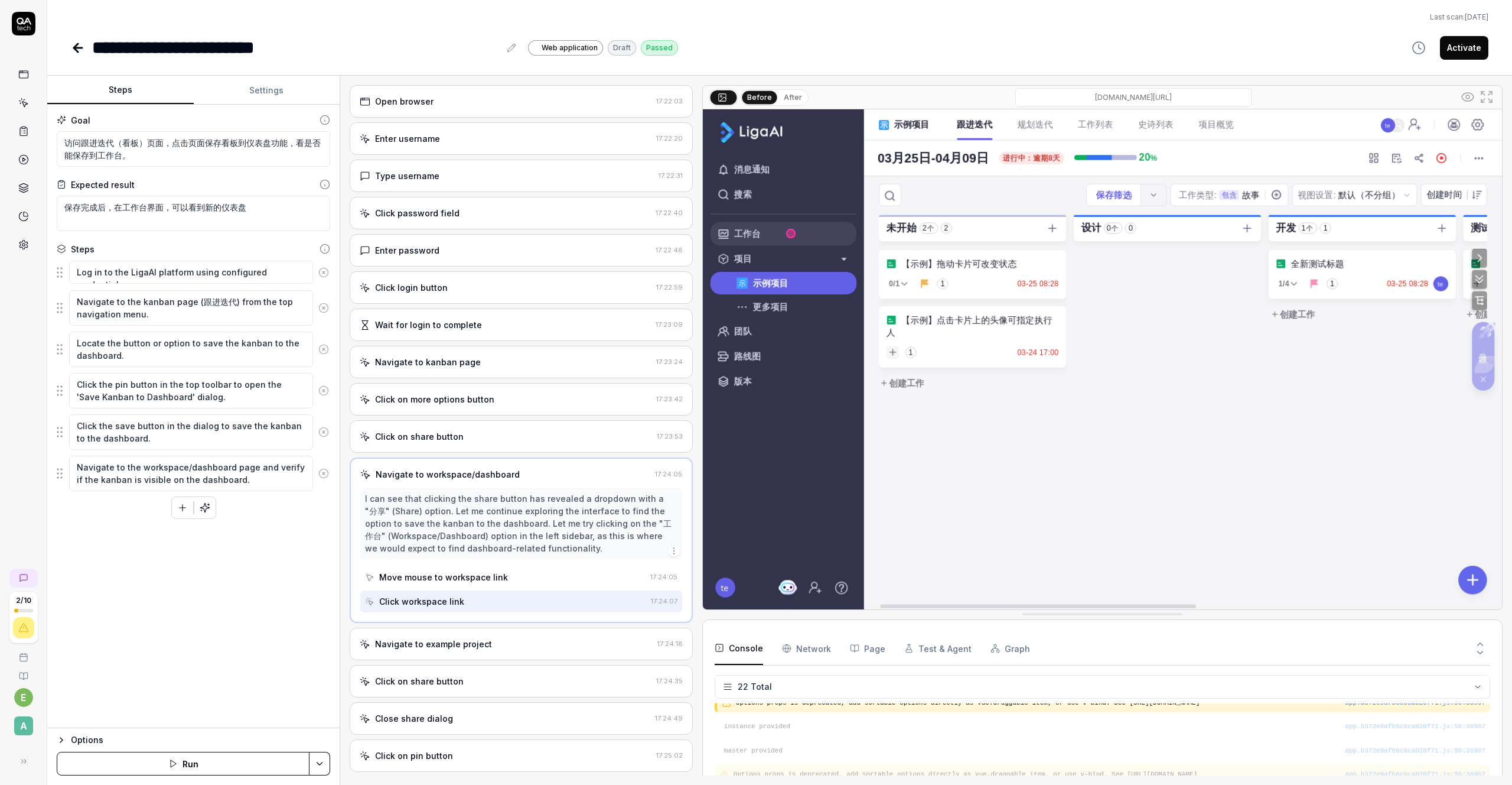
click at [457, 572] on div "Move mouse to workspace link" at bounding box center [443, 577] width 129 height 12
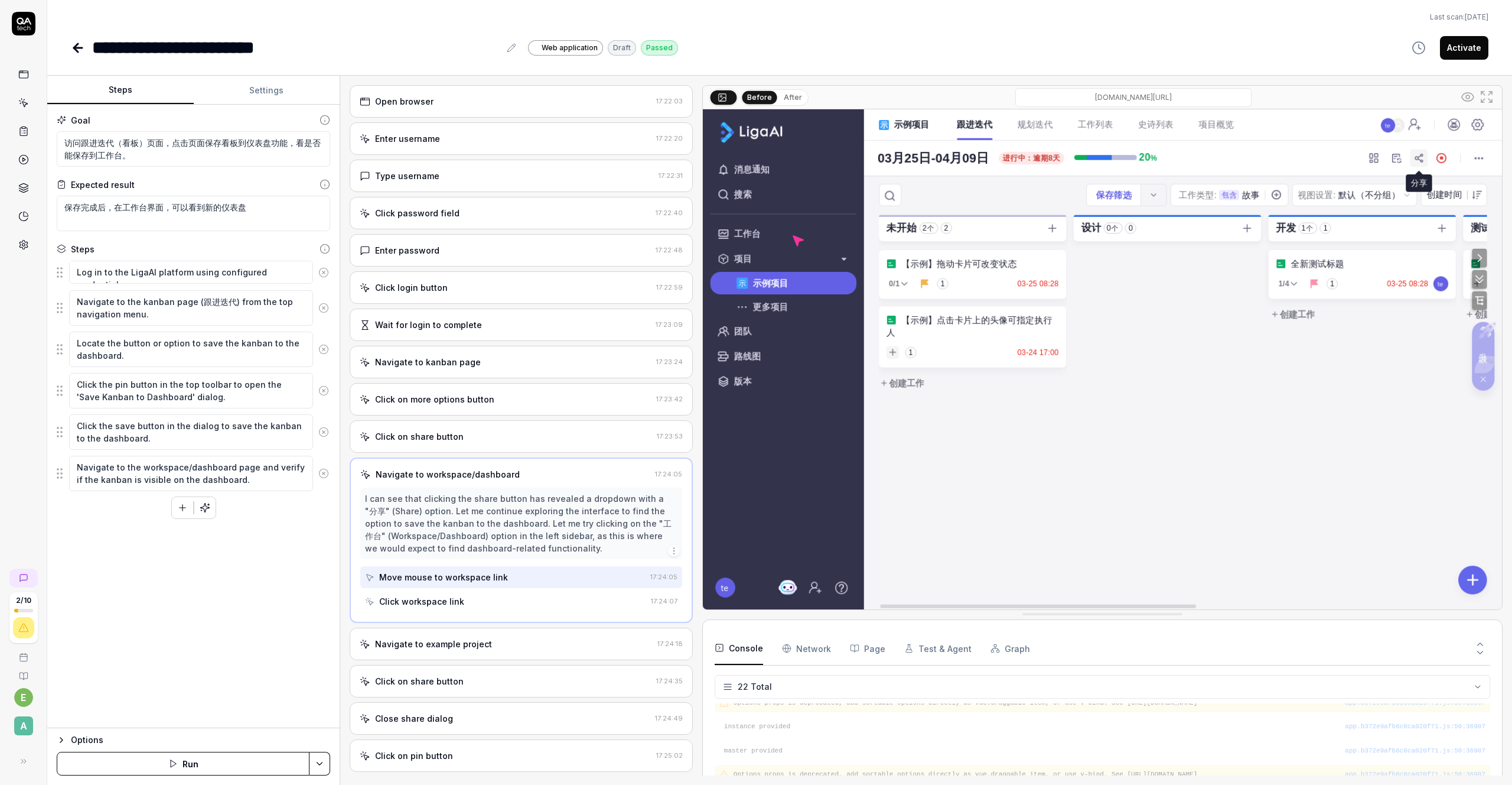
click at [453, 600] on div "Click workspace link" at bounding box center [422, 601] width 85 height 12
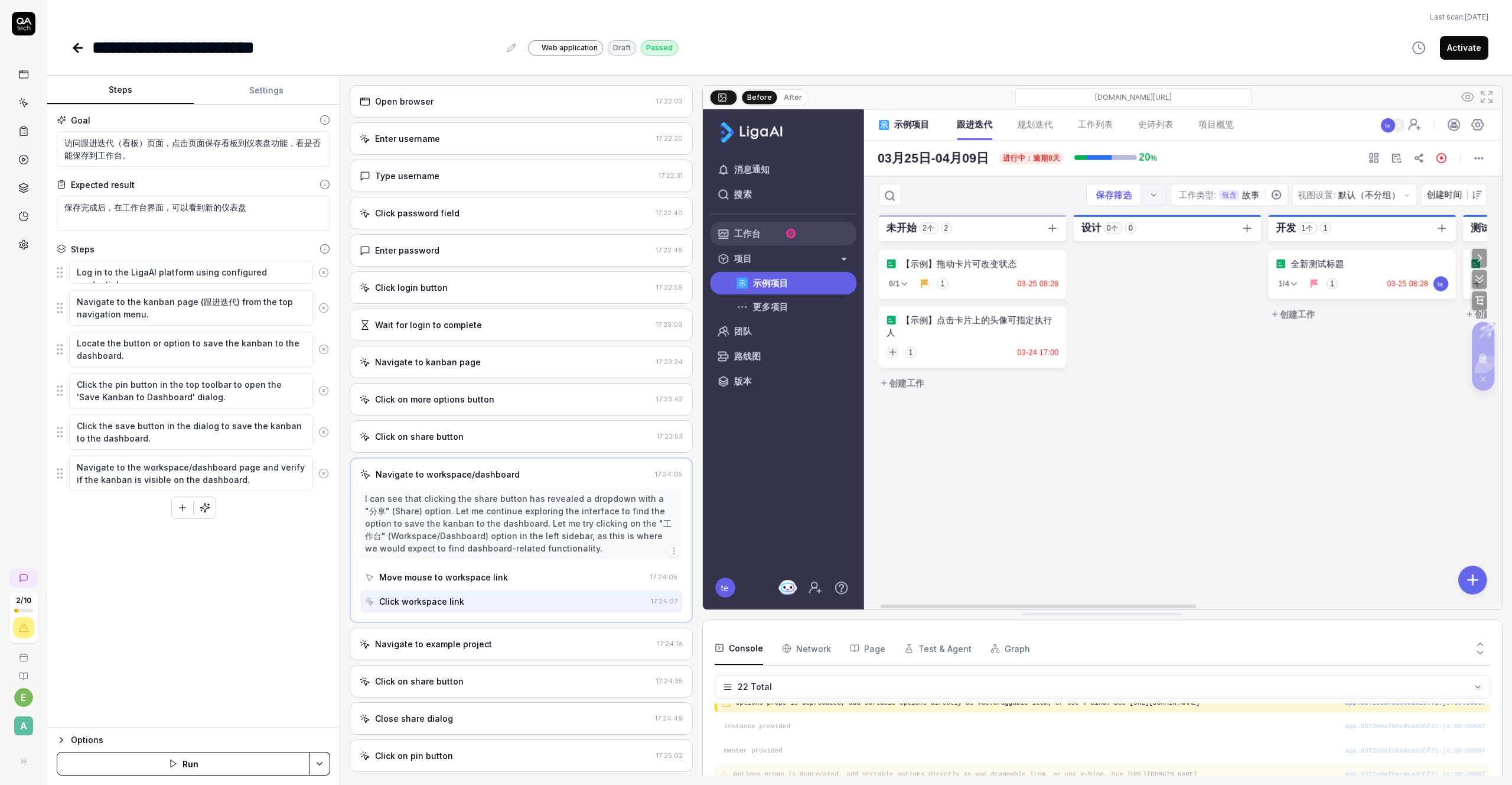
click at [451, 640] on div "Navigate to example project" at bounding box center [433, 644] width 117 height 12
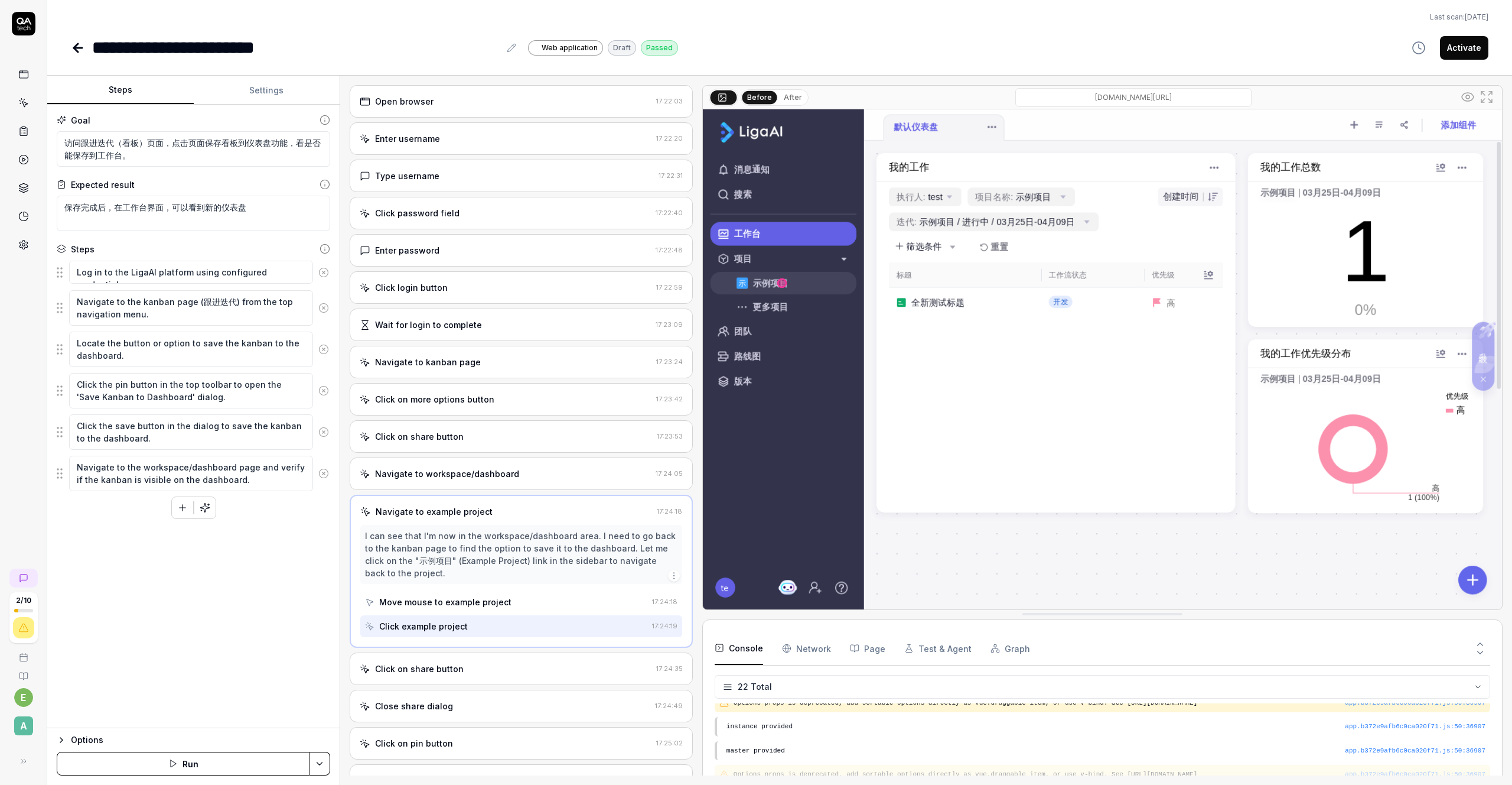
click at [467, 600] on div "Move mouse to example project" at bounding box center [445, 602] width 132 height 12
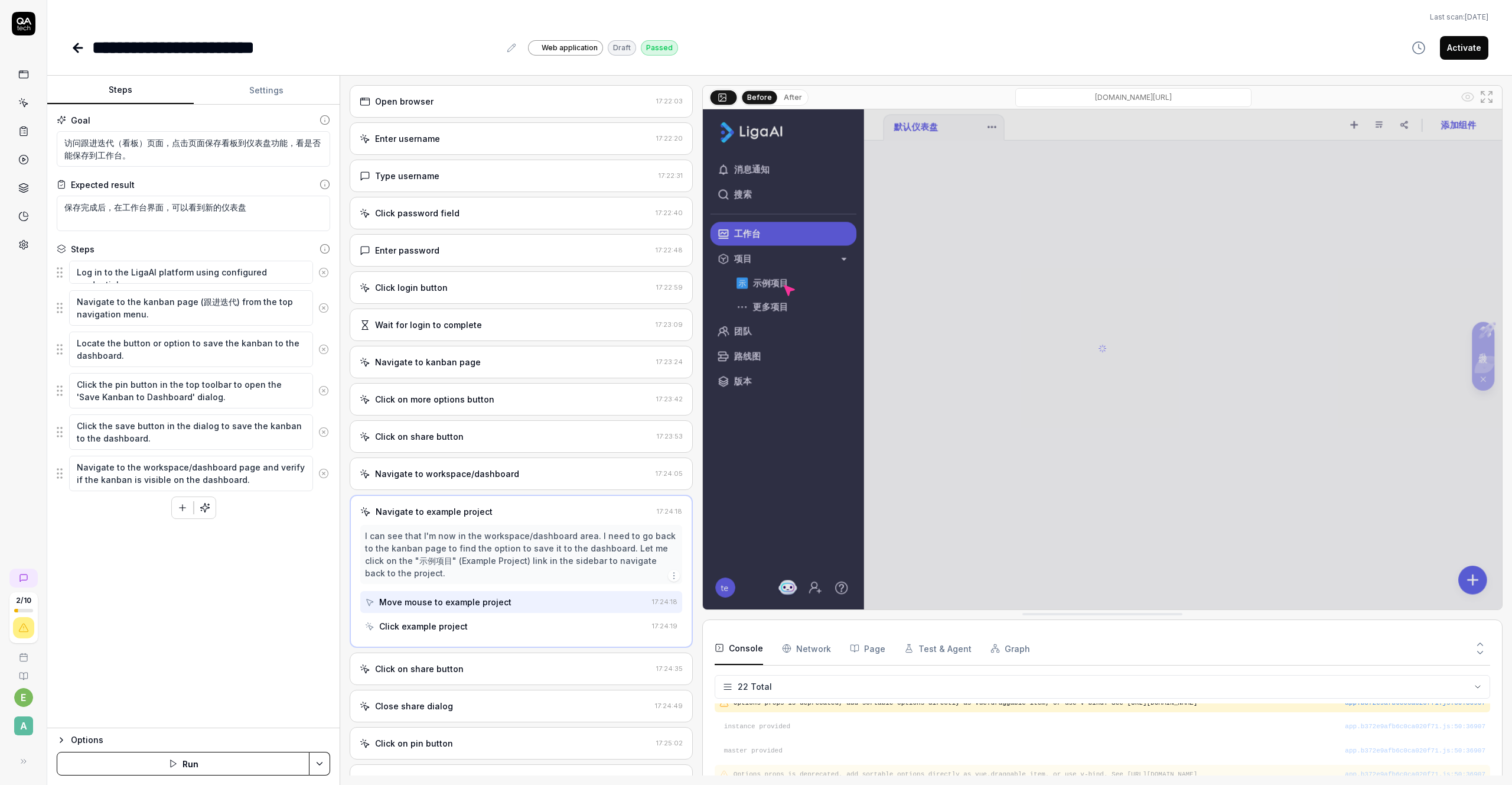
click at [459, 618] on div "Click example project" at bounding box center [506, 626] width 282 height 22
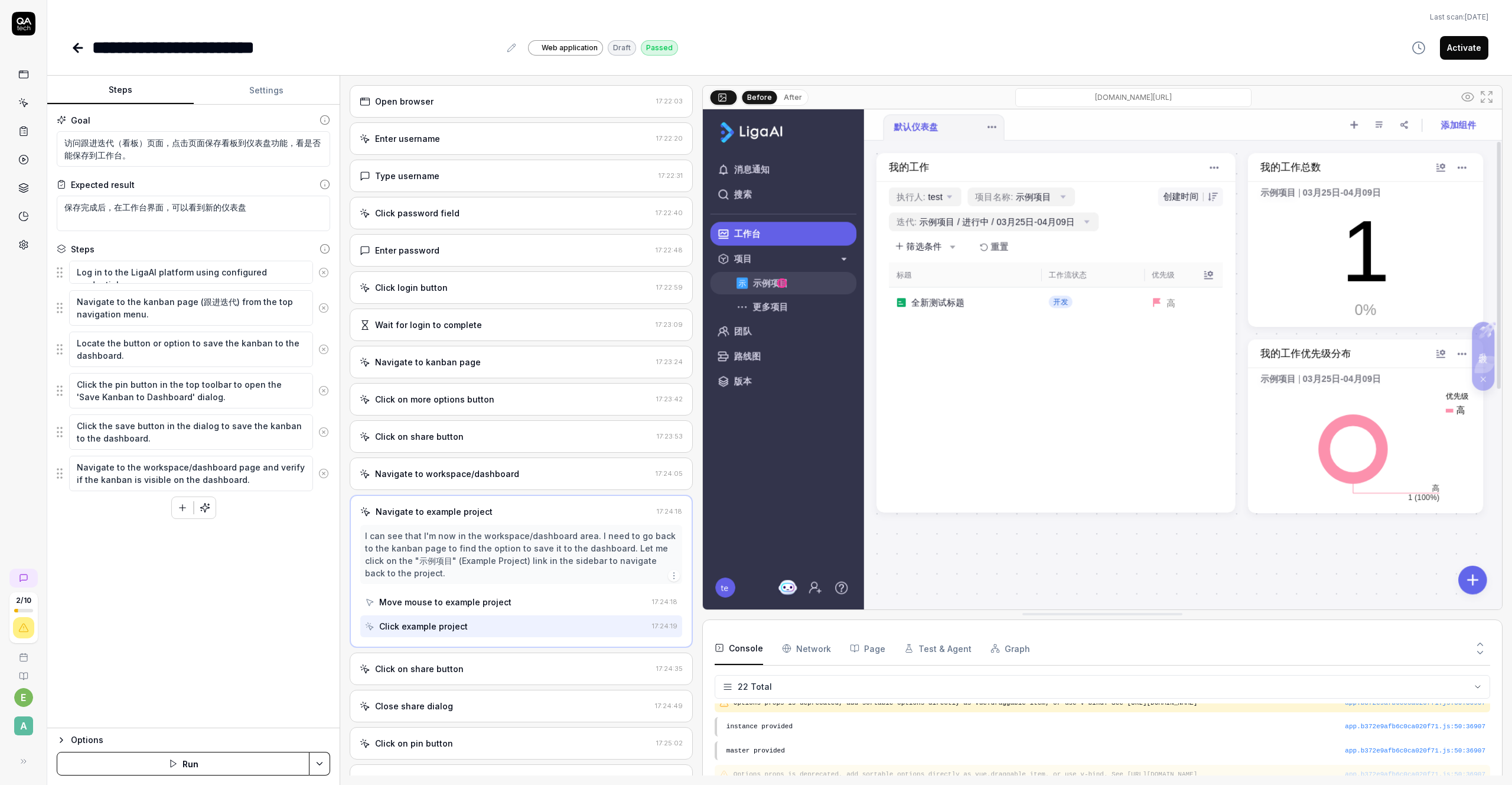
click at [467, 605] on div "Move mouse to example project" at bounding box center [445, 602] width 132 height 12
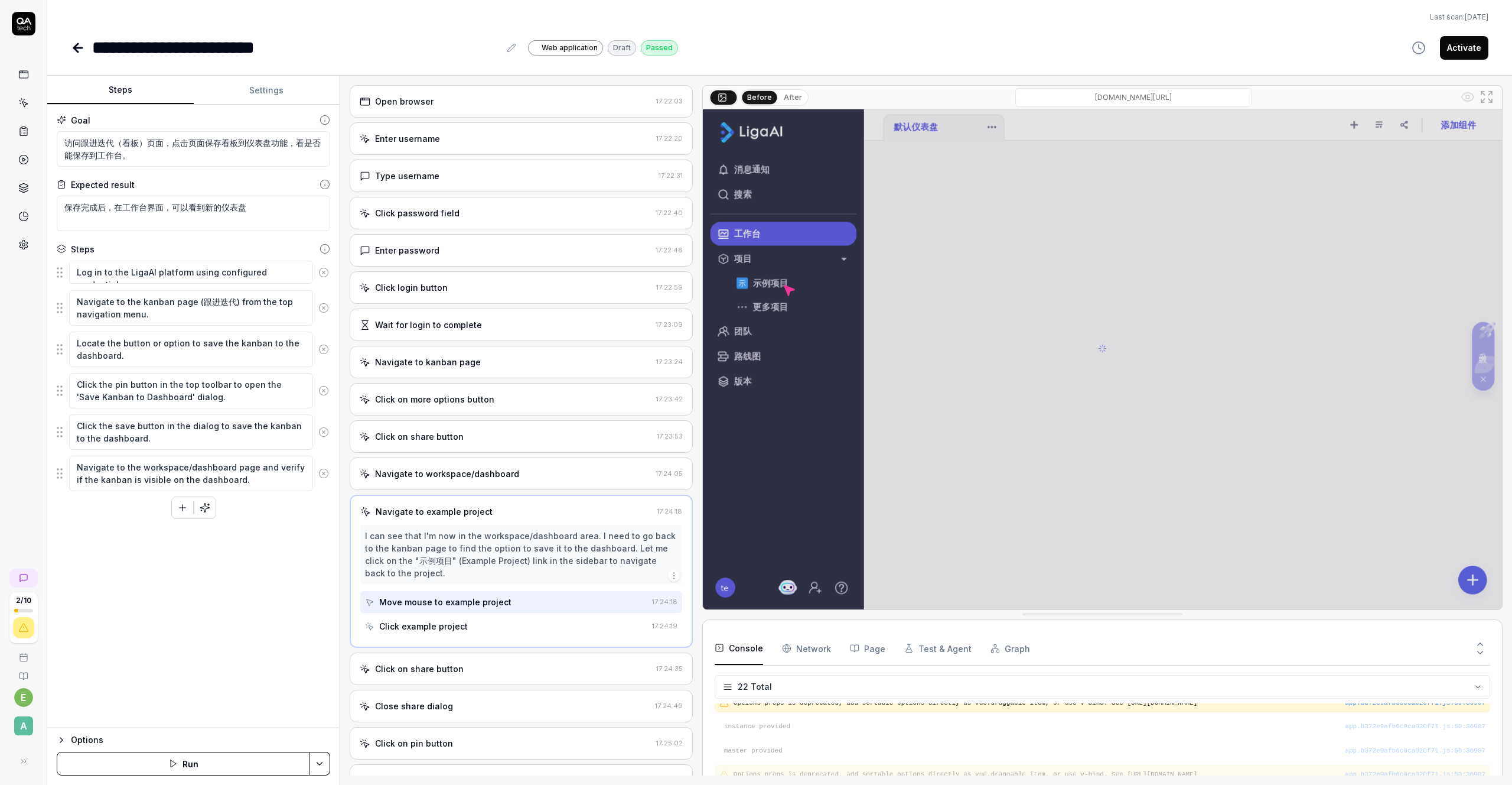
click at [461, 620] on div "Click example project" at bounding box center [424, 626] width 89 height 12
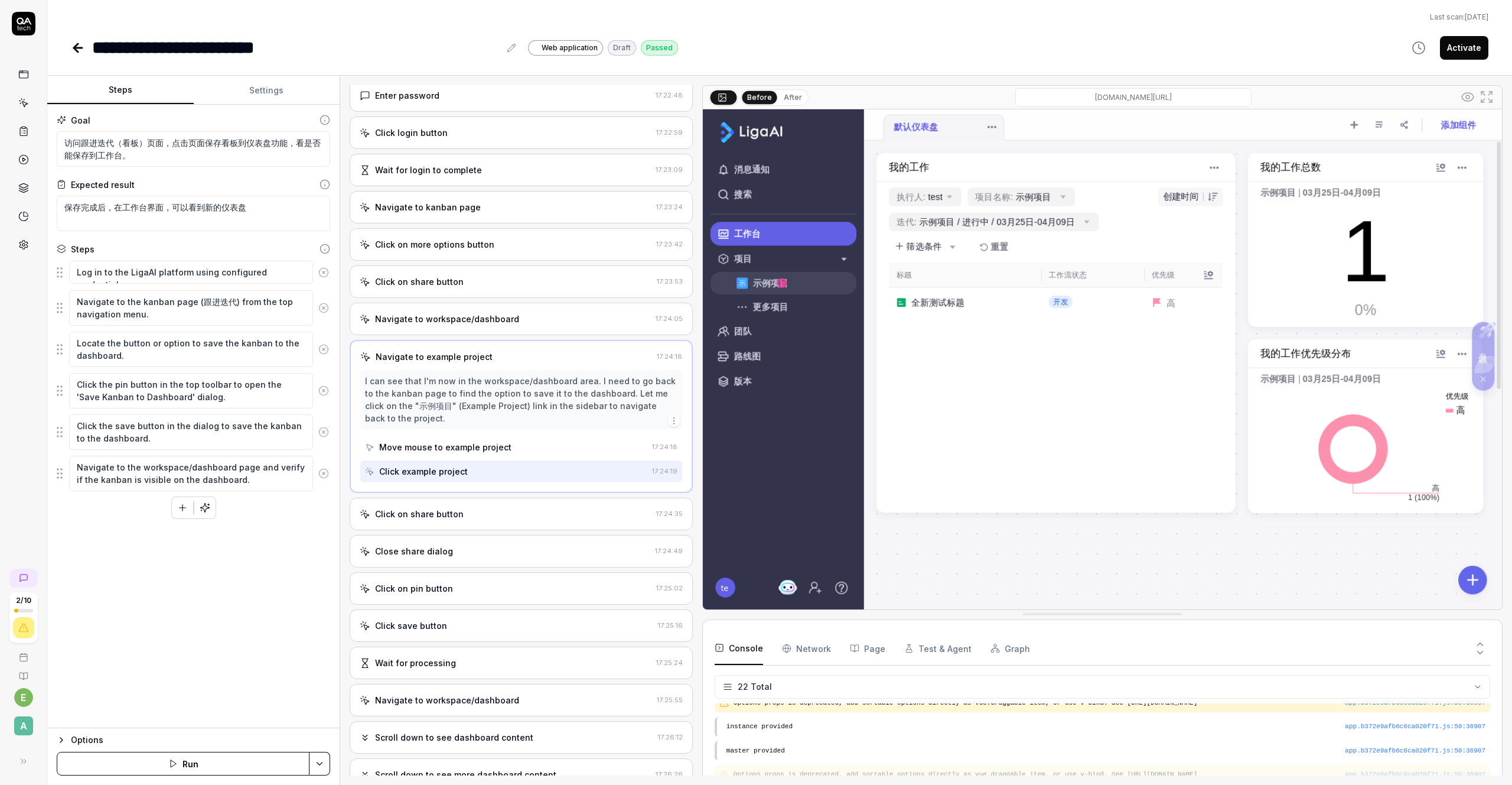
scroll to position [195, 0]
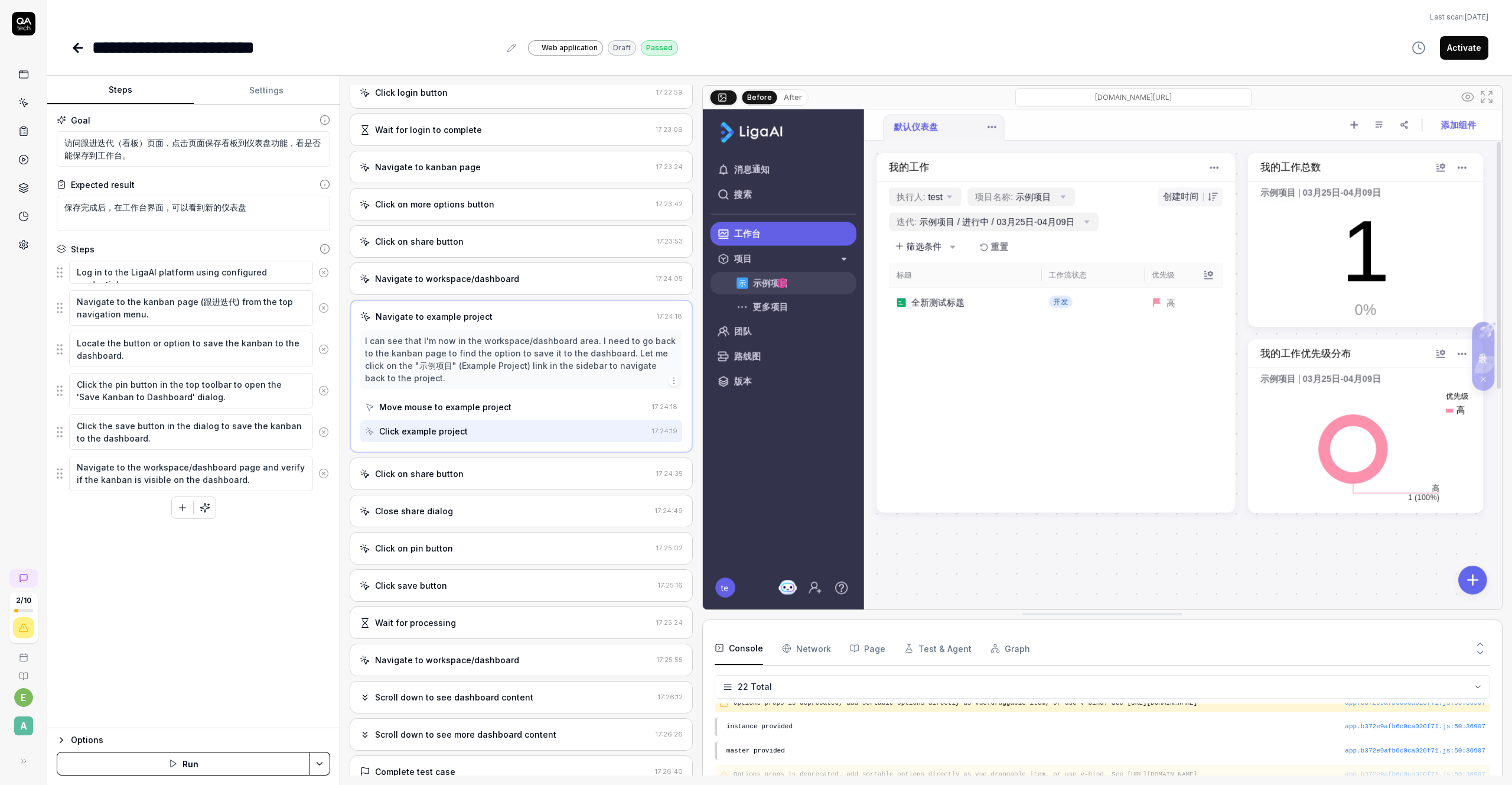
click at [453, 472] on div "Click on share button" at bounding box center [419, 474] width 89 height 12
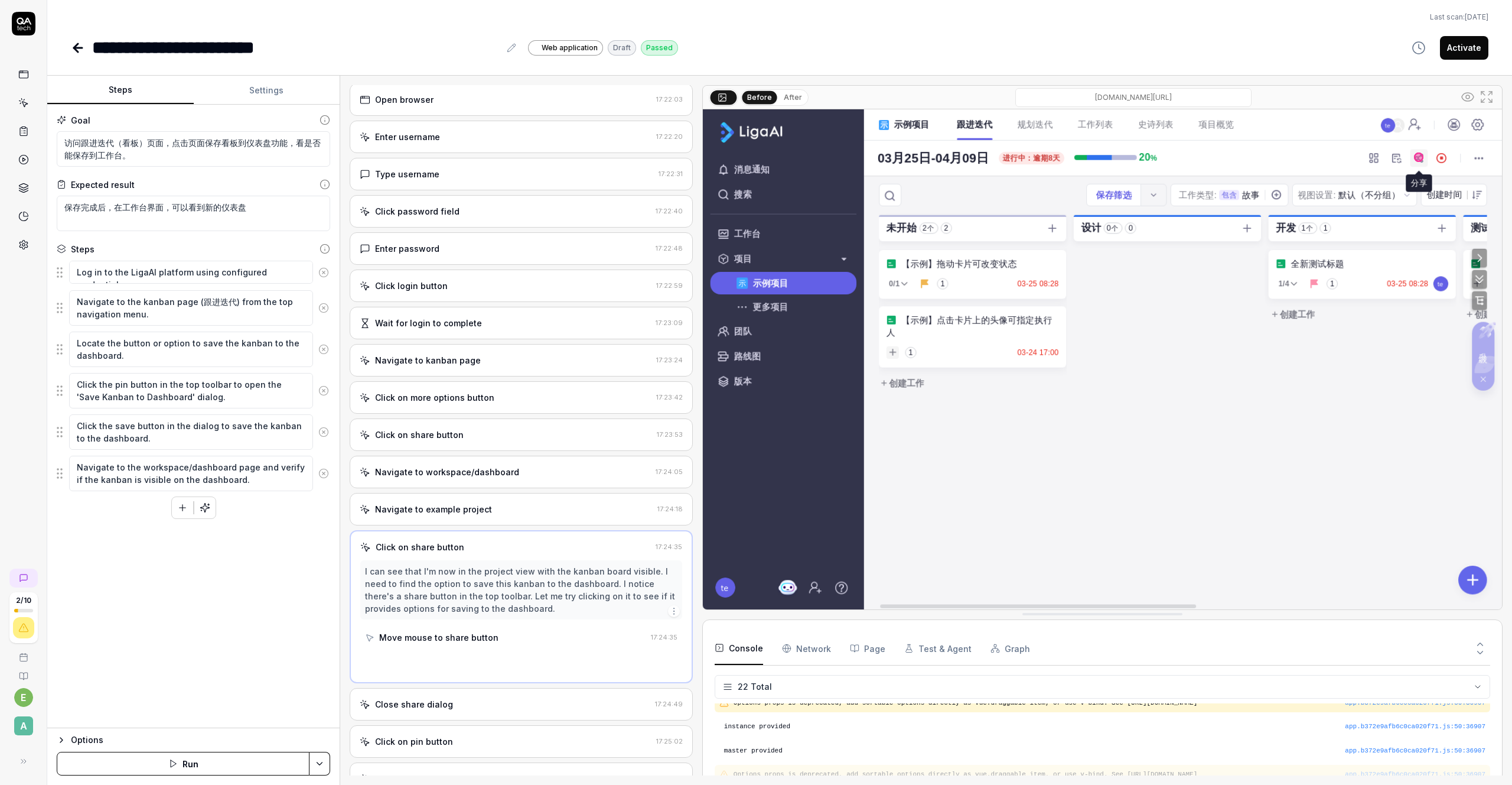
scroll to position [0, 0]
click at [443, 634] on div "Move mouse to share button" at bounding box center [439, 639] width 119 height 12
click at [436, 664] on div "Click share button" at bounding box center [417, 663] width 76 height 12
click at [445, 644] on div "Move mouse to share button" at bounding box center [439, 639] width 119 height 12
click at [441, 665] on div "Click share button" at bounding box center [417, 663] width 76 height 12
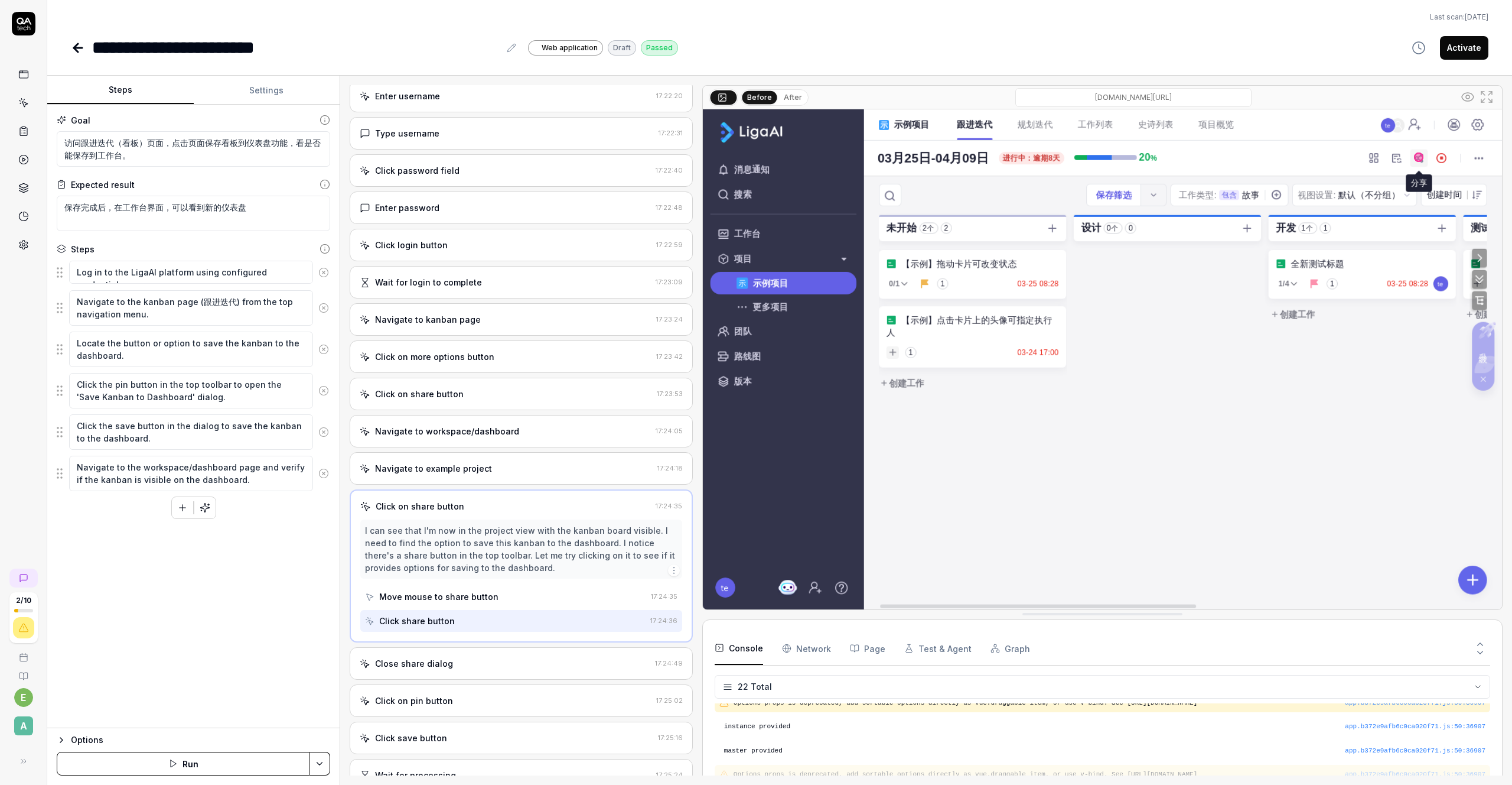
scroll to position [42, 0]
click at [429, 666] on div "Close share dialog" at bounding box center [414, 663] width 78 height 12
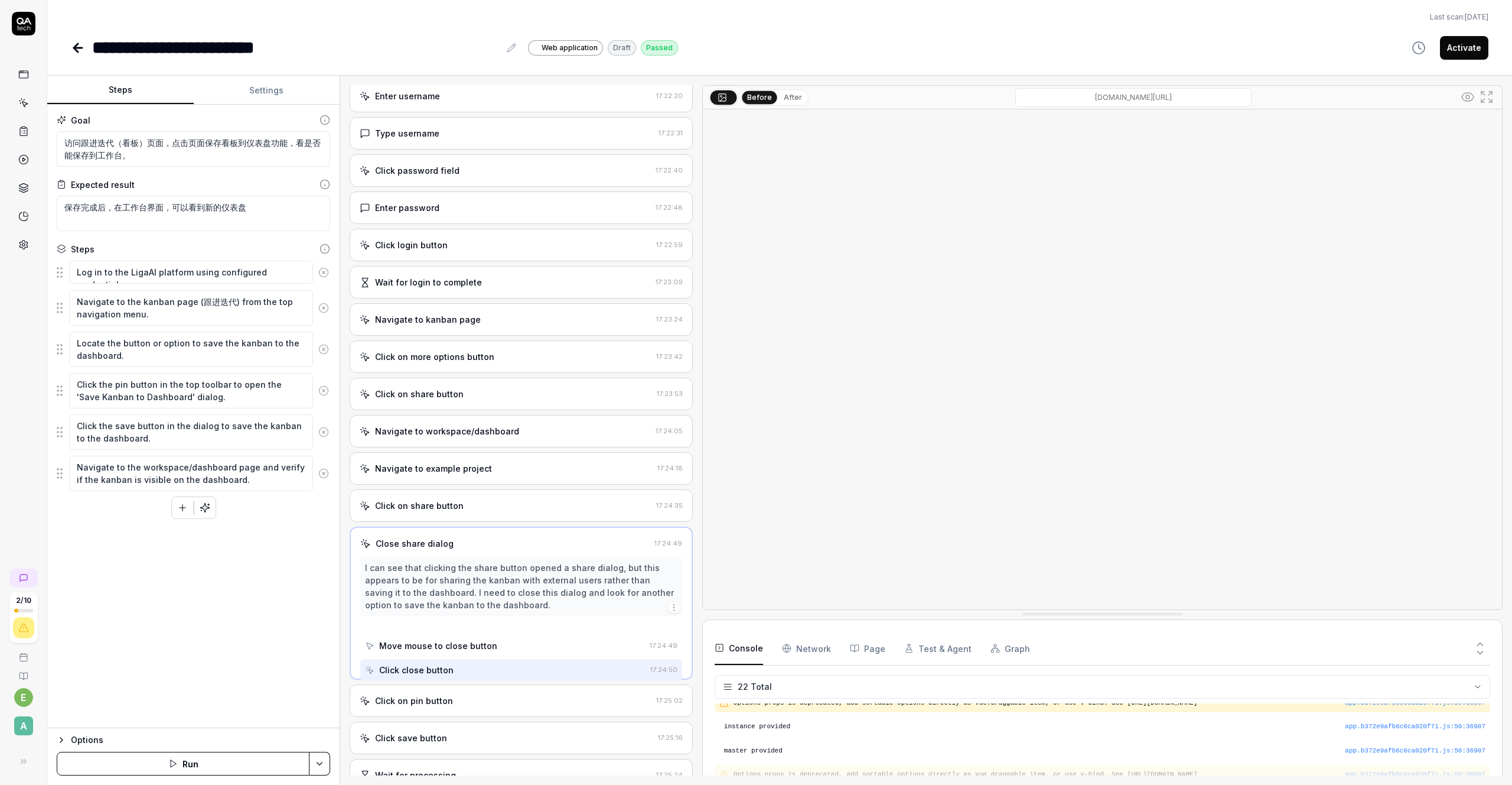
scroll to position [0, 0]
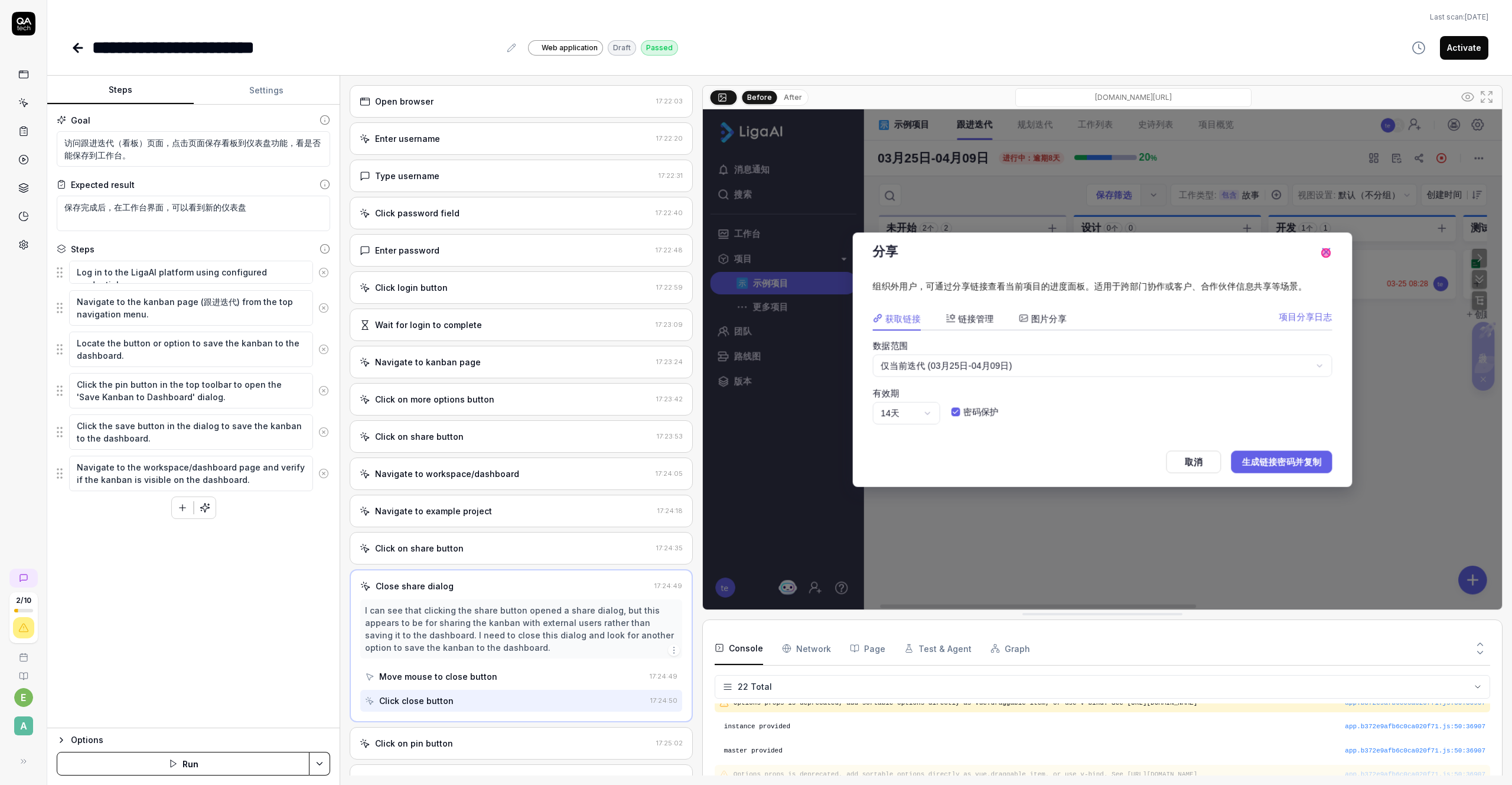
click at [433, 674] on div "Move mouse to close button" at bounding box center [438, 676] width 118 height 12
click at [430, 699] on div "Click close button" at bounding box center [416, 701] width 74 height 12
click at [426, 734] on div "Click on pin button 17:25:02" at bounding box center [521, 743] width 343 height 33
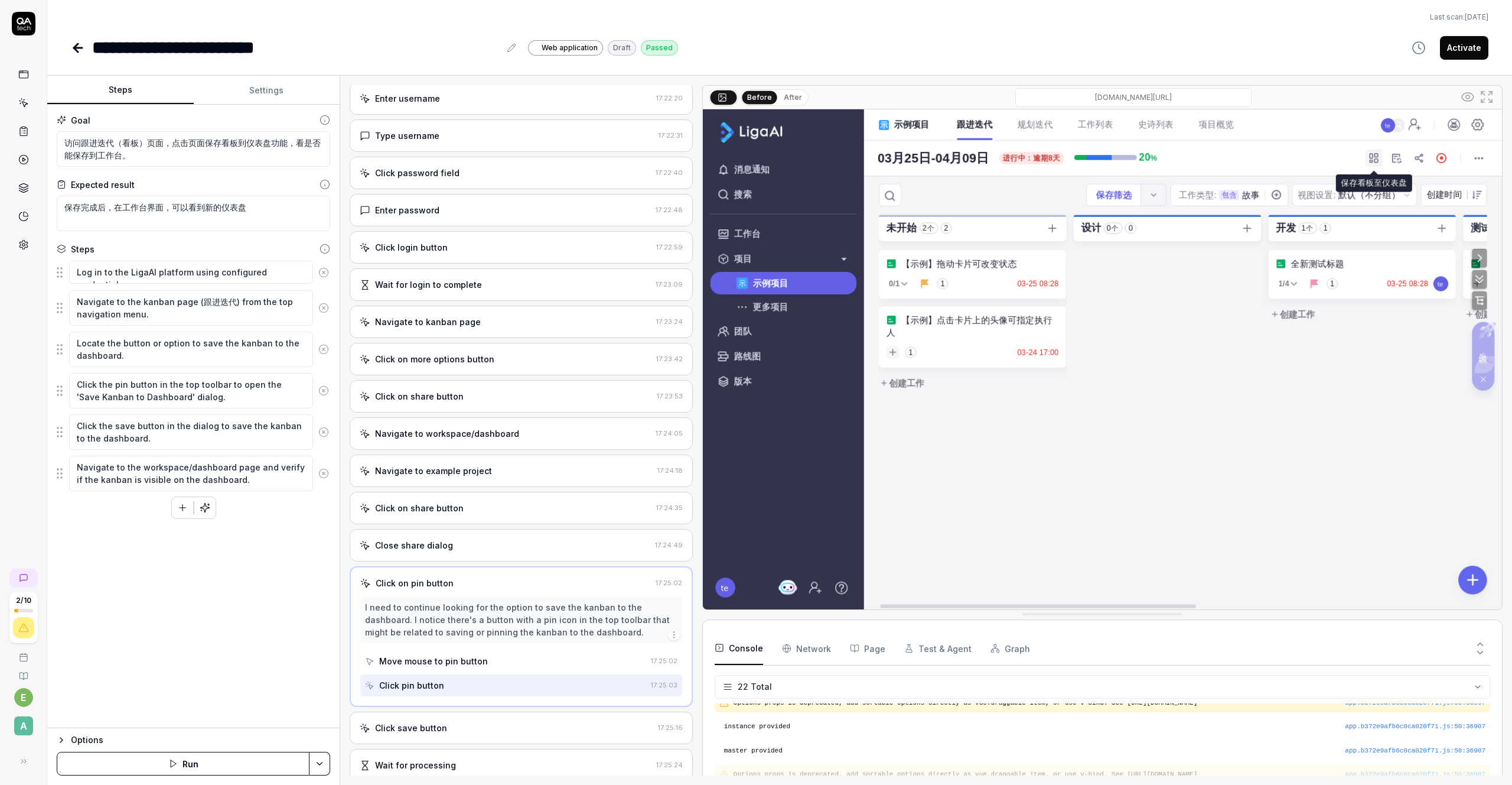
scroll to position [97, 0]
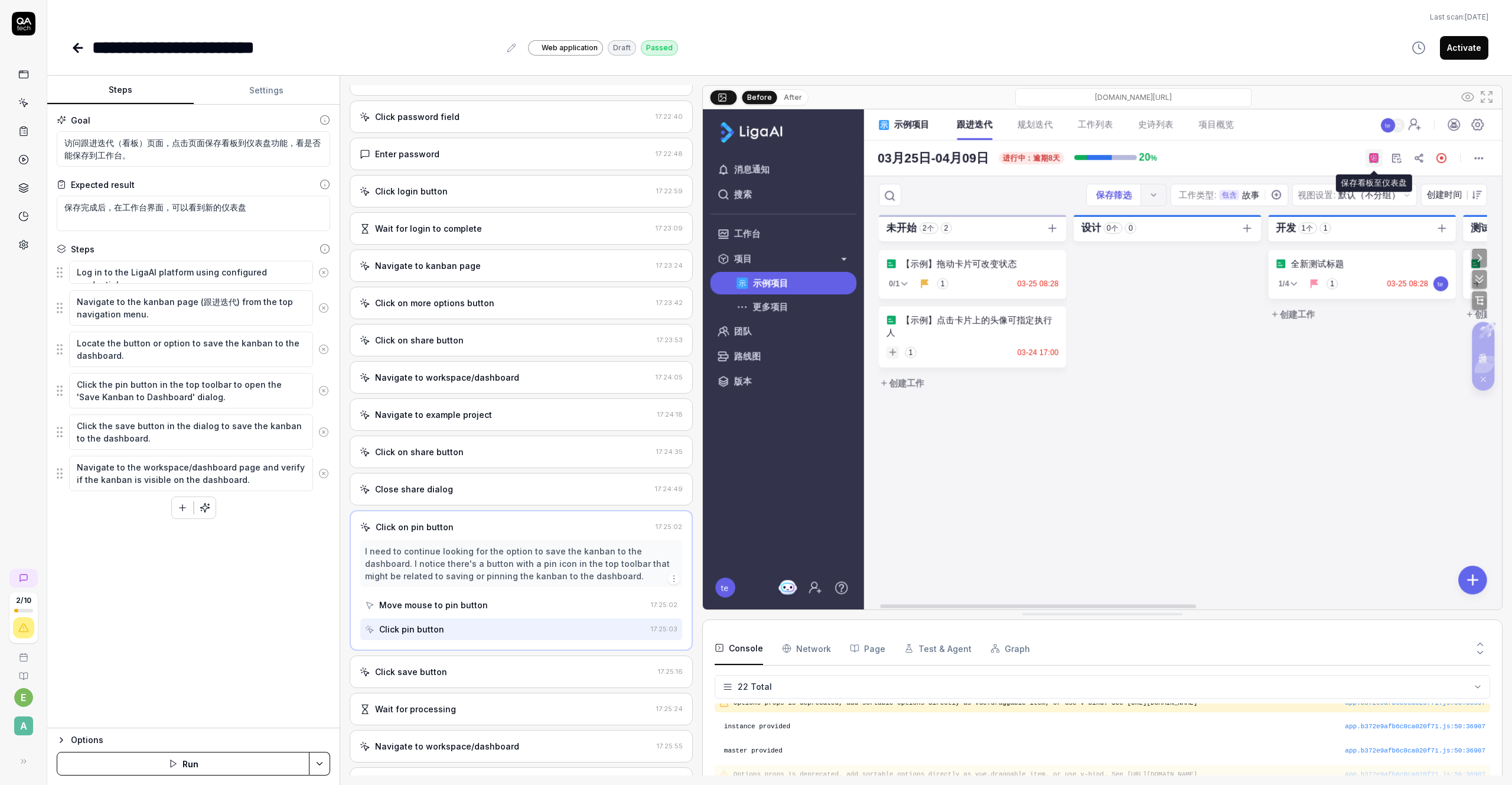
click at [448, 605] on div "Move mouse to pin button" at bounding box center [433, 605] width 109 height 12
click at [439, 620] on div "Click pin button" at bounding box center [505, 629] width 281 height 22
click at [451, 675] on div "Click save button" at bounding box center [506, 672] width 293 height 12
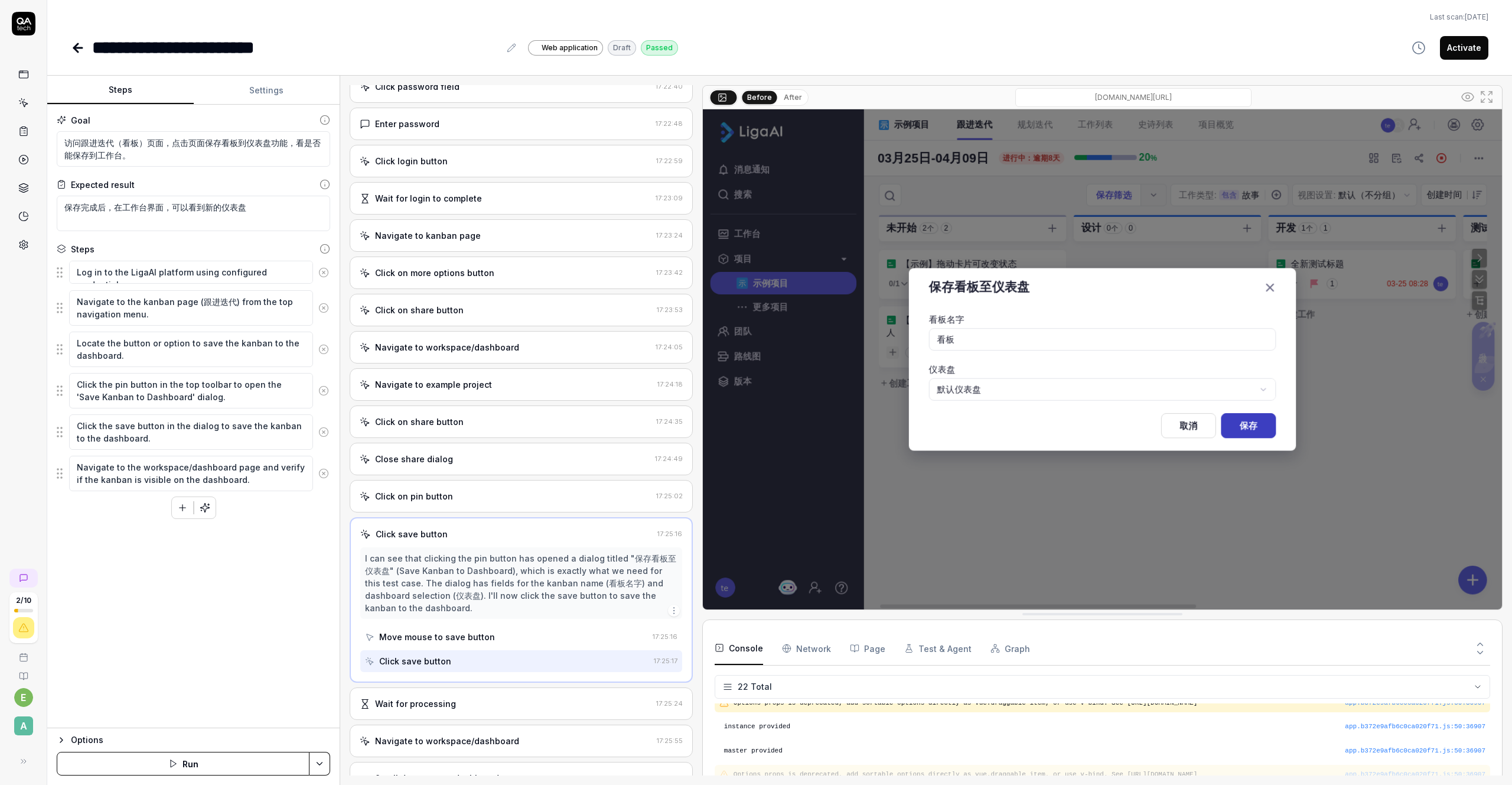
scroll to position [144, 0]
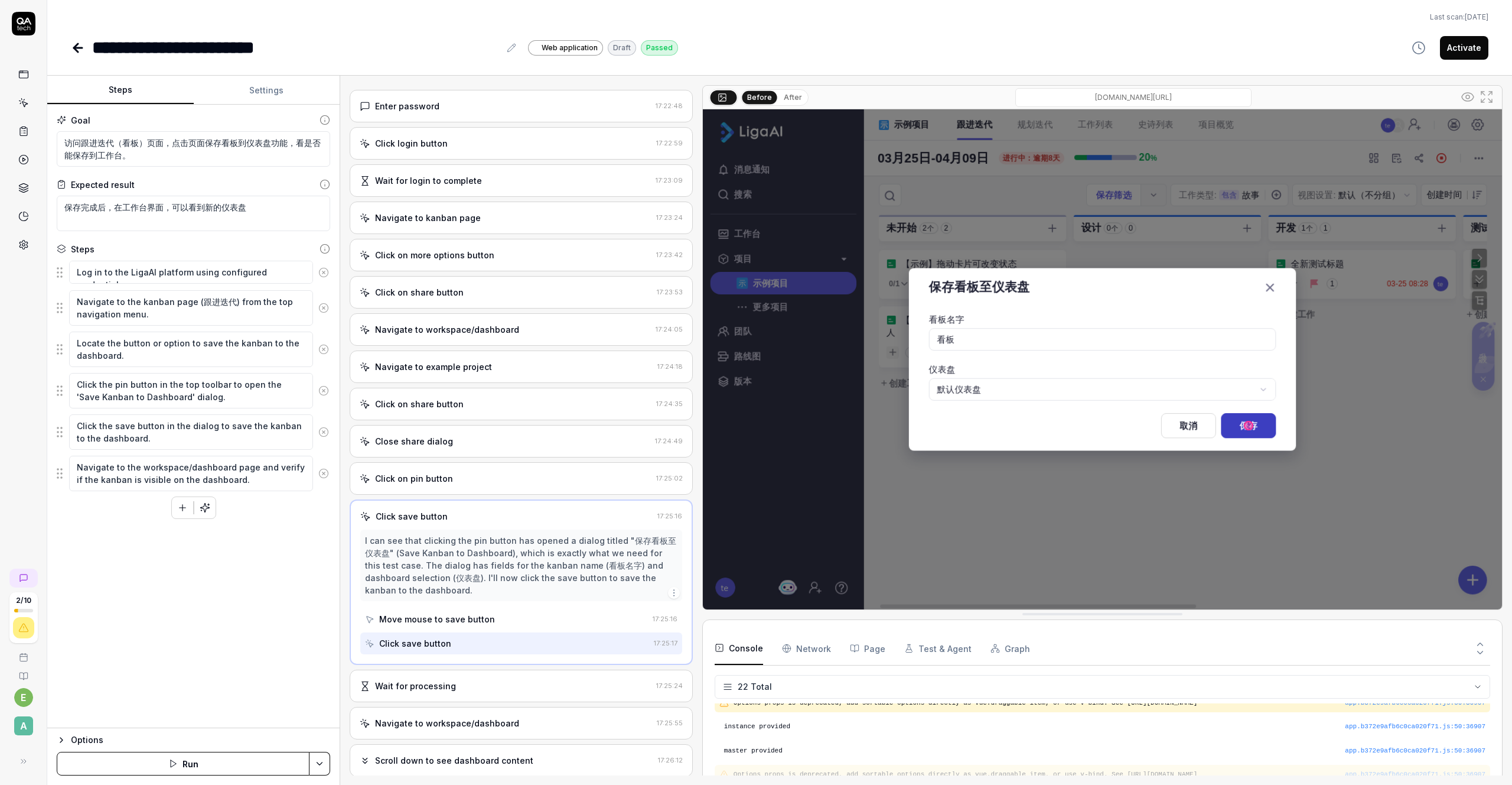
click at [448, 612] on div "Move mouse to save button" at bounding box center [507, 620] width 283 height 22
click at [451, 638] on div "Click save button" at bounding box center [507, 644] width 284 height 22
click at [451, 680] on div "Wait for processing" at bounding box center [416, 686] width 81 height 12
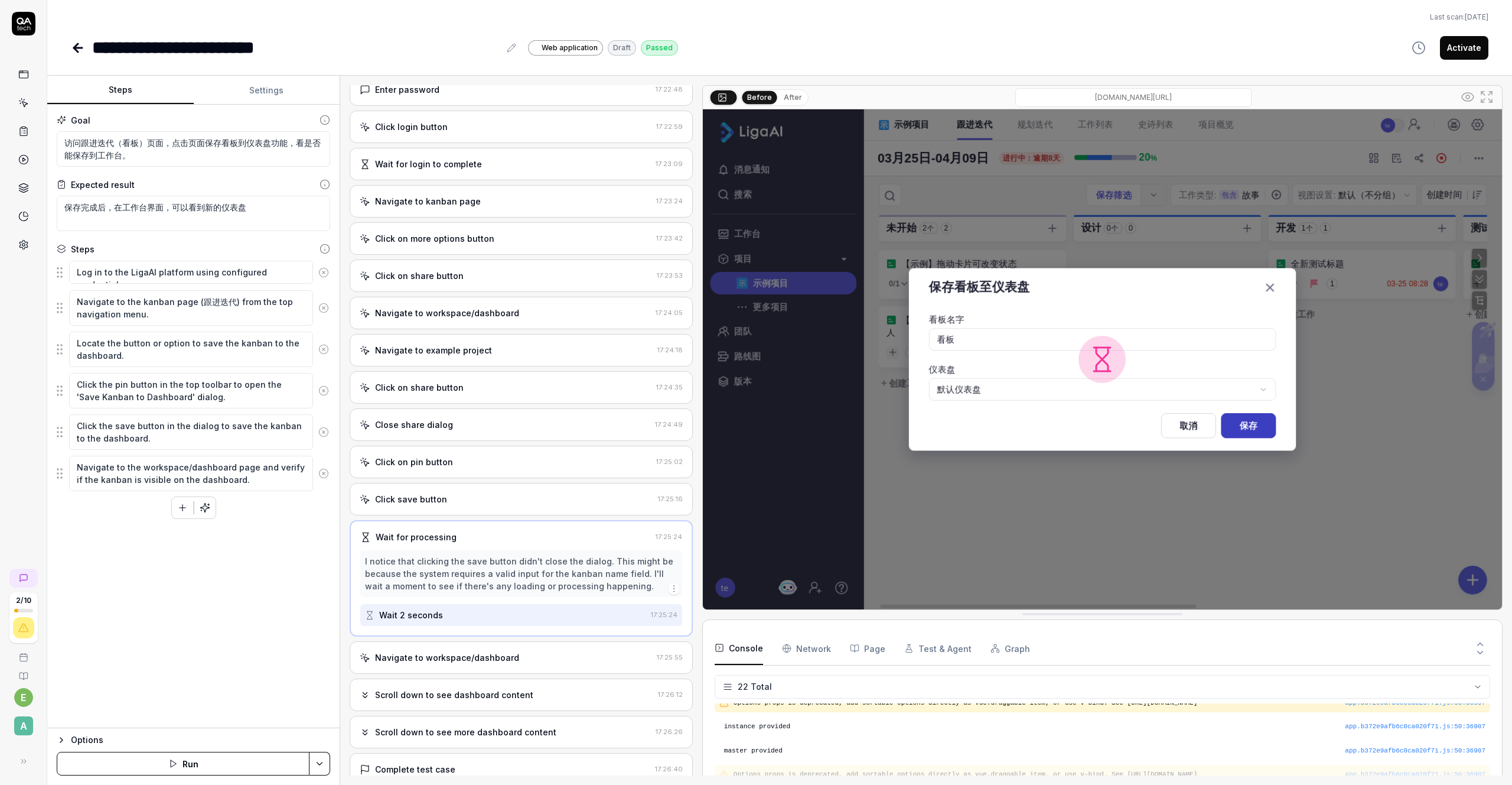
scroll to position [220, 0]
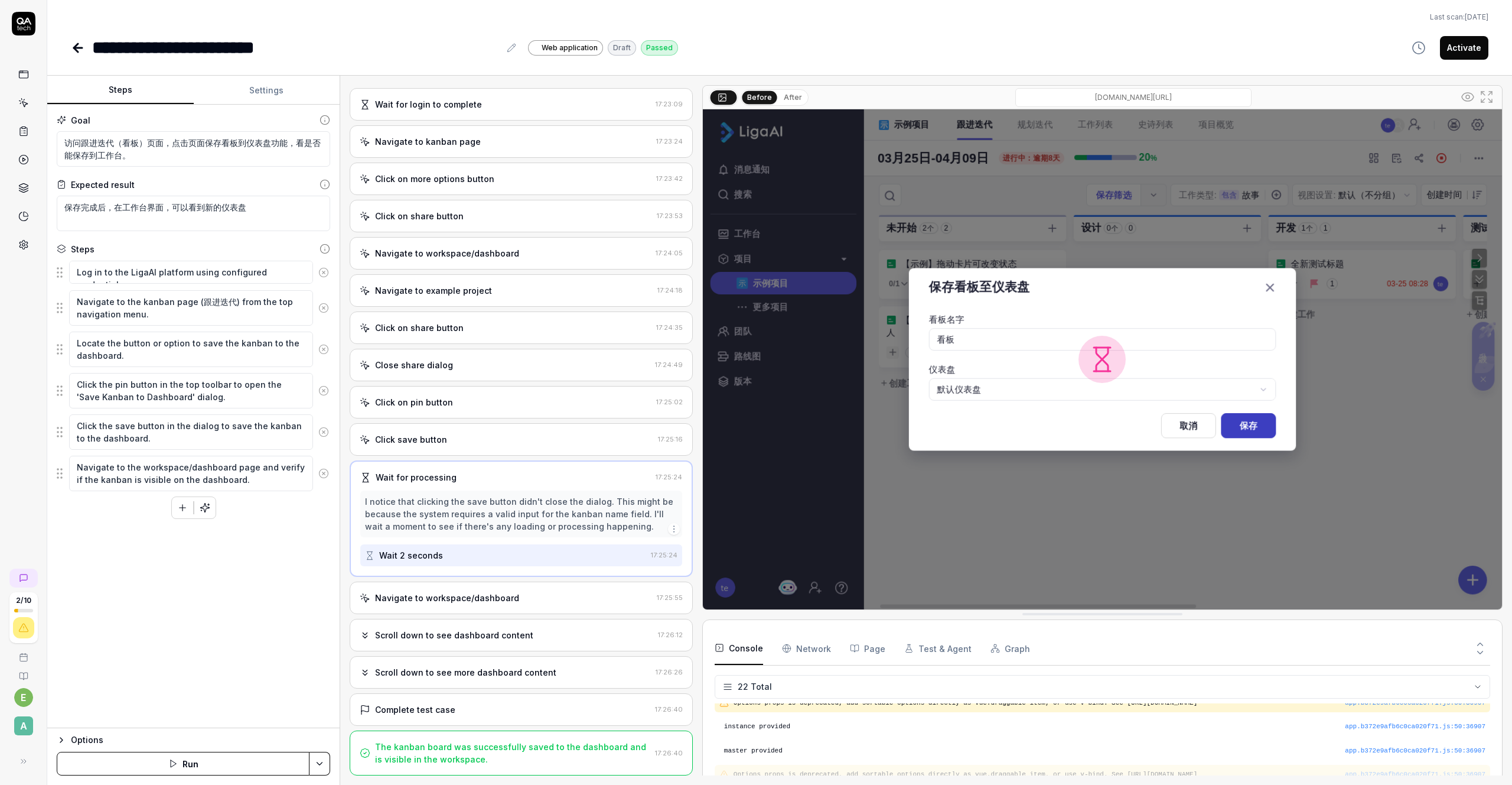
click at [440, 595] on div "Navigate to workspace/dashboard" at bounding box center [447, 598] width 144 height 12
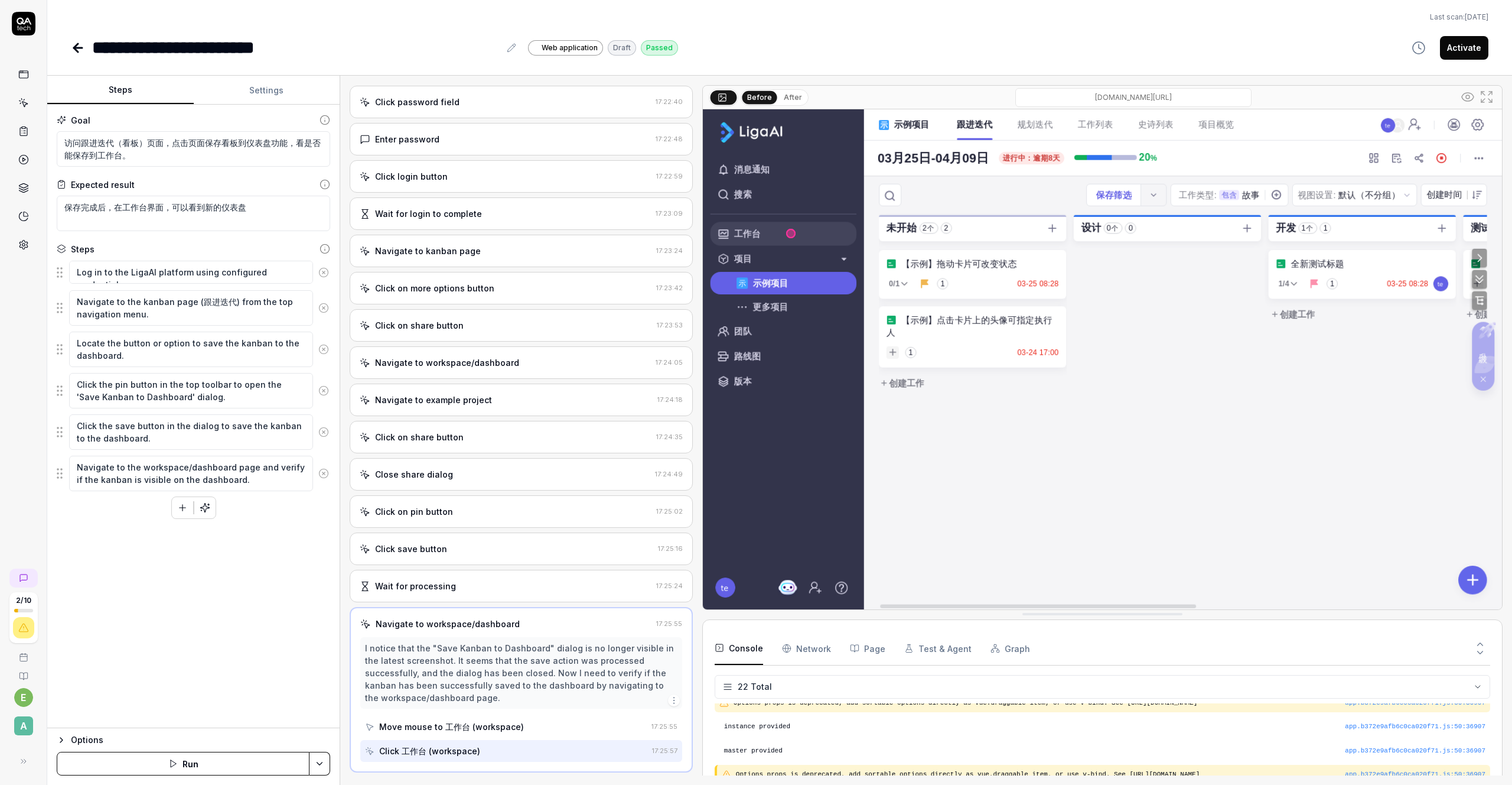
scroll to position [108, 0]
click at [448, 730] on div "Move mouse to 工作台 (workspace)" at bounding box center [451, 730] width 144 height 12
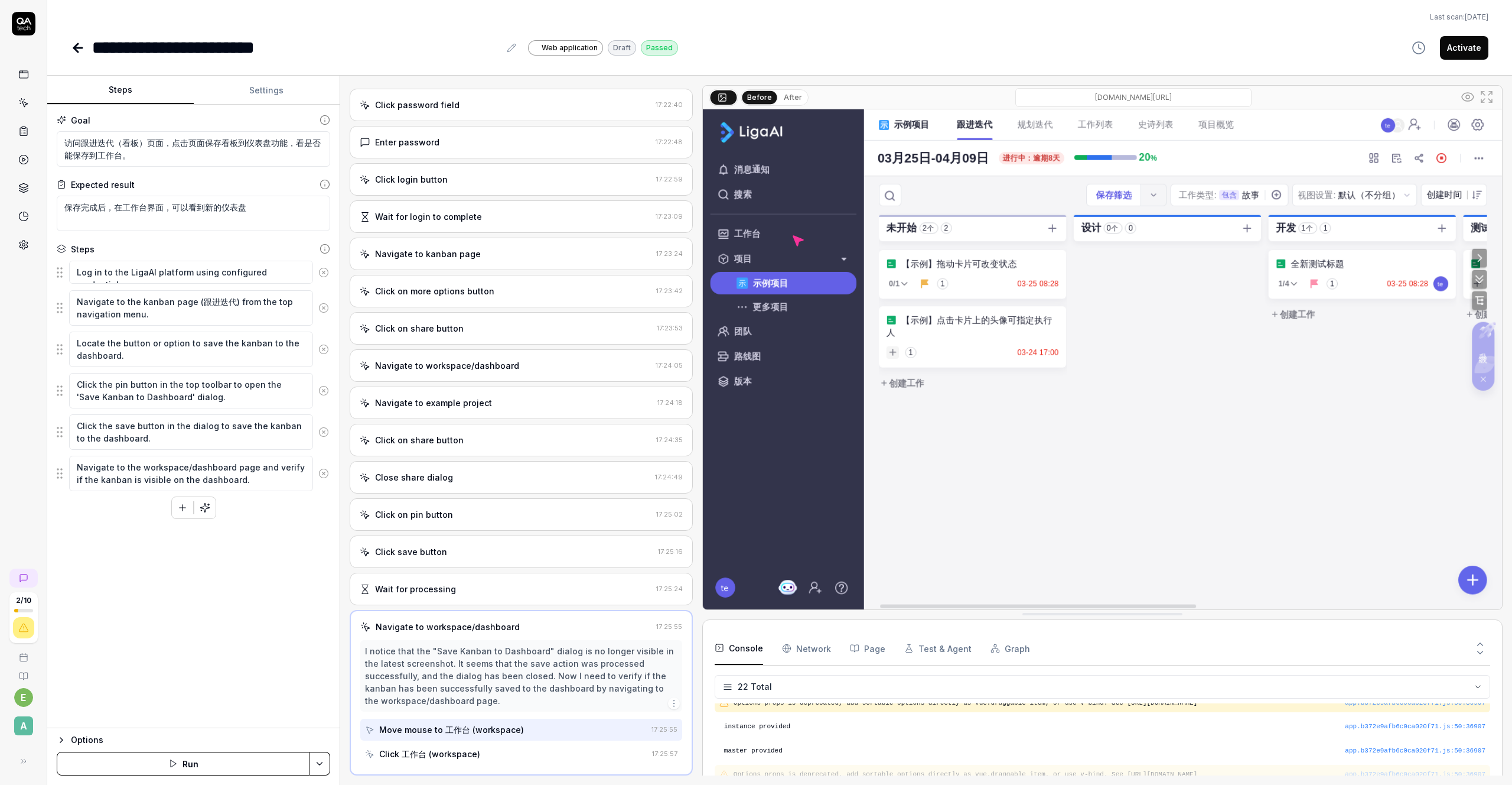
click at [449, 751] on div "Click 工作台 (workspace)" at bounding box center [430, 754] width 101 height 12
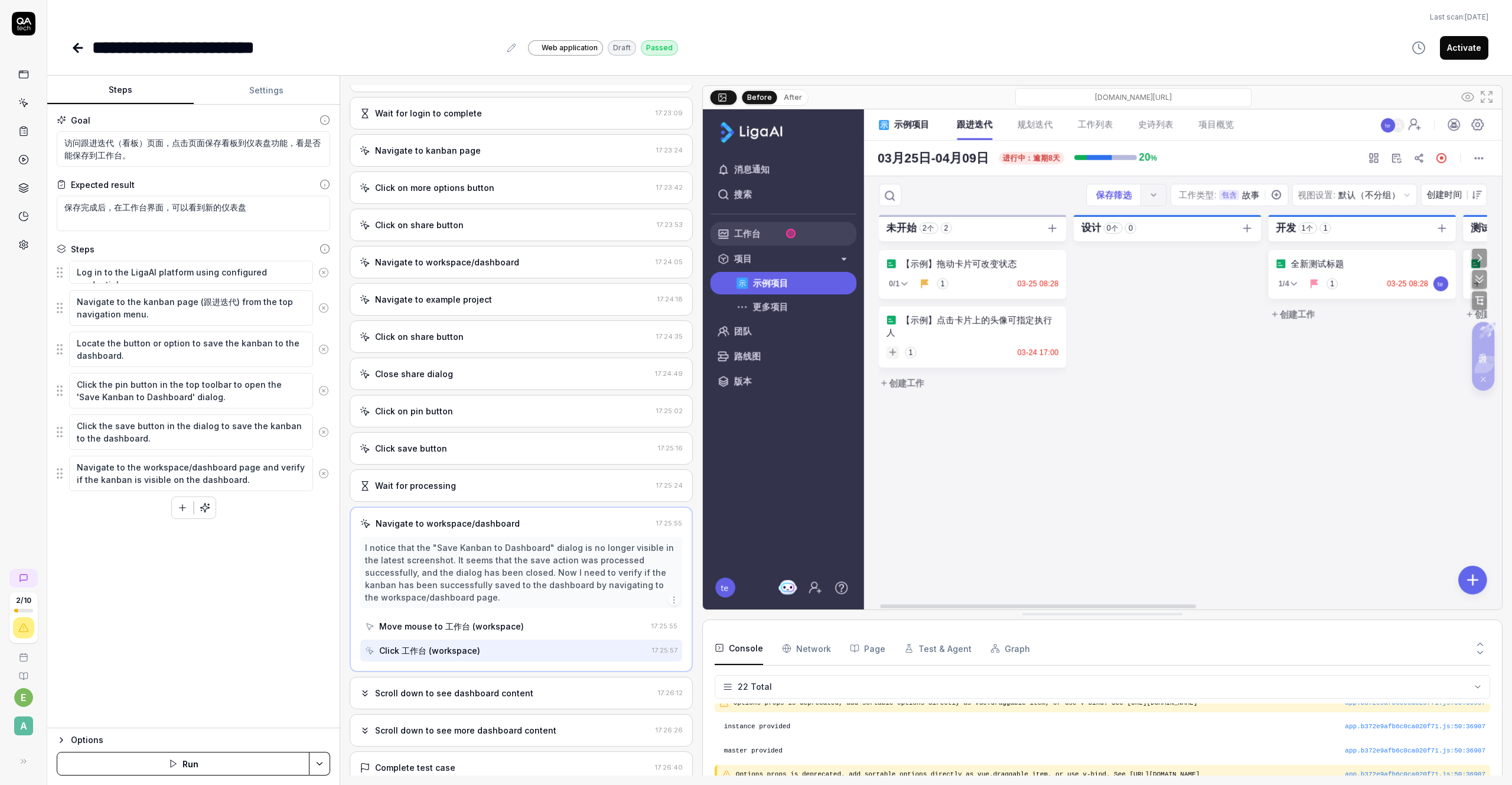
scroll to position [231, 0]
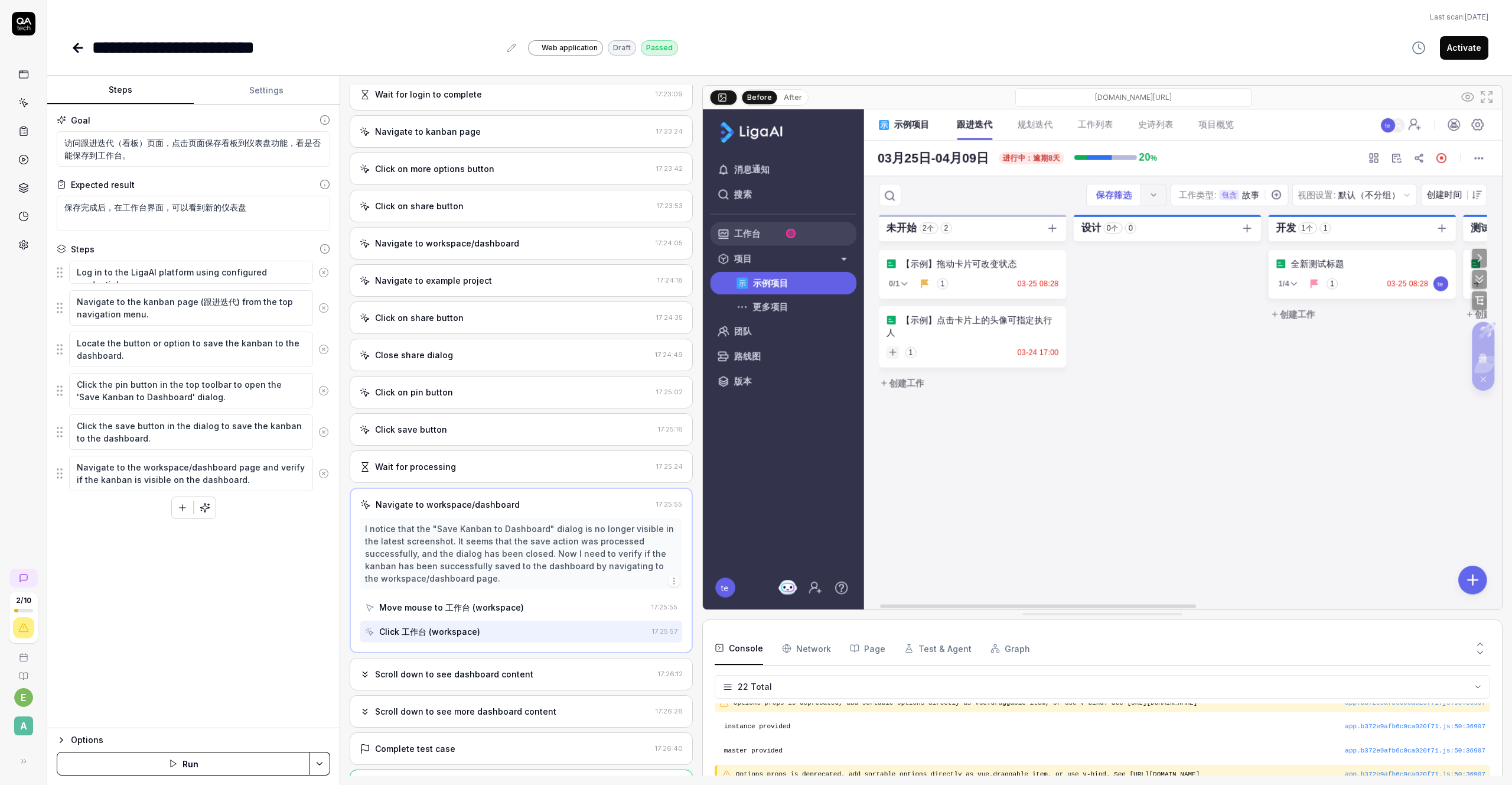
click at [456, 676] on div "Scroll down to see dashboard content" at bounding box center [454, 674] width 158 height 12
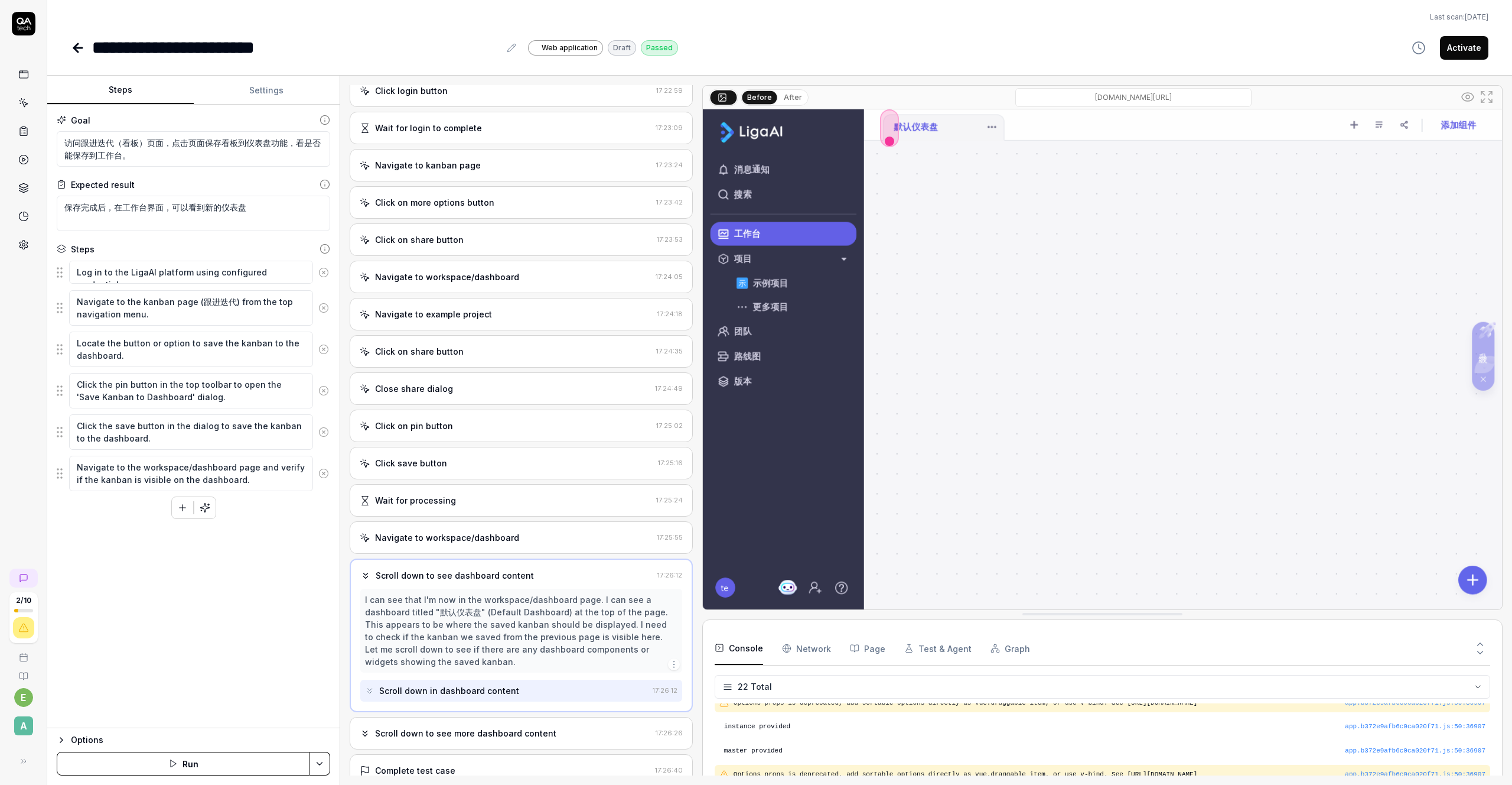
scroll to position [258, 0]
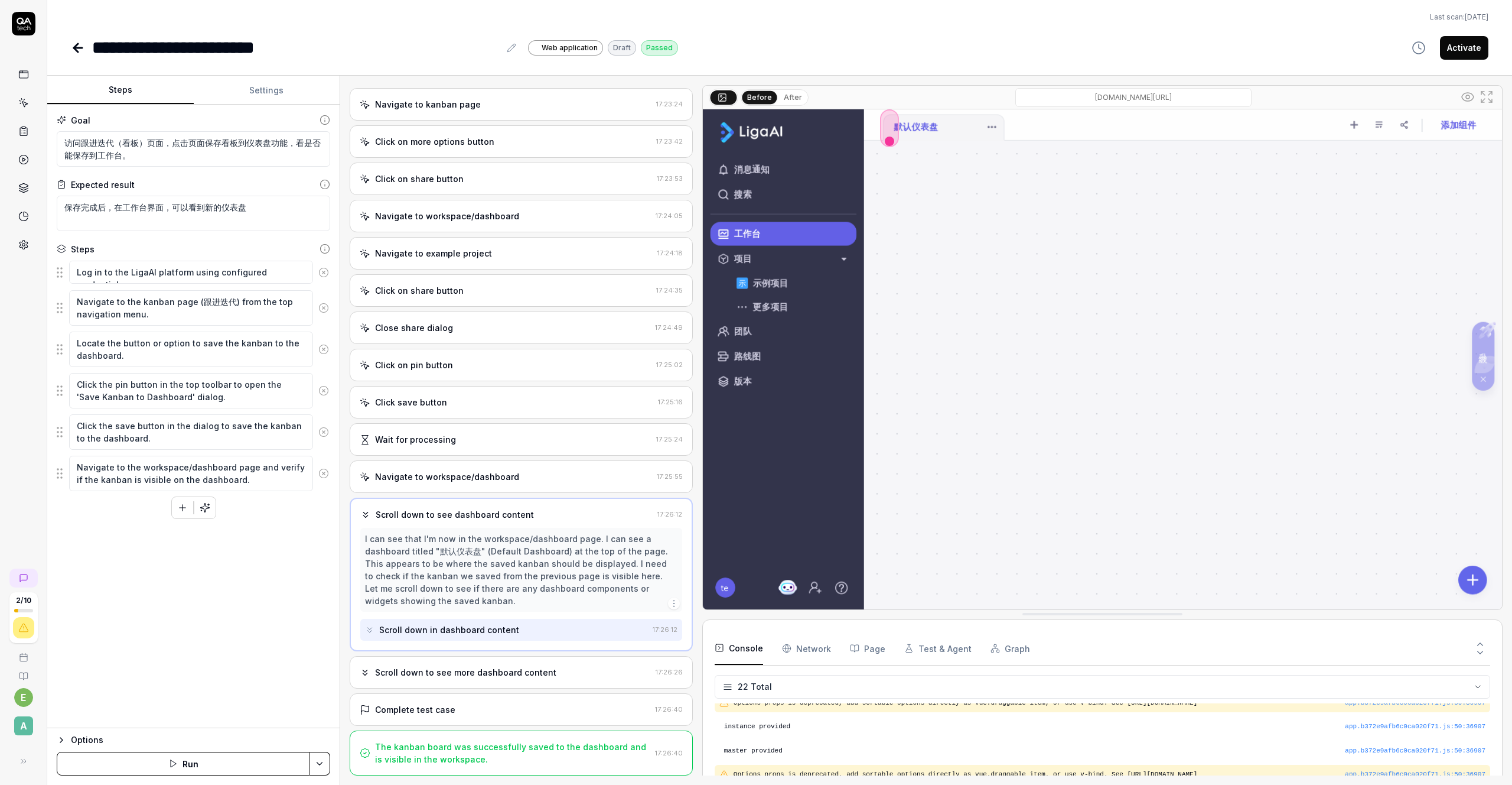
click at [391, 671] on div "Scroll down to see more dashboard content" at bounding box center [465, 672] width 181 height 12
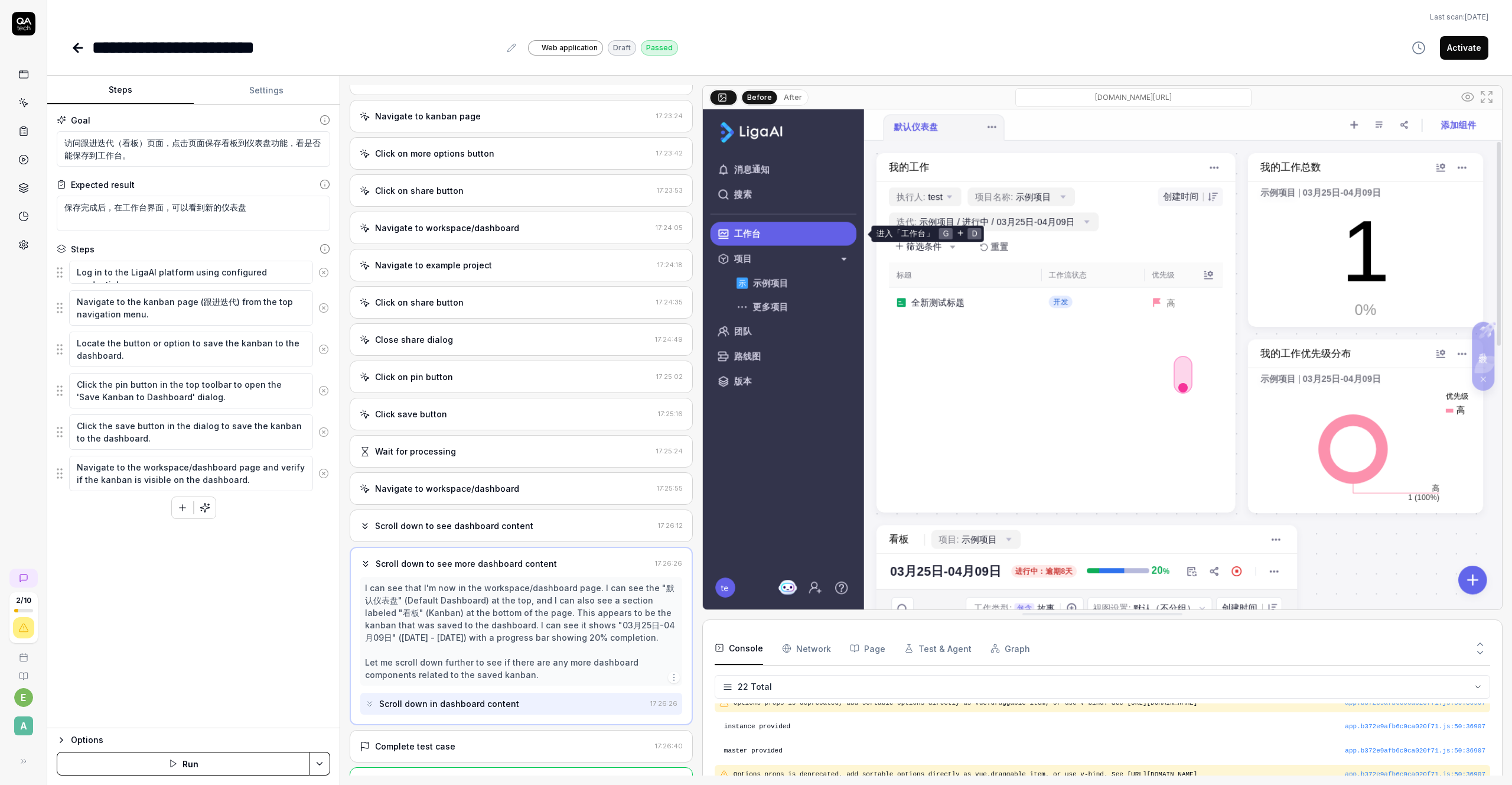
scroll to position [282, 0]
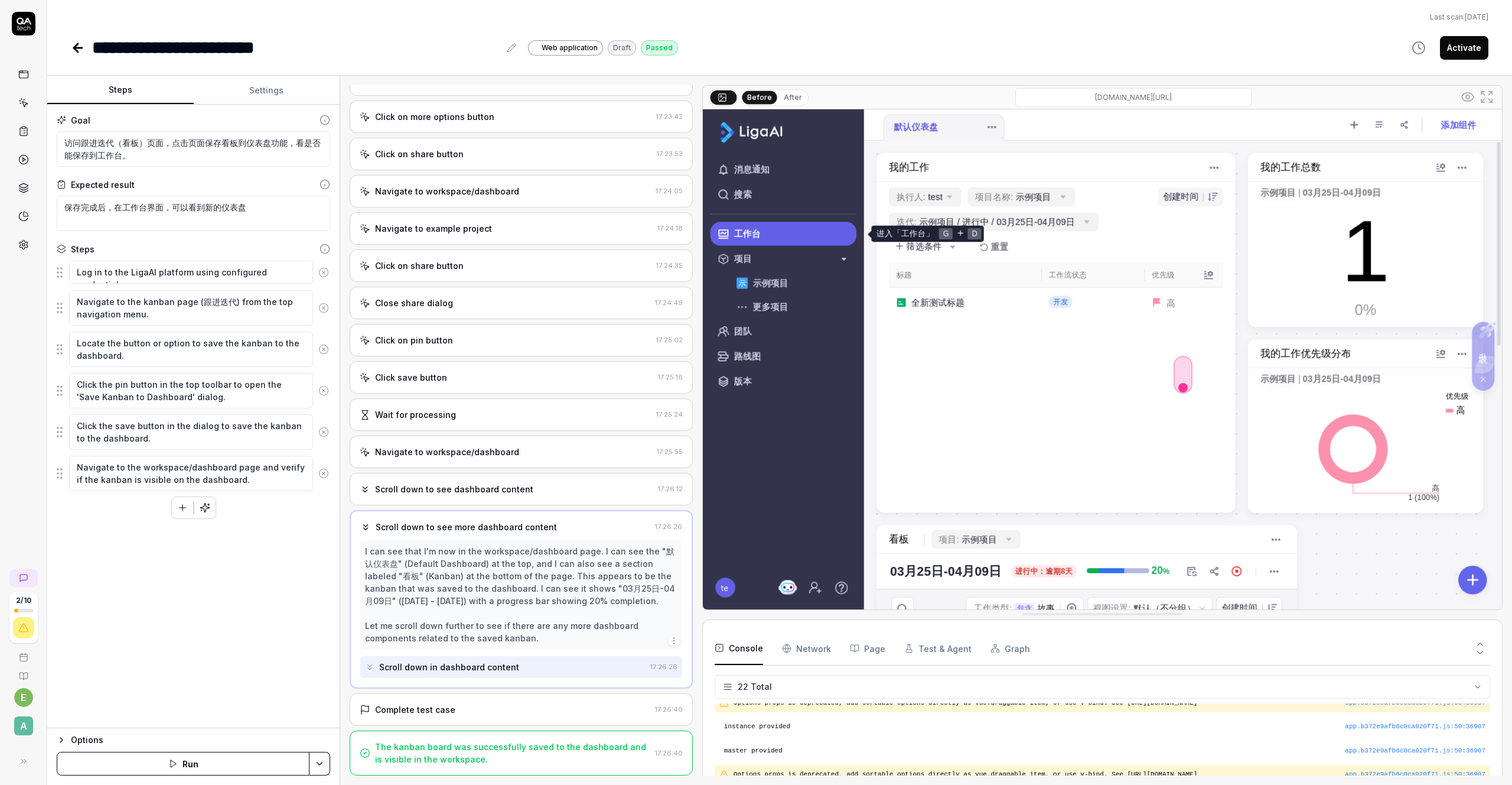
click at [412, 670] on div "Scroll down in dashboard content" at bounding box center [449, 667] width 140 height 12
click at [424, 704] on div "Complete test case" at bounding box center [415, 709] width 81 height 12
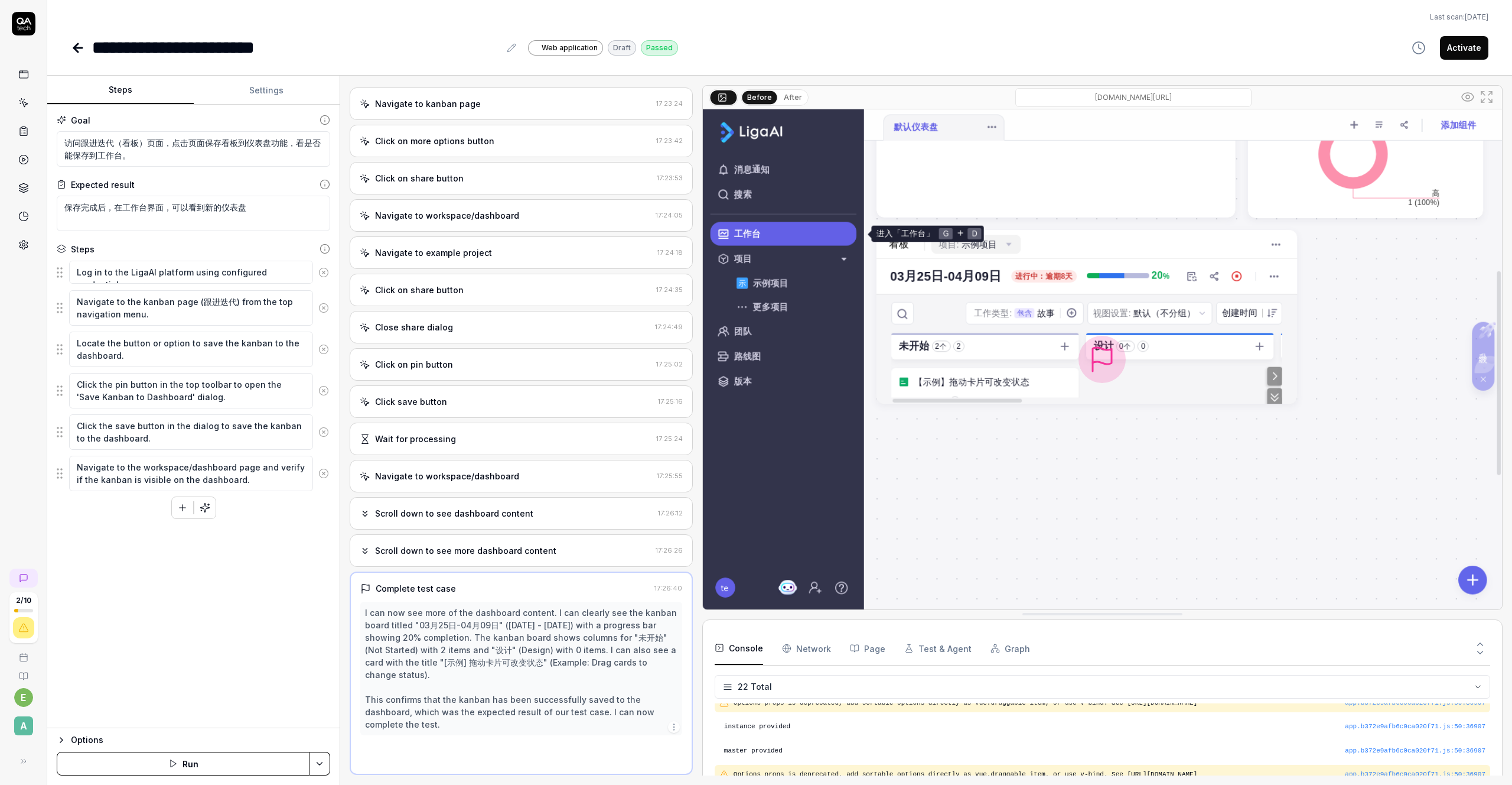
scroll to position [258, 0]
click at [422, 541] on div "Scroll down to see more dashboard content 17:26:26" at bounding box center [521, 551] width 343 height 33
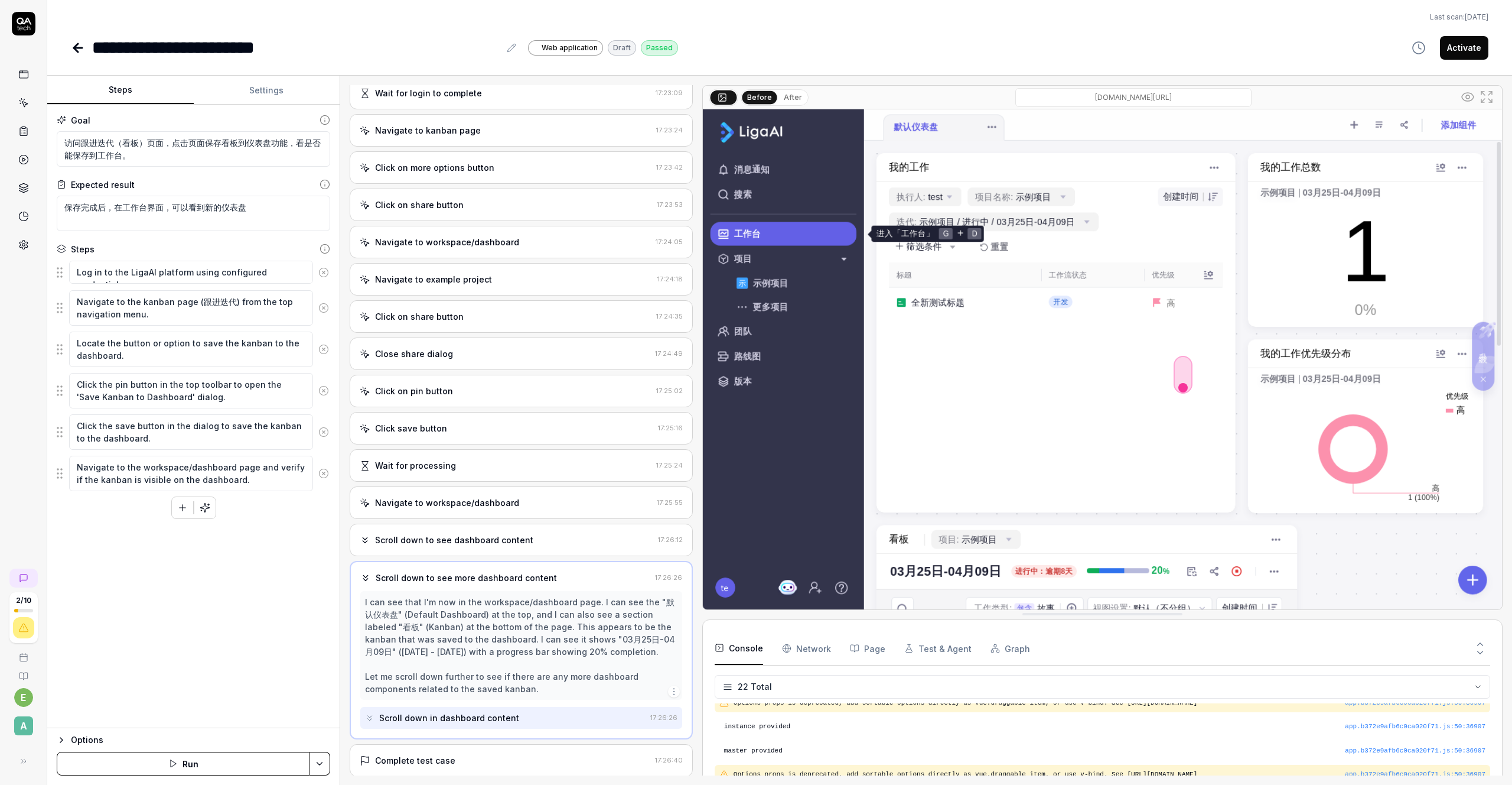
scroll to position [282, 0]
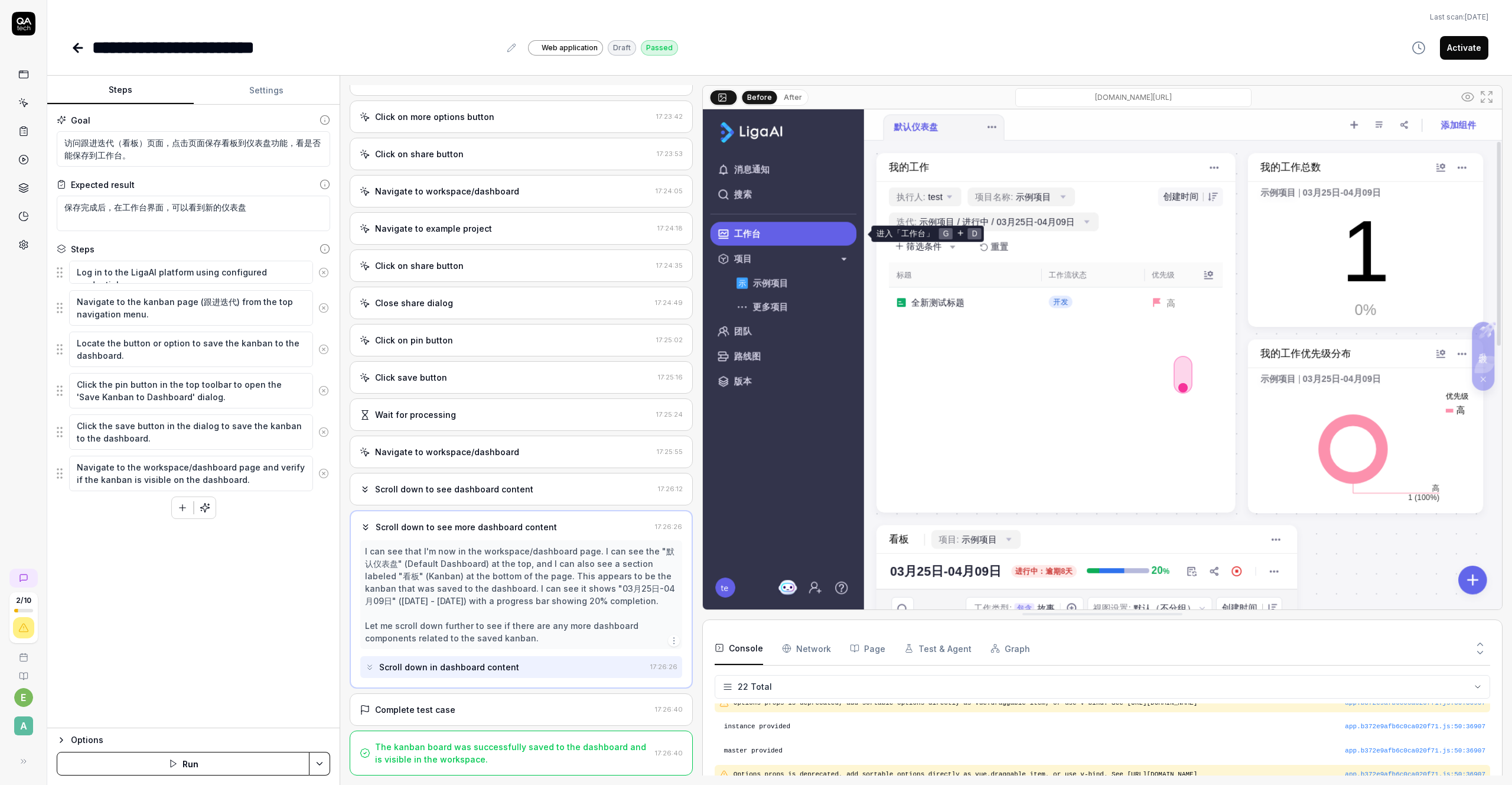
click at [422, 662] on div "Scroll down in dashboard content" at bounding box center [449, 667] width 140 height 12
click at [367, 659] on div "Scroll down in dashboard content" at bounding box center [505, 667] width 280 height 22
click at [418, 710] on div "Complete test case" at bounding box center [415, 709] width 81 height 12
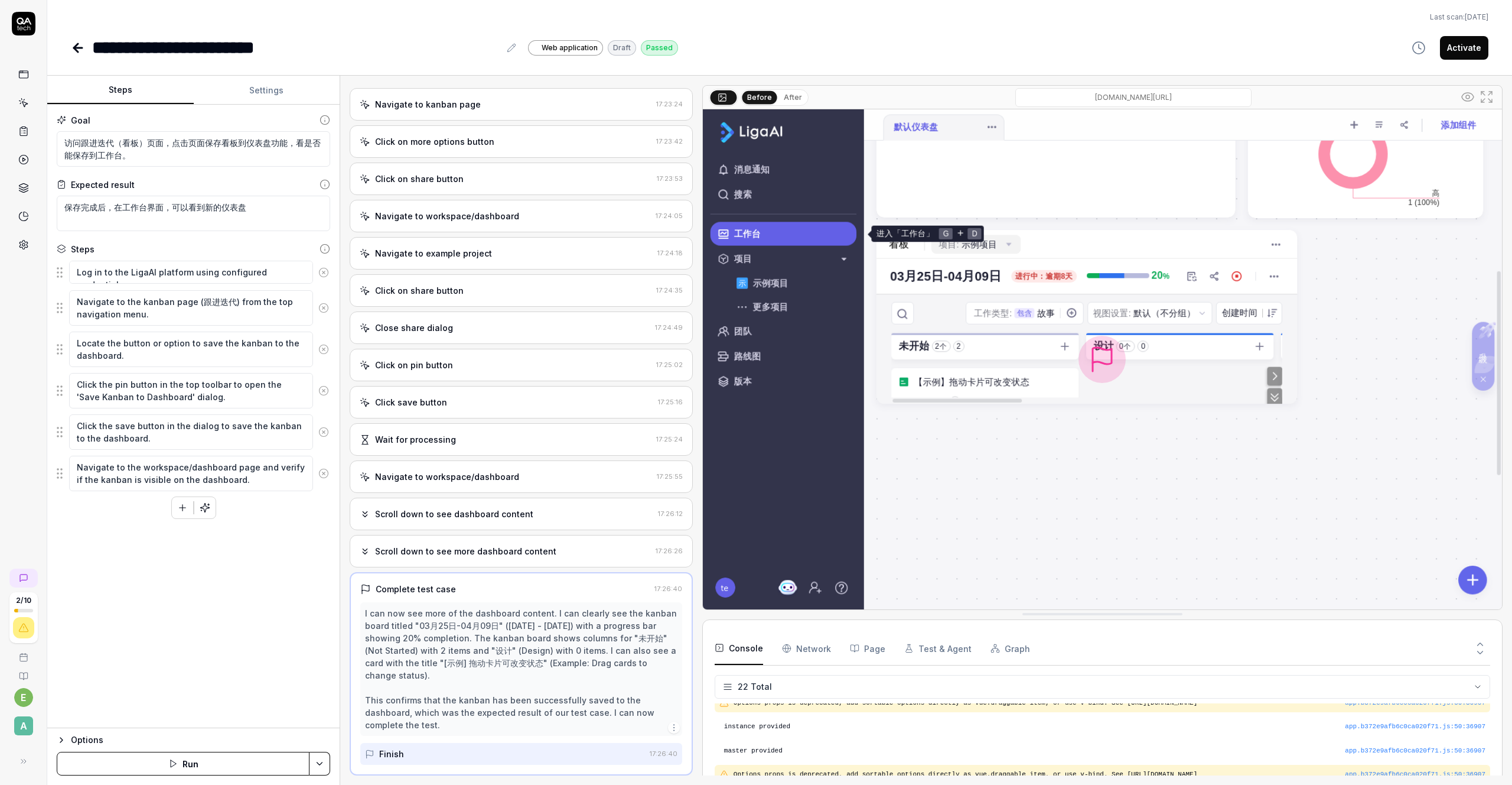
scroll to position [308, 0]
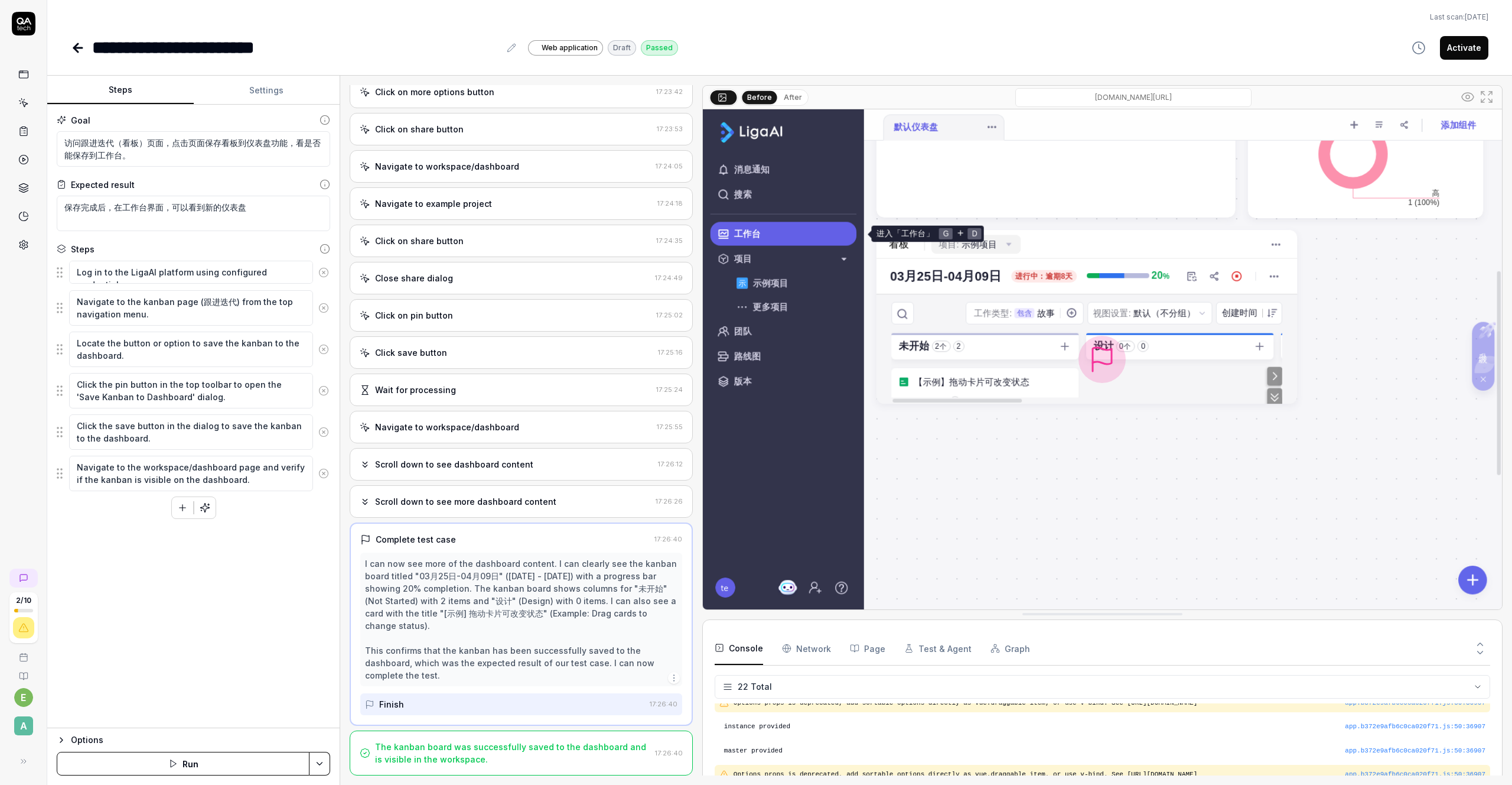
click at [444, 703] on div "Finish" at bounding box center [505, 704] width 280 height 22
click at [821, 639] on Requests "Network" at bounding box center [807, 648] width 49 height 33
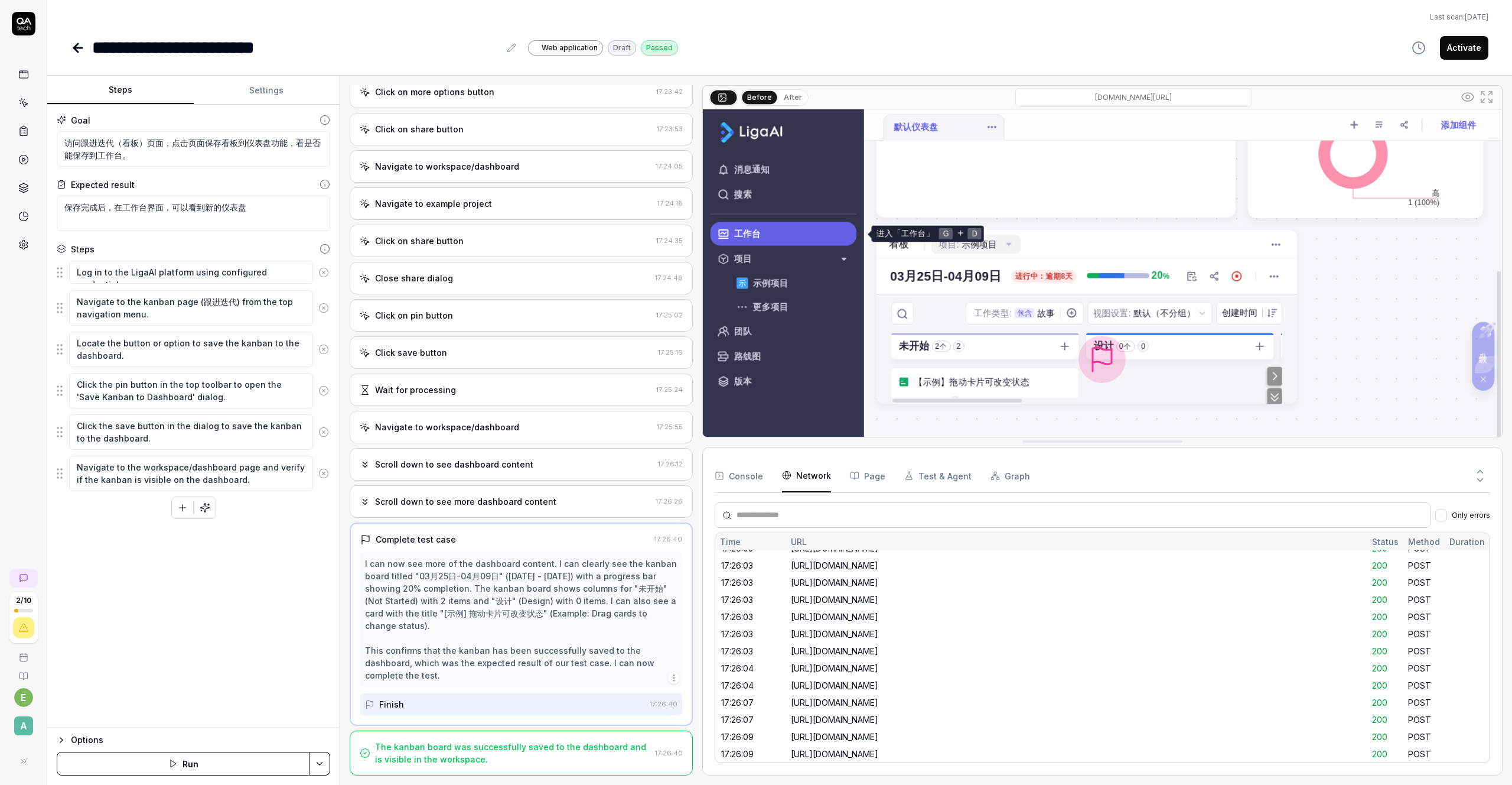
scroll to position [7395, 0]
drag, startPoint x: 923, startPoint y: 617, endPoint x: 944, endPoint y: 448, distance: 170.3
click at [991, 446] on div "Before After [DOMAIN_NAME][URL] Console Network Page Test & Agent Graph Only er…" at bounding box center [1102, 430] width 801 height 690
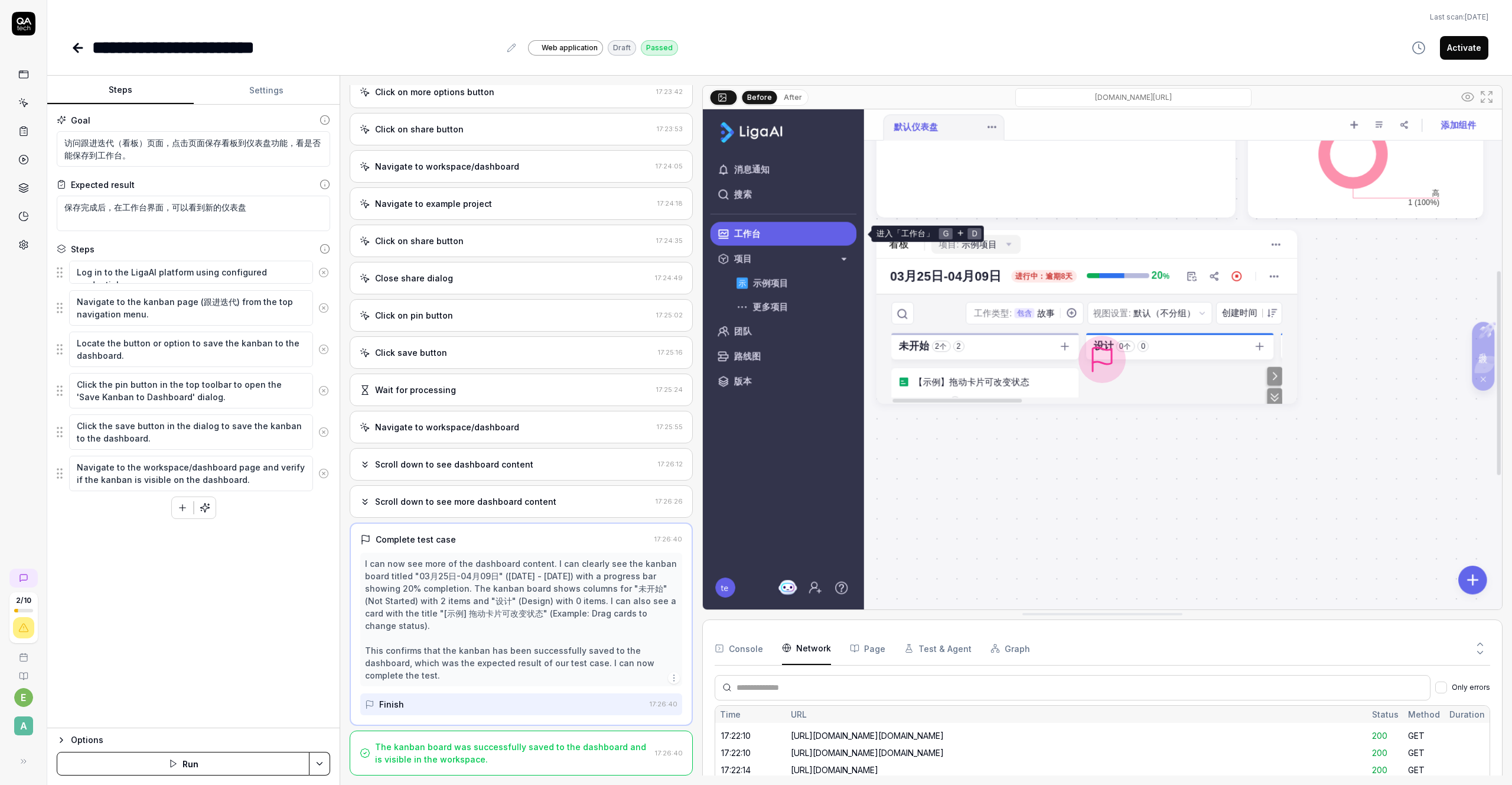
drag, startPoint x: 991, startPoint y: 444, endPoint x: 973, endPoint y: 628, distance: 184.9
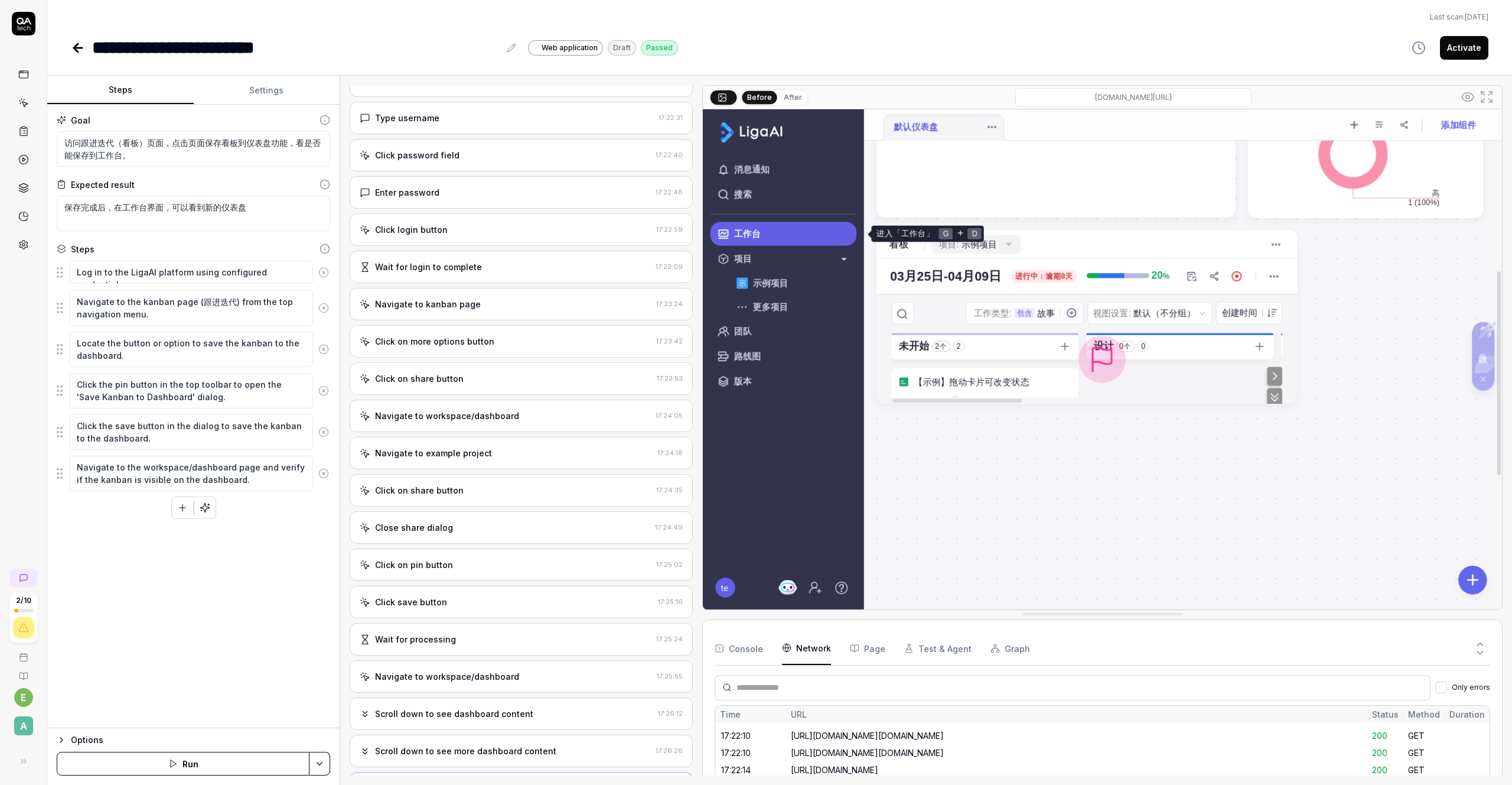
scroll to position [0, 0]
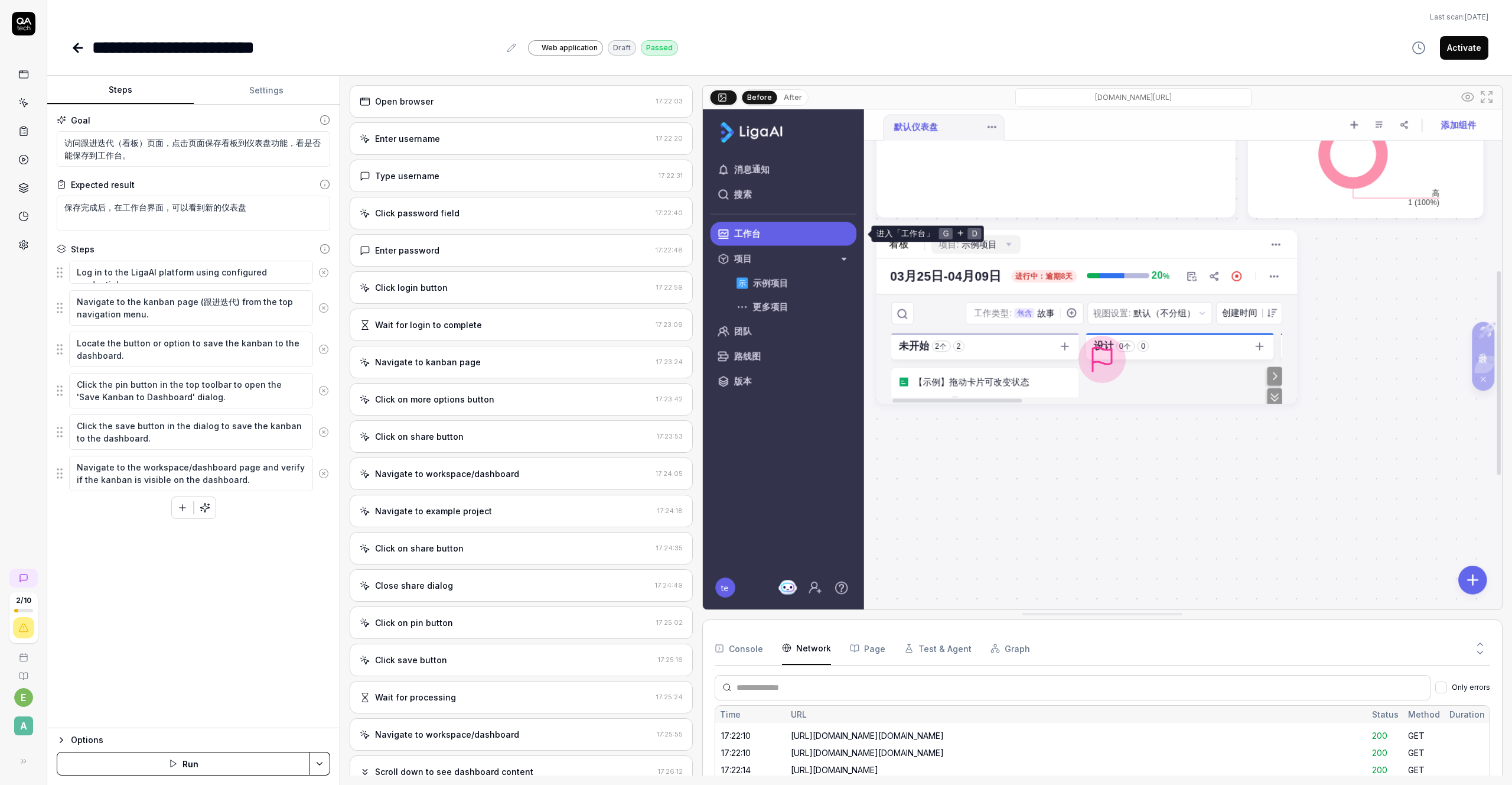
click at [428, 290] on div "Click login button" at bounding box center [411, 287] width 73 height 12
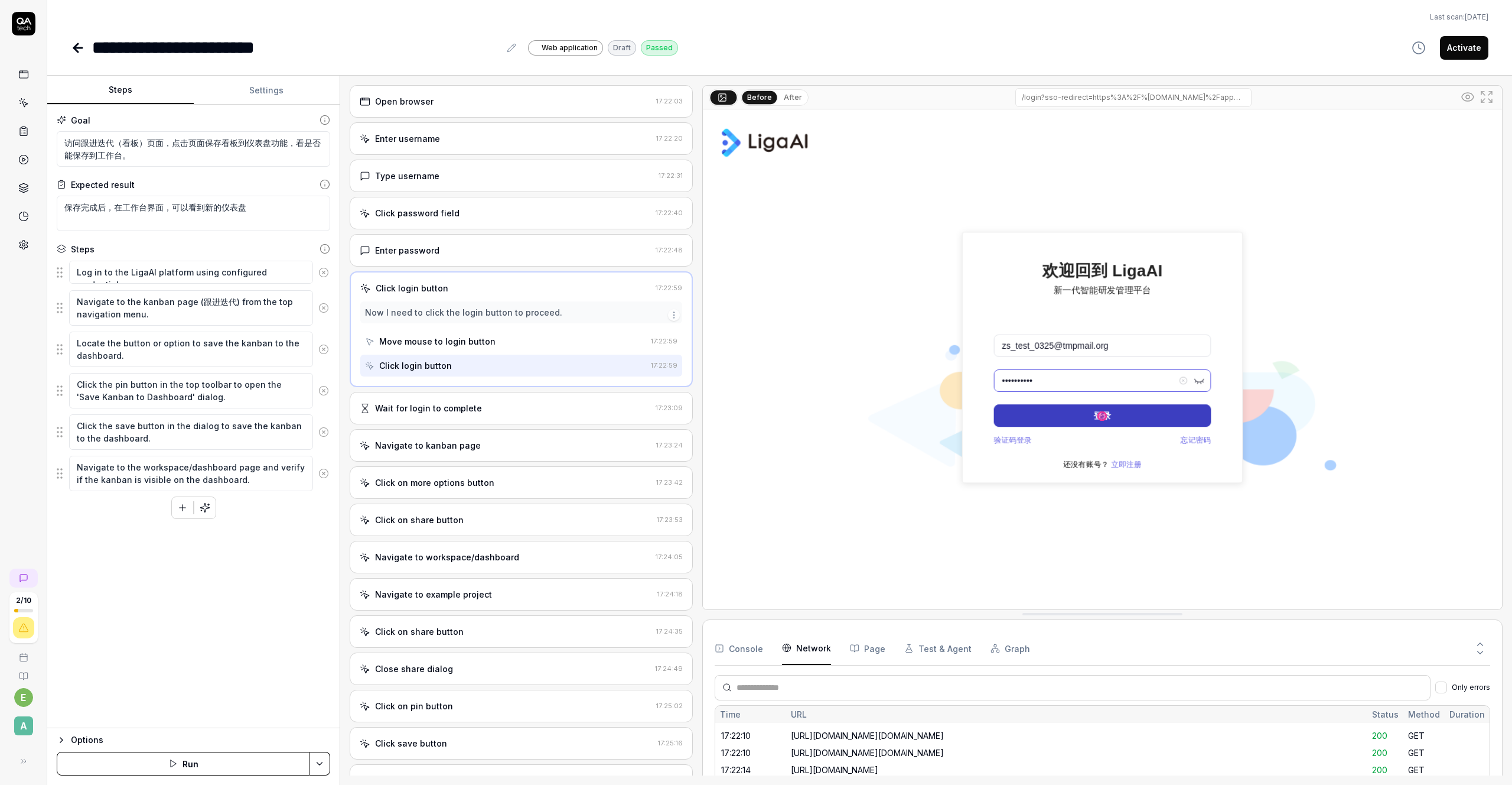
click at [405, 409] on div "Wait for login to complete" at bounding box center [429, 408] width 107 height 12
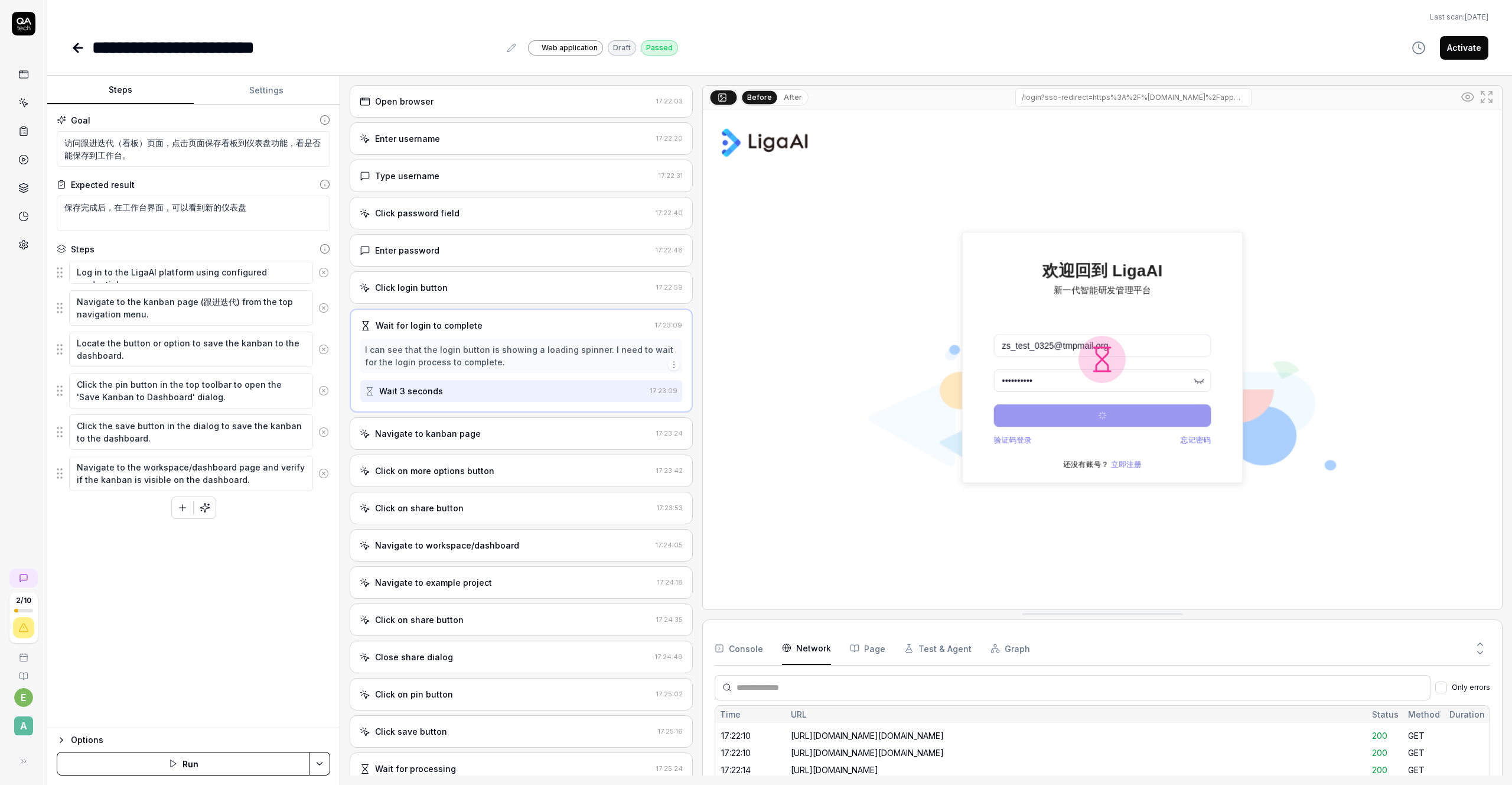
click at [411, 436] on div "Navigate to kanban page" at bounding box center [428, 434] width 106 height 12
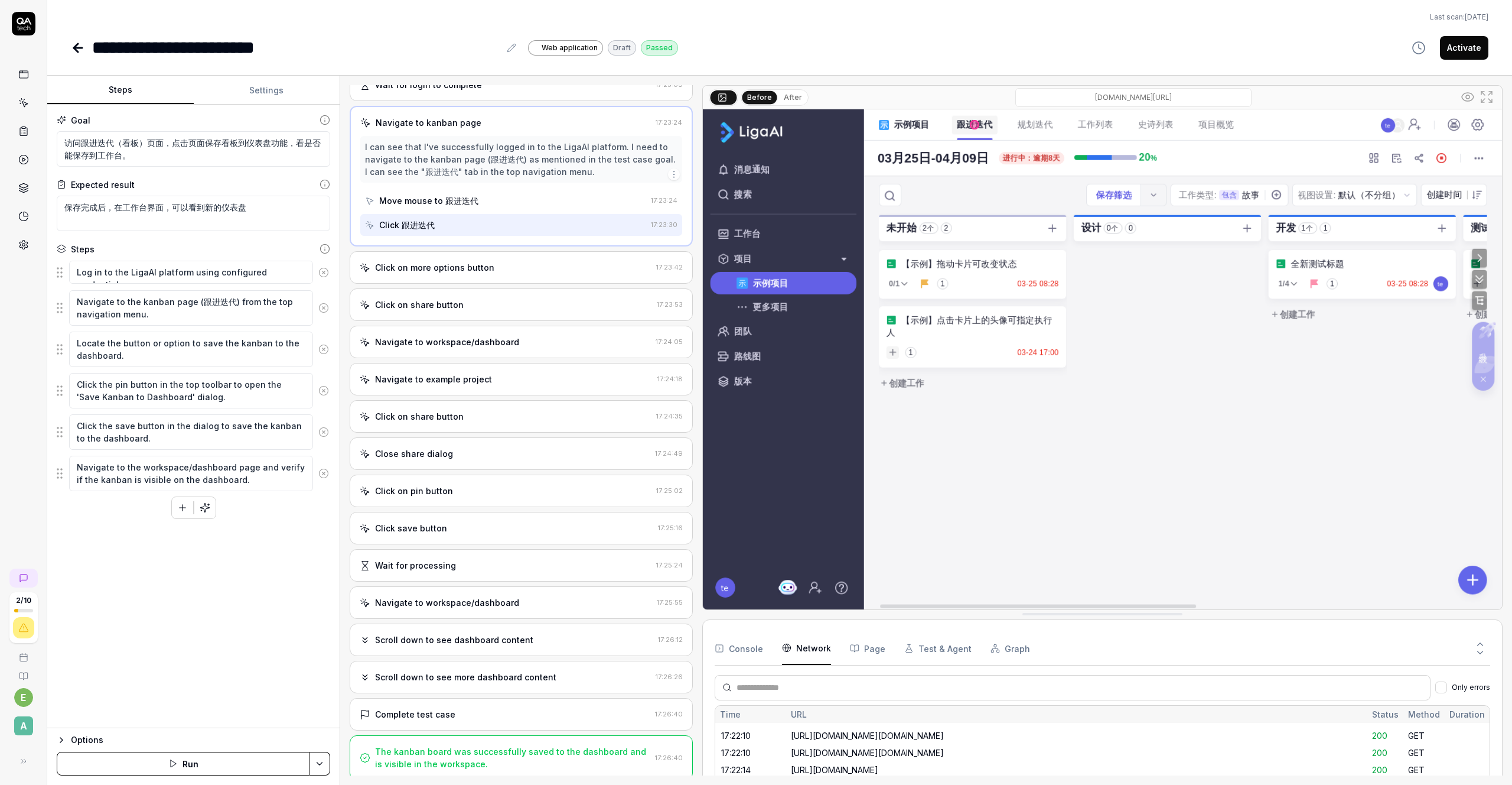
click at [459, 456] on div "Close share dialog" at bounding box center [505, 453] width 291 height 12
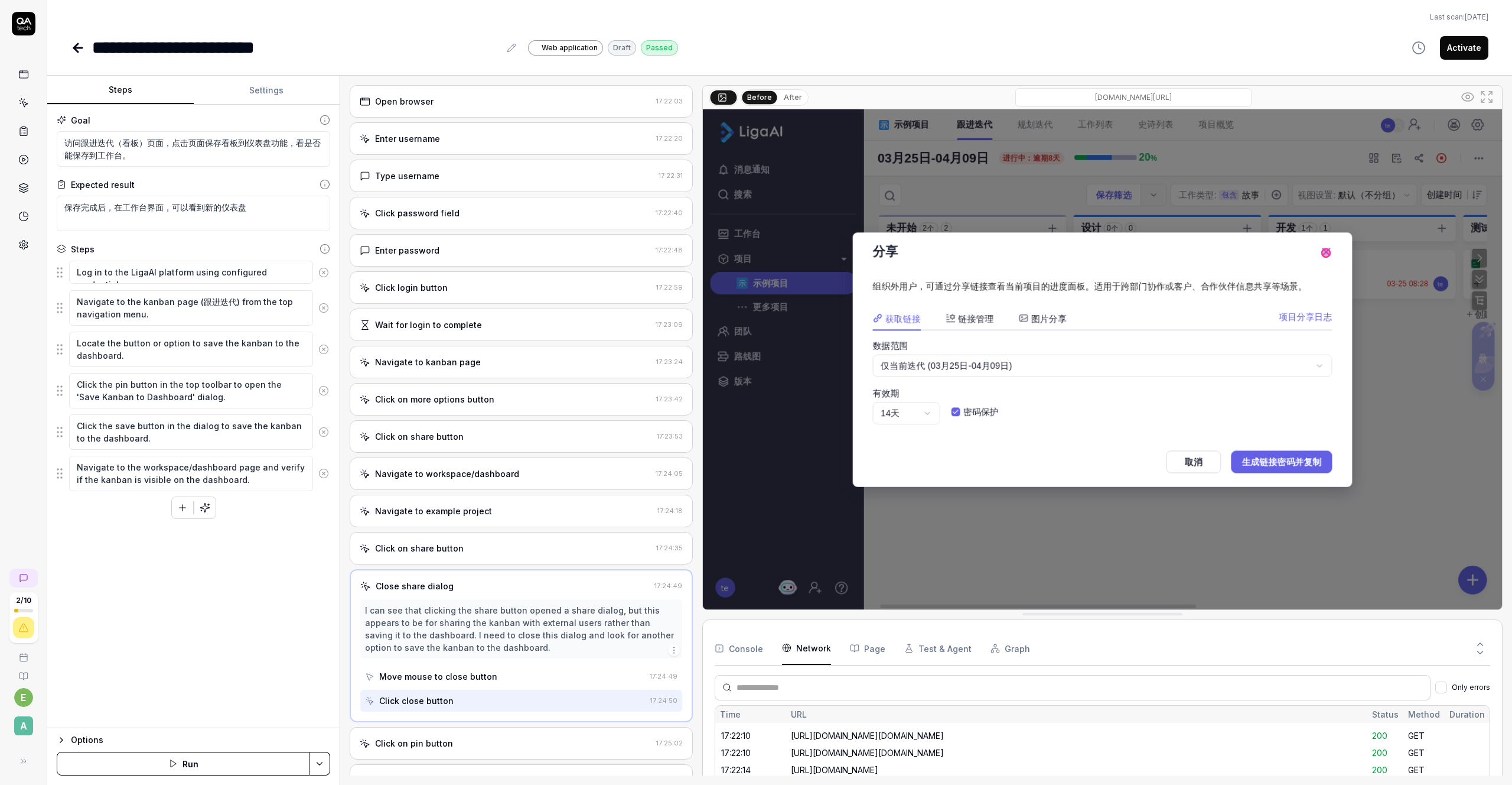
click at [457, 429] on div "Click on share button 17:23:53" at bounding box center [521, 436] width 343 height 33
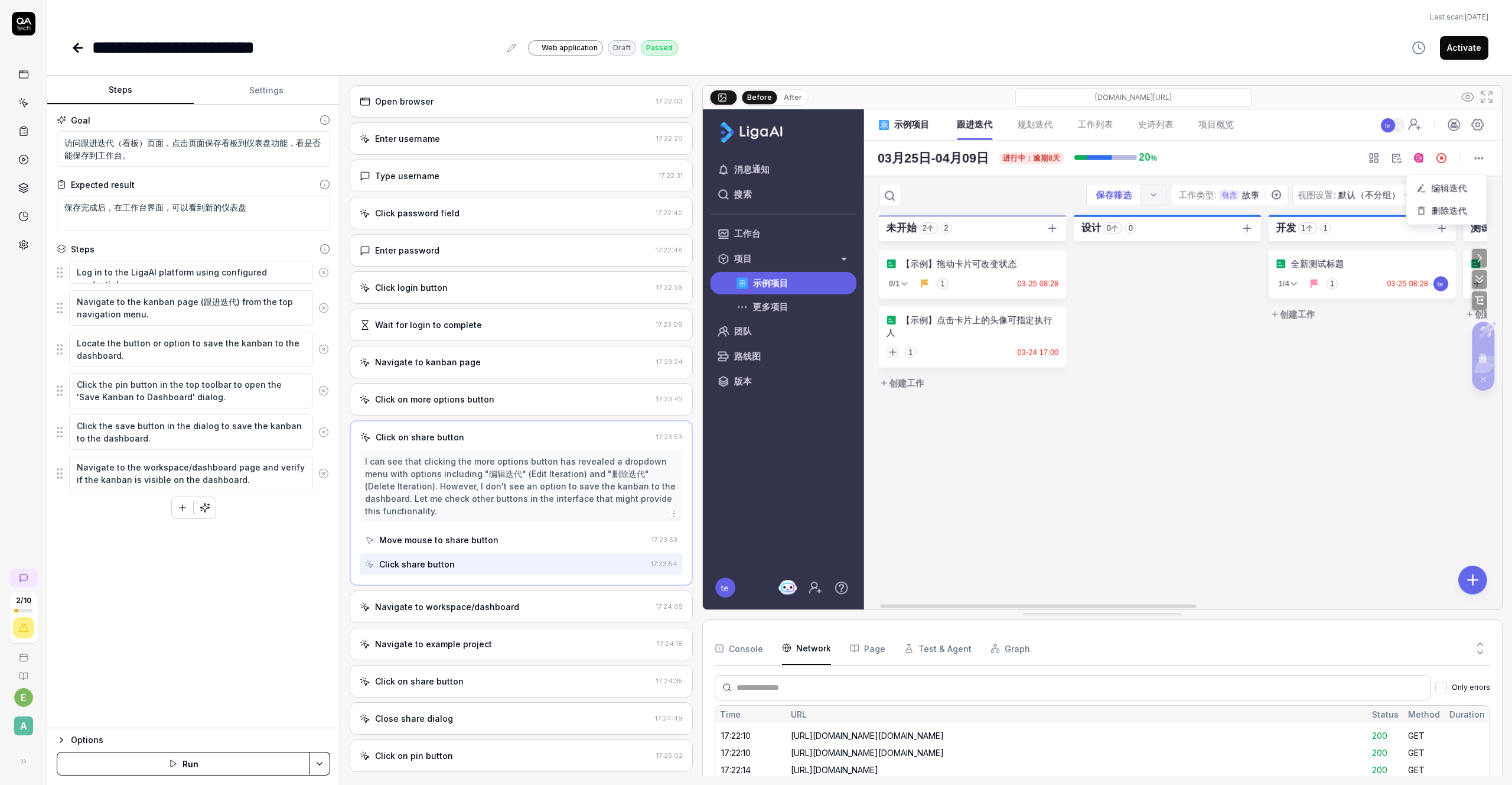
click at [459, 347] on div "Navigate to kanban page 17:23:24" at bounding box center [521, 362] width 343 height 33
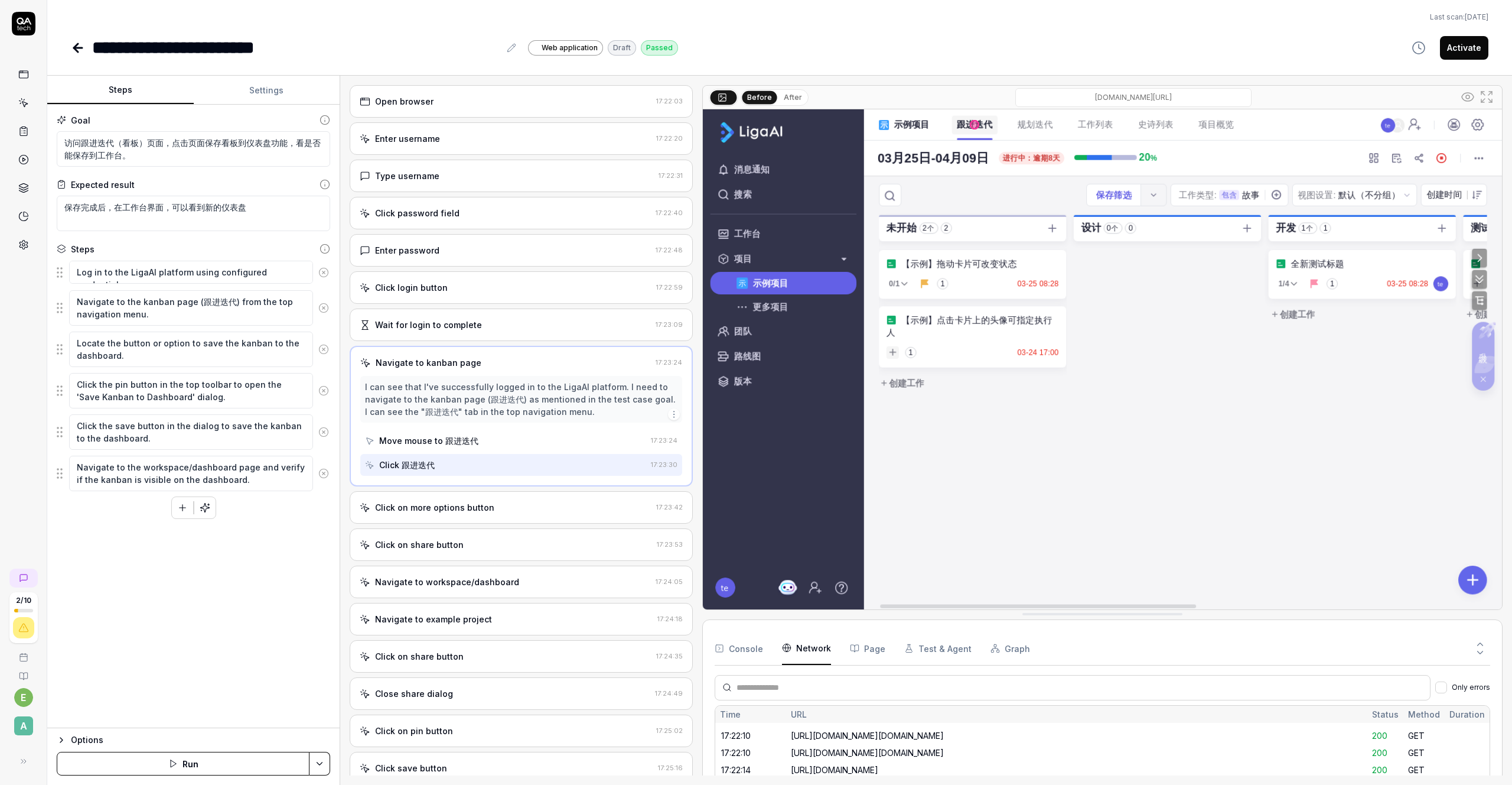
click at [456, 316] on div "Wait for login to complete 17:23:09" at bounding box center [521, 324] width 343 height 33
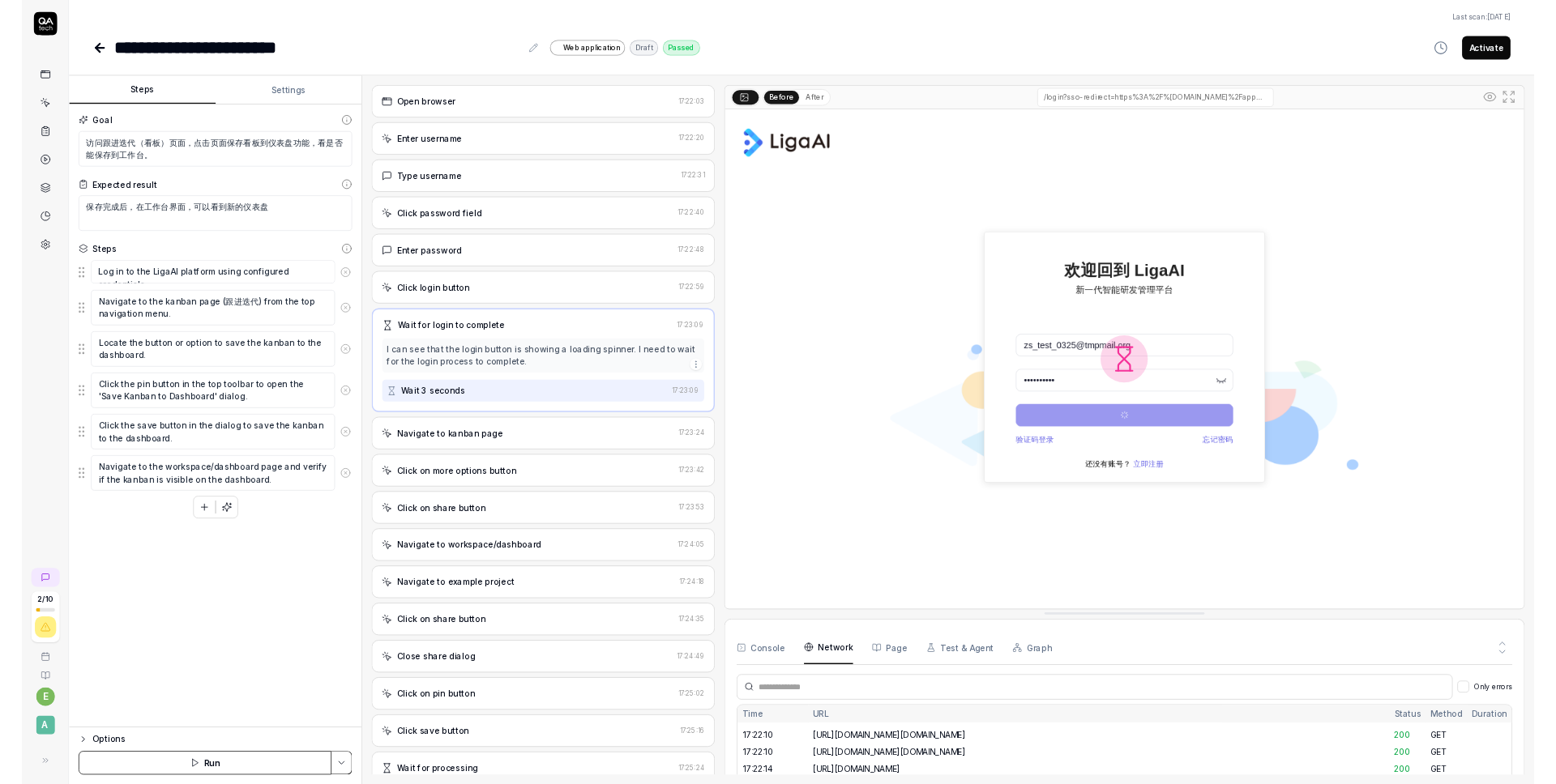
scroll to position [41, 0]
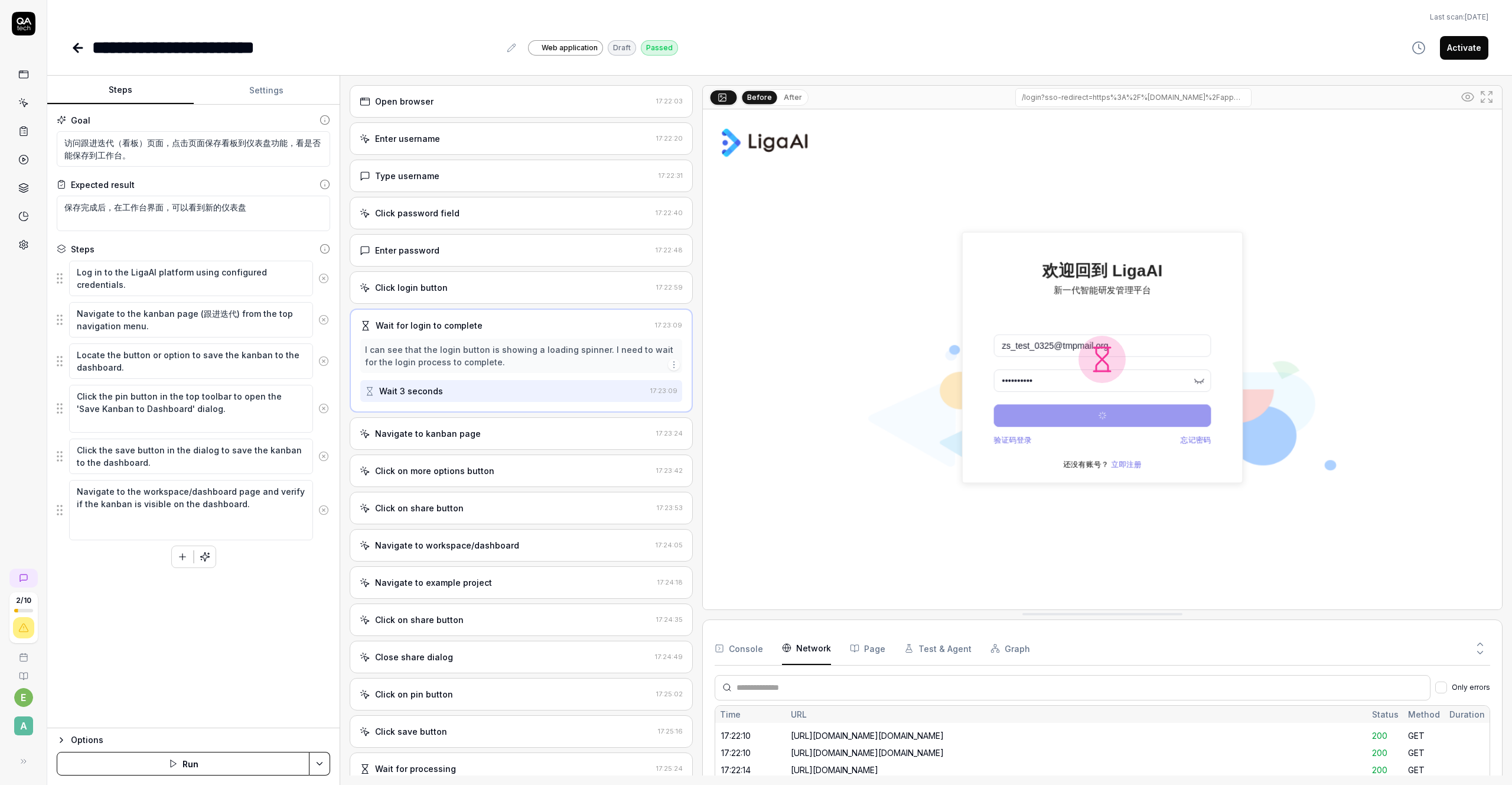
type textarea "*"
